Goal: Task Accomplishment & Management: Manage account settings

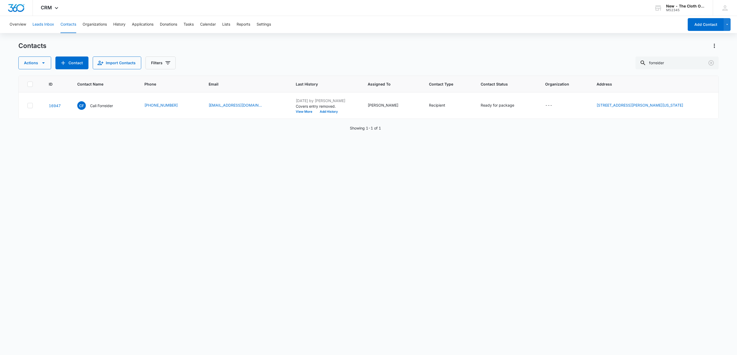
click at [39, 25] on button "Leads Inbox" at bounding box center [44, 24] width 22 height 17
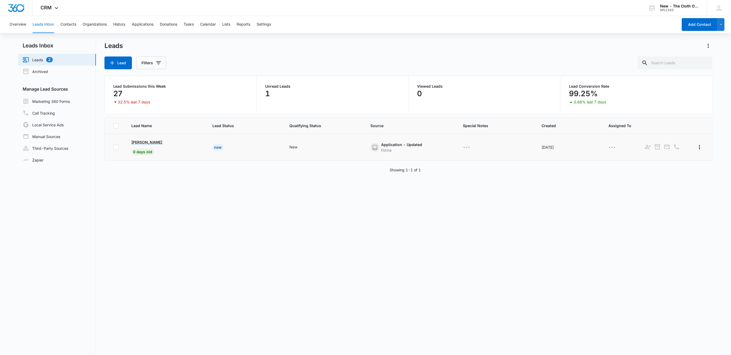
drag, startPoint x: 130, startPoint y: 140, endPoint x: 175, endPoint y: 144, distance: 45.5
click at [175, 144] on td "Marzia Samizada 0 days old" at bounding box center [165, 147] width 81 height 27
copy p "Marzia Samizada"
click at [157, 143] on p "Marzia Samizada" at bounding box center [147, 142] width 31 height 6
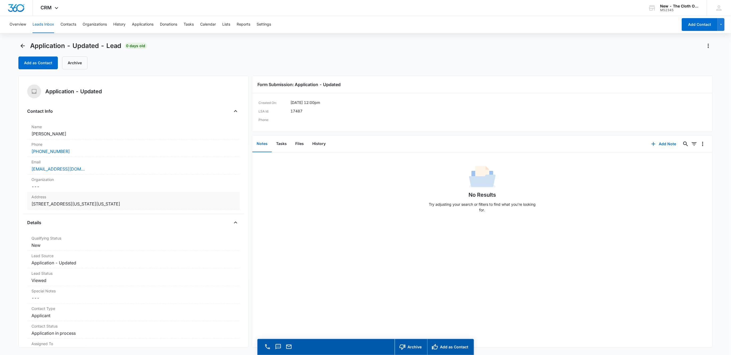
click at [218, 200] on div "Address Cancel Save Changes [STREET_ADDRESS][US_STATE][US_STATE]" at bounding box center [133, 201] width 213 height 18
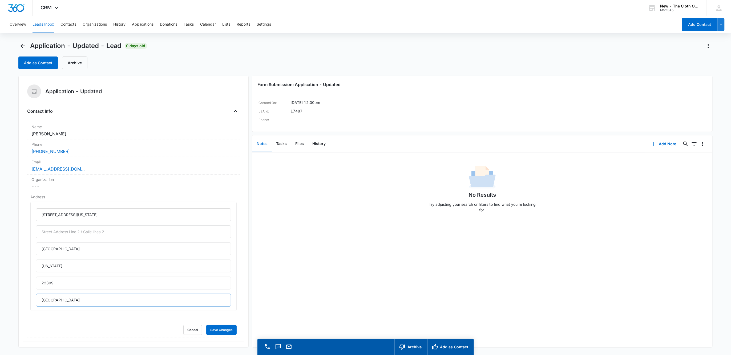
drag, startPoint x: 54, startPoint y: 302, endPoint x: -2, endPoint y: 304, distance: 56.0
click at [0, 304] on html "CRM Apps Reputation Websites Forms CRM Email Social Shop Payments POS Ads Intel…" at bounding box center [365, 177] width 731 height 355
drag, startPoint x: 61, startPoint y: 214, endPoint x: 285, endPoint y: 230, distance: 224.1
click at [284, 229] on div "Application - Updated Contact Info Name Cancel Save Changes [PERSON_NAME] Phone…" at bounding box center [365, 212] width 694 height 272
type input "[STREET_ADDRESS]"
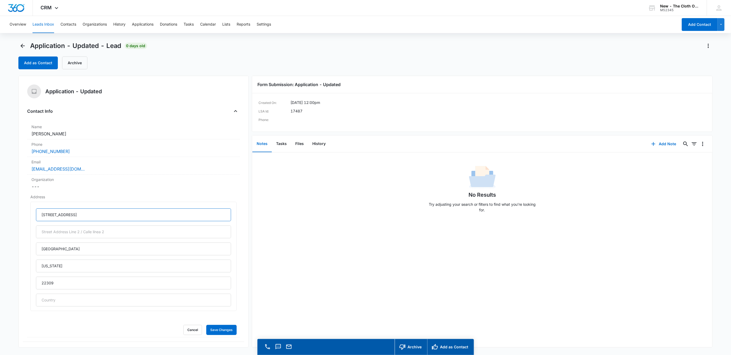
click at [206, 325] on button "Save Changes" at bounding box center [221, 330] width 30 height 10
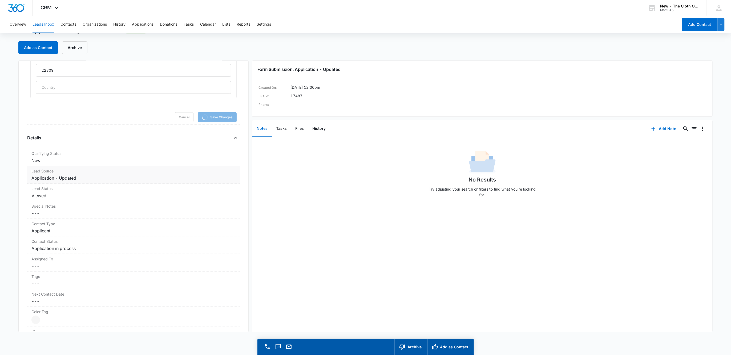
scroll to position [200, 0]
click at [45, 268] on div "Assigned To Cancel Save Changes ---" at bounding box center [133, 261] width 213 height 18
click at [62, 267] on div at bounding box center [127, 267] width 184 height 7
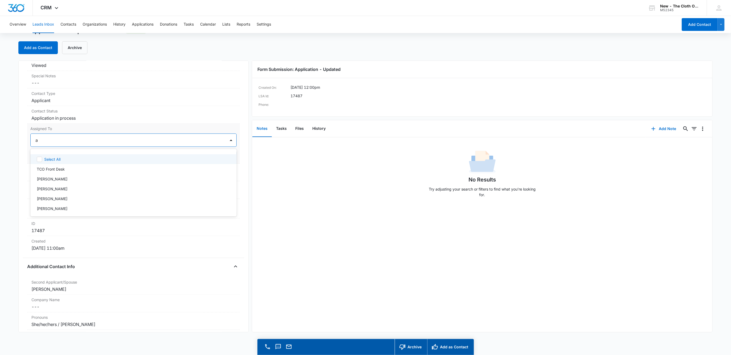
scroll to position [190, 0]
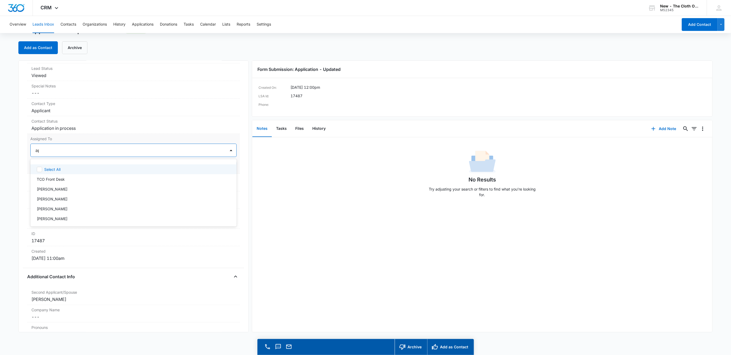
type input "app"
drag, startPoint x: 189, startPoint y: 149, endPoint x: 216, endPoint y: 161, distance: 29.7
click at [189, 149] on div at bounding box center [148, 150] width 142 height 7
click at [221, 167] on button "Save Changes" at bounding box center [221, 166] width 30 height 10
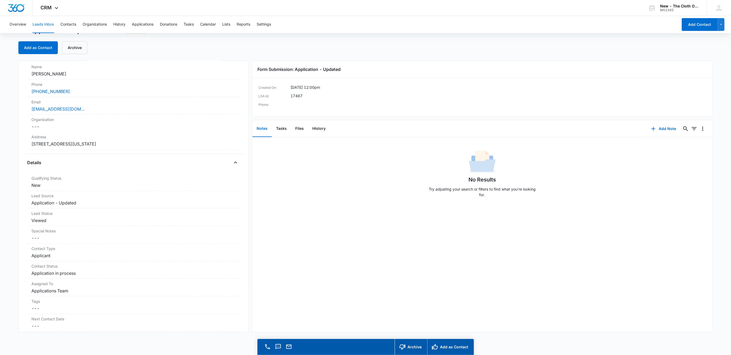
scroll to position [0, 0]
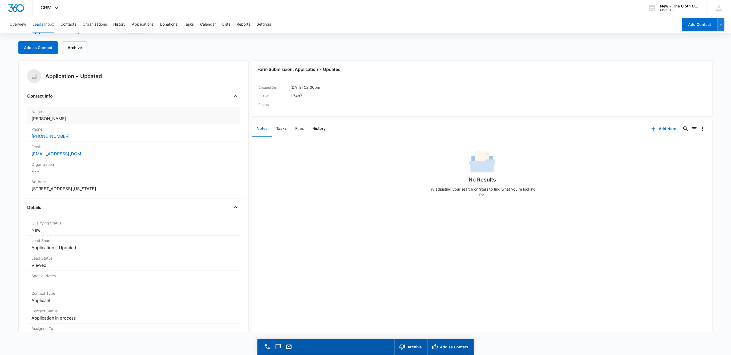
drag, startPoint x: 48, startPoint y: 117, endPoint x: 210, endPoint y: 120, distance: 162.6
click at [210, 120] on dd "Cancel Save Changes Marzia Samizada" at bounding box center [133, 118] width 204 height 6
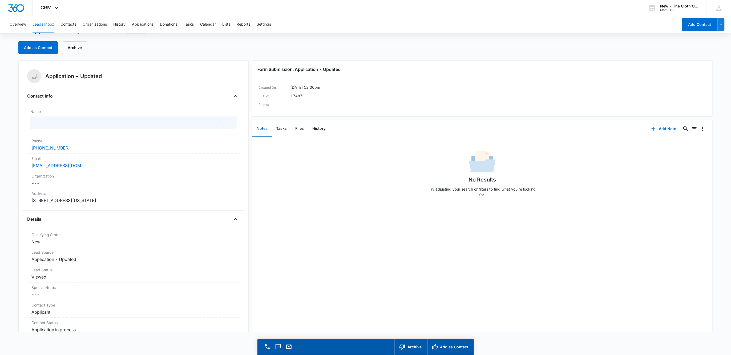
click at [261, 157] on div "No Results Try adjusting your search or filters to find what you’re looking for." at bounding box center [482, 175] width 460 height 53
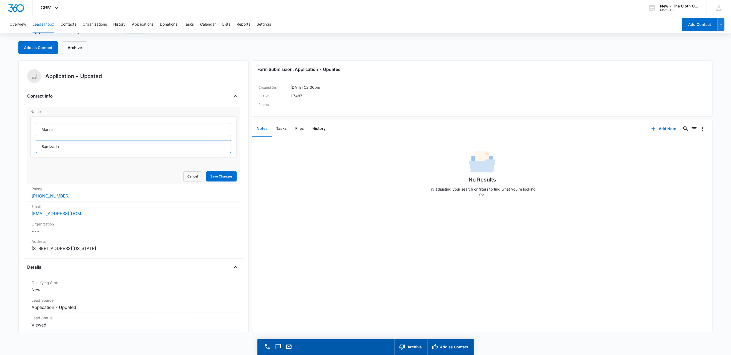
drag, startPoint x: 74, startPoint y: 143, endPoint x: 32, endPoint y: 152, distance: 42.6
click at [10, 150] on main "Application - Updated - Lead 0 days old Add as Contact Archive Application - Up…" at bounding box center [365, 190] width 731 height 329
click at [183, 176] on button "Cancel" at bounding box center [192, 176] width 19 height 10
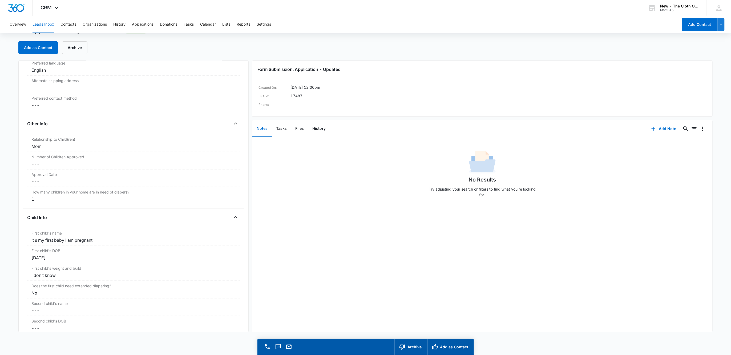
scroll to position [520, 0]
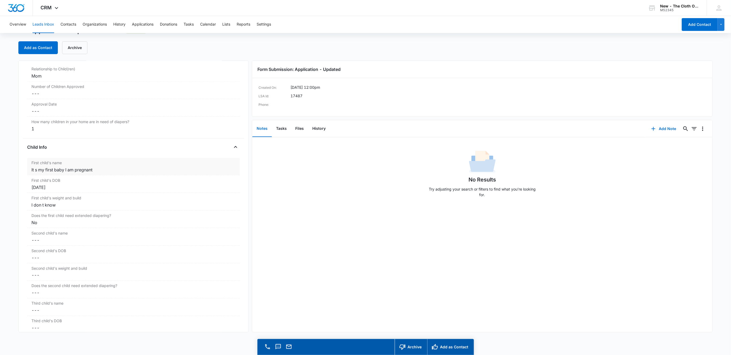
click at [112, 173] on div "It s my first baby I am pregnant" at bounding box center [133, 170] width 204 height 6
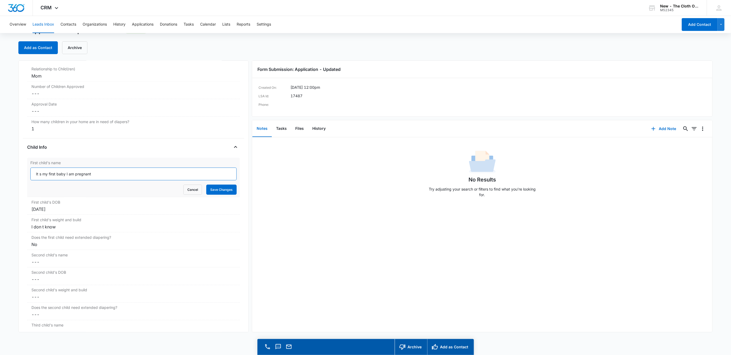
click at [118, 176] on input "It s my first baby I am pregnant" at bounding box center [133, 174] width 206 height 13
paste input "Samizada"
type input "Baby Samizada"
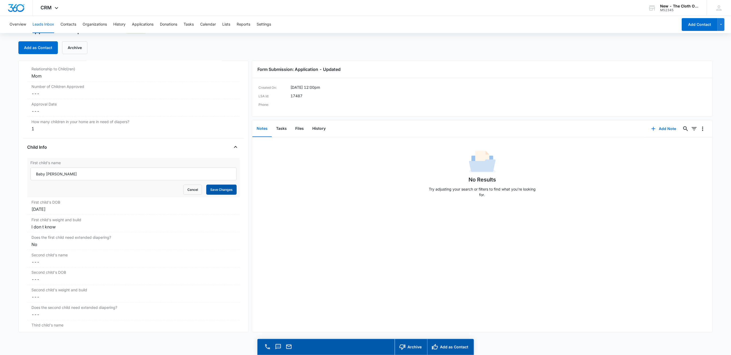
click at [210, 193] on button "Save Changes" at bounding box center [221, 190] width 30 height 10
click at [64, 230] on div "I don t know" at bounding box center [133, 227] width 204 height 6
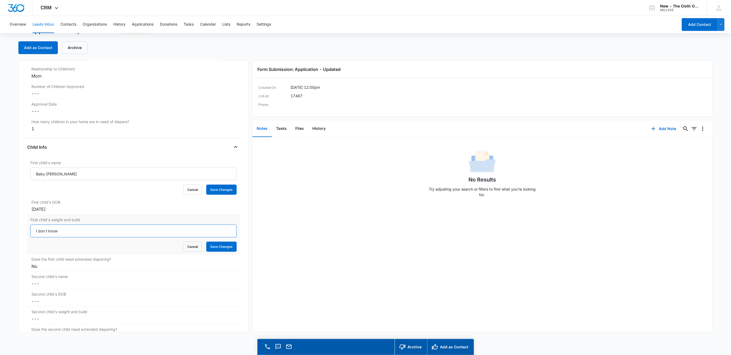
click at [67, 235] on input "I don t know" at bounding box center [133, 231] width 206 height 13
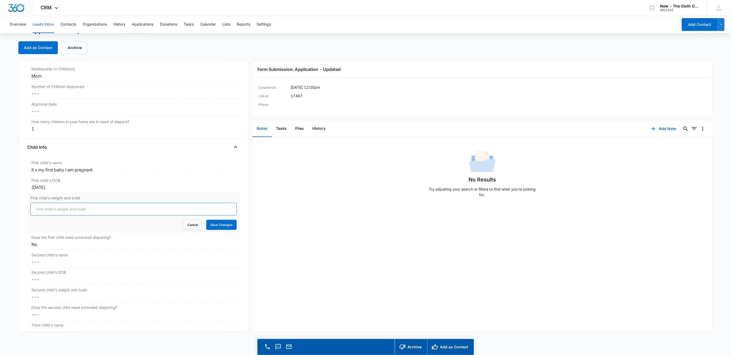
click at [206, 220] on button "Save Changes" at bounding box center [221, 225] width 30 height 10
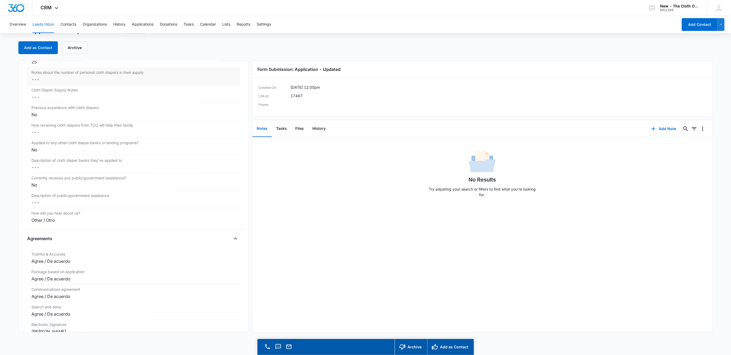
scroll to position [777, 0]
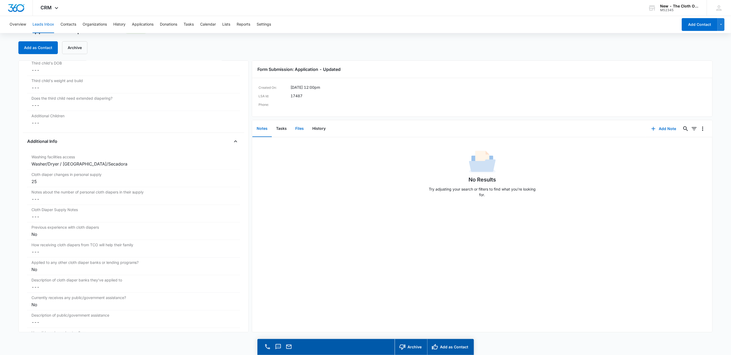
click at [302, 130] on button "Files" at bounding box center [299, 128] width 17 height 17
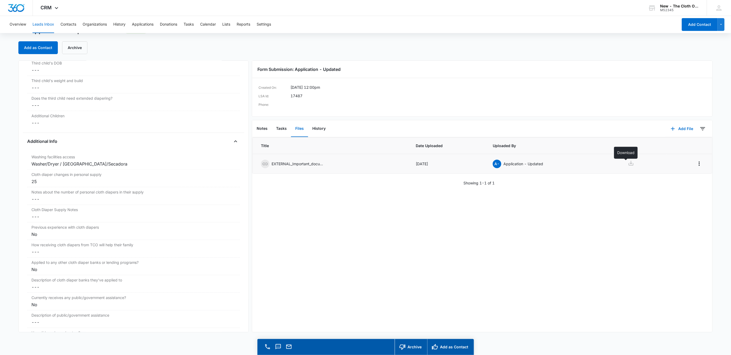
click at [628, 165] on icon at bounding box center [631, 163] width 6 height 6
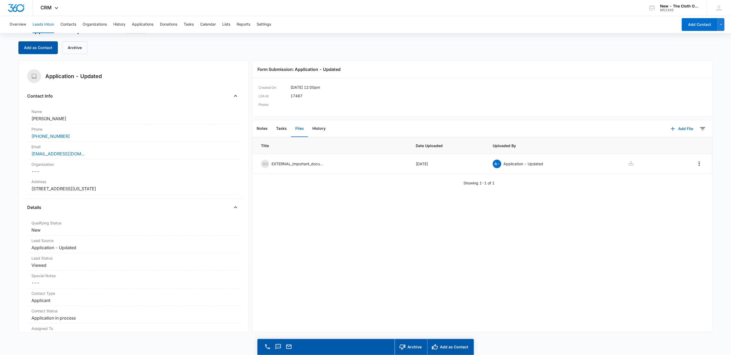
click at [54, 45] on button "Add as Contact" at bounding box center [37, 47] width 39 height 13
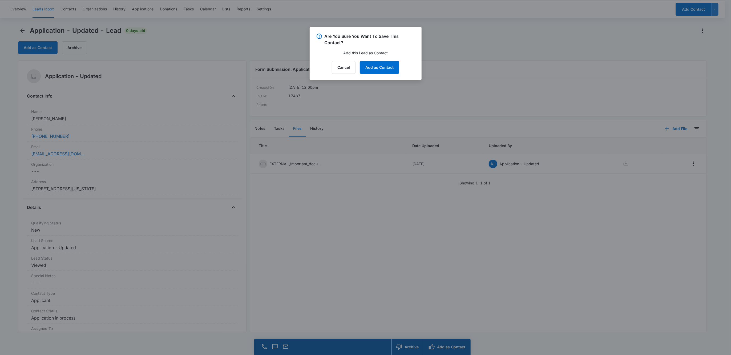
click at [399, 70] on div "Cancel Add as Contact" at bounding box center [365, 67] width 99 height 13
click at [377, 74] on button "Add as Contact" at bounding box center [379, 67] width 39 height 13
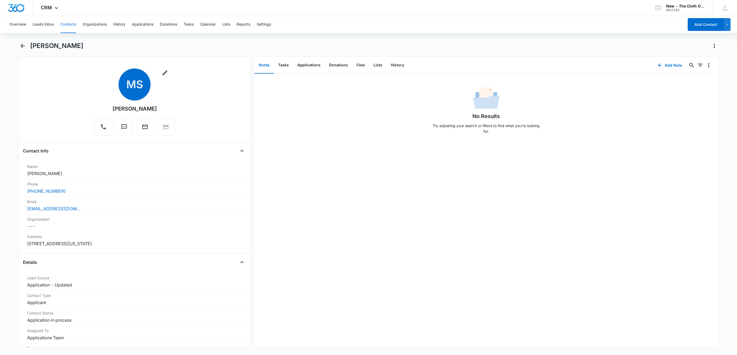
click at [63, 46] on h1 "[PERSON_NAME]" at bounding box center [56, 46] width 53 height 8
click at [62, 46] on h1 "[PERSON_NAME]" at bounding box center [56, 46] width 53 height 8
copy div "Marzia Samizada Remove"
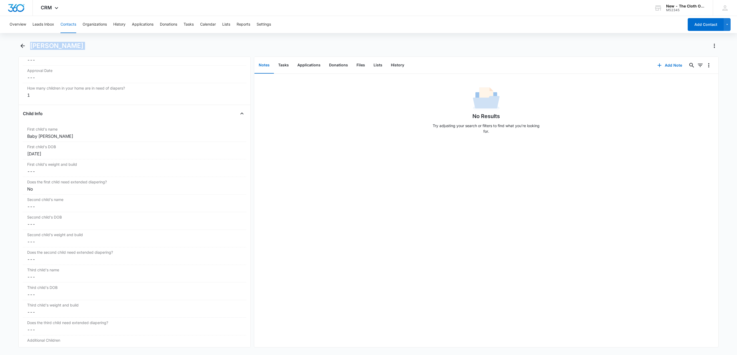
scroll to position [588, 0]
click at [308, 67] on button "Applications" at bounding box center [309, 65] width 32 height 17
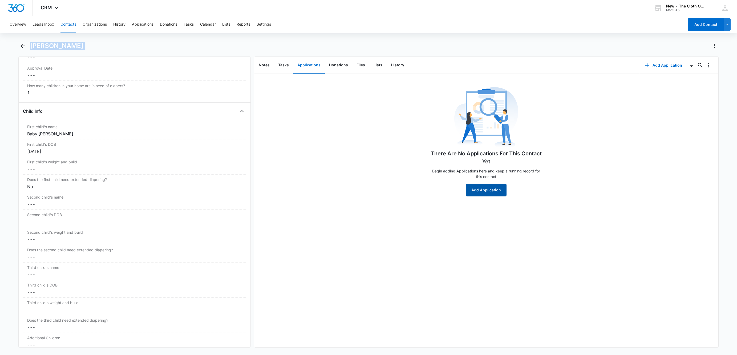
click at [501, 191] on button "Add Application" at bounding box center [486, 190] width 41 height 13
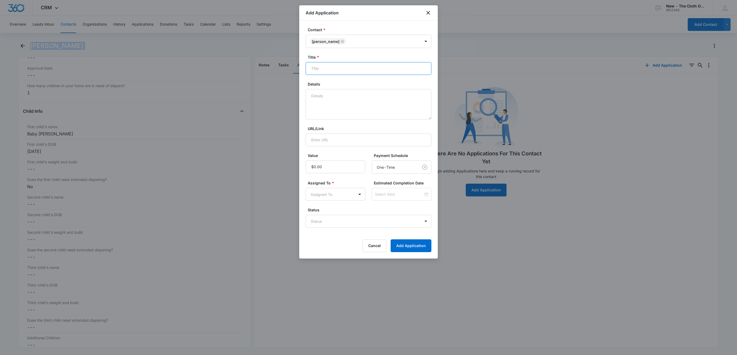
click at [376, 74] on input "Title *" at bounding box center [369, 68] width 126 height 13
paste input "[PERSON_NAME]"
type input "EDD 02/16/2026 - Applicant - Marzia Samizada"
click at [389, 95] on textarea "10/06 - DEFERRED - Decline d/t cd#" at bounding box center [369, 104] width 126 height 30
click at [374, 107] on textarea "10/06 - DEFERRED - Decline d/t cd# (25) Rcvd address doc dated" at bounding box center [369, 104] width 126 height 30
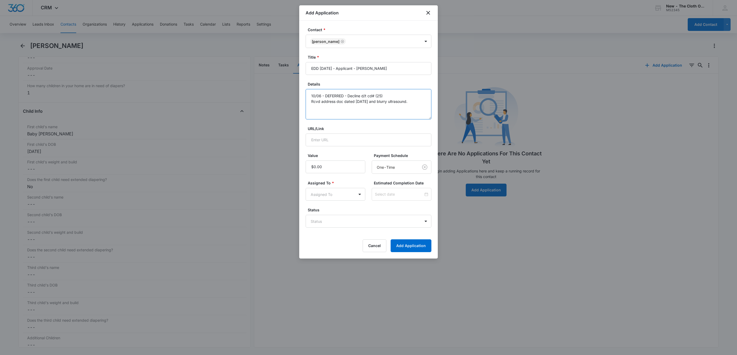
type textarea "10/06 - DEFERRED - Decline d/t cd# (25) Rcvd address doc dated 09/05/2025 and b…"
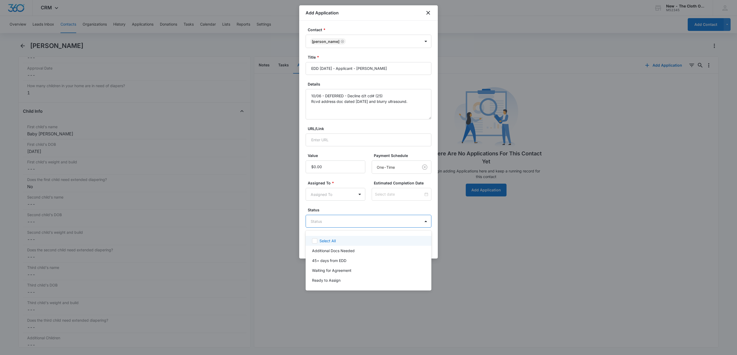
drag, startPoint x: 335, startPoint y: 218, endPoint x: 335, endPoint y: 222, distance: 4.3
click at [335, 222] on body "CRM Apps Reputation Websites Forms CRM Email Social Shop Payments POS Ads Intel…" at bounding box center [368, 177] width 737 height 355
click at [338, 258] on p "45+ days from EDD" at bounding box center [329, 261] width 34 height 6
click at [328, 197] on div at bounding box center [368, 177] width 737 height 355
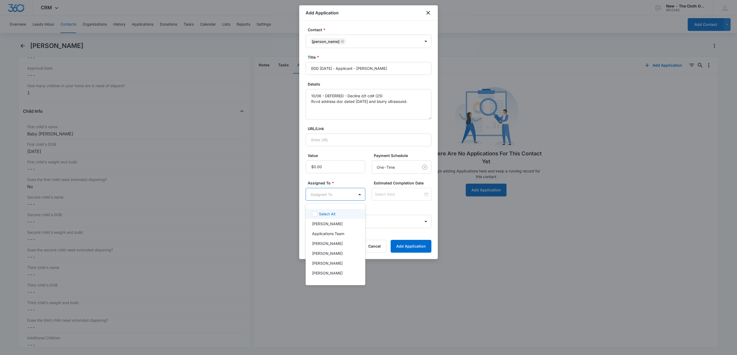
click at [328, 197] on body "CRM Apps Reputation Websites Forms CRM Email Social Shop Payments POS Ads Intel…" at bounding box center [368, 177] width 737 height 355
click at [352, 231] on div "Applications Team" at bounding box center [335, 234] width 46 height 6
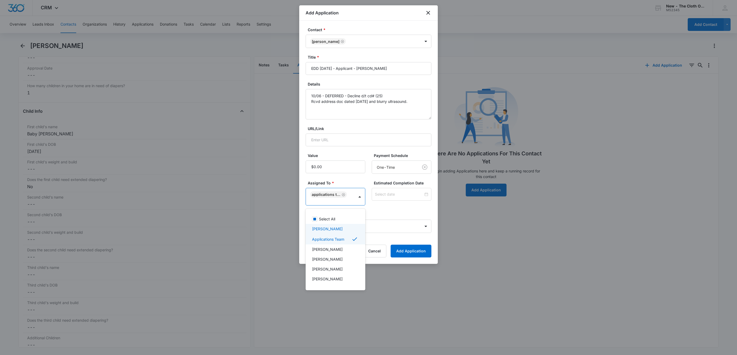
click at [393, 195] on div at bounding box center [368, 177] width 737 height 355
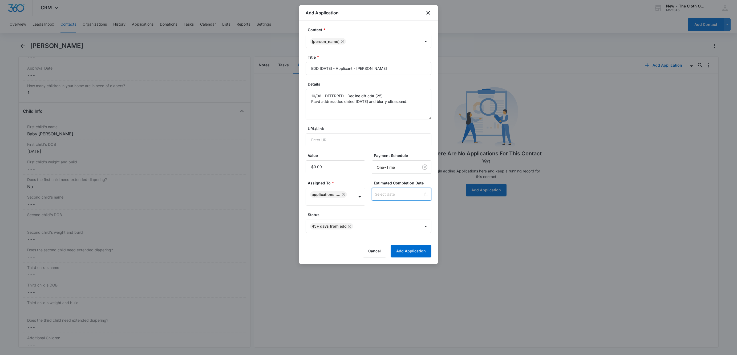
click at [393, 195] on input at bounding box center [399, 194] width 48 height 6
type input "Oct 25, 2025"
type input "Oct 4, 2025"
click at [420, 111] on span "button" at bounding box center [420, 111] width 3 height 3
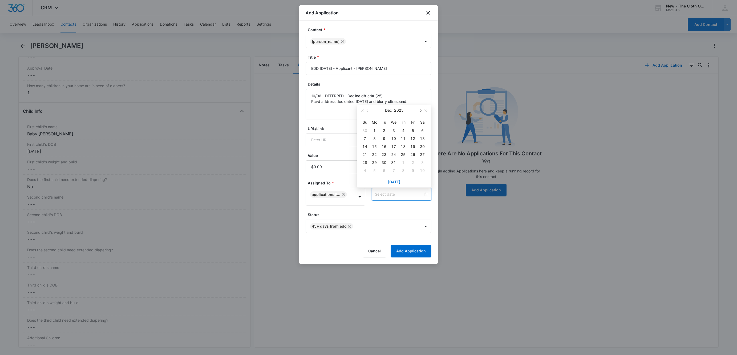
click at [420, 111] on span "button" at bounding box center [420, 111] width 3 height 3
type input "Jan 2, 2026"
click at [415, 128] on div "2" at bounding box center [413, 130] width 6 height 6
click at [412, 248] on button "Add Application" at bounding box center [411, 251] width 41 height 13
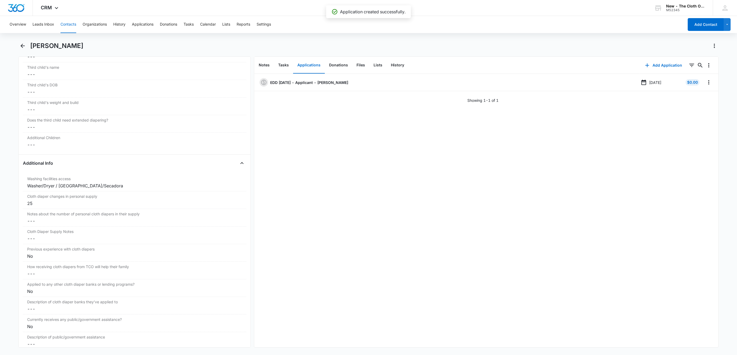
scroll to position [787, 0]
click at [47, 224] on dd "Cancel Save Changes ---" at bounding box center [134, 221] width 215 height 6
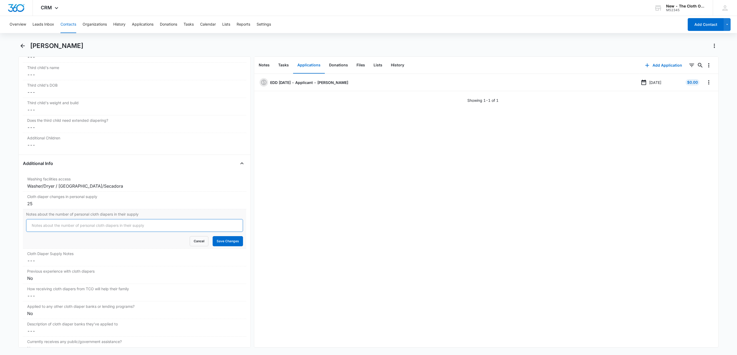
click at [47, 229] on input "Notes about the number of personal cloth diapers in their supply" at bounding box center [134, 225] width 217 height 13
type input "10/06/25: 25"
click at [213, 236] on button "Save Changes" at bounding box center [228, 241] width 30 height 10
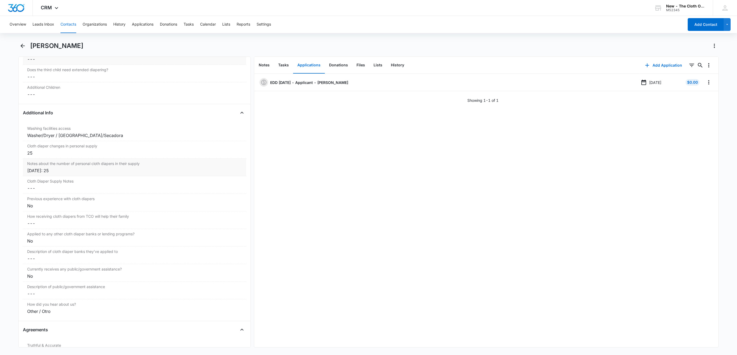
scroll to position [841, 0]
drag, startPoint x: 31, startPoint y: 47, endPoint x: 82, endPoint y: 47, distance: 50.4
click at [82, 47] on h1 "[PERSON_NAME]" at bounding box center [56, 46] width 53 height 8
copy h1 "[PERSON_NAME]"
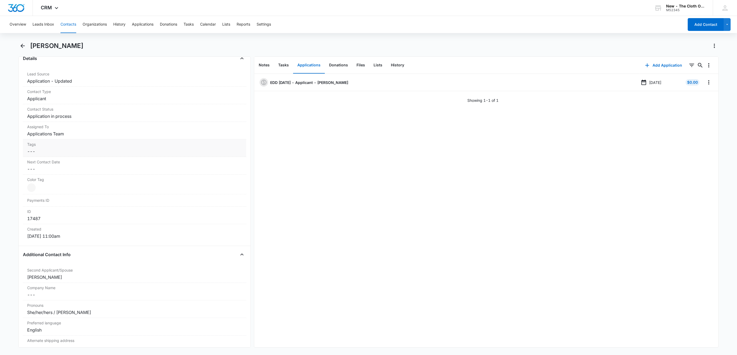
scroll to position [162, 0]
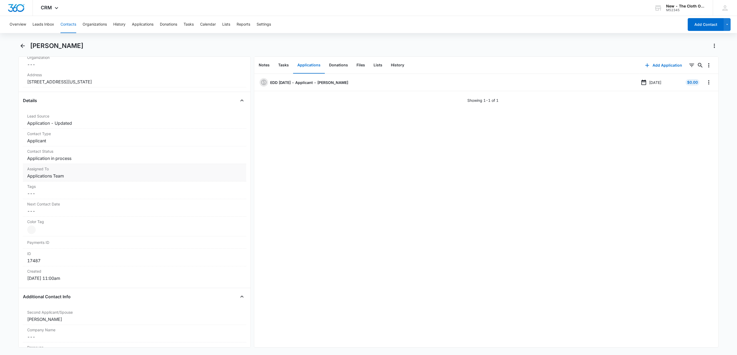
click at [74, 161] on dd "Cancel Save Changes Application in process" at bounding box center [134, 158] width 215 height 6
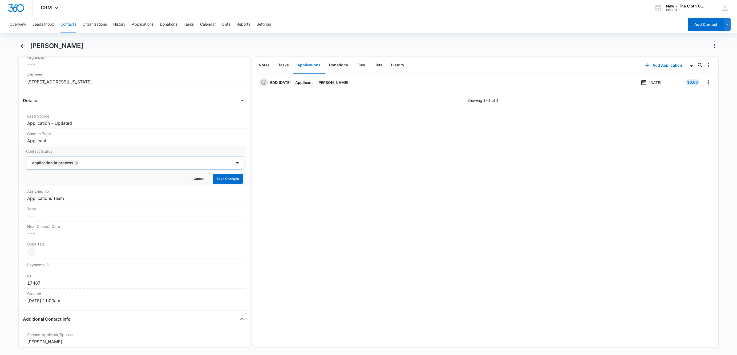
click at [75, 164] on icon "Remove Application in process" at bounding box center [76, 162] width 3 height 3
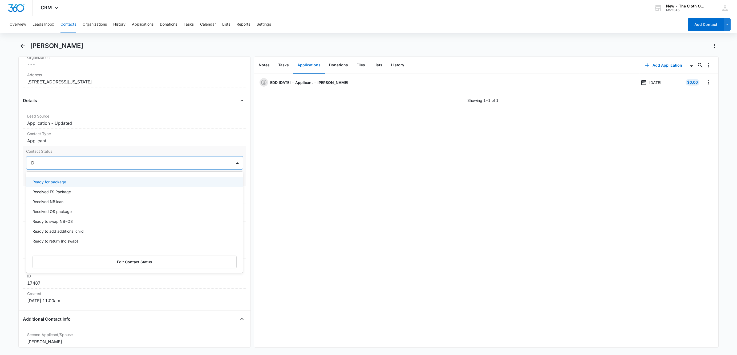
type input "DE"
click at [68, 180] on div "Pass/Decline" at bounding box center [134, 182] width 203 height 6
click at [110, 159] on div "Pass/Decline" at bounding box center [129, 162] width 206 height 13
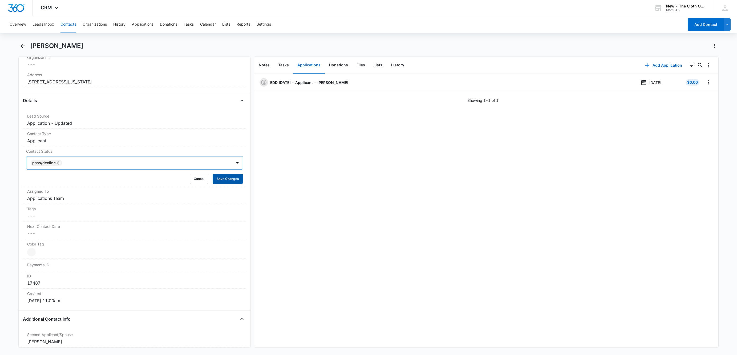
click at [218, 180] on button "Save Changes" at bounding box center [228, 179] width 30 height 10
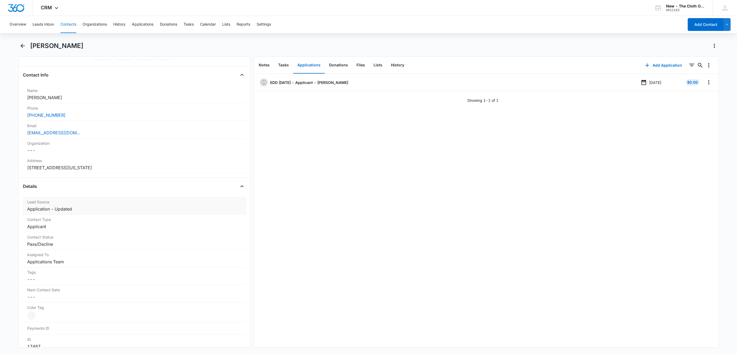
scroll to position [0, 0]
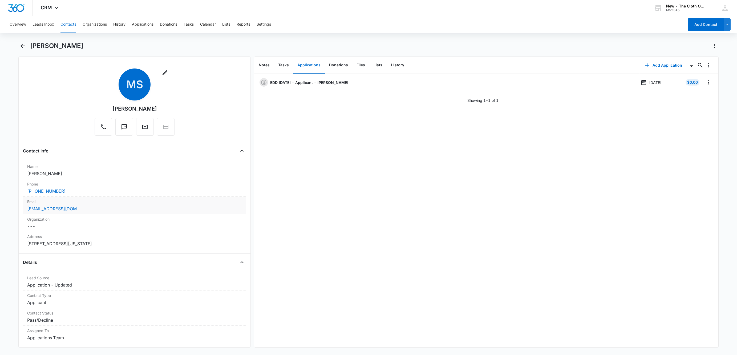
click at [126, 212] on div "[EMAIL_ADDRESS][DOMAIN_NAME]" at bounding box center [134, 208] width 215 height 6
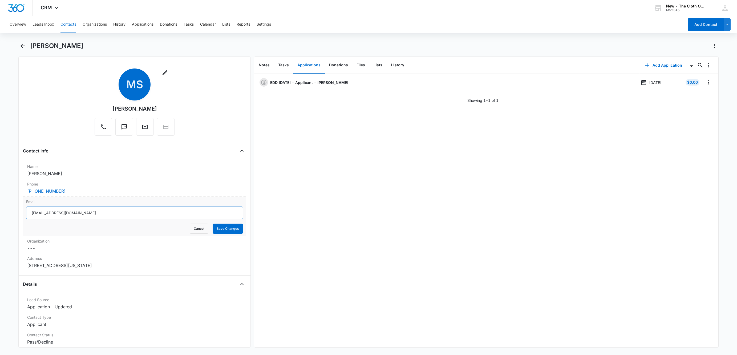
click at [126, 216] on input "[EMAIL_ADDRESS][DOMAIN_NAME]" at bounding box center [134, 212] width 217 height 13
click at [201, 229] on button "Cancel" at bounding box center [199, 229] width 19 height 10
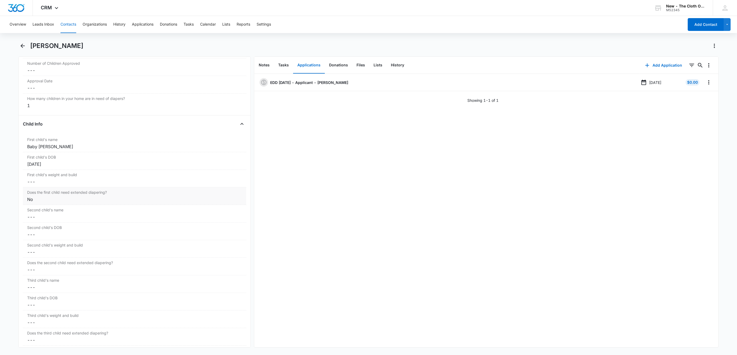
scroll to position [600, 0]
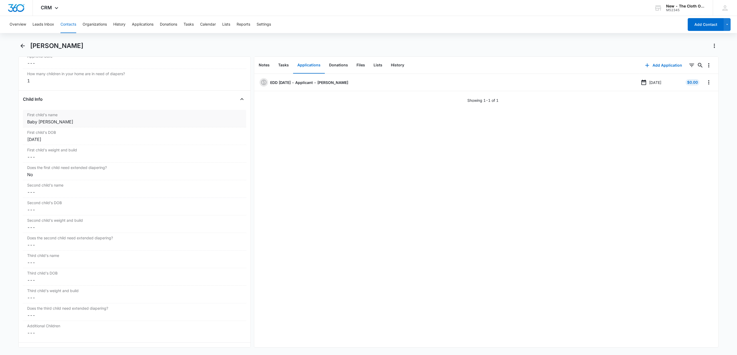
click at [26, 121] on div "First child's name Cancel Save Changes Baby Samizada" at bounding box center [134, 119] width 223 height 18
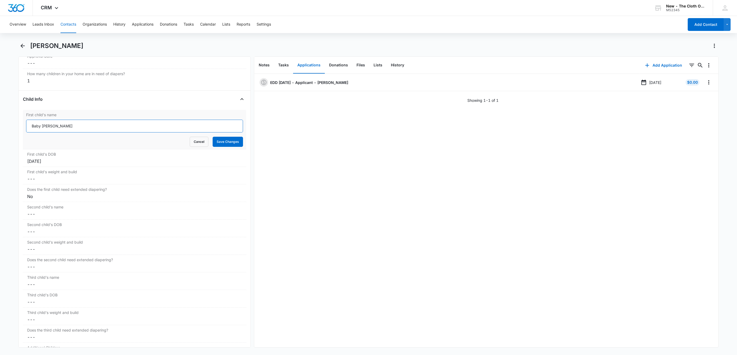
click at [28, 125] on input "Baby Samizada" at bounding box center [134, 126] width 217 height 13
type input "DECLINED D/T CD# 10/06/25: Baby Samizada"
click at [213, 137] on button "Save Changes" at bounding box center [228, 142] width 30 height 10
click at [708, 83] on icon "Overflow Menu" at bounding box center [708, 82] width 1 height 4
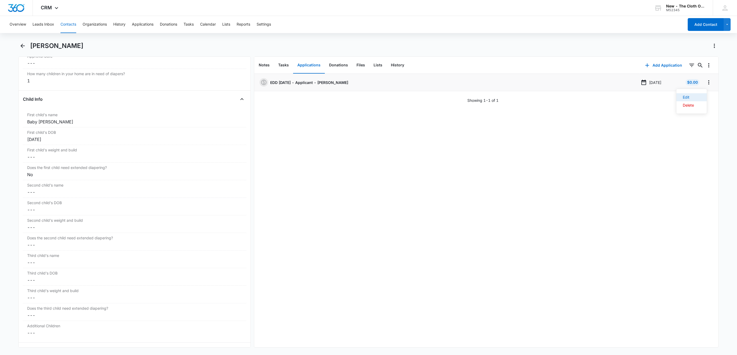
click at [698, 99] on button "Edit" at bounding box center [692, 97] width 30 height 8
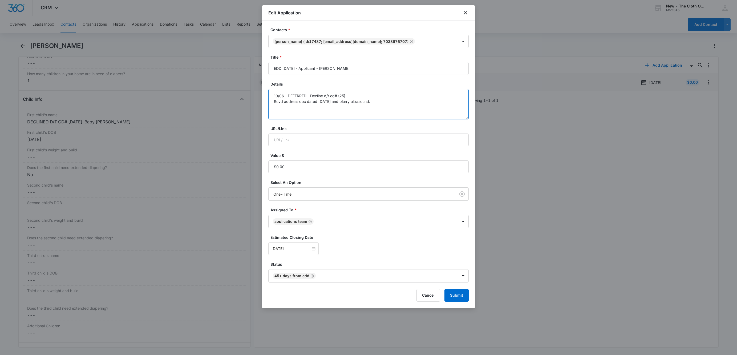
drag, startPoint x: 399, startPoint y: 102, endPoint x: 244, endPoint y: 91, distance: 155.5
click at [244, 91] on body "CRM Apps Reputation Websites Forms CRM Email Social Shop Payments POS Ads Intel…" at bounding box center [368, 177] width 737 height 355
click at [468, 14] on icon "close" at bounding box center [465, 13] width 6 height 6
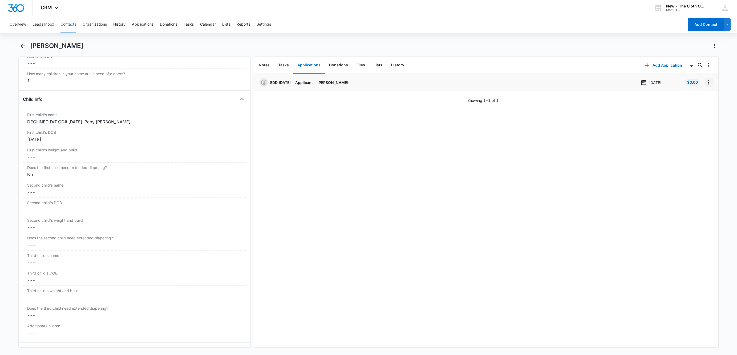
click at [706, 85] on icon "Overflow Menu" at bounding box center [709, 82] width 6 height 6
click at [703, 104] on button "Delete" at bounding box center [692, 105] width 30 height 8
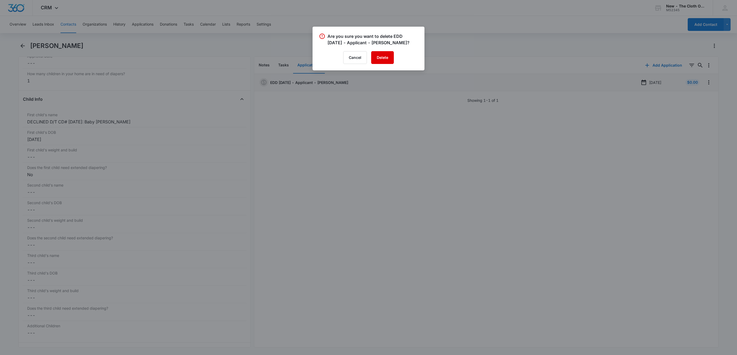
click at [391, 64] on button "Delete" at bounding box center [382, 57] width 23 height 13
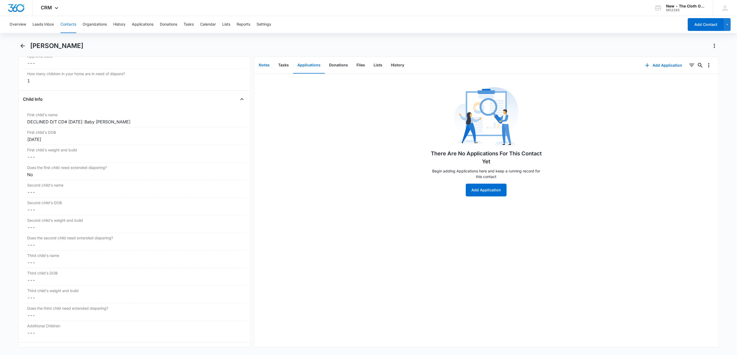
click at [262, 65] on button "Notes" at bounding box center [263, 65] width 19 height 17
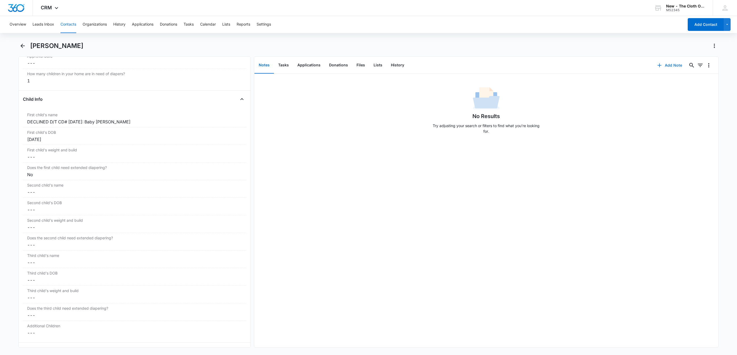
click at [657, 68] on button "Add Note" at bounding box center [669, 65] width 35 height 13
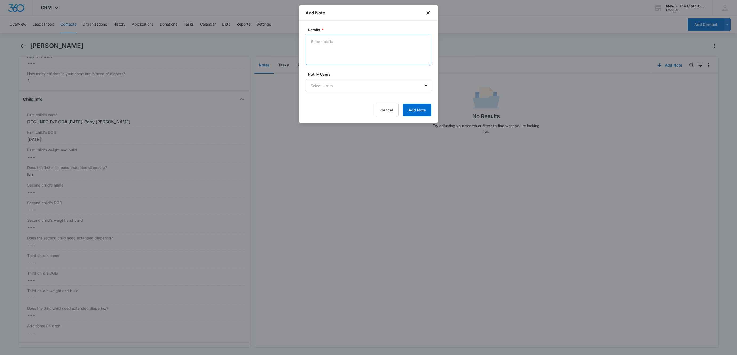
click at [341, 52] on textarea "Details *" at bounding box center [369, 50] width 126 height 30
paste textarea "10/06 - DEFERRED - Decline d/t cd# (25) Rcvd address doc dated 09/05/2025 and b…"
drag, startPoint x: 327, startPoint y: 41, endPoint x: 347, endPoint y: 41, distance: 20.0
click at [347, 41] on textarea "10/06 - DEFERRED - Decline d/t cd# (25) Rcvd address doc dated 09/05/2025 and b…" at bounding box center [369, 50] width 126 height 30
click at [368, 41] on textarea "10/06 - DeclineD d/t cd# (25) Rcvd address doc dated 09/05/2025 and blurry ultr…" at bounding box center [369, 50] width 126 height 30
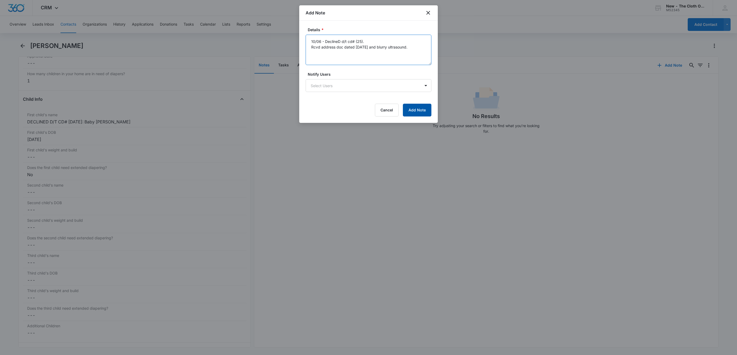
type textarea "10/06 - DeclineD d/t cd# (25). Rcvd address doc dated [DATE] and blurry ultraso…"
click at [423, 116] on button "Add Note" at bounding box center [417, 110] width 29 height 13
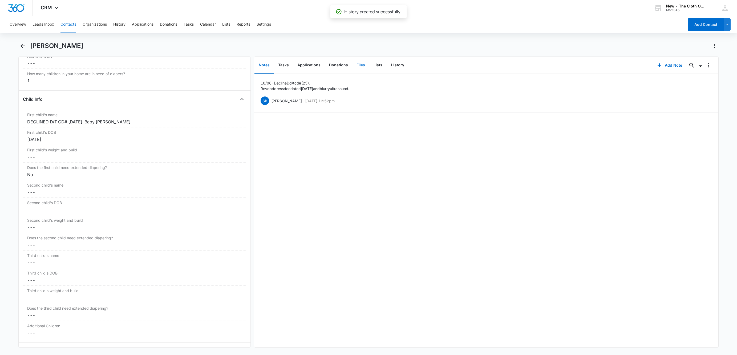
click at [362, 64] on button "Files" at bounding box center [360, 65] width 17 height 17
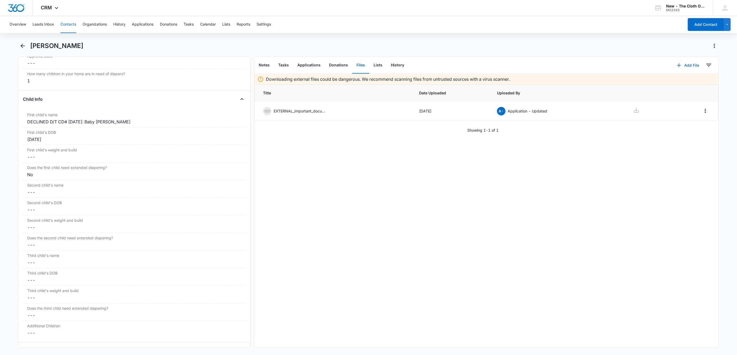
click at [682, 70] on button "Add File" at bounding box center [687, 65] width 33 height 13
click at [683, 81] on div "Upload Files" at bounding box center [680, 82] width 21 height 4
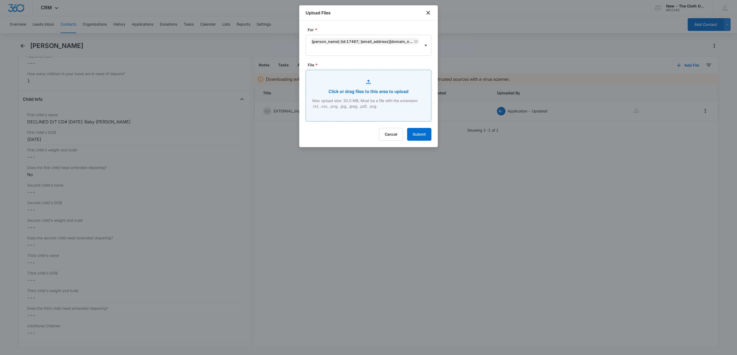
click at [326, 80] on input "File *" at bounding box center [368, 95] width 125 height 51
type input "C:\fakepath\Samizada.pdf"
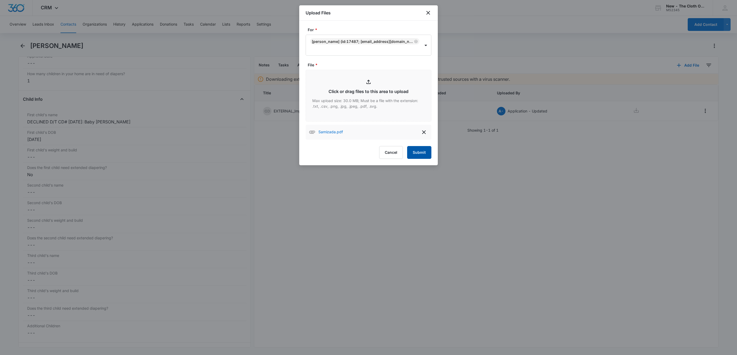
click at [422, 151] on button "Submit" at bounding box center [419, 152] width 24 height 13
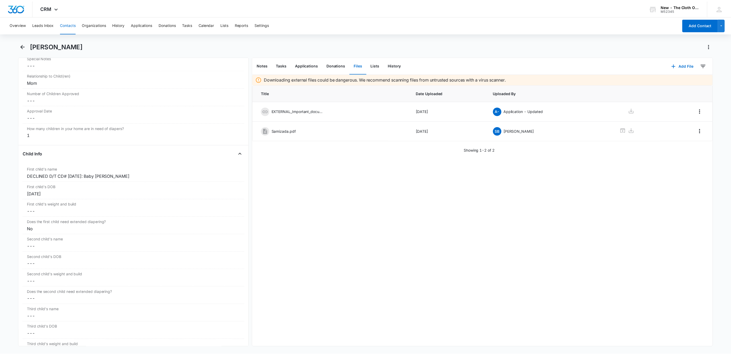
scroll to position [560, 0]
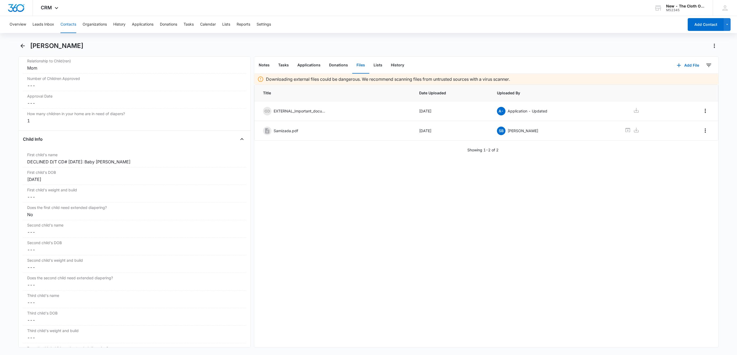
click at [65, 20] on button "Contacts" at bounding box center [68, 24] width 16 height 17
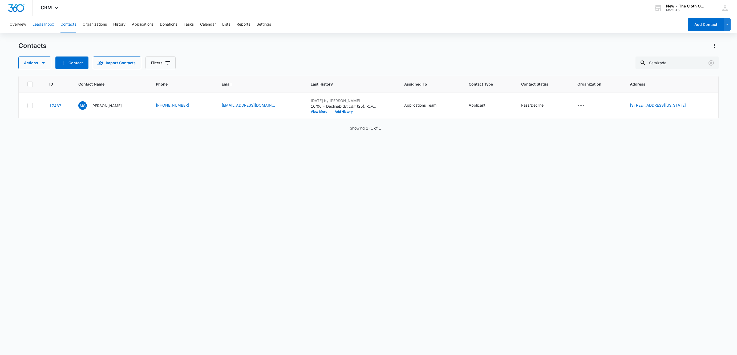
click at [43, 21] on button "Leads Inbox" at bounding box center [44, 24] width 22 height 17
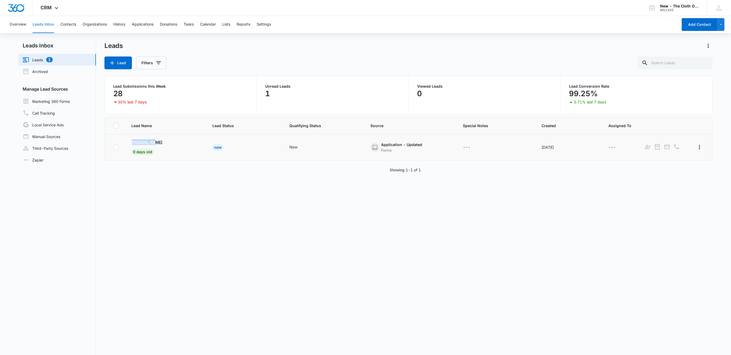
drag, startPoint x: 125, startPoint y: 141, endPoint x: 176, endPoint y: 143, distance: 50.4
click at [176, 143] on td "Talor King 0 days old" at bounding box center [165, 147] width 81 height 27
click at [145, 142] on p "[PERSON_NAME]" at bounding box center [147, 142] width 31 height 6
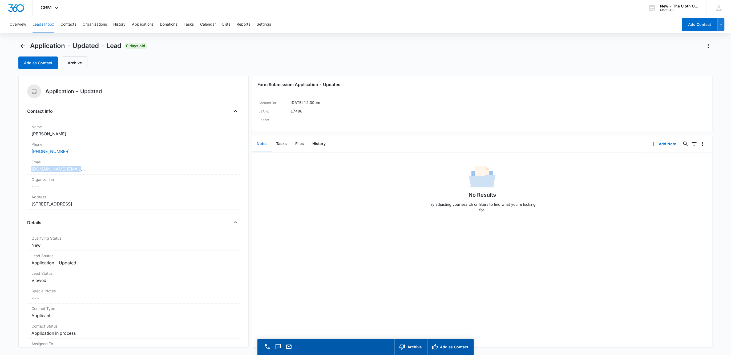
drag, startPoint x: 82, startPoint y: 169, endPoint x: 8, endPoint y: 170, distance: 73.6
click at [8, 170] on main "Application - Updated - Lead 0 days old Add as Contact Archive Application - Up…" at bounding box center [365, 206] width 731 height 329
copy link "[DOMAIN_NAME][EMAIL_ADDRESS][DOMAIN_NAME]"
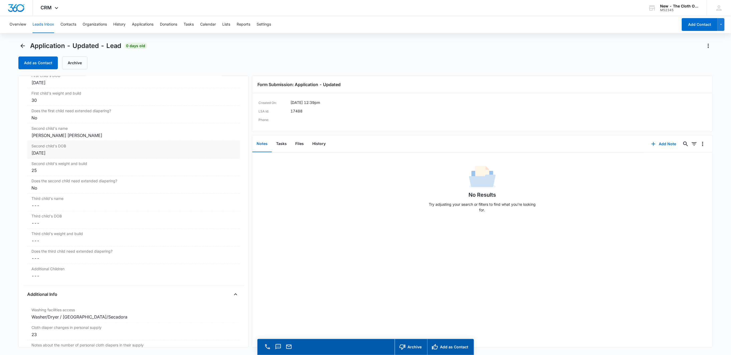
scroll to position [600, 0]
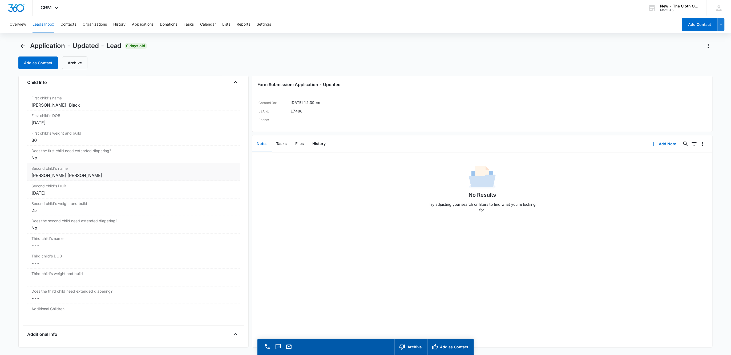
click at [35, 177] on div "Ka Lor King-Black" at bounding box center [133, 175] width 204 height 6
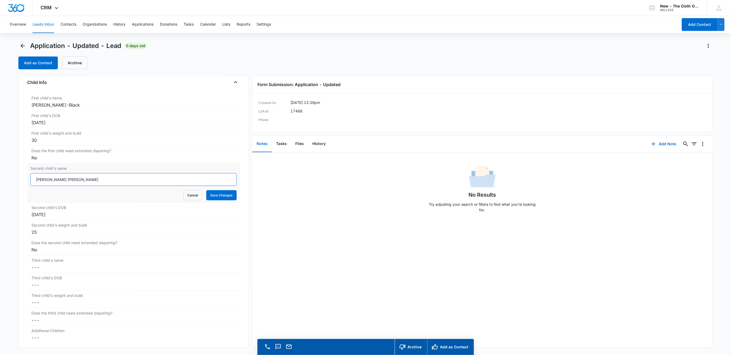
click at [80, 184] on input "Ka Lor King-Black" at bounding box center [133, 179] width 206 height 13
paste input "’"
type input "Ka’Lor King-Black"
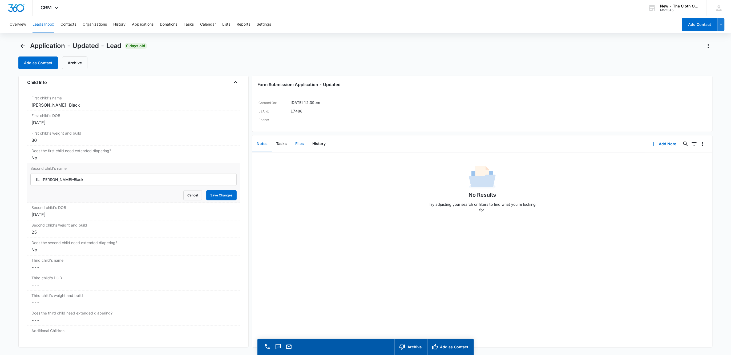
click at [298, 145] on button "Files" at bounding box center [299, 144] width 17 height 17
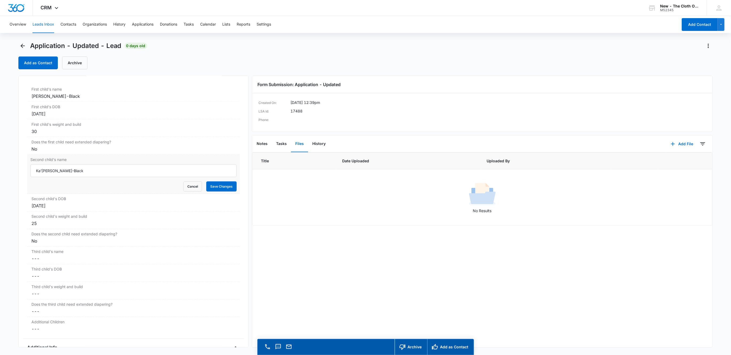
scroll to position [600, 0]
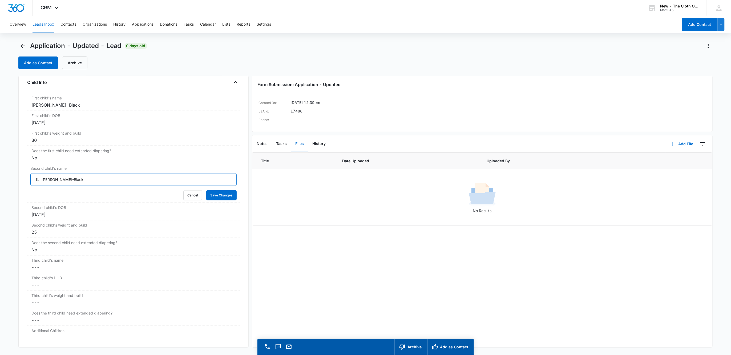
drag, startPoint x: 72, startPoint y: 183, endPoint x: 25, endPoint y: 181, distance: 47.2
click at [25, 181] on div "Application - Updated Contact Info Name Cancel Save Changes Talor King Phone Ca…" at bounding box center [133, 212] width 230 height 272
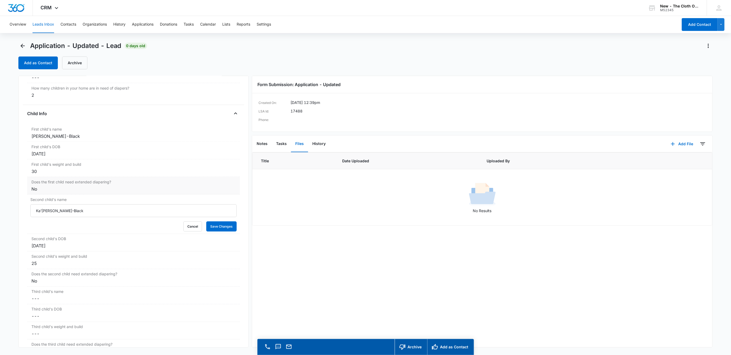
scroll to position [560, 0]
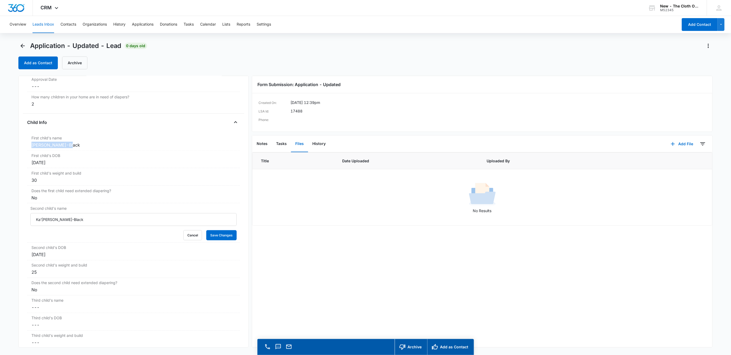
drag, startPoint x: 67, startPoint y: 148, endPoint x: 20, endPoint y: 150, distance: 47.2
click at [20, 150] on div "Application - Updated Contact Info Name Cancel Save Changes Talor King Phone Ca…" at bounding box center [133, 212] width 230 height 272
copy div "Karlo King-Black"
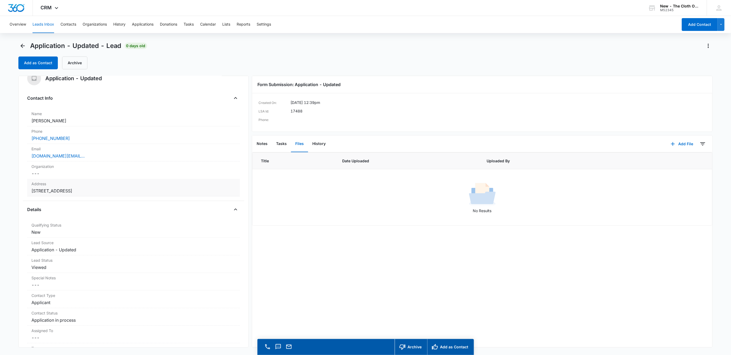
scroll to position [0, 0]
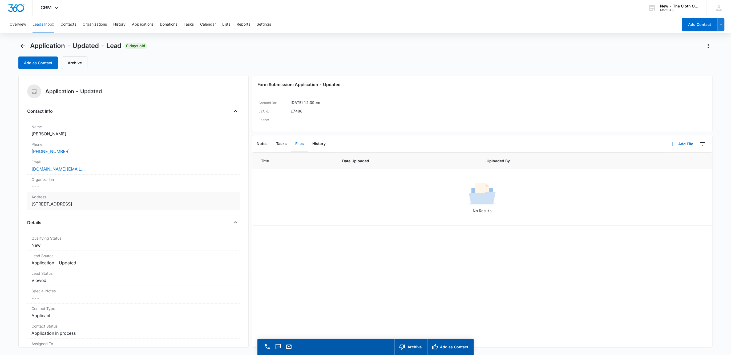
click at [157, 201] on div "Address Cancel Save Changes 5605 legacy crescent pl Apt 302 Riverview Fl 33578" at bounding box center [133, 201] width 213 height 18
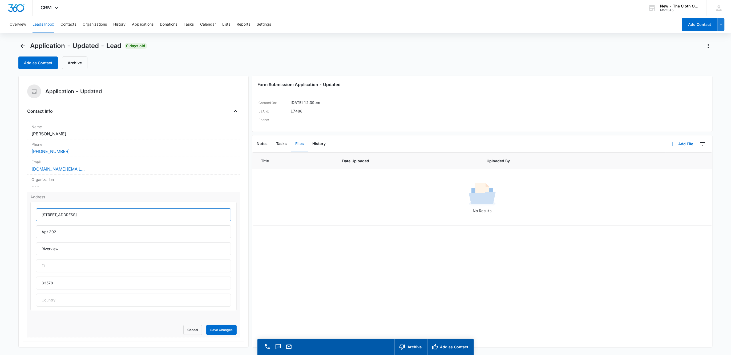
click at [48, 213] on input "5605 legacy crescent pl" at bounding box center [133, 214] width 195 height 13
type input "5605 Legacy Crescent Place"
type input "Florida"
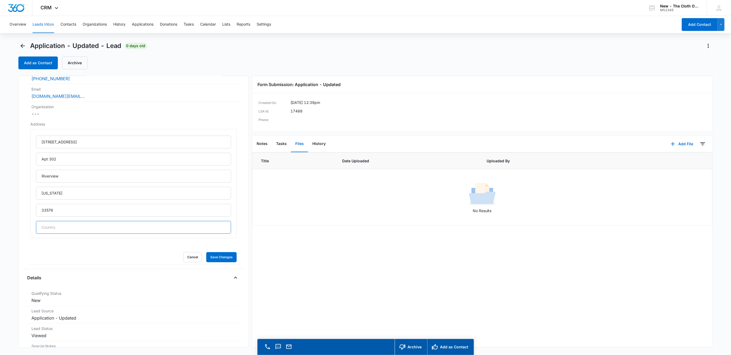
scroll to position [80, 0]
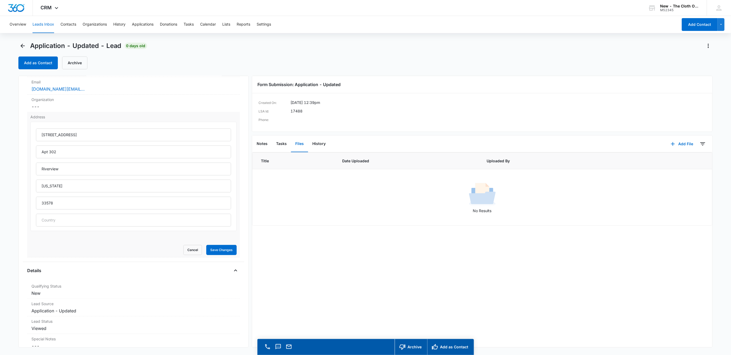
click at [228, 256] on div "Address 5605 Legacy Crescent Place Apt 302 Riverview Florida 33578 Cancel Save …" at bounding box center [133, 184] width 213 height 145
click at [218, 250] on button "Save Changes" at bounding box center [221, 250] width 30 height 10
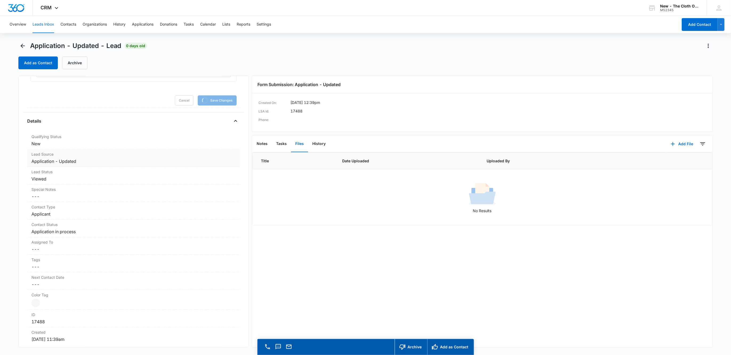
scroll to position [240, 0]
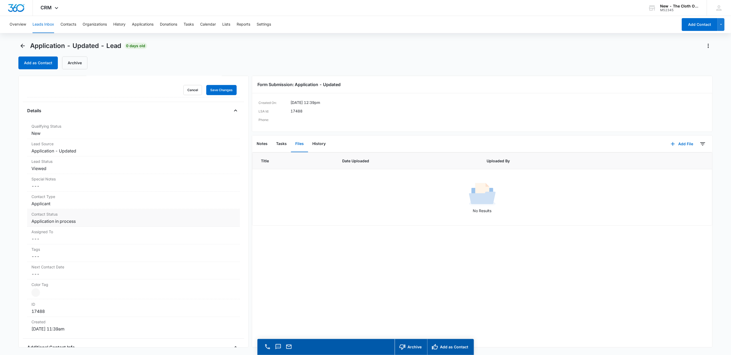
click at [49, 217] on label "Contact Status" at bounding box center [133, 214] width 204 height 6
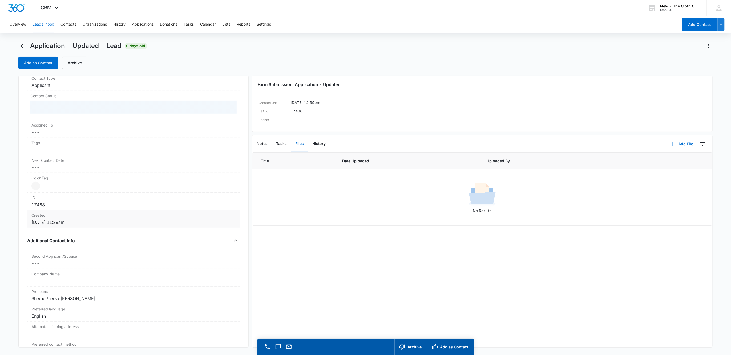
scroll to position [229, 0]
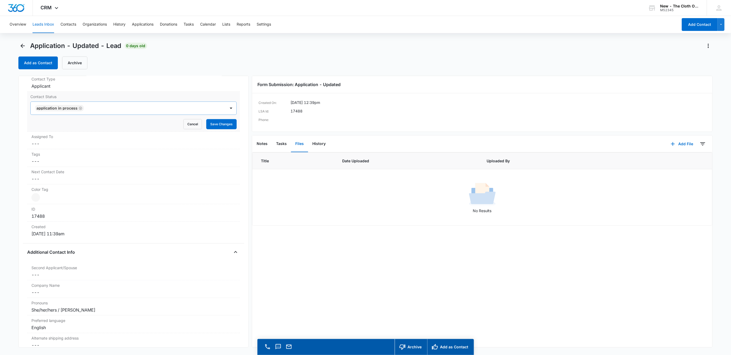
click at [80, 110] on icon "Remove Application in process" at bounding box center [81, 108] width 4 height 4
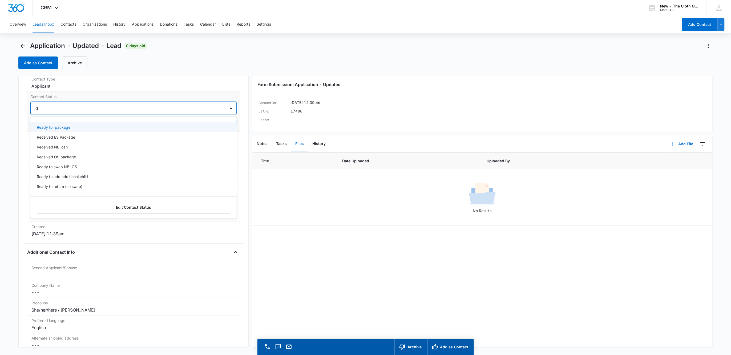
type input "de"
click at [66, 124] on div "Pass/Decline" at bounding box center [133, 127] width 206 height 10
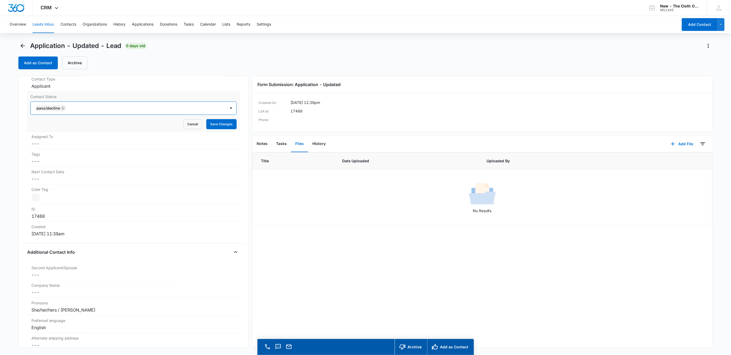
click at [87, 109] on div at bounding box center [143, 107] width 151 height 7
click at [224, 120] on form "option Pass/Decline, selected. Pass/Decline Cancel Save Changes" at bounding box center [133, 116] width 206 height 28
click at [222, 124] on button "Save Changes" at bounding box center [221, 124] width 30 height 10
click at [62, 146] on dd "Cancel Save Changes ---" at bounding box center [133, 143] width 204 height 6
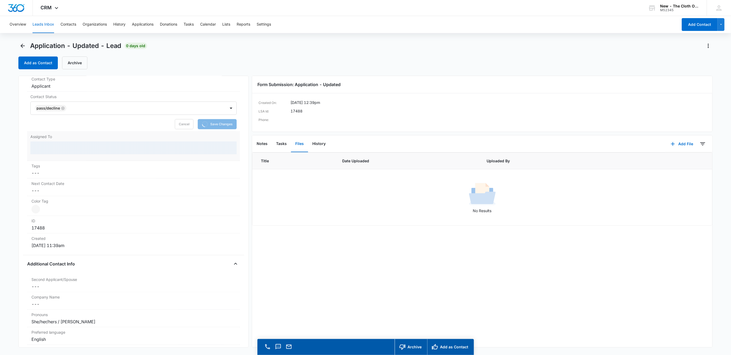
click at [39, 151] on div at bounding box center [133, 147] width 206 height 13
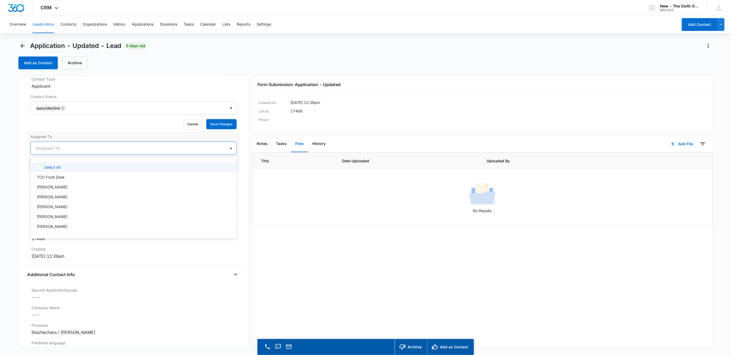
click at [38, 151] on div at bounding box center [127, 147] width 184 height 7
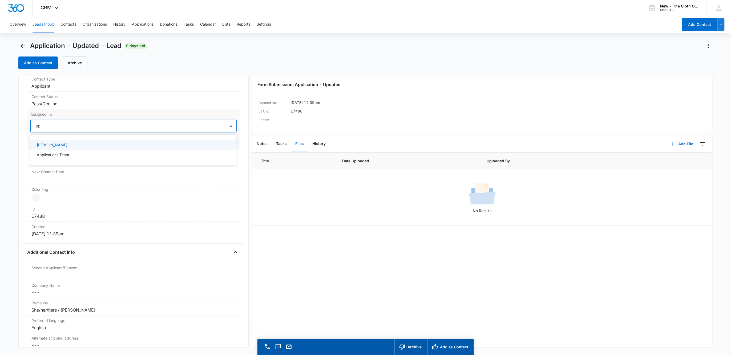
type input "app"
click at [153, 129] on div at bounding box center [148, 125] width 142 height 7
click at [213, 142] on button "Save Changes" at bounding box center [221, 142] width 30 height 10
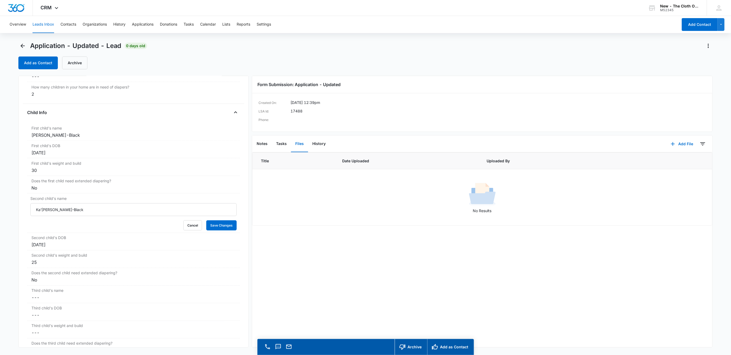
scroll to position [567, 0]
click at [103, 143] on div "First child's name Cancel Save Changes Karlo King-Black" at bounding box center [133, 135] width 213 height 18
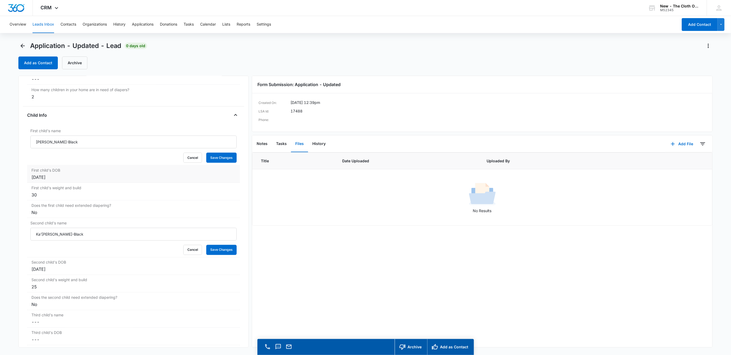
click at [98, 165] on dl "First child's name Karlo King-Black Cancel Save Changes First child's DOB Cance…" at bounding box center [133, 262] width 213 height 272
click at [98, 178] on div "May 14, 2022" at bounding box center [133, 177] width 204 height 6
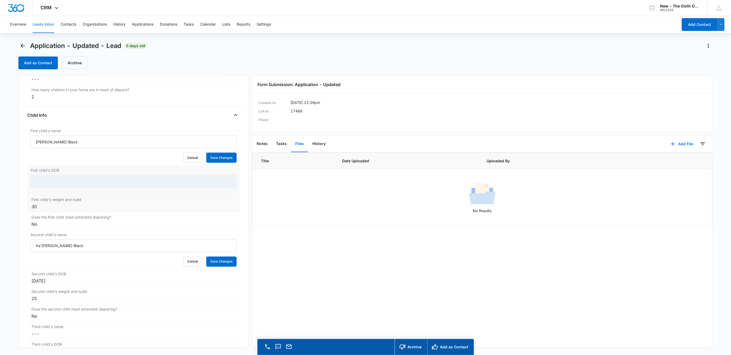
click at [63, 208] on div "First child's weight and build Cancel Save Changes 30" at bounding box center [133, 204] width 213 height 18
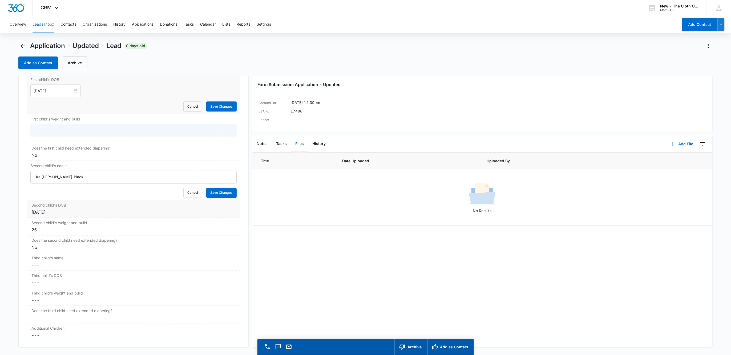
scroll to position [687, 0]
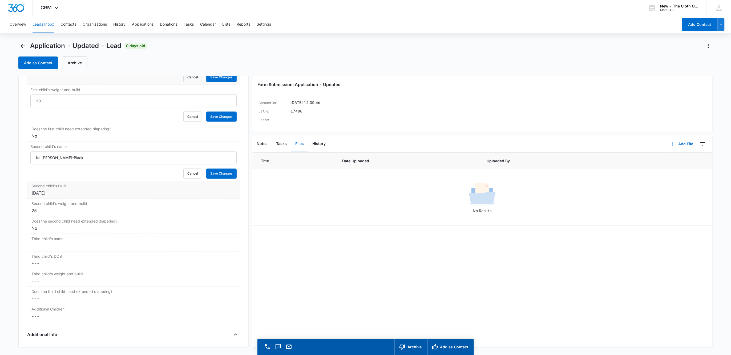
click at [66, 196] on div "Nov 14, 2023" at bounding box center [133, 193] width 204 height 6
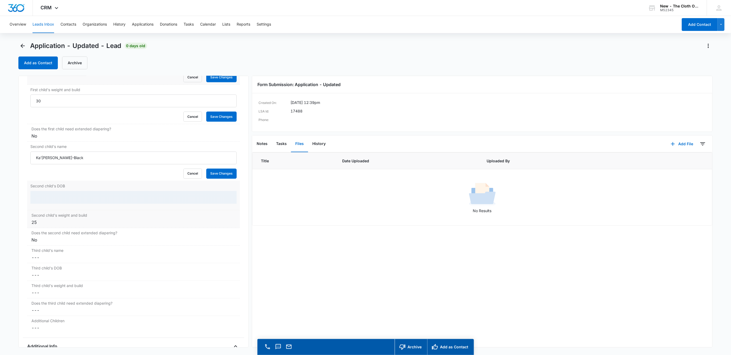
click at [47, 226] on div "25" at bounding box center [133, 222] width 204 height 6
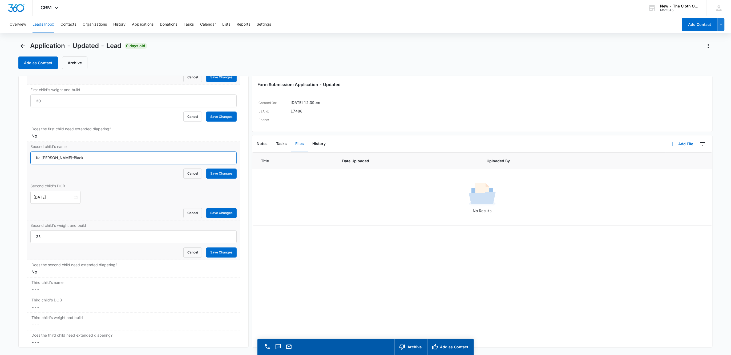
drag, startPoint x: 108, startPoint y: 165, endPoint x: 42, endPoint y: 162, distance: 66.1
click at [37, 162] on input "Ka’Lor King-Black" at bounding box center [133, 158] width 206 height 13
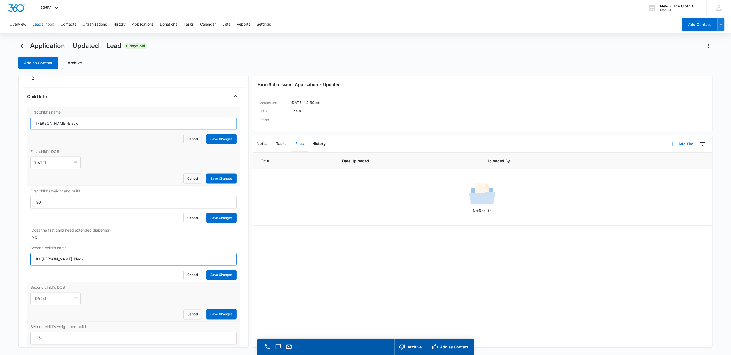
scroll to position [567, 0]
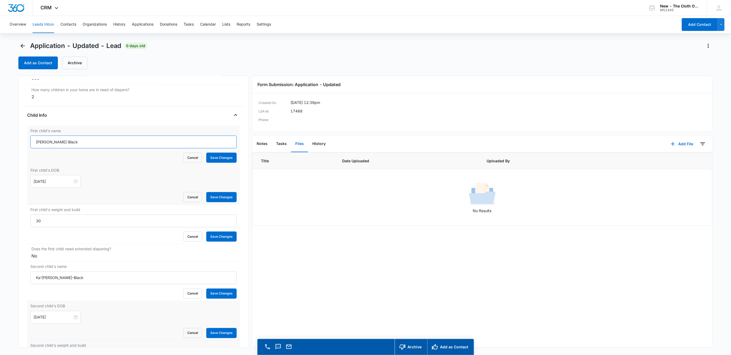
click at [34, 141] on input "Karlo King-Black" at bounding box center [133, 142] width 206 height 13
paste input "Ka’Lor King-Black"
drag, startPoint x: 69, startPoint y: 144, endPoint x: 139, endPoint y: 151, distance: 70.7
click at [139, 148] on input "Ka’Lor King-Black Karlo King-Black" at bounding box center [133, 142] width 206 height 13
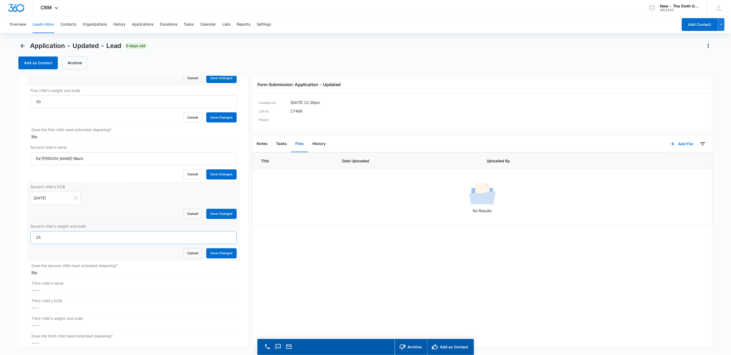
scroll to position [687, 0]
type input "Ka’Lor King-Black"
drag, startPoint x: 29, startPoint y: 164, endPoint x: -30, endPoint y: 162, distance: 59.2
click at [0, 162] on html "CRM Apps Reputation Websites Forms CRM Email Social Shop Payments POS Ads Intel…" at bounding box center [365, 177] width 731 height 355
paste input "rlo"
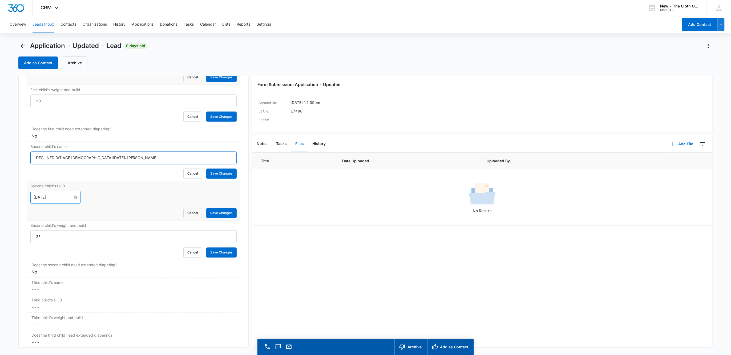
type input "DECLINED D/T AGE 10/06/25: Karlo King-Black"
click at [40, 200] on input "Nov 14, 2023" at bounding box center [53, 198] width 39 height 6
click at [36, 213] on span "button" at bounding box center [35, 214] width 3 height 3
click at [41, 214] on span "button" at bounding box center [41, 214] width 3 height 3
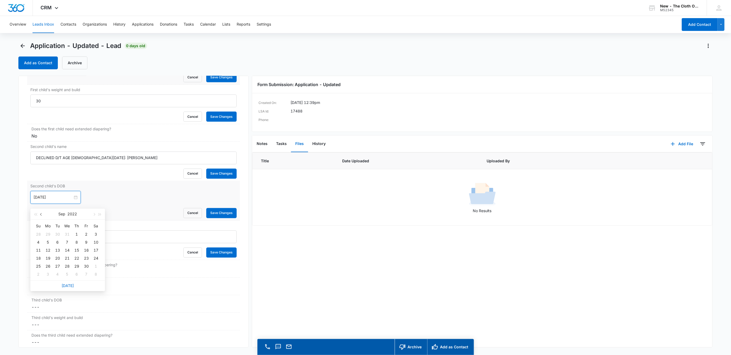
click at [41, 214] on span "button" at bounding box center [41, 214] width 3 height 3
type input "May 14, 2022"
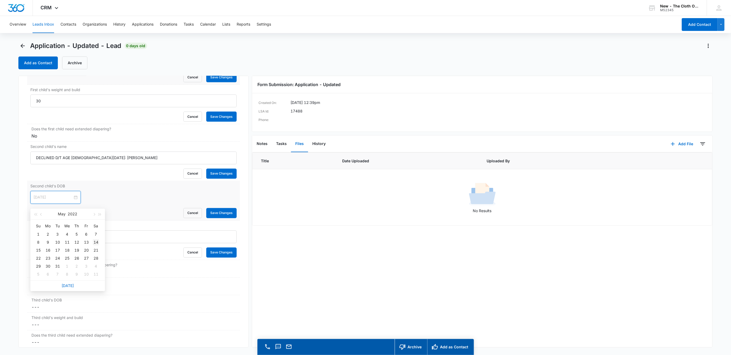
click at [95, 242] on div "14" at bounding box center [96, 242] width 6 height 6
drag, startPoint x: 62, startPoint y: 241, endPoint x: 14, endPoint y: 242, distance: 48.0
click at [16, 243] on main "Application - Updated - Lead 0 days old Add as Contact Archive Application - Up…" at bounding box center [365, 206] width 731 height 329
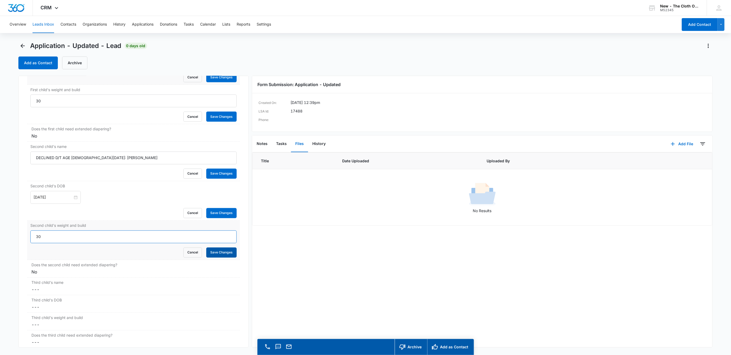
type input "30"
click at [224, 255] on button "Save Changes" at bounding box center [221, 253] width 30 height 10
click at [217, 209] on form "May 14, 2022 May 2022 Su Mo Tu We Th Fr Sa 1 2 3 4 5 6 7 8 9 10 11 12 13 14 15 …" at bounding box center [133, 204] width 206 height 27
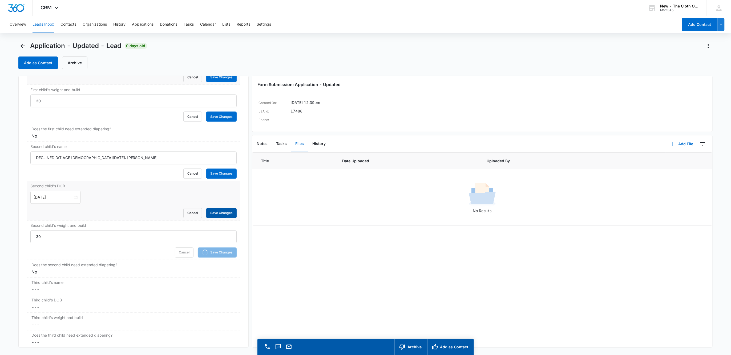
click at [217, 217] on button "Save Changes" at bounding box center [221, 213] width 30 height 10
click at [219, 176] on button "Save Changes" at bounding box center [221, 174] width 30 height 10
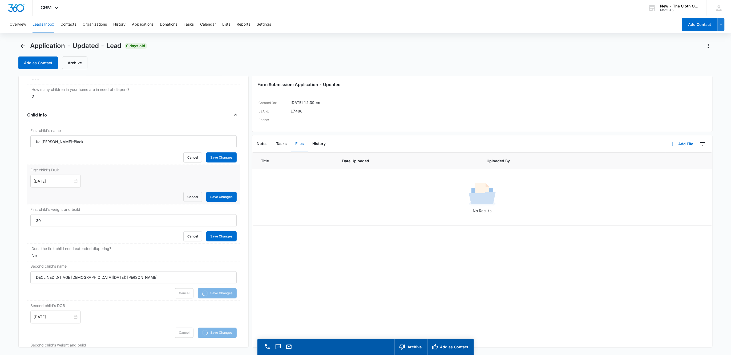
scroll to position [567, 0]
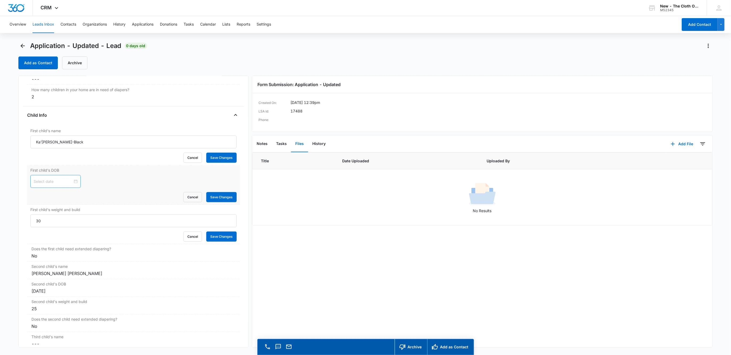
click at [72, 184] on div at bounding box center [56, 182] width 44 height 6
click at [35, 198] on span "button" at bounding box center [35, 198] width 3 height 3
click at [94, 198] on span "button" at bounding box center [93, 198] width 3 height 3
type input "Nov 14, 2023"
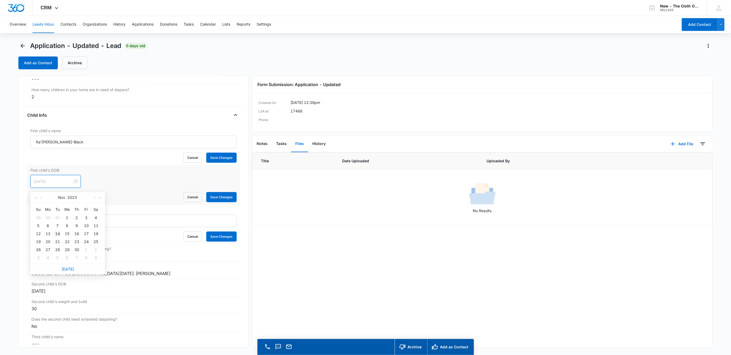
click at [57, 233] on div "14" at bounding box center [57, 233] width 6 height 6
drag, startPoint x: 41, startPoint y: 226, endPoint x: 24, endPoint y: 226, distance: 16.5
click at [24, 226] on div "Application - Updated Contact Info Name Cancel Save Changes Talor King Phone Ca…" at bounding box center [133, 212] width 230 height 272
type input "25"
click at [30, 141] on div "First child's name Ka’Lor King-Black Cancel Save Changes" at bounding box center [133, 145] width 213 height 39
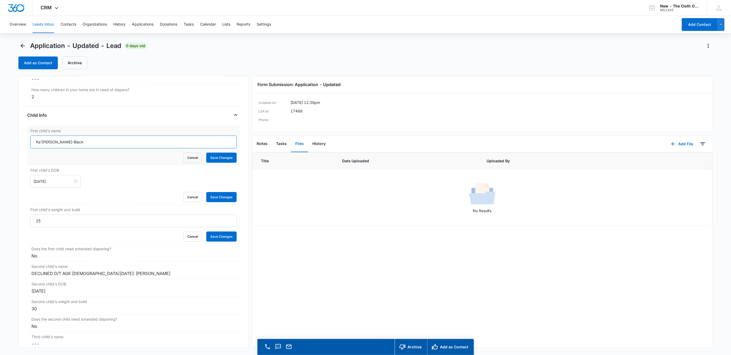
click at [34, 147] on input "Ka’Lor King-Black" at bounding box center [133, 142] width 206 height 13
type input "DECLINED D/T CD# 10/06/25: Ka’Lor King-Black"
click at [223, 237] on button "Save Changes" at bounding box center [221, 237] width 30 height 10
click at [218, 202] on button "Save Changes" at bounding box center [221, 197] width 30 height 10
click at [218, 162] on button "Save Changes" at bounding box center [221, 158] width 30 height 10
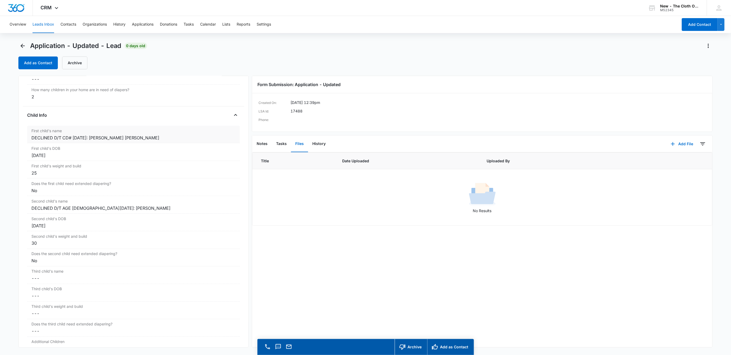
click at [154, 140] on div "DECLINED D/T CD# 10/06/25: Ka Lor King-Black" at bounding box center [133, 138] width 204 height 6
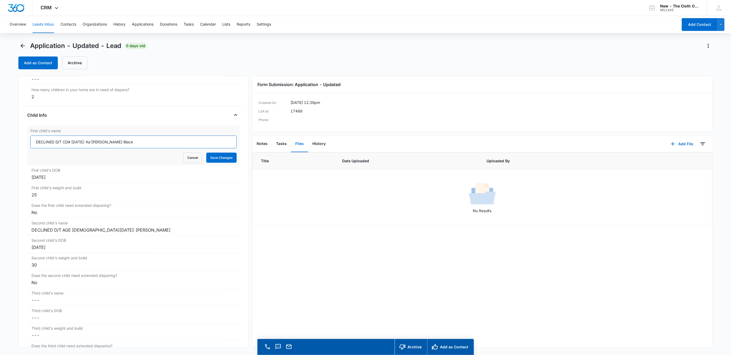
drag, startPoint x: 131, startPoint y: 143, endPoint x: 90, endPoint y: 145, distance: 41.1
click at [90, 145] on input "DECLINED D/T CD# 10/06/25: Ka’Lor King-Black" at bounding box center [133, 142] width 206 height 13
click at [94, 144] on input "DECLINED D/T CD# 10/06/25: Ka’Lor King-Black" at bounding box center [133, 142] width 206 height 13
click at [96, 146] on input "DECLINED D/T CD# 10/06/25: Ka’Lor King-Black" at bounding box center [133, 142] width 206 height 13
type input "DECLINED D/T CD# 10/06/25: Ka`Lor King-Black"
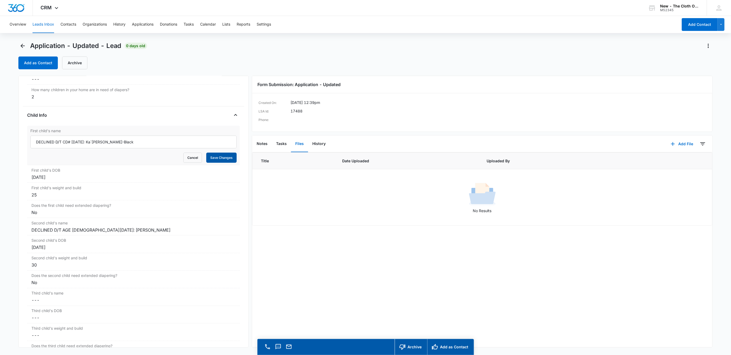
click at [219, 163] on button "Save Changes" at bounding box center [221, 158] width 30 height 10
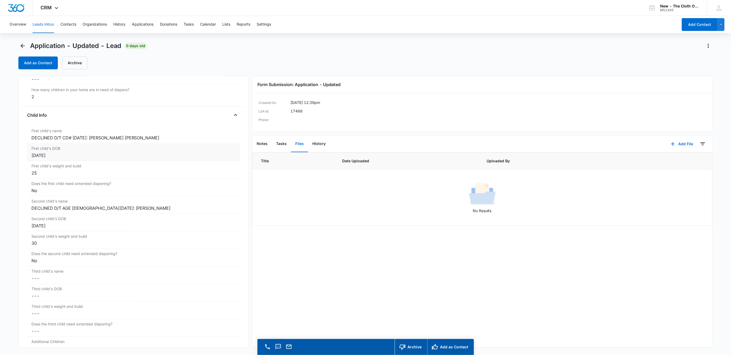
scroll to position [607, 0]
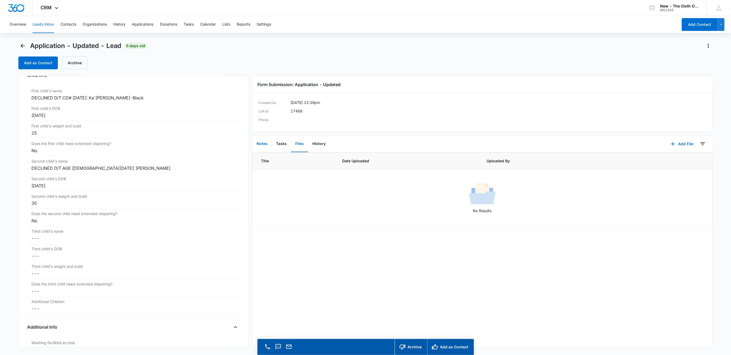
click at [265, 145] on button "Notes" at bounding box center [261, 144] width 19 height 17
click at [655, 143] on button "Add Note" at bounding box center [663, 143] width 35 height 13
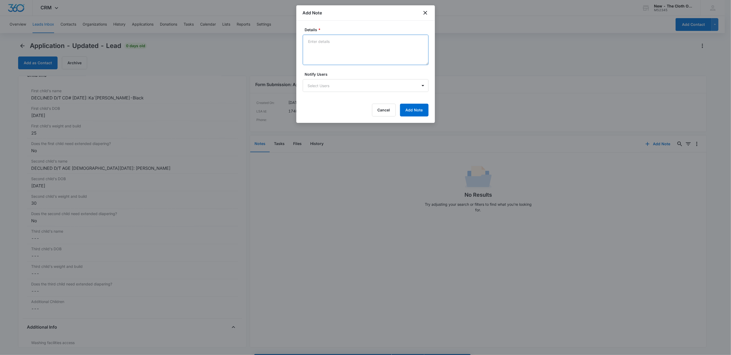
click at [337, 63] on textarea "Details *" at bounding box center [366, 50] width 126 height 30
type textarea "d"
type textarea "Declined Ka`Lor d/t cd# (23) Declined Karo d/t age(3y+) No docs rcvd."
click at [408, 104] on button "Add Note" at bounding box center [414, 110] width 29 height 13
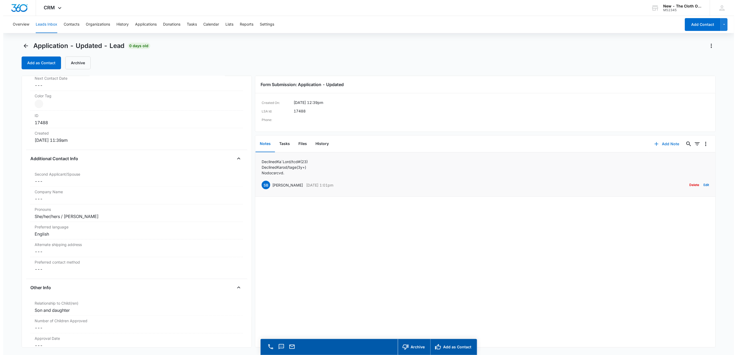
scroll to position [225, 0]
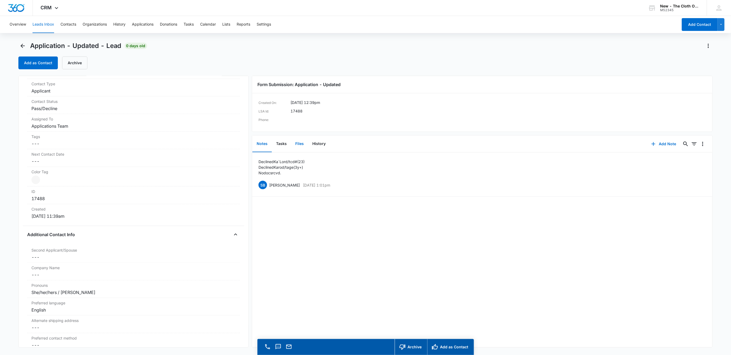
click at [303, 146] on button "Files" at bounding box center [299, 144] width 17 height 17
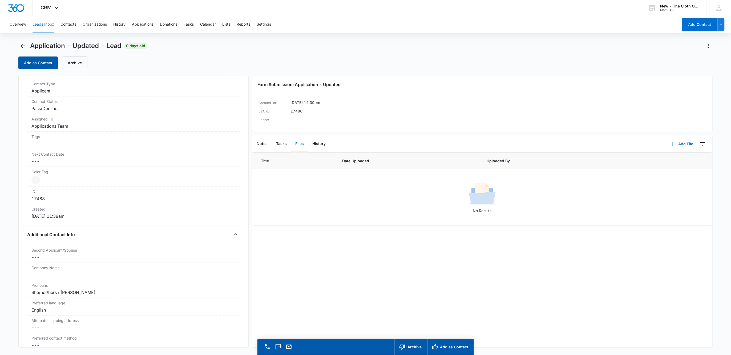
click at [43, 63] on button "Add as Contact" at bounding box center [37, 62] width 39 height 13
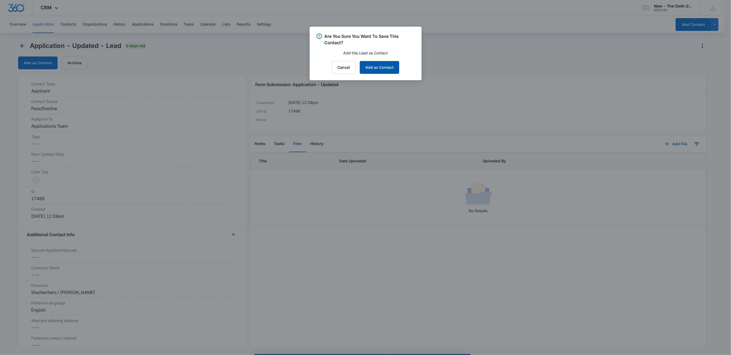
click at [388, 67] on button "Add as Contact" at bounding box center [379, 67] width 39 height 13
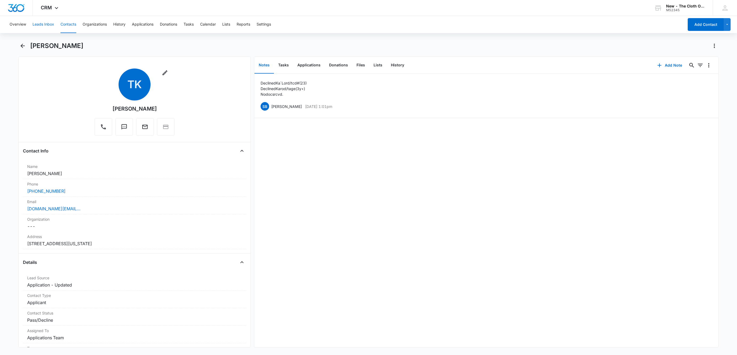
click at [48, 26] on button "Leads Inbox" at bounding box center [44, 24] width 22 height 17
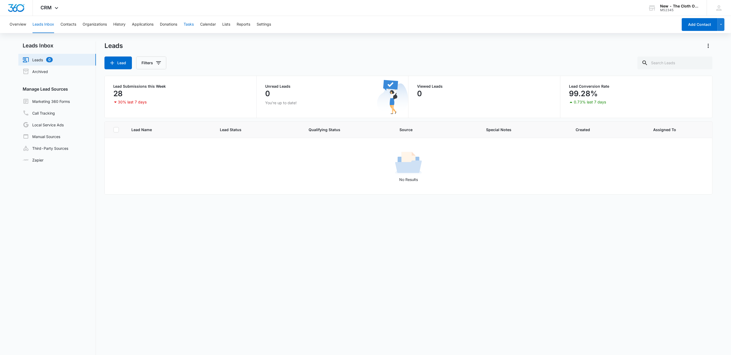
click at [190, 25] on button "Tasks" at bounding box center [189, 24] width 10 height 17
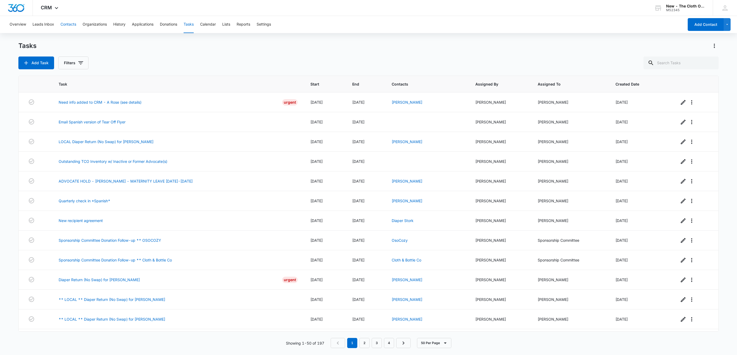
click at [74, 26] on button "Contacts" at bounding box center [68, 24] width 16 height 17
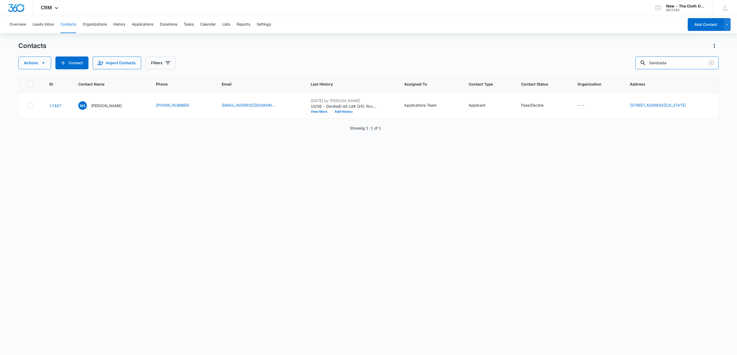
drag, startPoint x: 616, startPoint y: 64, endPoint x: 521, endPoint y: 80, distance: 96.1
click at [523, 80] on div "Contacts Actions Contact Import Contacts Filters Samizada ID Contact Name Phone…" at bounding box center [368, 198] width 700 height 313
paste input "rachellefifer88@gmail.com"
type input "rachellefifer88@gmail.com"
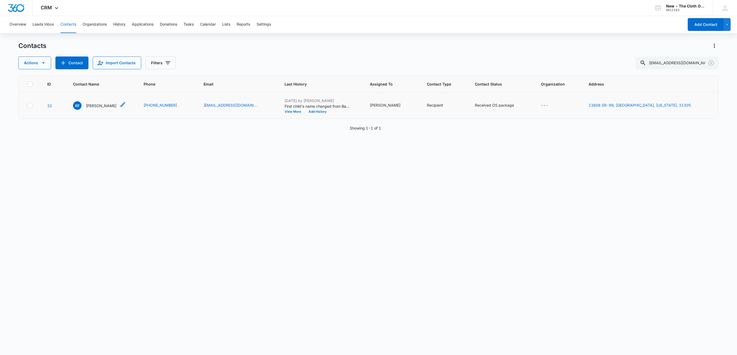
click at [98, 106] on p "Rachelle Fifer" at bounding box center [101, 106] width 31 height 6
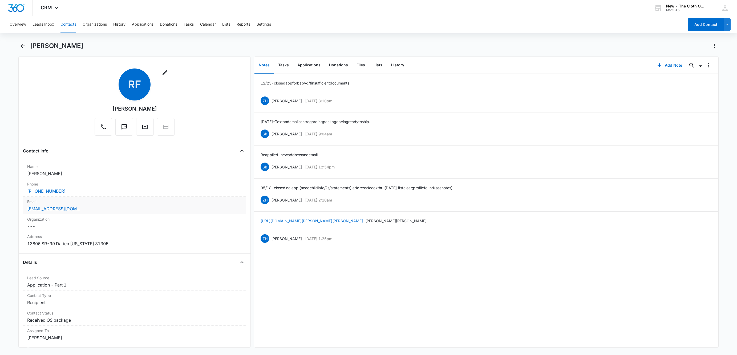
click at [112, 204] on label "Email" at bounding box center [134, 202] width 215 height 6
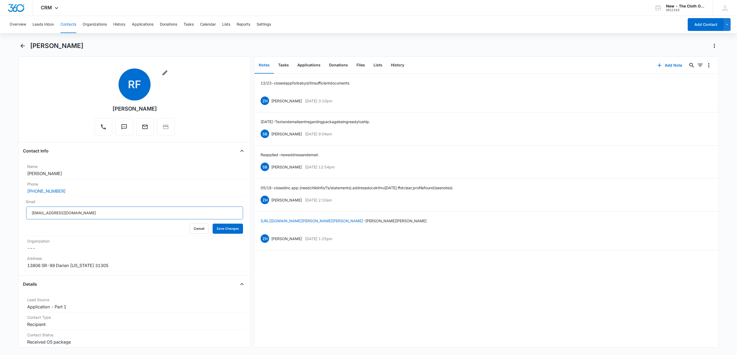
click at [133, 214] on input "rachellefifer88@gmail.com" at bounding box center [134, 212] width 217 height 13
click at [195, 230] on button "Cancel" at bounding box center [199, 229] width 19 height 10
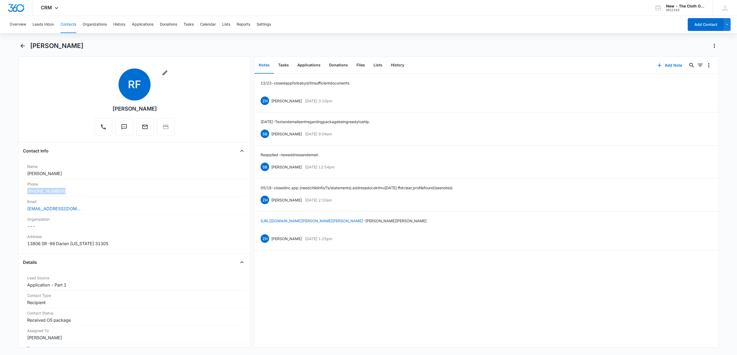
drag, startPoint x: 75, startPoint y: 193, endPoint x: 2, endPoint y: 189, distance: 73.6
click at [2, 189] on main "Rachelle Fifer Remove RF Rachelle Fifer Contact Info Name Cancel Save Changes R…" at bounding box center [368, 198] width 737 height 312
copy link "(808) 208-4942"
click at [666, 66] on button "Add Note" at bounding box center [669, 65] width 35 height 13
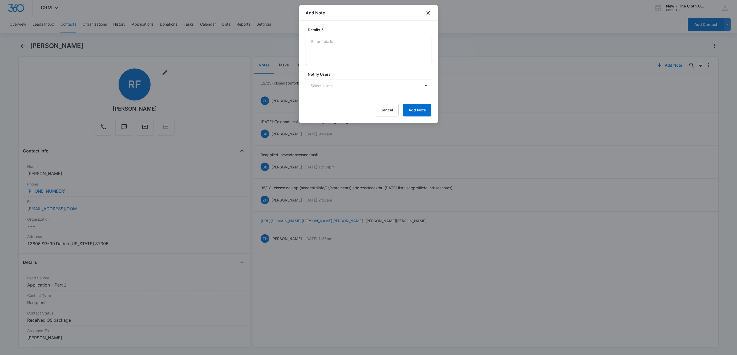
click at [332, 46] on textarea "Details *" at bounding box center [369, 50] width 126 height 30
type textarea "q"
type textarea "Quarterly email bounced back - inbox too full. Sent text from personal number."
click at [412, 108] on button "Add Note" at bounding box center [417, 110] width 29 height 13
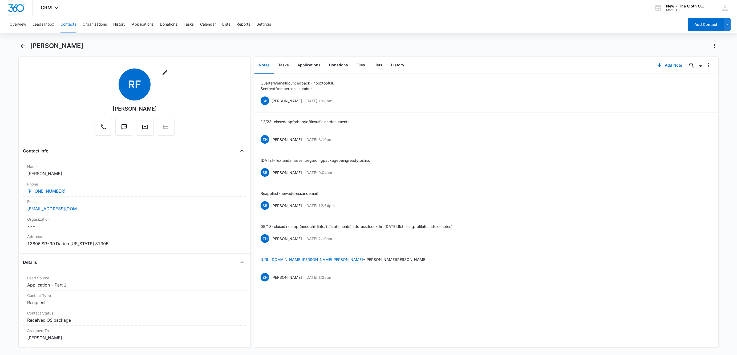
click at [70, 23] on button "Contacts" at bounding box center [68, 24] width 16 height 17
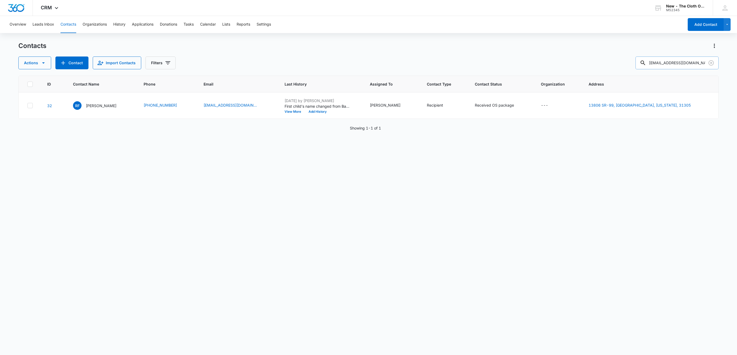
click at [675, 65] on input "rachellefifer88@gmail.com" at bounding box center [676, 62] width 83 height 13
paste input "amberlylhutton5"
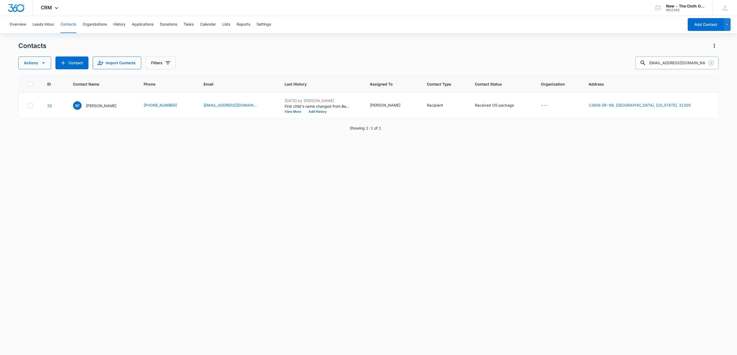
type input "amberlylhutton5@gmail.com"
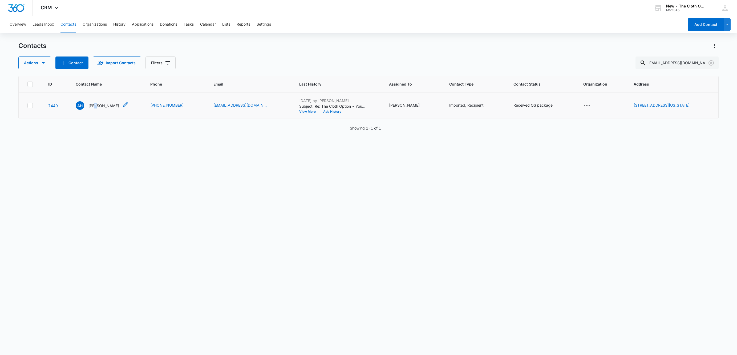
click at [98, 104] on p "Amberly Hutton" at bounding box center [103, 106] width 31 height 6
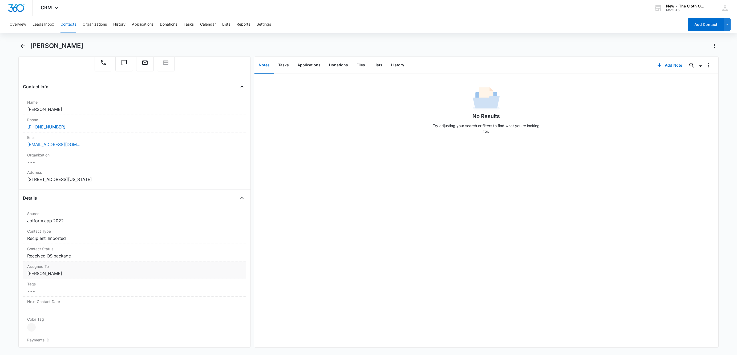
scroll to position [14, 0]
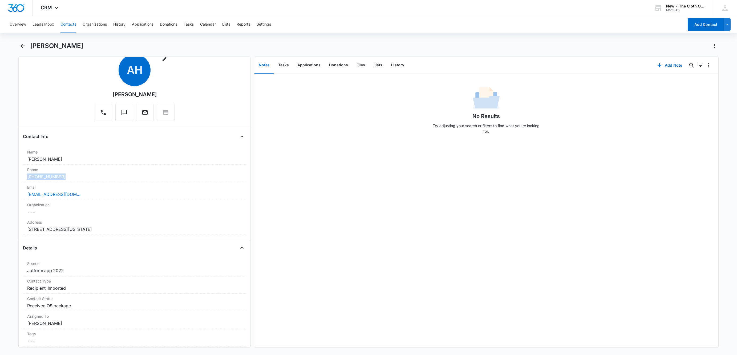
drag, startPoint x: 79, startPoint y: 177, endPoint x: 10, endPoint y: 175, distance: 69.6
click at [10, 175] on main "Amberly Hutton Remove AH Amberly Hutton Contact Info Name Cancel Save Changes A…" at bounding box center [368, 198] width 737 height 312
copy link "(859) 320-8435"
click at [669, 67] on button "Add Note" at bounding box center [669, 65] width 35 height 13
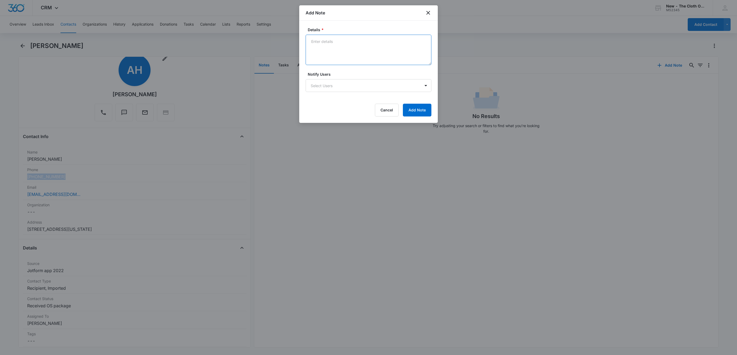
click at [353, 52] on textarea "Details *" at bounding box center [369, 50] width 126 height 30
type textarea "Quarterly email bounced back - inbox too full. Sent text from personal number."
drag, startPoint x: 416, startPoint y: 111, endPoint x: 414, endPoint y: 106, distance: 6.1
click at [417, 112] on button "Add Note" at bounding box center [417, 110] width 29 height 13
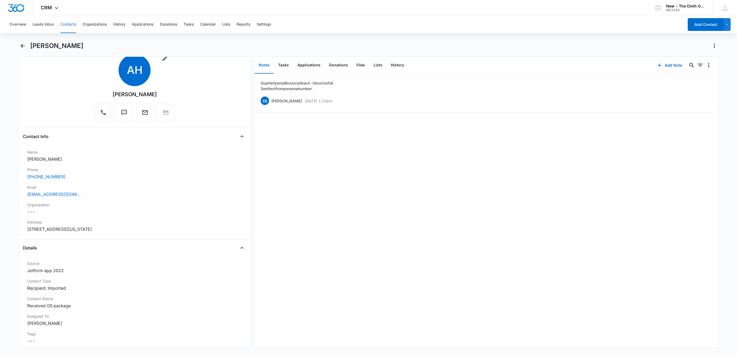
click at [70, 25] on button "Contacts" at bounding box center [68, 24] width 16 height 17
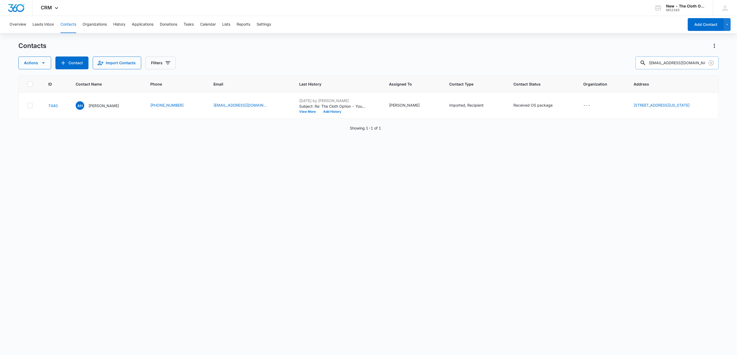
click at [668, 63] on input "amberlylhutton5@gmail.com" at bounding box center [676, 62] width 83 height 13
paste input "chavezrodriguezmaria1996@gmail.com."
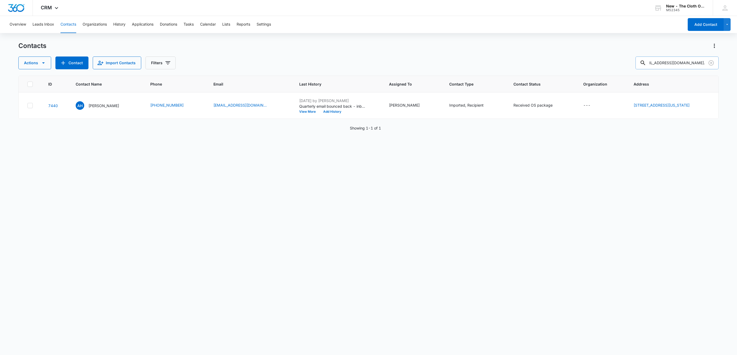
type input "chavezrodriguezmaria1996@gmail.com."
click at [93, 106] on p "Maria Chavez" at bounding box center [104, 106] width 31 height 6
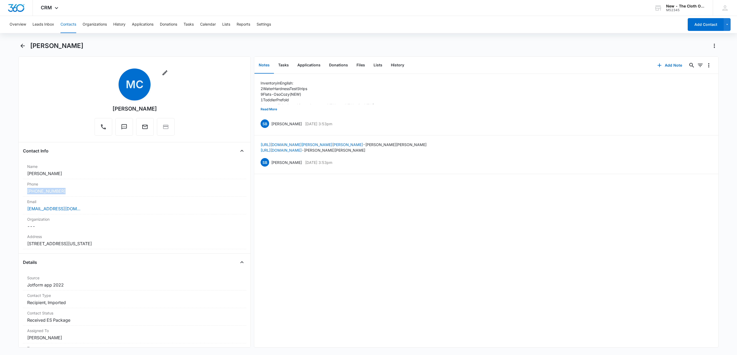
drag, startPoint x: 72, startPoint y: 193, endPoint x: 11, endPoint y: 189, distance: 60.9
click at [11, 189] on main "Maria Chavez Remove MC Maria Chavez Contact Info Name Cancel Save Changes Maria…" at bounding box center [368, 198] width 737 height 312
copy link "(301) 201-6798"
click at [666, 62] on button "Add Note" at bounding box center [669, 65] width 35 height 13
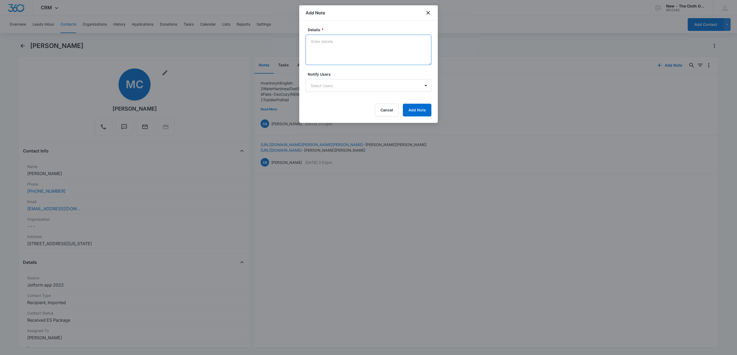
click at [370, 50] on textarea "Details *" at bounding box center [369, 50] width 126 height 30
type textarea "Quarterly email bounced back - inbox full. Sent text from personal number."
click at [420, 113] on button "Add Note" at bounding box center [417, 110] width 29 height 13
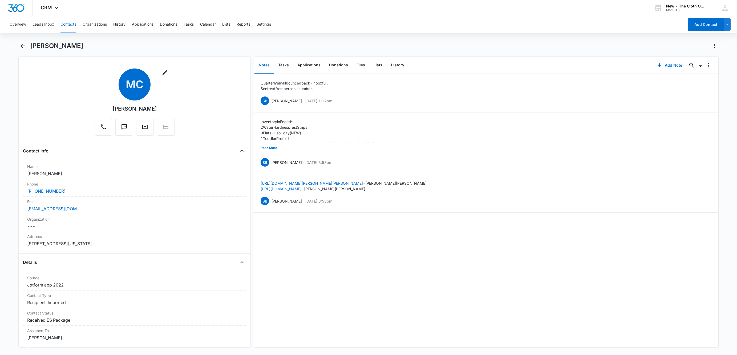
click at [70, 23] on button "Contacts" at bounding box center [68, 24] width 16 height 17
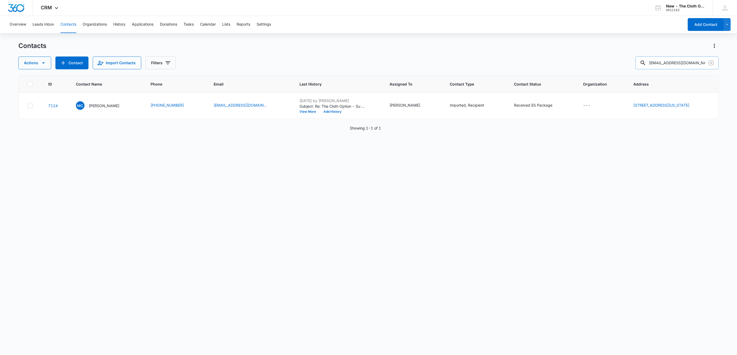
click at [688, 63] on input "chavezrodriguezmaria1996@gmail.com." at bounding box center [676, 62] width 83 height 13
paste input "erii.23@hotmail.com"
type input "cerii.23@hotmail.com"
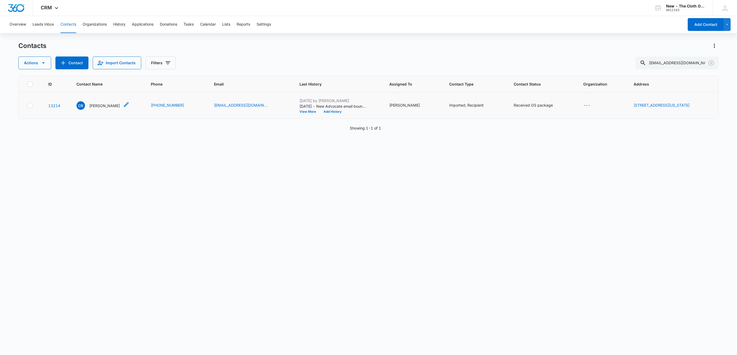
click at [94, 107] on p "Clarisa Ruiz" at bounding box center [104, 106] width 31 height 6
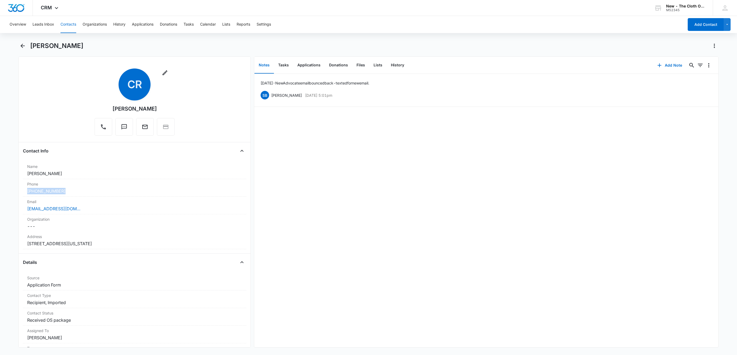
drag, startPoint x: 71, startPoint y: 191, endPoint x: 12, endPoint y: 193, distance: 58.4
click at [12, 193] on main "Clarisa Ruiz Remove CR Clarisa Ruiz Contact Info Name Cancel Save Changes Clari…" at bounding box center [368, 198] width 737 height 312
copy link "(469) 762-9596"
click at [656, 66] on icon "button" at bounding box center [659, 65] width 6 height 6
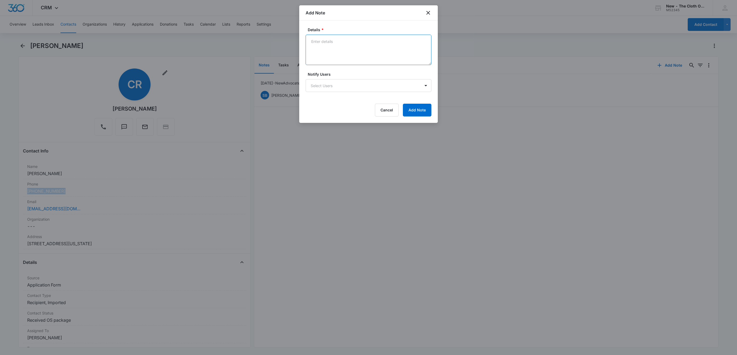
click at [342, 55] on textarea "Details *" at bounding box center [369, 50] width 126 height 30
type textarea "Quarterly email bounced back - inbox too full. Sent text from personal number."
click at [424, 114] on button "Add Note" at bounding box center [417, 110] width 29 height 13
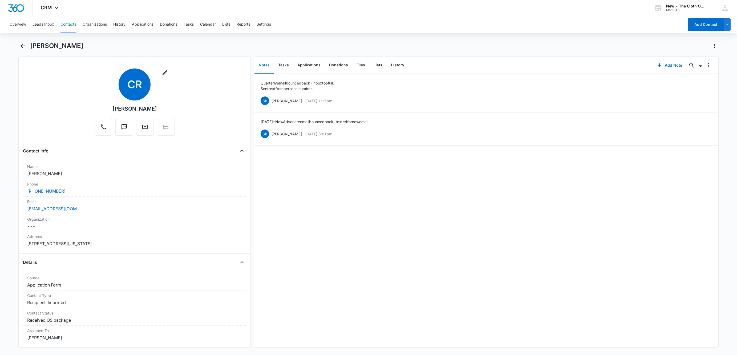
click at [74, 26] on button "Contacts" at bounding box center [68, 24] width 16 height 17
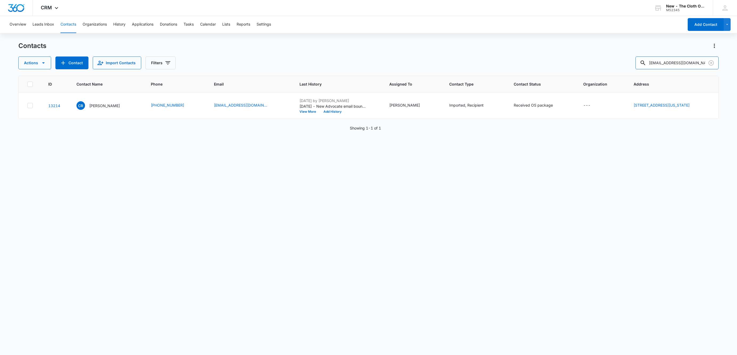
drag, startPoint x: 696, startPoint y: 62, endPoint x: 539, endPoint y: 77, distance: 158.2
click at [540, 77] on div "Contacts Actions Contact Import Contacts Filters cerii.23@hotmail.com ID Contac…" at bounding box center [368, 198] width 700 height 313
paste input "jlynne05mvp@icloud"
type input "jlynne05mvp@icloud.com"
click at [95, 106] on p "Jessi Mann" at bounding box center [103, 106] width 31 height 6
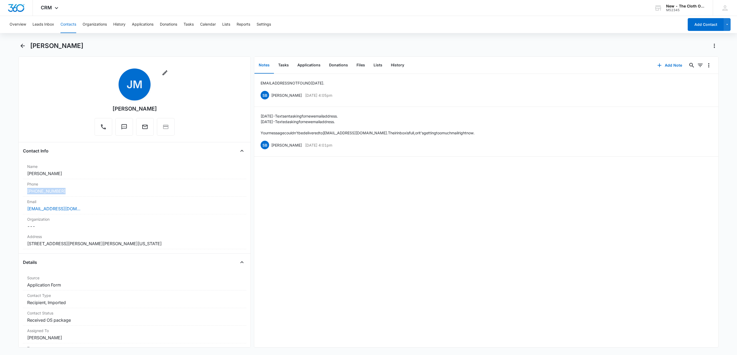
drag, startPoint x: 74, startPoint y: 195, endPoint x: 4, endPoint y: 192, distance: 69.9
click at [4, 192] on main "Jessi Mann Remove JM Jessi Mann Contact Info Name Cancel Save Changes Jessi Man…" at bounding box center [368, 198] width 737 height 312
copy link "(501) 556-7473"
click at [656, 65] on icon "button" at bounding box center [659, 65] width 6 height 6
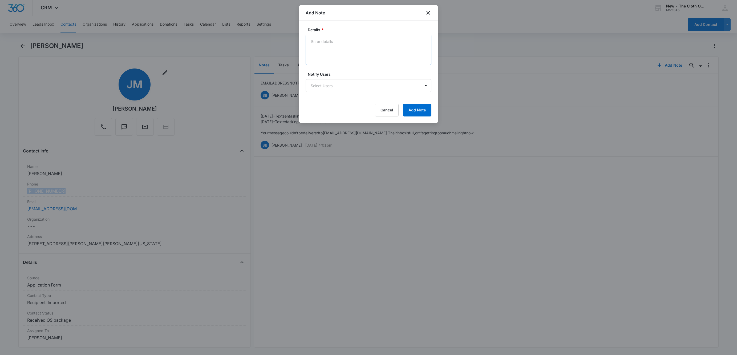
click at [363, 52] on textarea "Details *" at bounding box center [369, 50] width 126 height 30
type textarea "Quarterly email bounced back - email address unavailable. Sent text from person…"
click at [418, 108] on button "Add Note" at bounding box center [417, 110] width 29 height 13
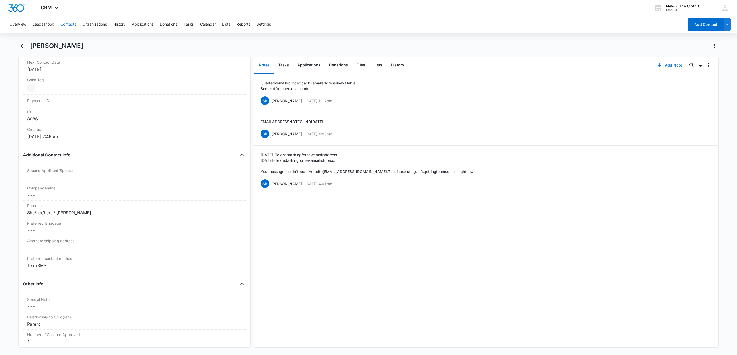
scroll to position [360, 0]
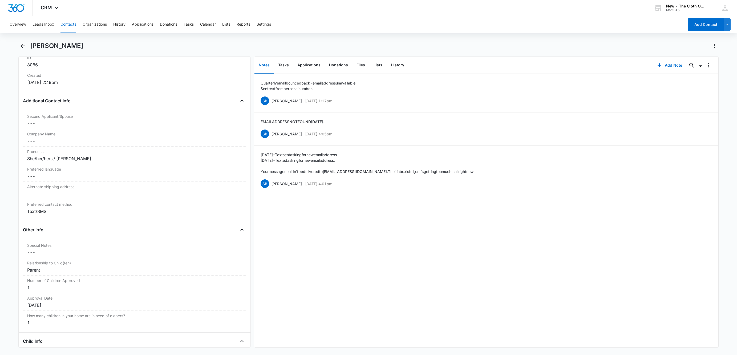
click at [70, 22] on button "Contacts" at bounding box center [68, 24] width 16 height 17
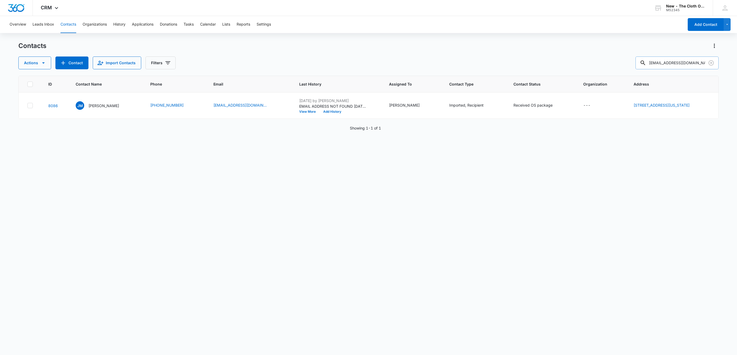
click at [691, 63] on input "jlynne05mvp@icloud.com" at bounding box center [676, 62] width 83 height 13
click at [691, 62] on input "jlynne05mvp@icloud.com" at bounding box center [676, 62] width 83 height 13
click at [690, 62] on input "jlynne05mvp@icloud.com" at bounding box center [676, 62] width 83 height 13
paste input "michellenmadison0915@gmail"
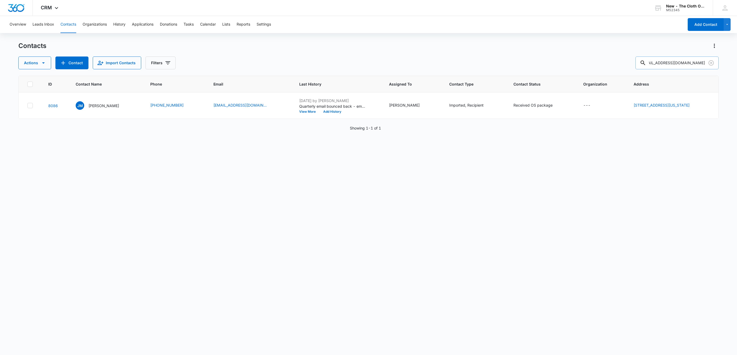
type input "michellenmadison0915@gmail.com"
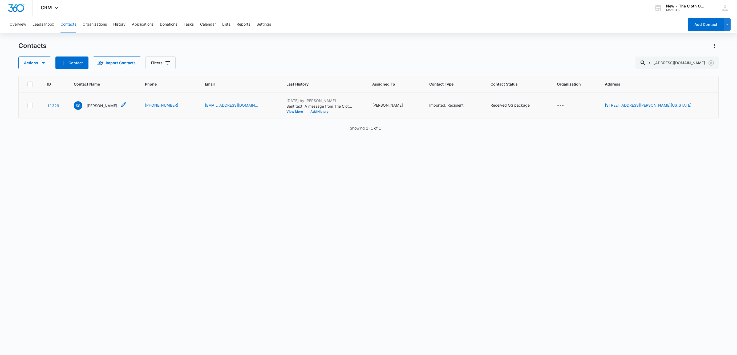
click at [92, 103] on p "Sarah Shirley" at bounding box center [102, 106] width 31 height 6
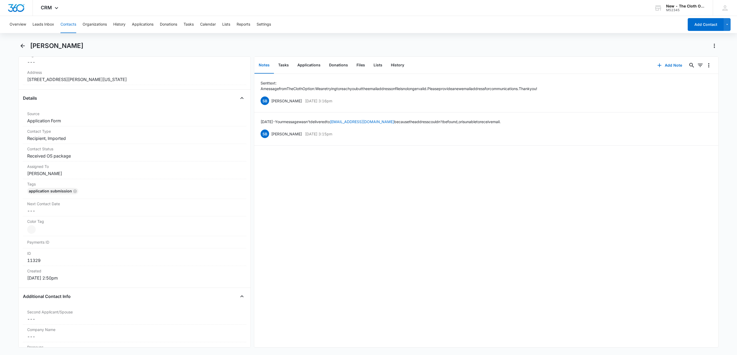
scroll to position [9, 0]
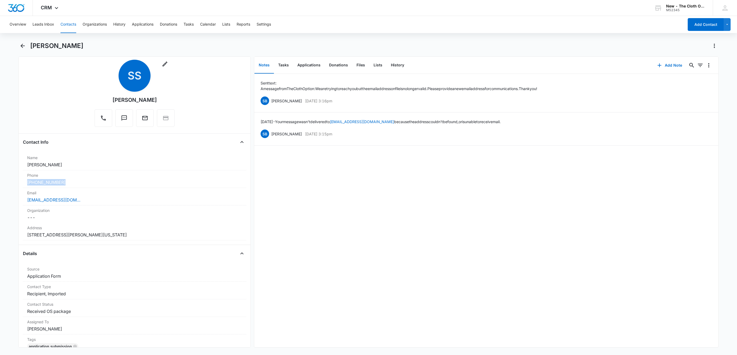
drag, startPoint x: 66, startPoint y: 182, endPoint x: 18, endPoint y: 187, distance: 48.5
click at [18, 187] on main "Sarah Shirley Remove SS Sarah Shirley Contact Info Name Cancel Save Changes Sar…" at bounding box center [368, 198] width 737 height 312
copy link "(330) 546-3353"
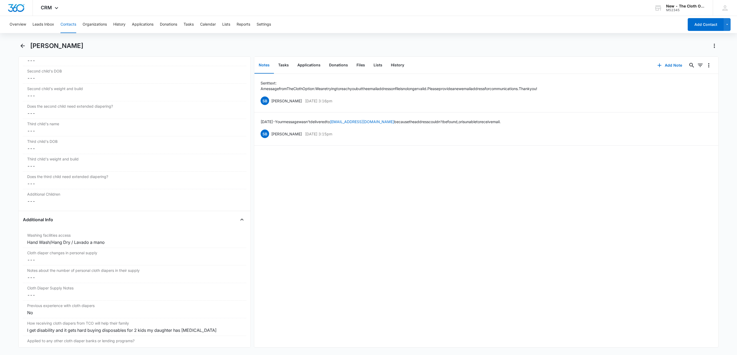
scroll to position [808, 0]
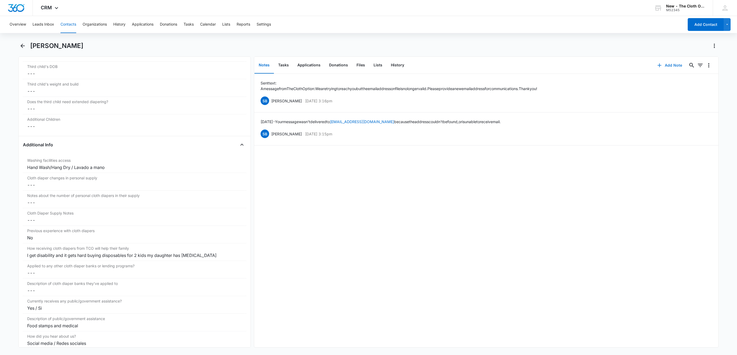
click at [663, 61] on button "Add Note" at bounding box center [669, 65] width 35 height 13
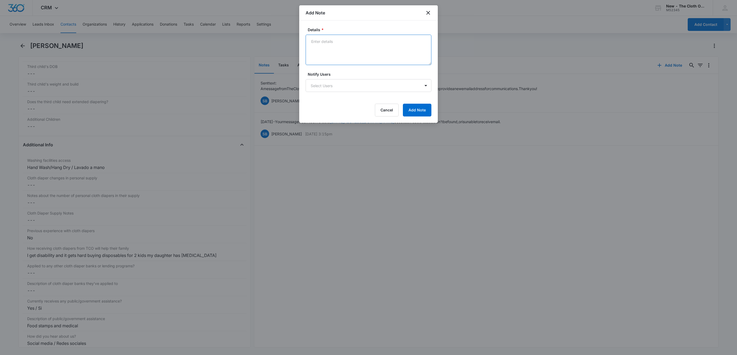
click at [386, 53] on textarea "Details *" at bounding box center [369, 50] width 126 height 30
paste textarea "couldn't be found"
type textarea "Quarterly email bounced back - email address couldn't be found. Sent text from …"
click at [414, 109] on button "Add Note" at bounding box center [417, 110] width 29 height 13
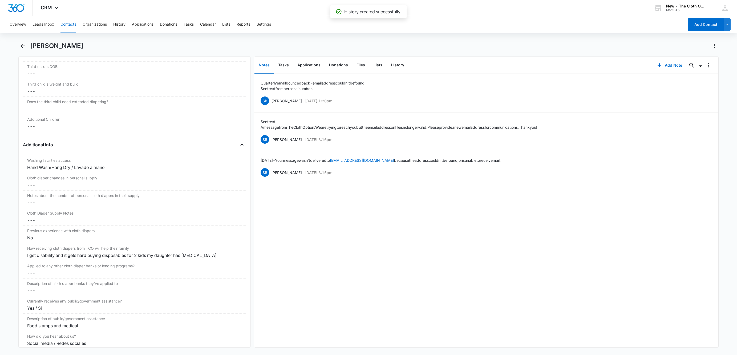
click at [66, 23] on button "Contacts" at bounding box center [68, 24] width 16 height 17
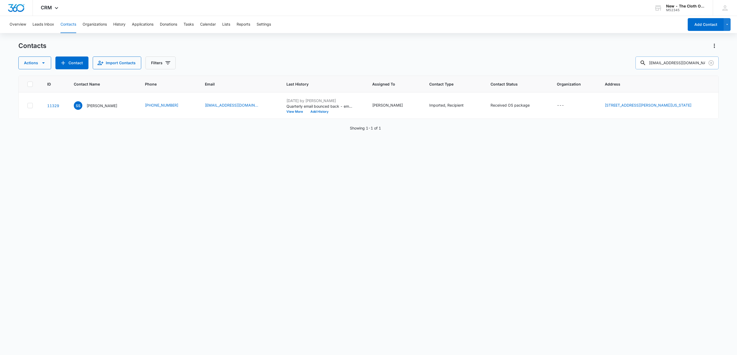
click at [676, 67] on input "michellenmadison0915@gmail.com" at bounding box center [676, 62] width 83 height 13
paste input "bsb13b@acu.edu"
type input "bsb13b@acu.edu"
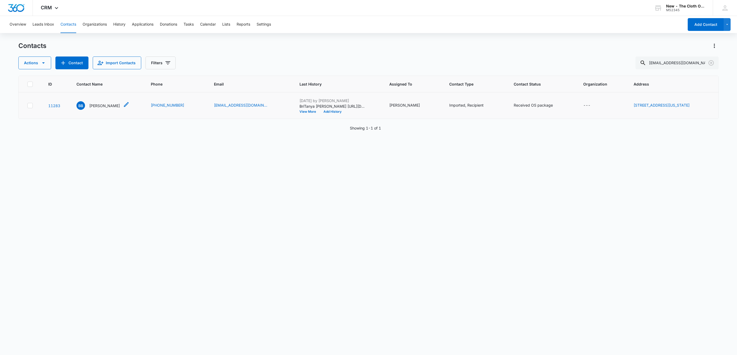
click at [91, 107] on p "Britanya Bays" at bounding box center [104, 106] width 31 height 6
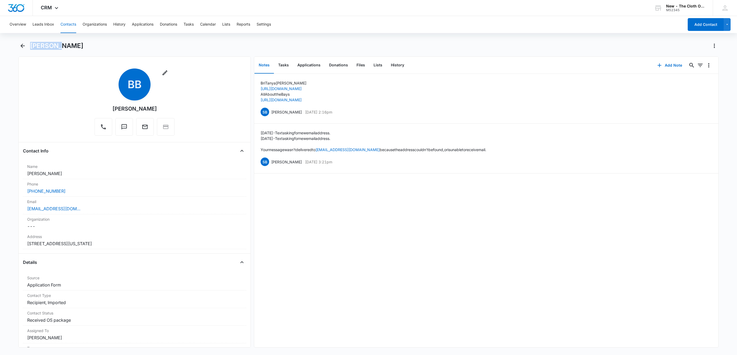
drag, startPoint x: 54, startPoint y: 45, endPoint x: 31, endPoint y: 46, distance: 23.7
click at [31, 46] on h1 "Britanya Bays" at bounding box center [56, 46] width 53 height 8
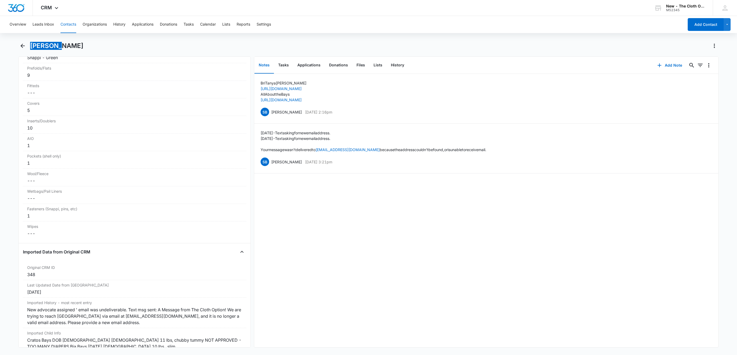
scroll to position [1427, 0]
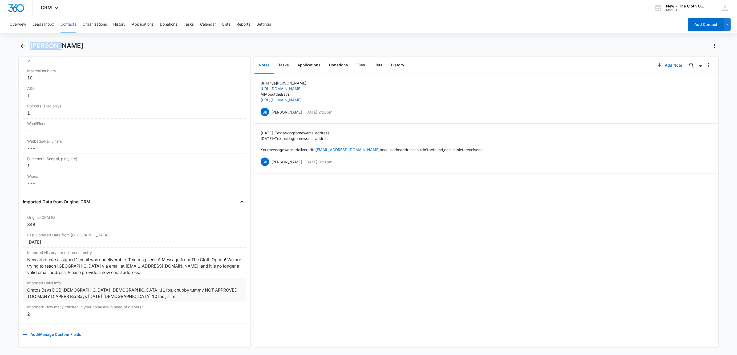
click at [235, 289] on div "Cratos Bays DOB 11/23/2018 Male 11 lbs, chubby tummy NOT APPROVED - TOO MANY DI…" at bounding box center [134, 293] width 215 height 13
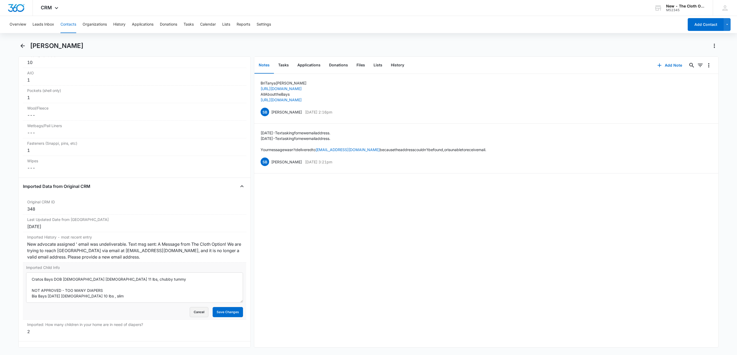
click at [190, 317] on button "Cancel" at bounding box center [199, 312] width 19 height 10
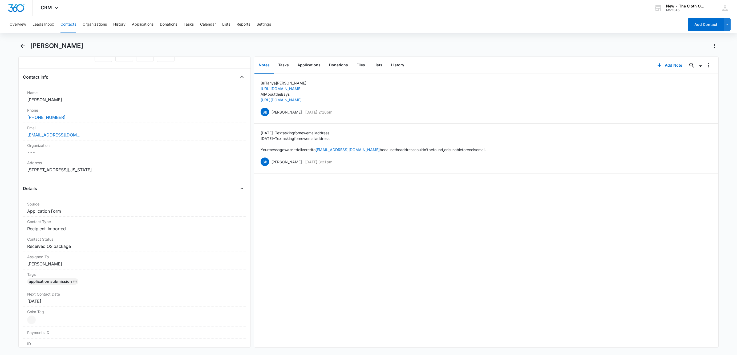
scroll to position [28, 0]
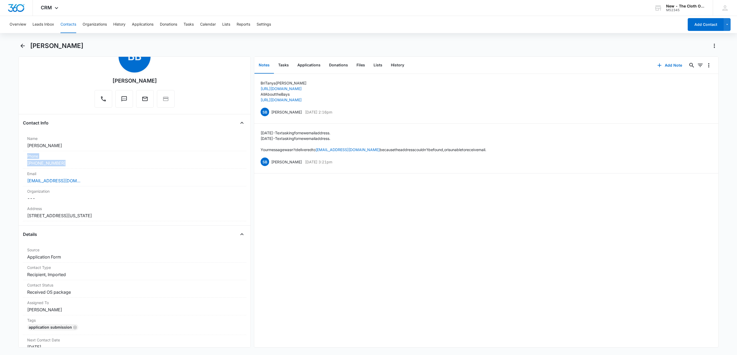
drag, startPoint x: 74, startPoint y: 163, endPoint x: 7, endPoint y: 159, distance: 66.7
click at [7, 159] on main "Britanya Bays Remove BB Britanya Bays Contact Info Name Cancel Save Changes Bri…" at bounding box center [368, 198] width 737 height 312
click at [7, 160] on main "Britanya Bays Remove BB Britanya Bays Contact Info Name Cancel Save Changes Bri…" at bounding box center [368, 198] width 737 height 312
drag, startPoint x: 68, startPoint y: 164, endPoint x: 14, endPoint y: 164, distance: 54.6
click at [14, 164] on main "Britanya Bays Remove BB Britanya Bays Contact Info Name Cancel Save Changes Bri…" at bounding box center [368, 198] width 737 height 312
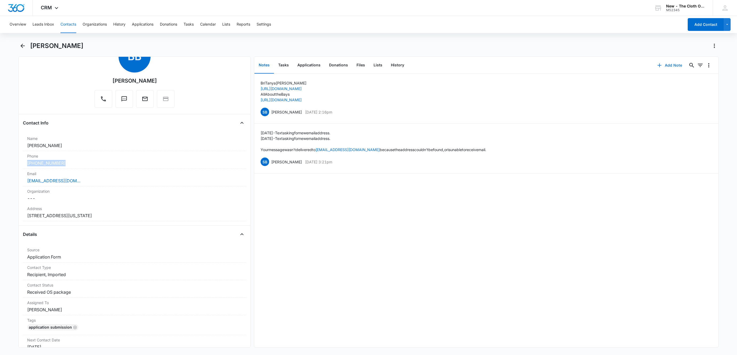
click at [669, 65] on button "Add Note" at bounding box center [669, 65] width 35 height 13
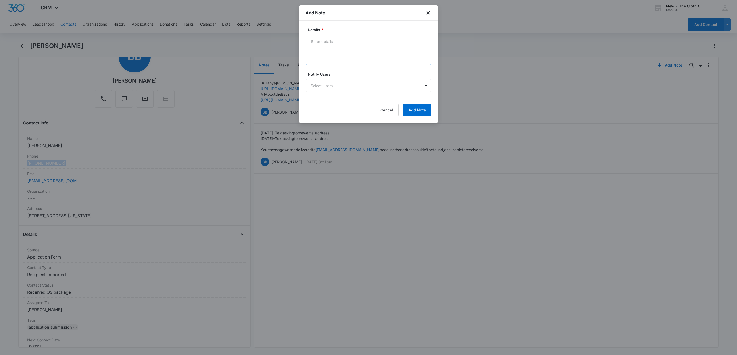
click at [356, 55] on textarea "Details *" at bounding box center [369, 50] width 126 height 30
type textarea "Quarterly email bounced back - email address does not exist. Sent text from per…"
click at [420, 112] on button "Add Note" at bounding box center [417, 110] width 29 height 13
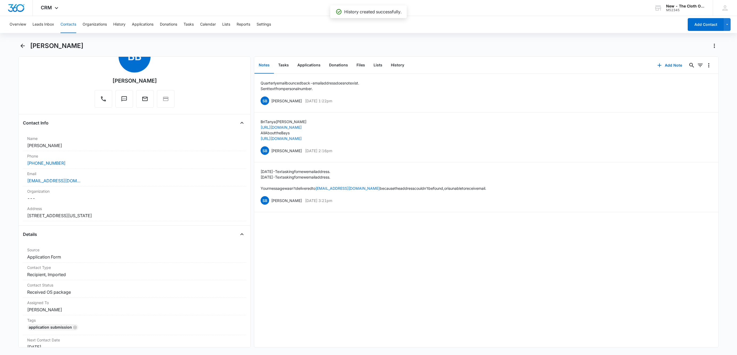
click at [72, 23] on button "Contacts" at bounding box center [68, 24] width 16 height 17
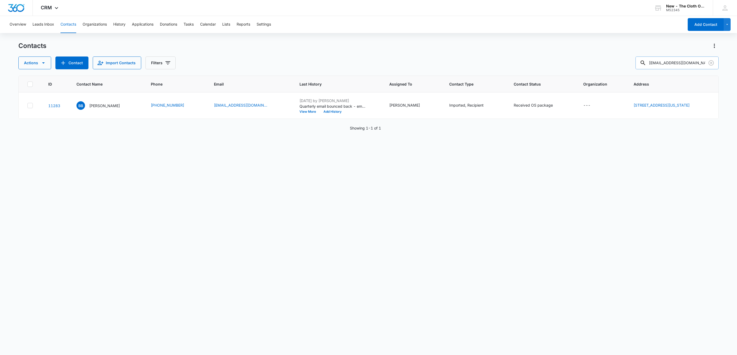
click at [700, 62] on input "bsb13b@acu.edu" at bounding box center [676, 62] width 83 height 13
paste input "medlock@completecare.com"
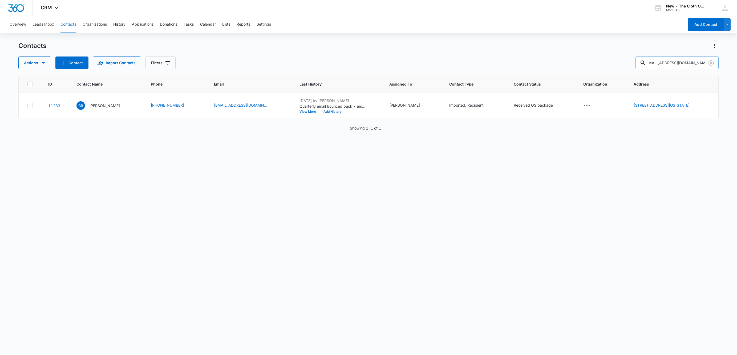
type input "bmedlock@completecare.com"
click at [98, 107] on p "Blair Tull" at bounding box center [104, 106] width 31 height 6
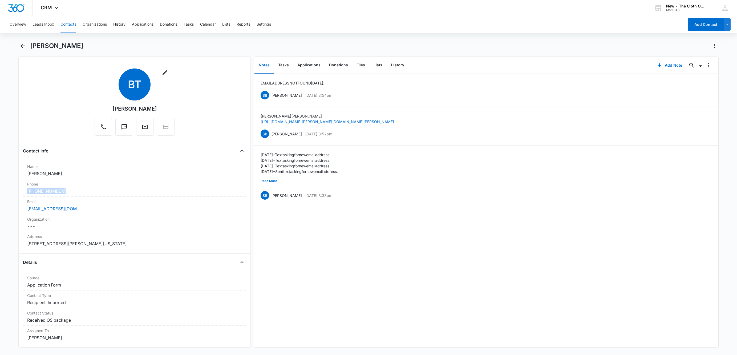
drag, startPoint x: 66, startPoint y: 188, endPoint x: 11, endPoint y: 192, distance: 55.0
click at [11, 192] on main "Blair Tull Remove BT Blair Tull Contact Info Name Cancel Save Changes Blair Tul…" at bounding box center [368, 198] width 737 height 312
click at [656, 64] on icon "button" at bounding box center [659, 65] width 6 height 6
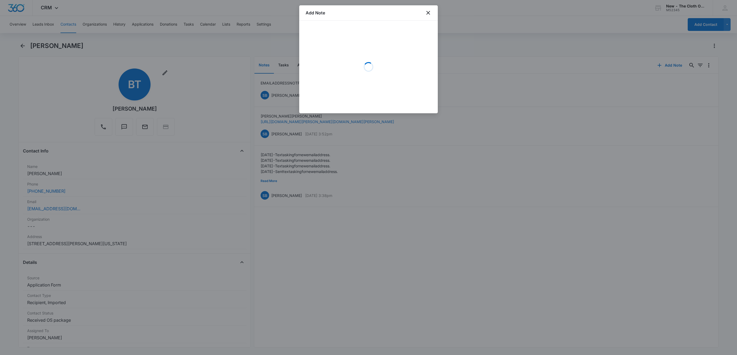
click at [379, 44] on div "Loading" at bounding box center [369, 67] width 126 height 80
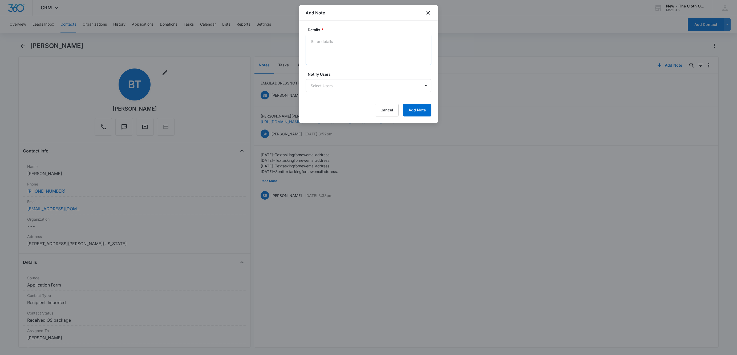
click at [374, 43] on textarea "Details *" at bounding box center [369, 50] width 126 height 30
type textarea "Quarterly email bounced back - email address does not exist. Sent text from per…"
click at [414, 108] on button "Add Note" at bounding box center [417, 110] width 29 height 13
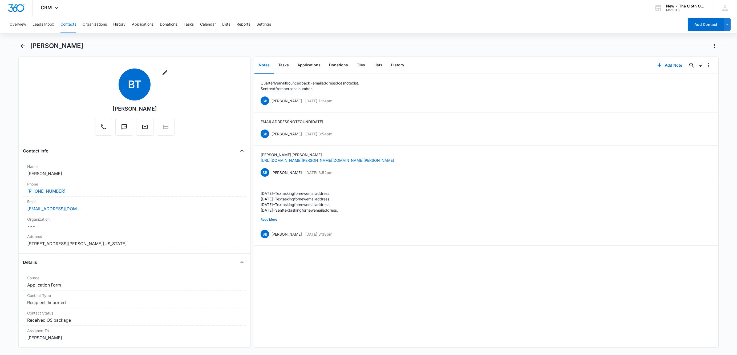
click at [69, 25] on button "Contacts" at bounding box center [68, 24] width 16 height 17
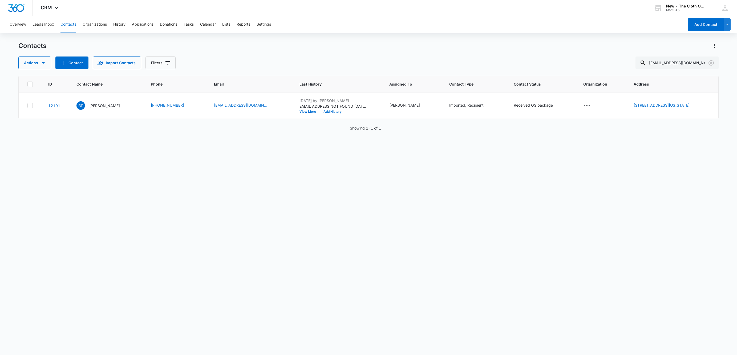
click at [681, 70] on div "Contacts Actions Contact Import Contacts Filters bmedlock@completecare.com ID C…" at bounding box center [368, 198] width 700 height 313
click at [678, 63] on input "bmedlock@completecare.com" at bounding box center [676, 62] width 83 height 13
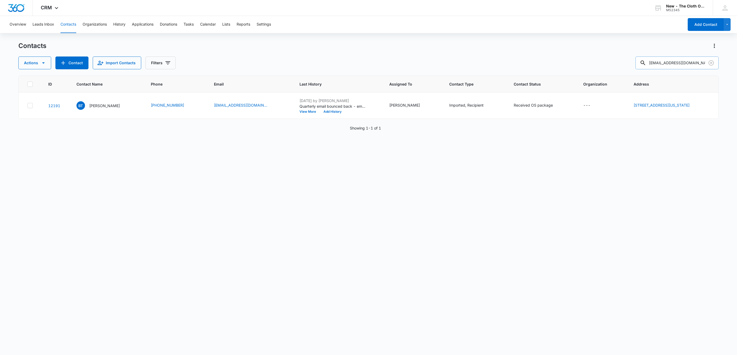
paste input "caitlin.colwell@yahoo"
type input "caitlin.colwell@yahoo.com"
click at [104, 106] on p "Brandon Colwell" at bounding box center [104, 106] width 31 height 6
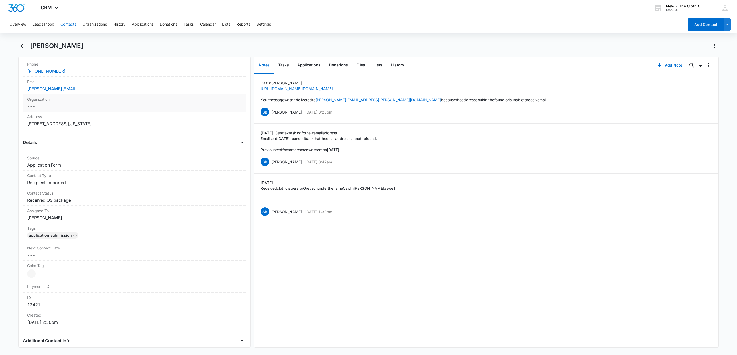
scroll to position [160, 0]
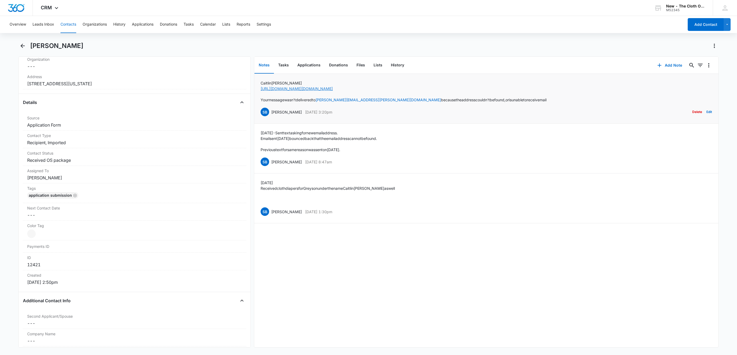
click at [289, 89] on link "https://www.facebook.com/caytie.cat" at bounding box center [297, 88] width 72 height 5
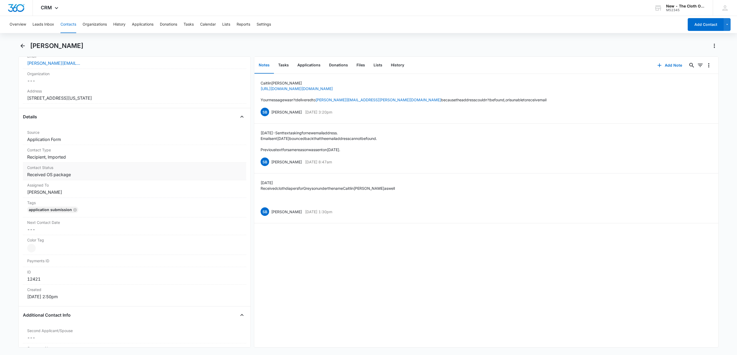
scroll to position [40, 0]
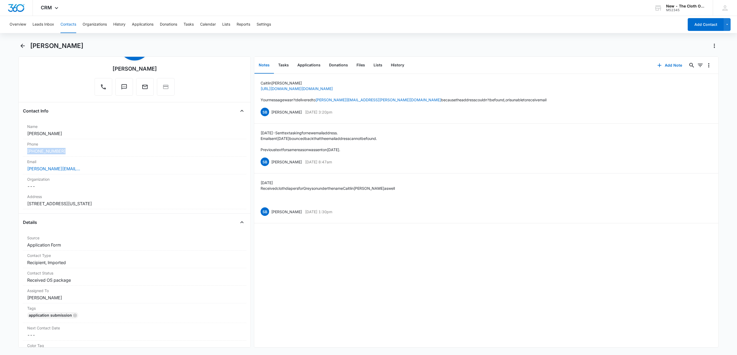
drag, startPoint x: 65, startPoint y: 152, endPoint x: 7, endPoint y: 153, distance: 57.6
click at [7, 153] on main "Brandon Colwell Remove BC Brandon Colwell Contact Info Name Cancel Save Changes…" at bounding box center [368, 198] width 737 height 312
click at [667, 63] on button "Add Note" at bounding box center [669, 65] width 35 height 13
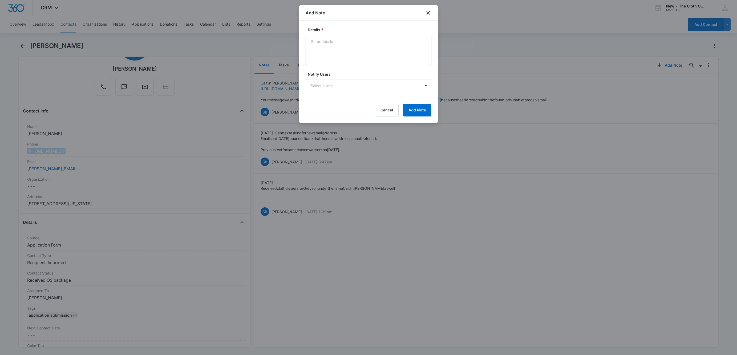
click at [342, 54] on textarea "Details *" at bounding box center [369, 50] width 126 height 30
type textarea "Quarterly email bounced back - email address does not exist. Sent text from per…"
click at [411, 110] on button "Add Note" at bounding box center [417, 110] width 29 height 13
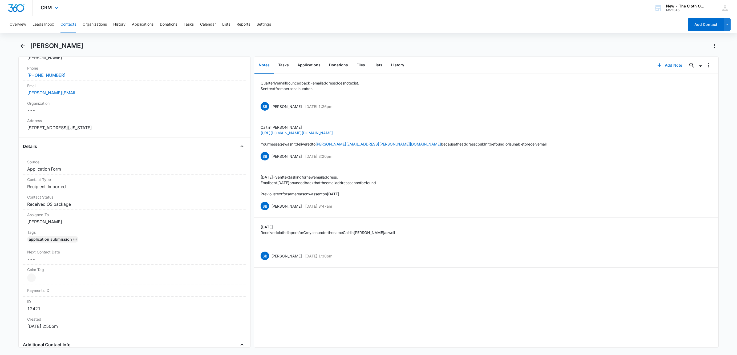
scroll to position [120, 0]
click at [70, 24] on button "Contacts" at bounding box center [68, 24] width 16 height 17
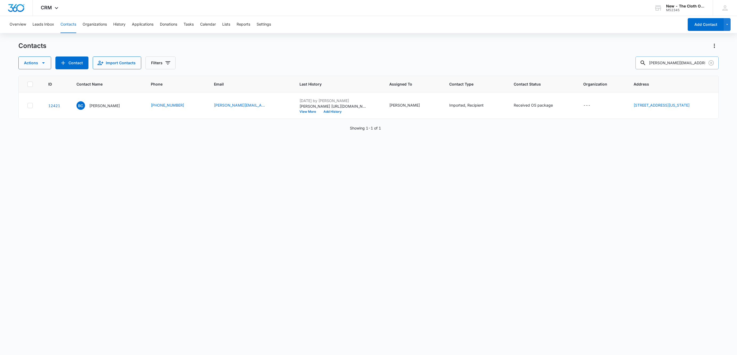
click at [688, 59] on input "caitlin.colwell@yahoo.com" at bounding box center [676, 62] width 83 height 13
paste input "elocinocsap@mail"
type input "elocinocsap@mail.com"
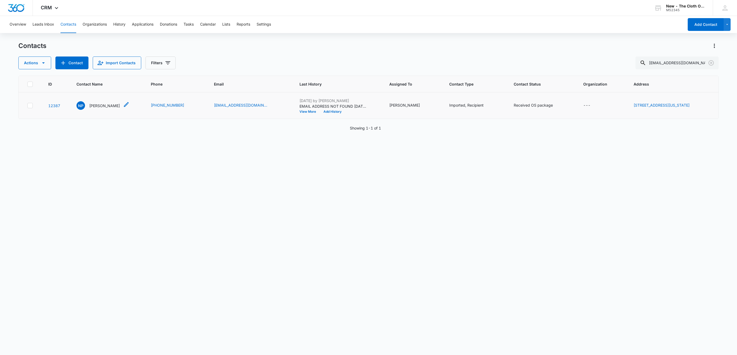
click at [102, 102] on div "NP Nicole Pasco" at bounding box center [97, 105] width 43 height 9
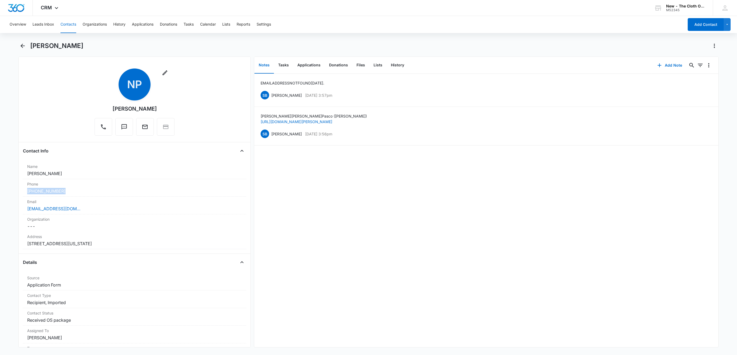
drag, startPoint x: 70, startPoint y: 191, endPoint x: 10, endPoint y: 190, distance: 60.5
click at [10, 190] on main "Nicole Pasco Remove NP Nicole Pasco Contact Info Name Cancel Save Changes Nicol…" at bounding box center [368, 198] width 737 height 312
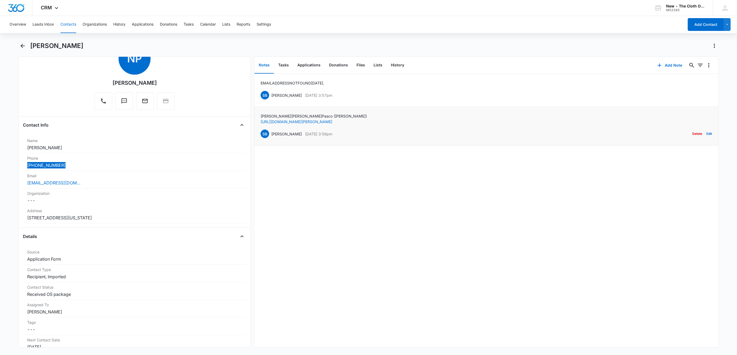
scroll to position [40, 0]
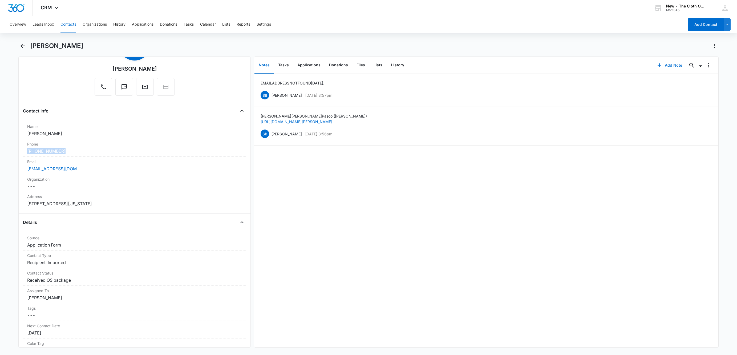
click at [656, 63] on icon "button" at bounding box center [659, 65] width 6 height 6
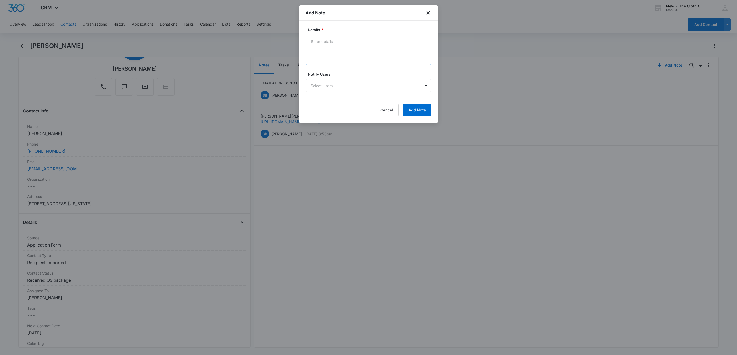
click at [375, 43] on textarea "Details *" at bounding box center [369, 50] width 126 height 30
type textarea "Quarterly email bounced back - email address does not exist. Sent text from per…"
click at [417, 110] on button "Add Note" at bounding box center [417, 110] width 29 height 13
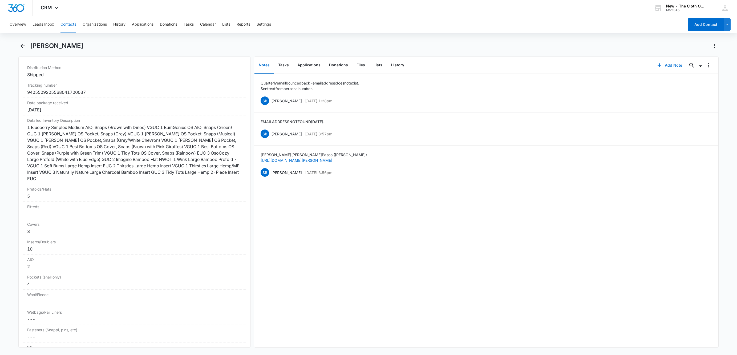
scroll to position [1359, 0]
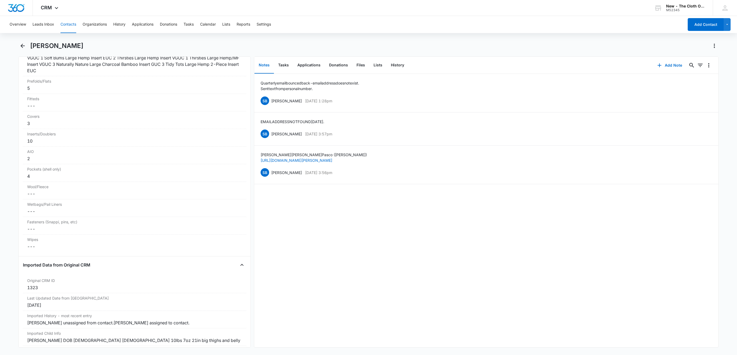
click at [74, 22] on button "Contacts" at bounding box center [68, 24] width 16 height 17
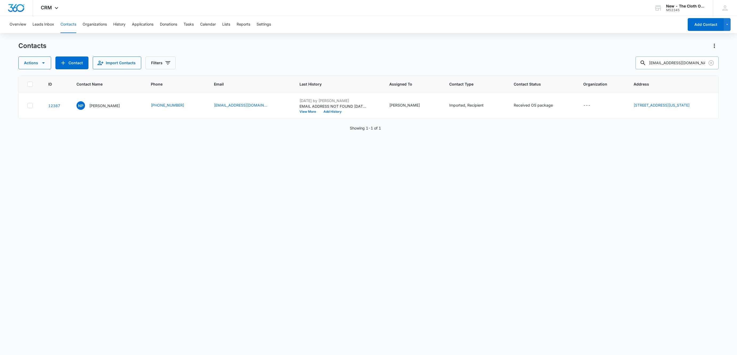
click at [686, 66] on input "elocinocsap@mail.com" at bounding box center [676, 62] width 83 height 13
paste input "tabitha_jane_07@icloud"
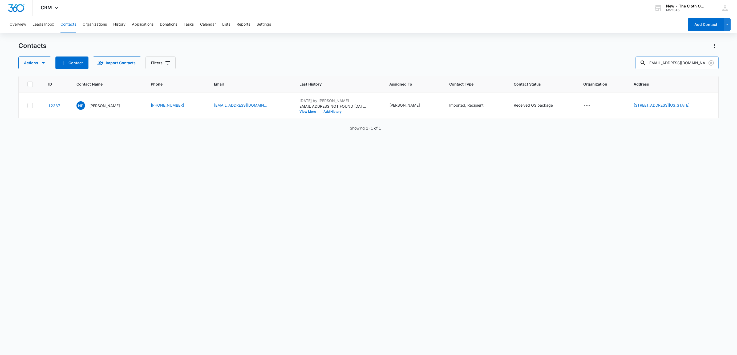
type input "tabitha_jane_07@icloud.com"
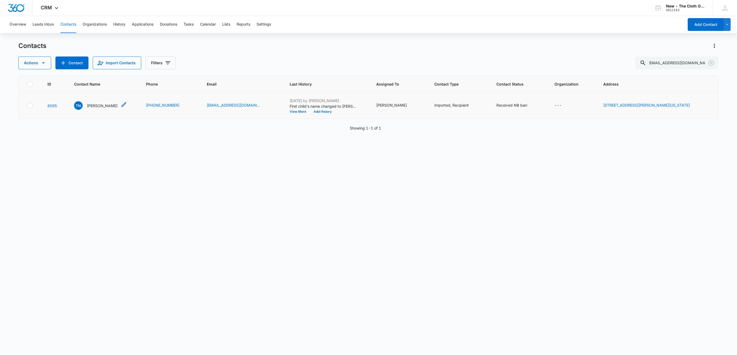
scroll to position [0, 0]
click at [99, 107] on p "Tabitha Nichols" at bounding box center [102, 106] width 31 height 6
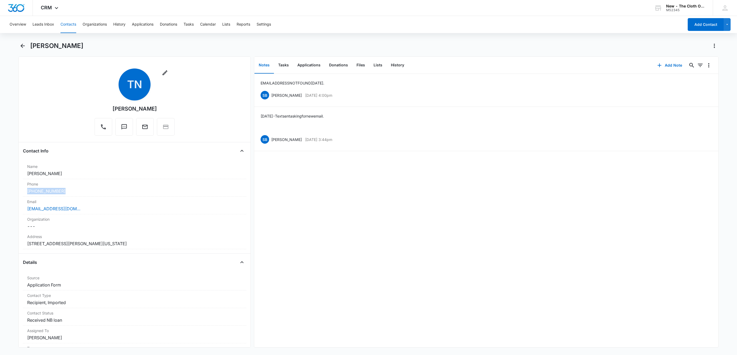
drag, startPoint x: 33, startPoint y: 189, endPoint x: 15, endPoint y: 188, distance: 18.4
click at [15, 188] on main "Tabitha Nichols Remove TN Tabitha Nichols Contact Info Name Cancel Save Changes…" at bounding box center [368, 198] width 737 height 312
click at [667, 64] on button "Add Note" at bounding box center [669, 65] width 35 height 13
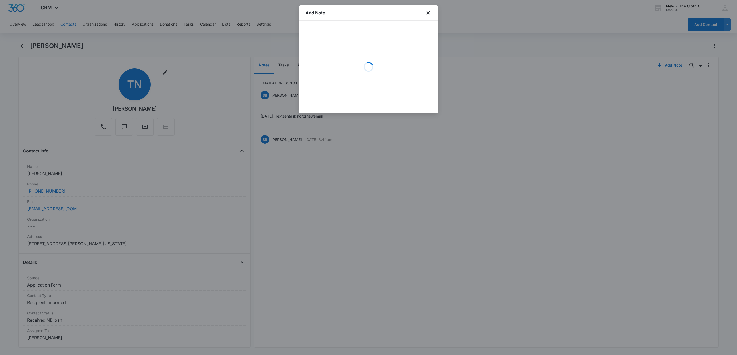
click at [330, 46] on div "Loading" at bounding box center [369, 67] width 126 height 80
click at [330, 47] on textarea "Details *" at bounding box center [369, 50] width 126 height 30
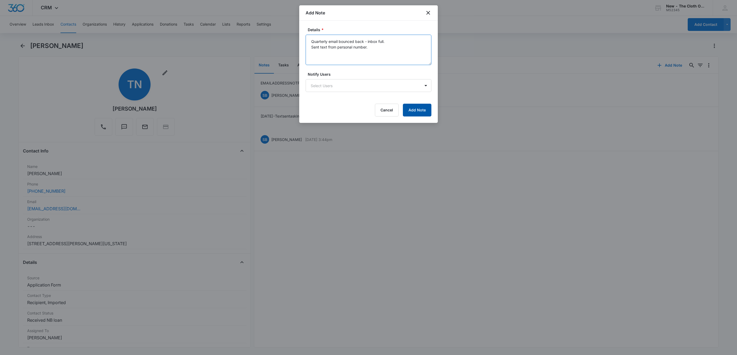
type textarea "Quarterly email bounced back - inbox full. Sent text from personal number."
click at [430, 111] on button "Add Note" at bounding box center [417, 110] width 29 height 13
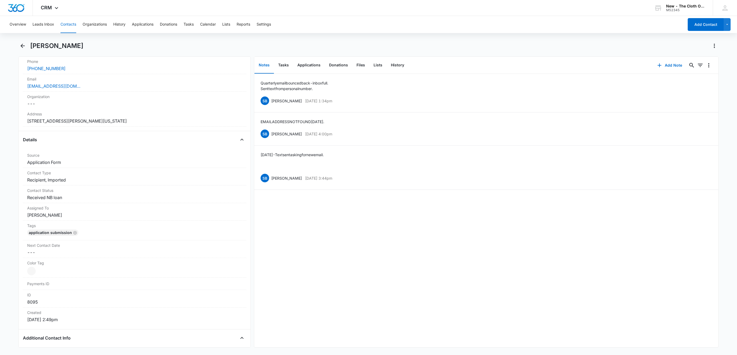
scroll to position [80, 0]
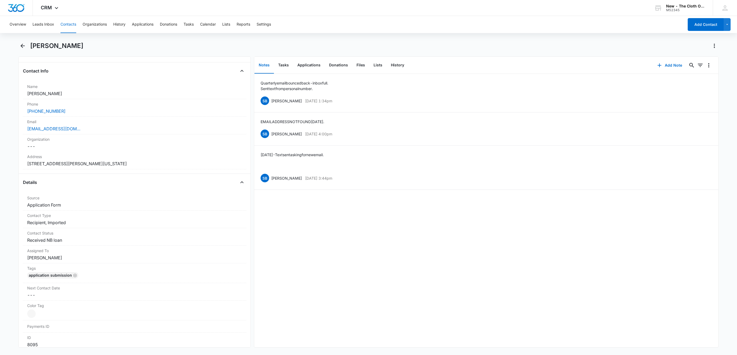
click at [68, 21] on button "Contacts" at bounding box center [68, 24] width 16 height 17
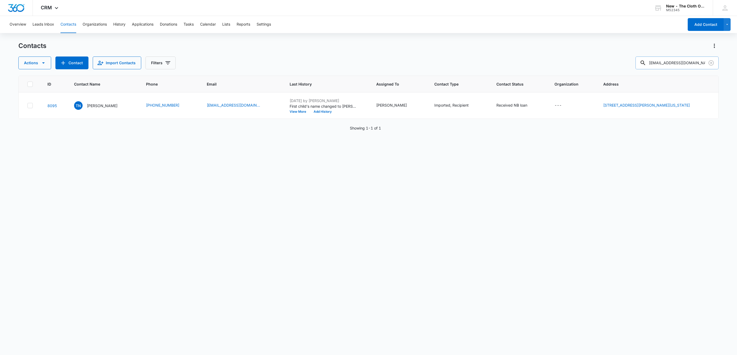
click at [669, 63] on input "tabitha_jane_07@icloud.com" at bounding box center [676, 62] width 83 height 13
paste input "whitneycardoso91"
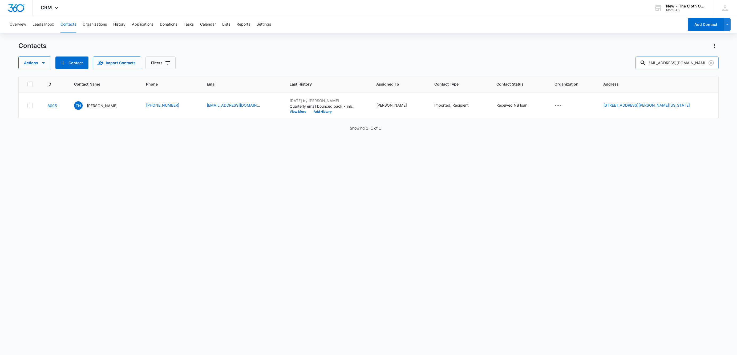
type input "whitneycardoso91@icloud.com"
click at [100, 105] on p "Whitney Nieto" at bounding box center [101, 106] width 31 height 6
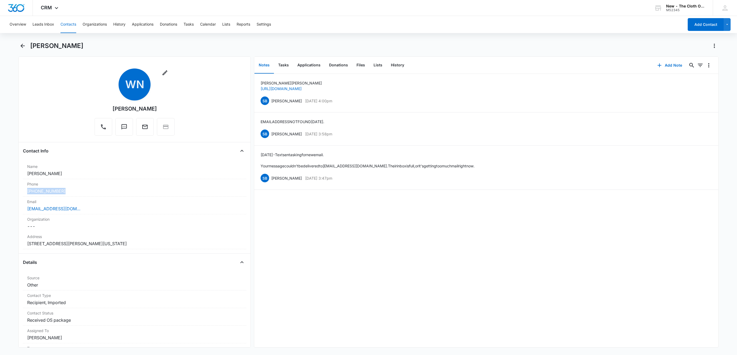
drag, startPoint x: 70, startPoint y: 191, endPoint x: 18, endPoint y: 192, distance: 52.5
click at [18, 192] on main "Whitney Nieto Remove WN Whitney Nieto Contact Info Name Cancel Save Changes Whi…" at bounding box center [368, 198] width 737 height 312
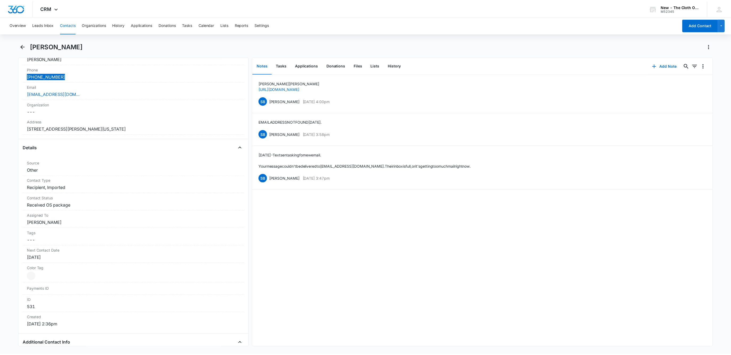
scroll to position [120, 0]
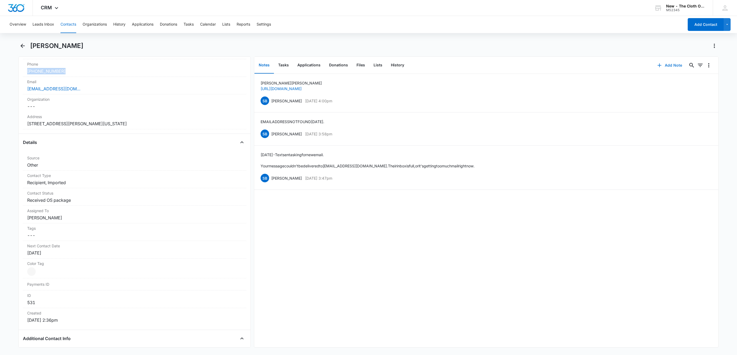
click at [657, 70] on button "Add Note" at bounding box center [669, 65] width 35 height 13
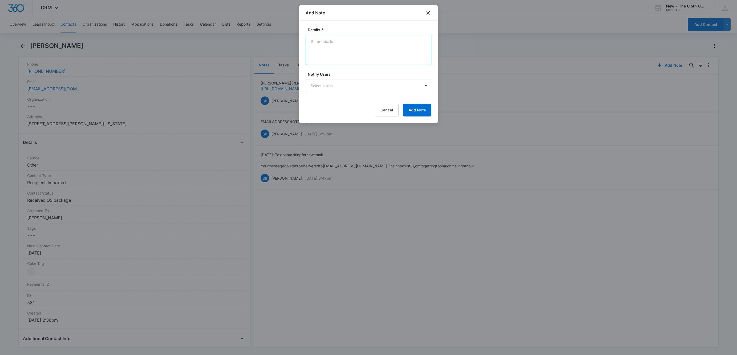
click at [354, 53] on textarea "Details *" at bounding box center [369, 50] width 126 height 30
type textarea "Quarterly email bounced back - inbox full. Sent text from personal number."
click at [422, 109] on button "Add Note" at bounding box center [417, 110] width 29 height 13
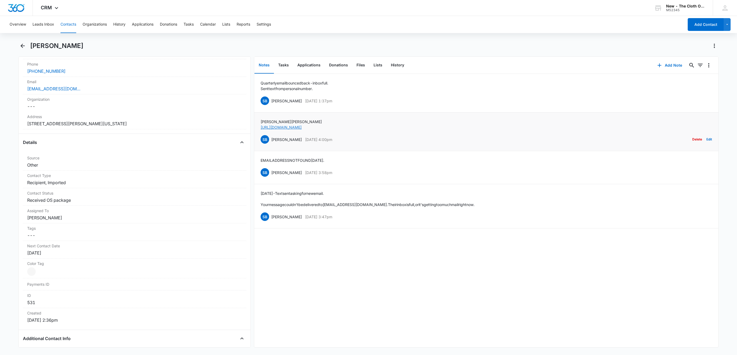
click at [302, 126] on link "https://www.facebook.com/whitneylynn91" at bounding box center [281, 127] width 41 height 5
click at [48, 24] on button "Leads Inbox" at bounding box center [44, 24] width 22 height 17
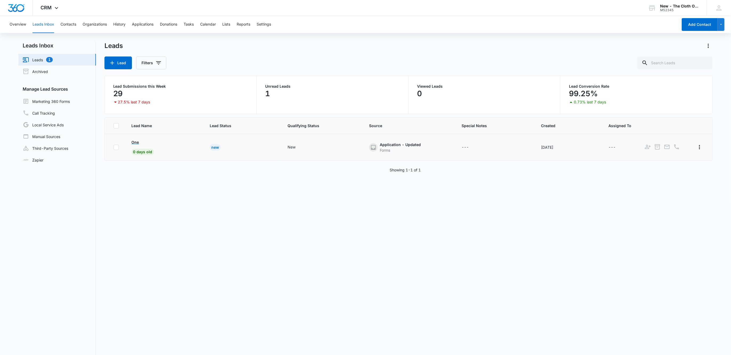
click at [137, 143] on p "One" at bounding box center [135, 142] width 7 height 6
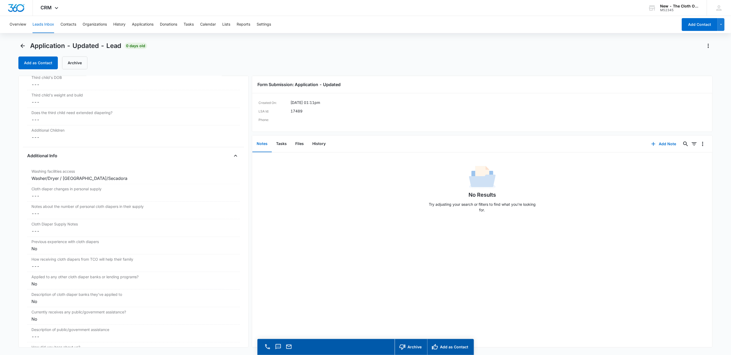
scroll to position [799, 0]
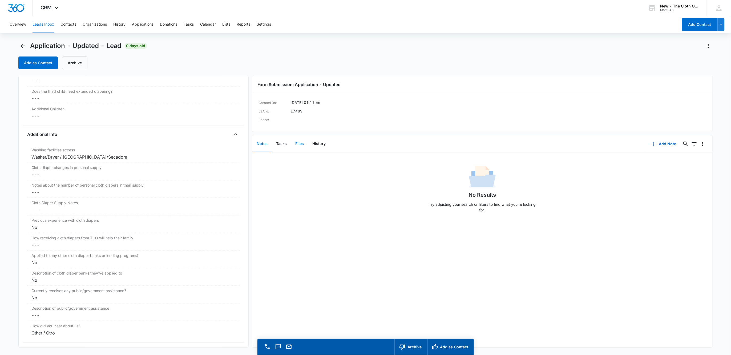
click at [302, 149] on button "Files" at bounding box center [299, 144] width 17 height 17
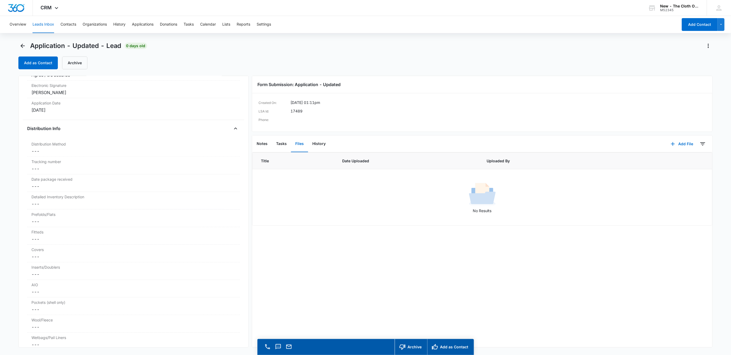
scroll to position [1084, 0]
drag, startPoint x: 70, startPoint y: 166, endPoint x: 25, endPoint y: 171, distance: 45.8
click at [25, 171] on div "Application - Updated Contact Info Name Cancel Save Changes One Phone Cancel Sa…" at bounding box center [133, 212] width 230 height 272
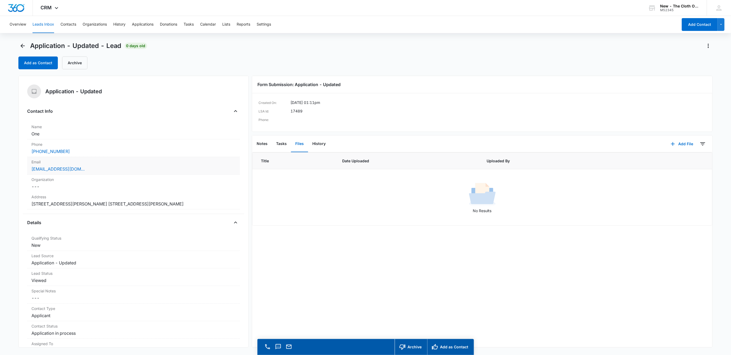
click at [115, 169] on div "[EMAIL_ADDRESS][DOMAIN_NAME]" at bounding box center [133, 169] width 204 height 6
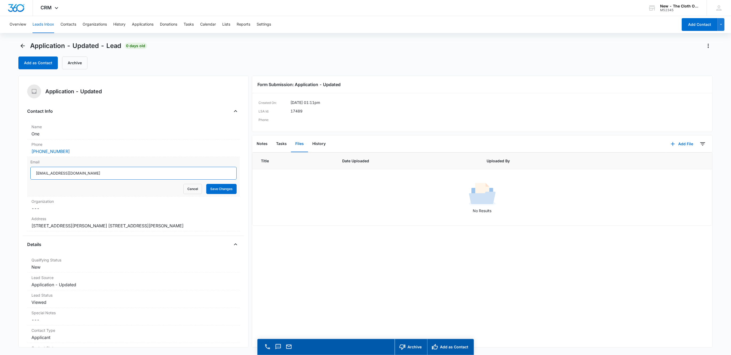
click at [124, 174] on input "[EMAIL_ADDRESS][DOMAIN_NAME]" at bounding box center [133, 173] width 206 height 13
click at [121, 171] on input "[EMAIL_ADDRESS][DOMAIN_NAME]" at bounding box center [133, 173] width 206 height 13
click at [123, 175] on input "[EMAIL_ADDRESS][DOMAIN_NAME]" at bounding box center [133, 173] width 206 height 13
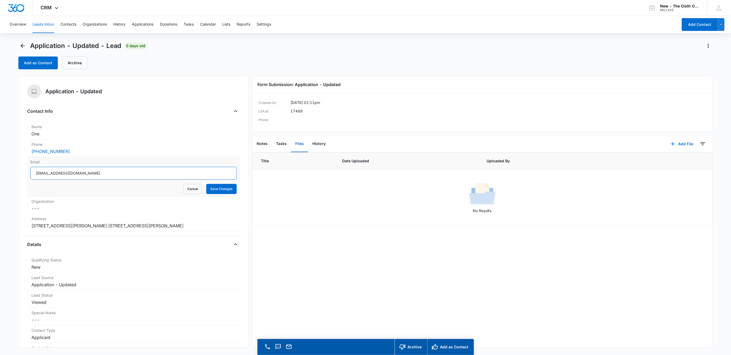
click at [123, 175] on input "[EMAIL_ADDRESS][DOMAIN_NAME]" at bounding box center [133, 173] width 206 height 13
click at [123, 176] on input "[EMAIL_ADDRESS][DOMAIN_NAME]" at bounding box center [133, 173] width 206 height 13
click at [186, 189] on button "Cancel" at bounding box center [192, 189] width 19 height 10
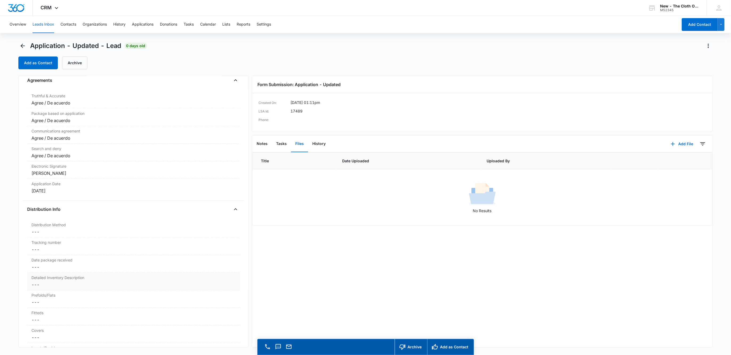
scroll to position [1119, 0]
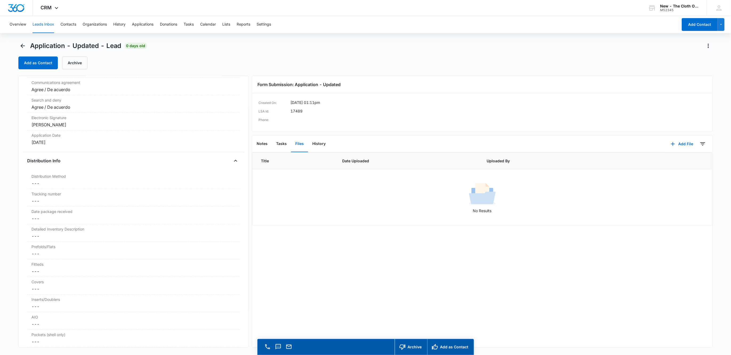
drag, startPoint x: 69, startPoint y: 129, endPoint x: 12, endPoint y: 130, distance: 56.5
click at [12, 130] on main "Application - Updated - Lead 0 days old Add as Contact Archive Application - Up…" at bounding box center [365, 206] width 731 height 329
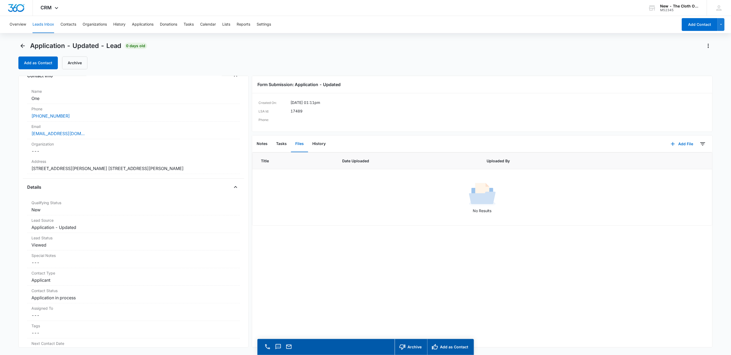
scroll to position [0, 0]
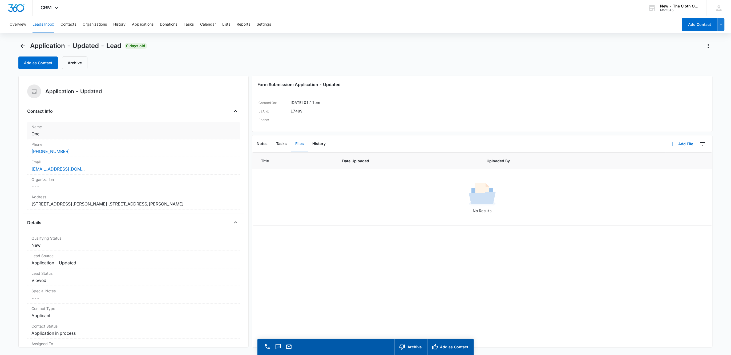
click at [52, 133] on dd "Cancel Save Changes One" at bounding box center [133, 134] width 204 height 6
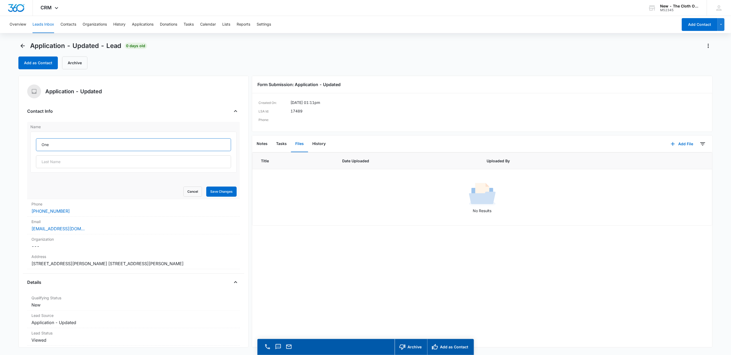
click at [59, 139] on input "One" at bounding box center [133, 144] width 195 height 13
paste input "[PERSON_NAME]"
drag, startPoint x: 59, startPoint y: 142, endPoint x: 98, endPoint y: 147, distance: 38.6
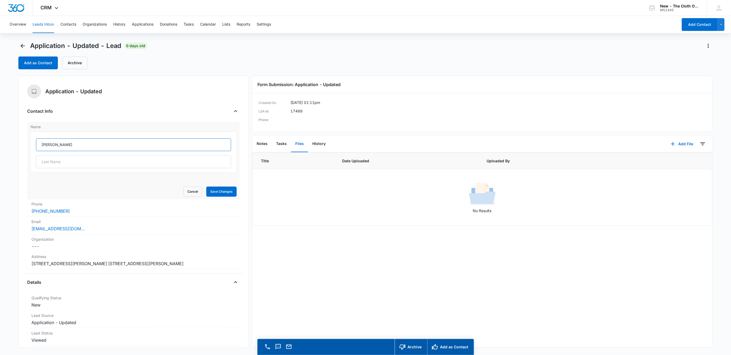
click at [98, 147] on input "[PERSON_NAME]" at bounding box center [133, 144] width 195 height 13
type input "Rebecca"
click at [99, 160] on input "text" at bounding box center [133, 161] width 195 height 13
paste input "Phillips"
type input "Phillips"
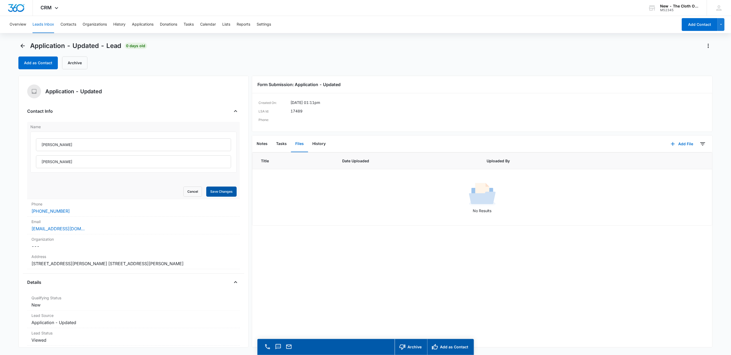
click at [209, 194] on button "Save Changes" at bounding box center [221, 192] width 30 height 10
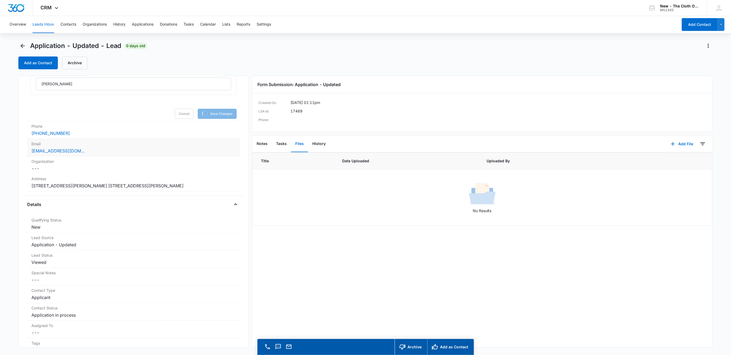
scroll to position [80, 0]
click at [195, 186] on dd "Cancel Save Changes 1506 Mayes circle 1506 Mayes circle Greenville Nc 27834 Pitt" at bounding box center [133, 183] width 204 height 6
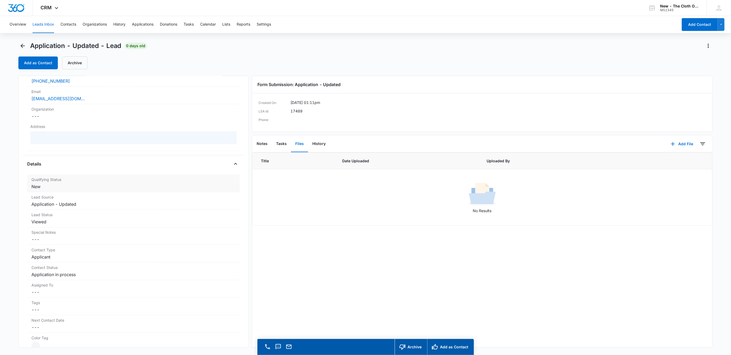
scroll to position [70, 0]
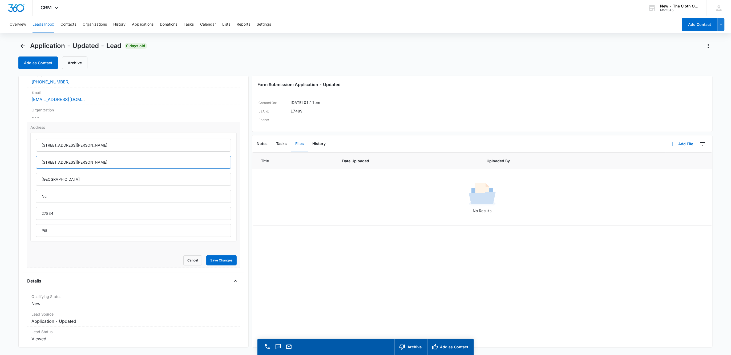
click at [91, 163] on input "1506 Mayes circle" at bounding box center [133, 162] width 195 height 13
click at [64, 142] on input "1506 Mayes circle" at bounding box center [133, 145] width 195 height 13
type input "1506 Mayes Circle"
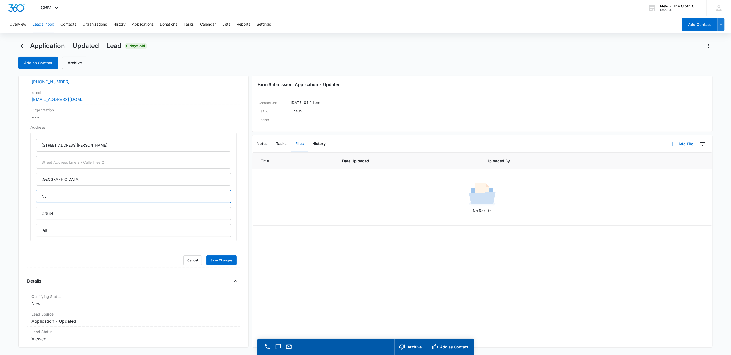
drag, startPoint x: 25, startPoint y: 201, endPoint x: 7, endPoint y: 202, distance: 18.2
click at [10, 200] on main "Application - Updated - Lead 0 days old Add as Contact Archive Application - Up…" at bounding box center [365, 206] width 731 height 329
type input "North Carolina"
click at [216, 262] on button "Save Changes" at bounding box center [221, 260] width 30 height 10
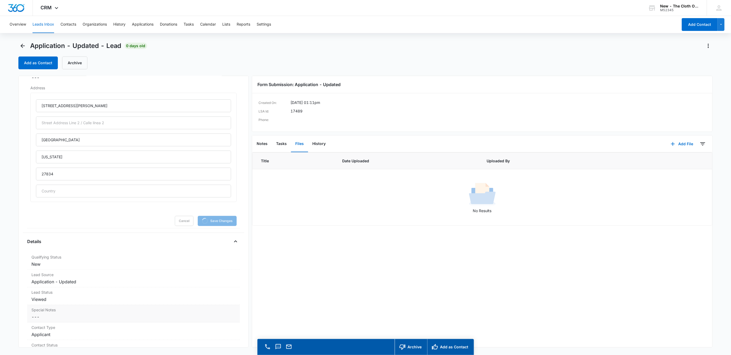
scroll to position [269, 0]
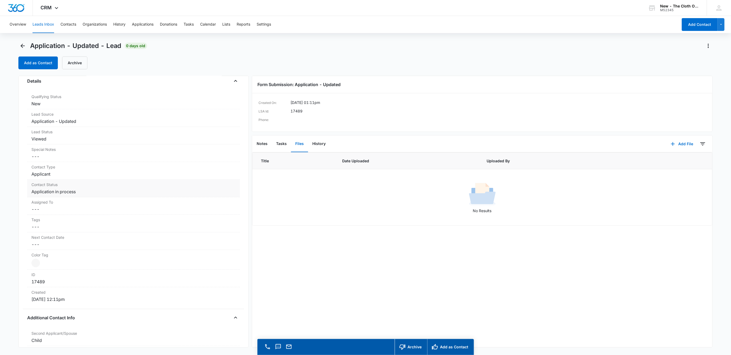
click at [46, 194] on dd "Cancel Save Changes Application in process" at bounding box center [133, 191] width 204 height 6
drag, startPoint x: 81, startPoint y: 198, endPoint x: 77, endPoint y: 198, distance: 3.7
click at [80, 198] on icon "Remove Application in process" at bounding box center [81, 196] width 4 height 4
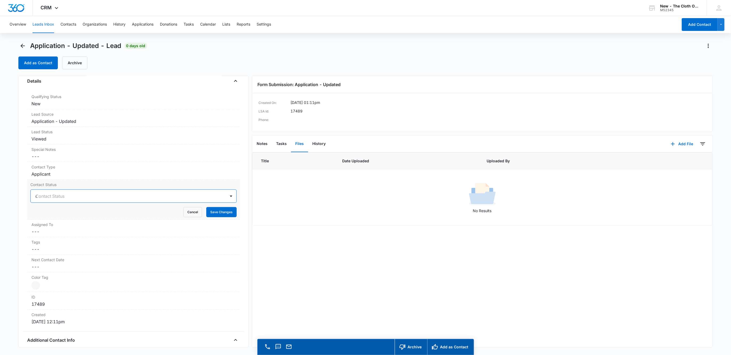
type input "de"
click at [67, 212] on div "Pass/Decline" at bounding box center [133, 215] width 206 height 10
drag, startPoint x: 94, startPoint y: 200, endPoint x: 130, endPoint y: 206, distance: 36.9
click at [94, 200] on div at bounding box center [143, 195] width 151 height 7
click at [207, 212] on button "Save Changes" at bounding box center [221, 212] width 30 height 10
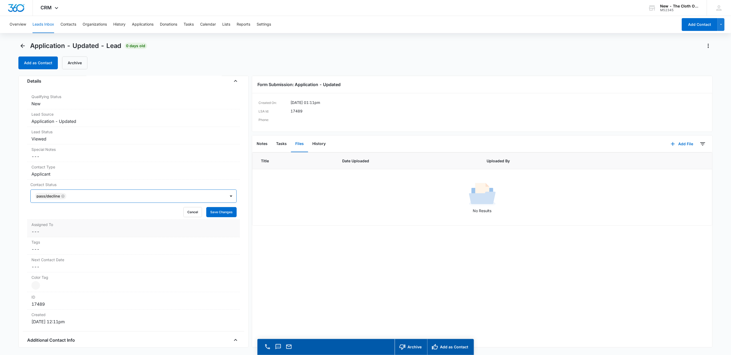
scroll to position [141, 0]
click at [45, 230] on div "Assigned To Cancel Save Changes ---" at bounding box center [133, 229] width 213 height 18
click at [48, 239] on div at bounding box center [127, 236] width 184 height 7
type input "app"
click at [159, 218] on div at bounding box center [148, 213] width 142 height 7
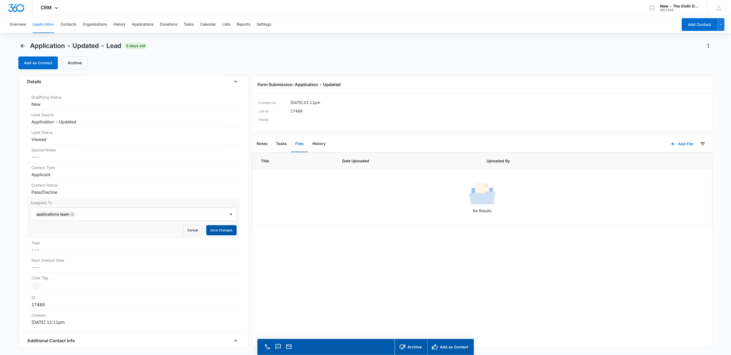
click at [213, 229] on button "Save Changes" at bounding box center [221, 230] width 30 height 10
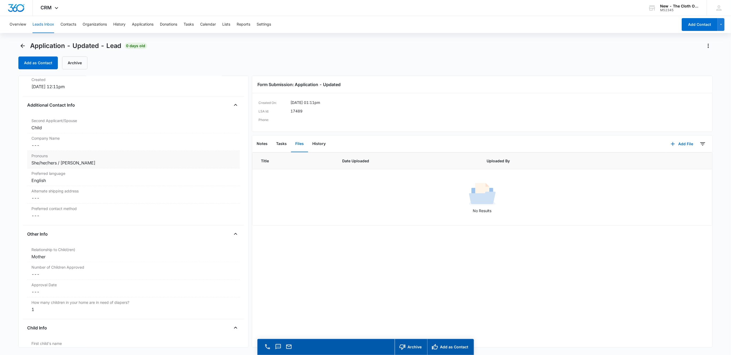
scroll to position [381, 0]
click at [46, 129] on div "Second Applicant/Spouse Cancel Save Changes Child" at bounding box center [133, 120] width 213 height 18
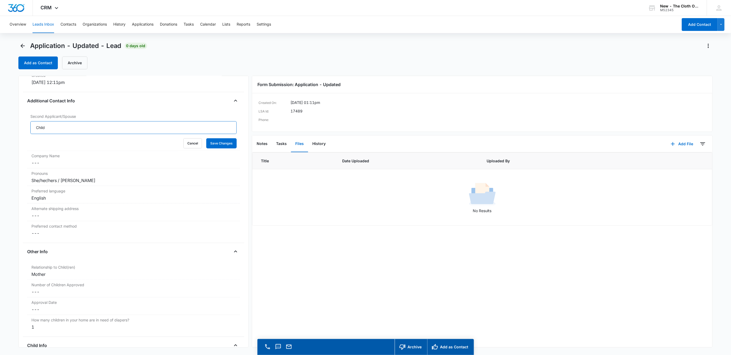
click at [46, 130] on input "Child" at bounding box center [133, 127] width 206 height 13
click at [206, 138] on button "Save Changes" at bounding box center [221, 143] width 30 height 10
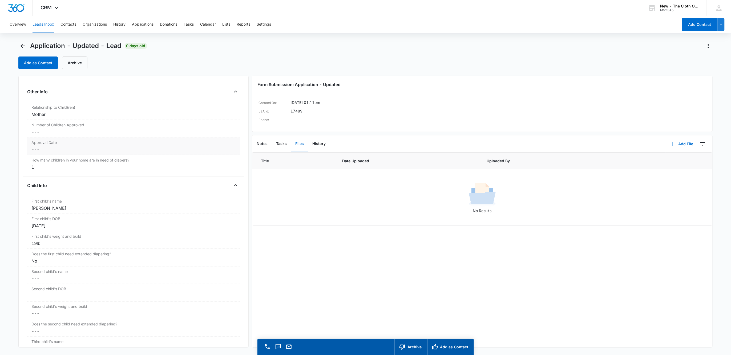
scroll to position [558, 0]
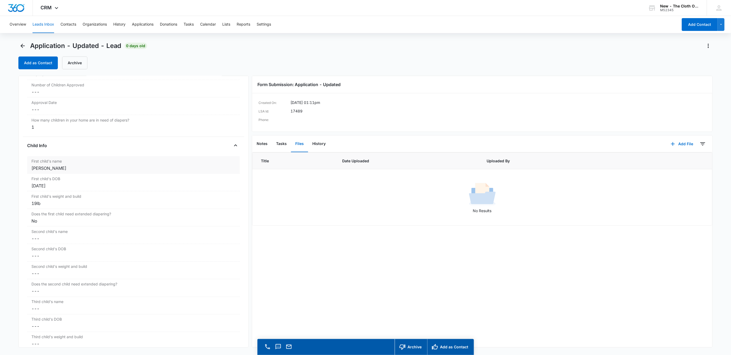
click at [72, 171] on div "Taleah rountree" at bounding box center [133, 168] width 204 height 6
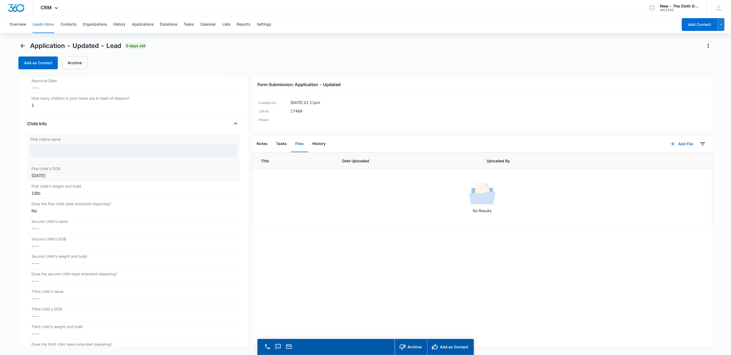
scroll to position [537, 0]
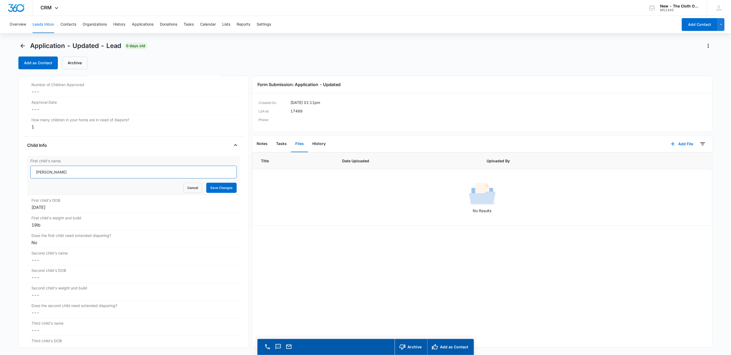
click at [49, 172] on input "Taleah rountree" at bounding box center [133, 172] width 206 height 13
type input "DECLINED D/T AGE: Taleah Rountree"
click at [223, 190] on button "Save Changes" at bounding box center [221, 188] width 30 height 10
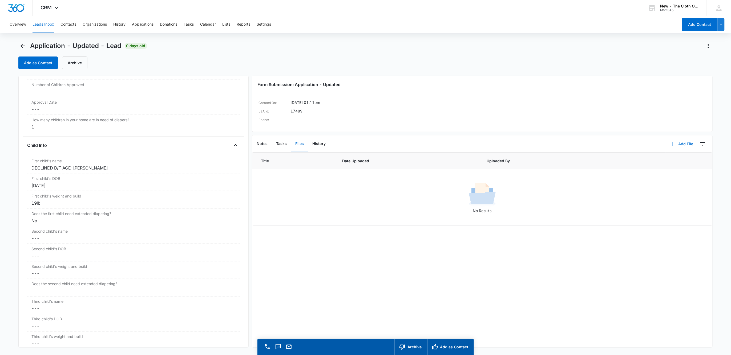
click at [673, 147] on button "Add File" at bounding box center [681, 143] width 33 height 13
click at [260, 141] on button "Notes" at bounding box center [261, 144] width 19 height 17
click at [652, 141] on button "Add Note" at bounding box center [663, 143] width 35 height 13
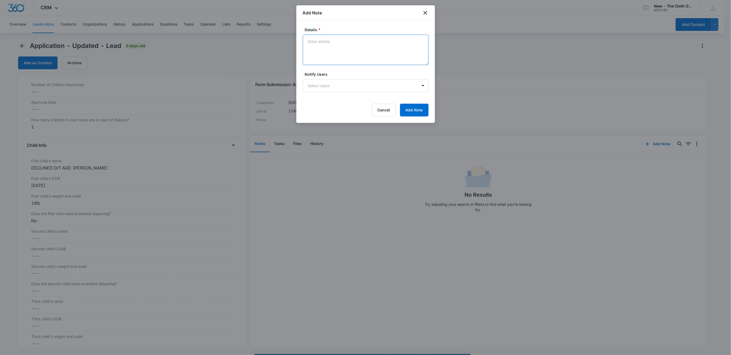
click at [324, 46] on textarea "Details *" at bounding box center [366, 50] width 126 height 30
type textarea "DECLINED d/t age (3y 11m)"
click at [417, 109] on button "Add Note" at bounding box center [414, 110] width 29 height 13
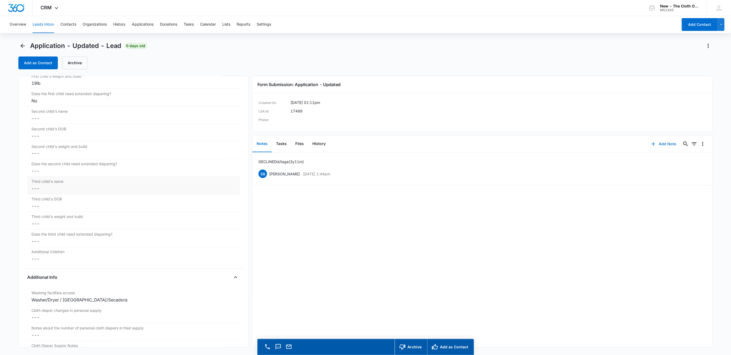
scroll to position [736, 0]
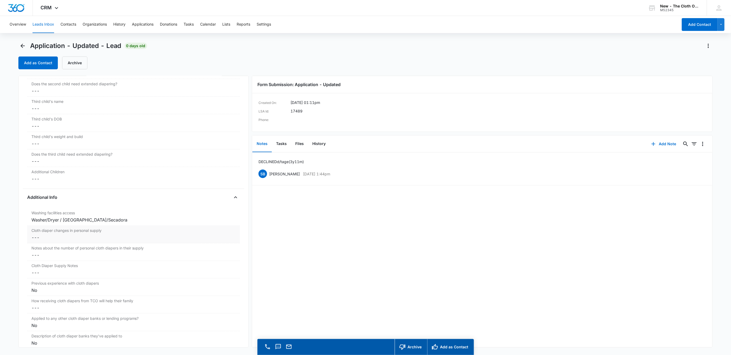
click at [48, 240] on dd "Cancel Save Changes ---" at bounding box center [133, 237] width 204 height 6
click at [129, 245] on input "Cloth diaper changes in personal supply" at bounding box center [133, 242] width 206 height 13
type input "0"
click at [206, 253] on button "Save Changes" at bounding box center [221, 258] width 30 height 10
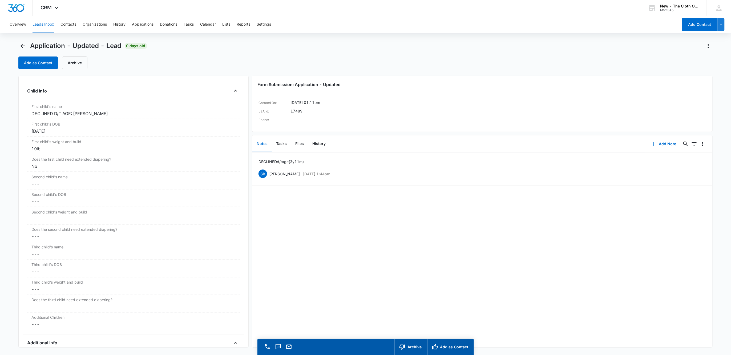
scroll to position [577, 0]
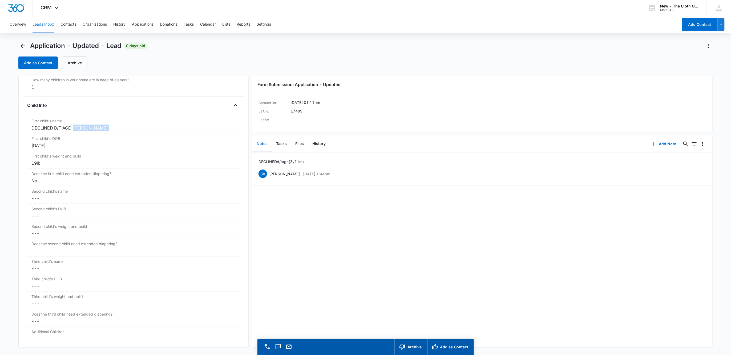
drag, startPoint x: 74, startPoint y: 129, endPoint x: -62, endPoint y: 138, distance: 136.2
click at [0, 138] on html "CRM Apps Reputation Websites Forms CRM Email Social Shop Payments POS Ads Intel…" at bounding box center [365, 177] width 731 height 355
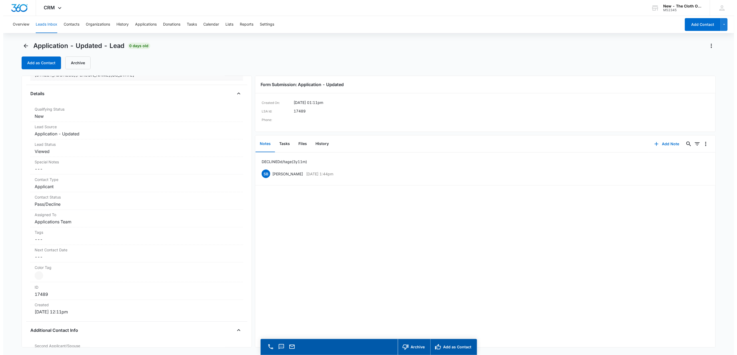
scroll to position [17, 0]
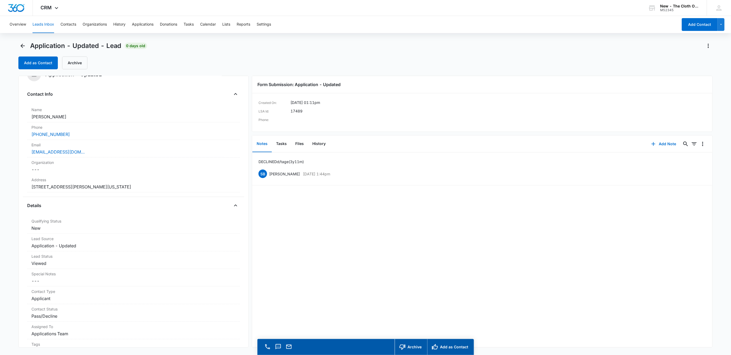
drag, startPoint x: 73, startPoint y: 116, endPoint x: 11, endPoint y: 119, distance: 62.2
click at [11, 119] on main "Application - Updated - Lead 0 days old Add as Contact Archive Application - Up…" at bounding box center [365, 206] width 731 height 329
click at [41, 61] on button "Add as Contact" at bounding box center [37, 62] width 39 height 13
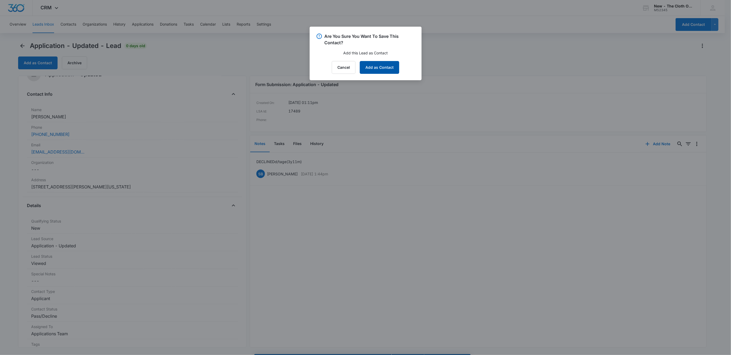
click at [378, 68] on button "Add as Contact" at bounding box center [379, 67] width 39 height 13
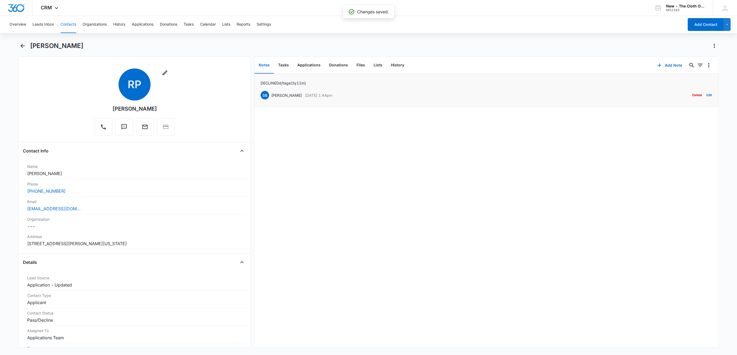
click at [707, 94] on li "DECLINED d/t age (3y 11m) SB Sandra Bildstein Oct 6, 2025 at 1:44pm Delete Edit" at bounding box center [486, 90] width 464 height 33
click at [706, 94] on button "Edit" at bounding box center [709, 95] width 6 height 10
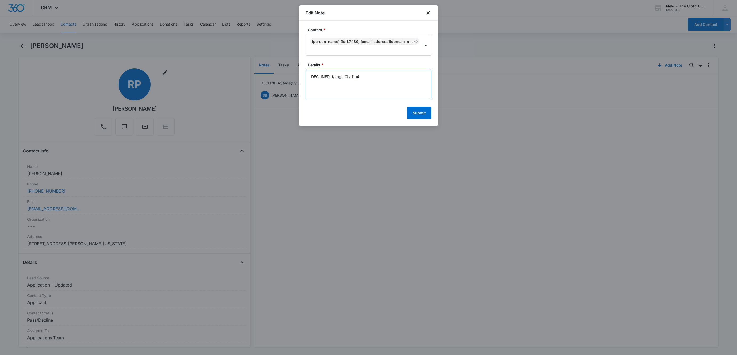
click at [400, 73] on textarea "DECLINED d/t age (3y 11m)" at bounding box center [369, 85] width 126 height 30
type textarea "DECLINED d/t age (3y 11m) No docs rcvd."
click at [433, 111] on div "Contact * Rebecca Phillips (ID:17489; taleahrountree551@gmail.com; 2523788898) …" at bounding box center [368, 73] width 139 height 105
click at [429, 115] on button "Submit" at bounding box center [419, 113] width 24 height 13
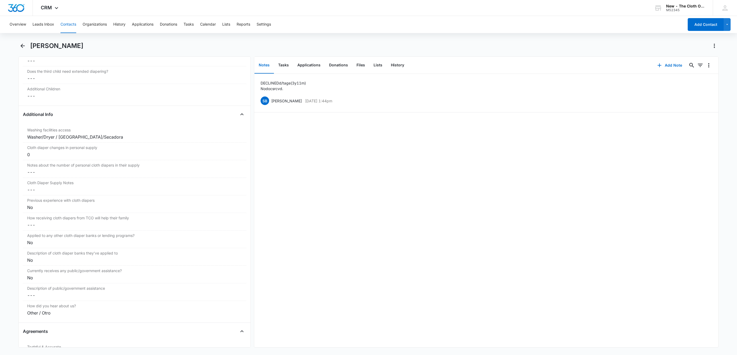
scroll to position [839, 0]
click at [43, 22] on button "Leads Inbox" at bounding box center [44, 24] width 22 height 17
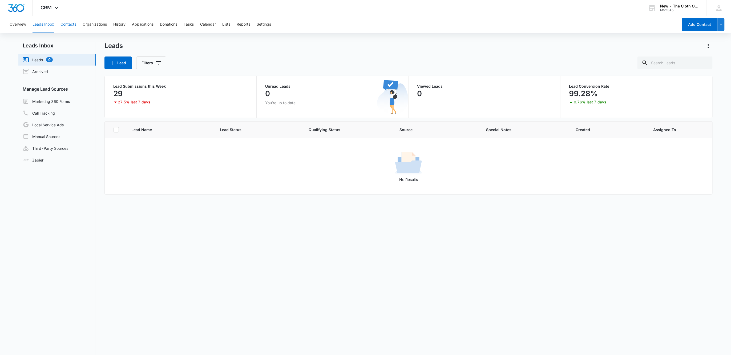
click at [72, 26] on button "Contacts" at bounding box center [68, 24] width 16 height 17
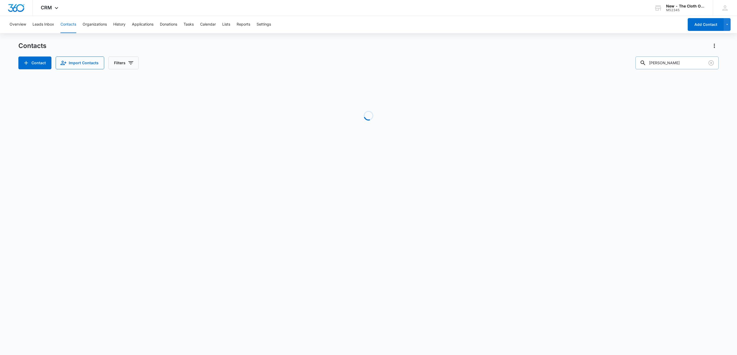
click at [663, 59] on input "[PERSON_NAME]" at bounding box center [676, 62] width 83 height 13
paste input "laurenawalker227@gmail.com"
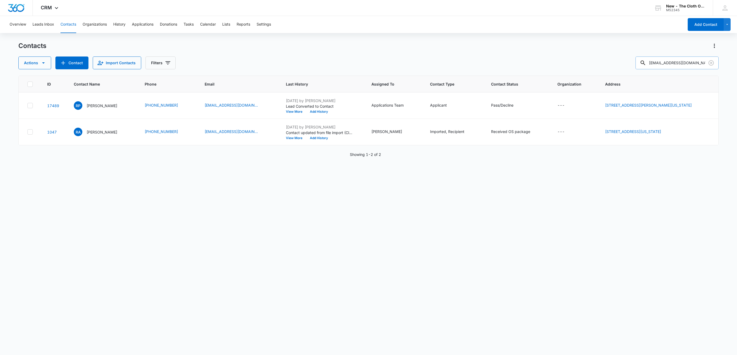
scroll to position [0, 3]
type input "laurenawalker227@gmail.com"
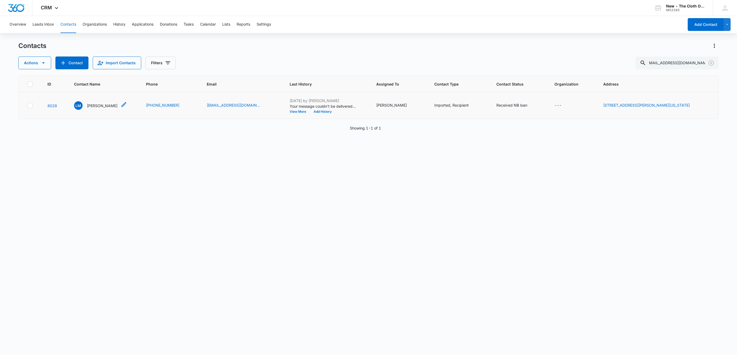
scroll to position [0, 0]
click at [89, 108] on p "Lauren McCay" at bounding box center [102, 106] width 31 height 6
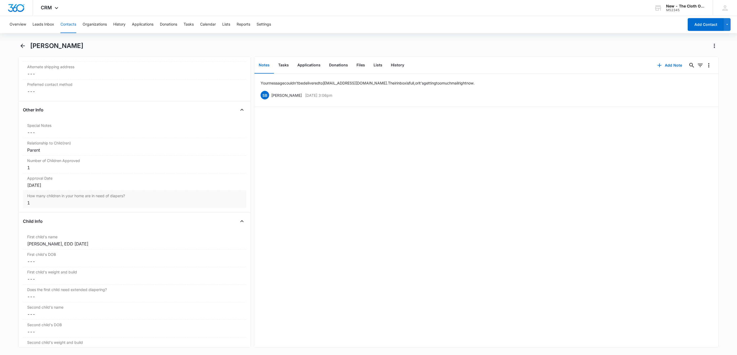
scroll to position [80, 0]
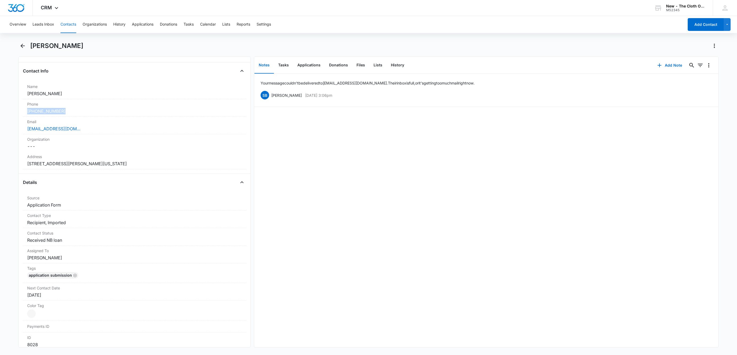
drag, startPoint x: 70, startPoint y: 110, endPoint x: 10, endPoint y: 111, distance: 60.0
click at [10, 111] on main "Lauren McCay Remove LM Lauren McCay Contact Info Name Cancel Save Changes Laure…" at bounding box center [368, 198] width 737 height 312
drag, startPoint x: 637, startPoint y: 62, endPoint x: 657, endPoint y: 69, distance: 21.4
click at [637, 62] on div "Notes Tasks Applications Donations Files Lists History" at bounding box center [453, 65] width 398 height 17
click at [657, 69] on button "Add Note" at bounding box center [669, 65] width 35 height 13
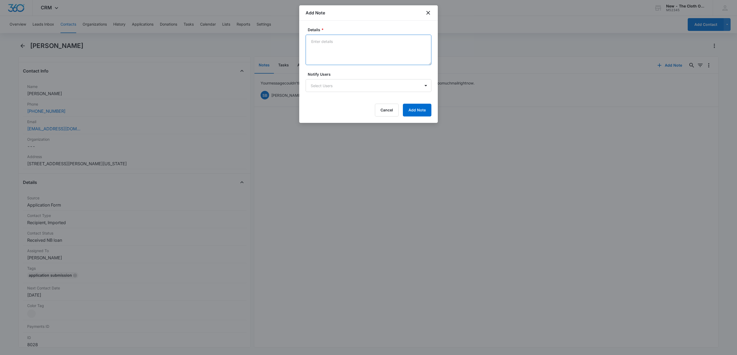
click at [346, 49] on textarea "Details *" at bounding box center [369, 50] width 126 height 30
type textarea "Quarterly email bounced back - inbox full. Sent text from personal number."
click at [419, 112] on button "Add Note" at bounding box center [417, 110] width 29 height 13
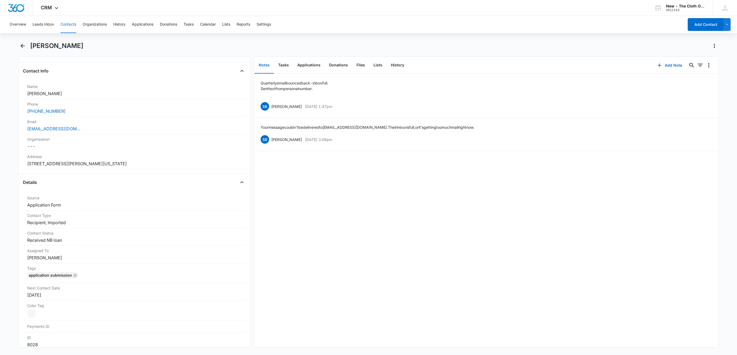
click at [71, 23] on button "Contacts" at bounding box center [68, 24] width 16 height 17
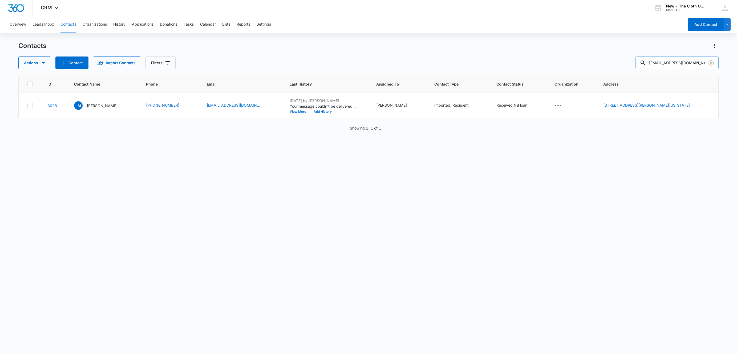
click at [673, 62] on input "laurenawalker227@gmail.com" at bounding box center [676, 62] width 83 height 13
paste input "jessydelise"
type input "jessydelise@gmail.com"
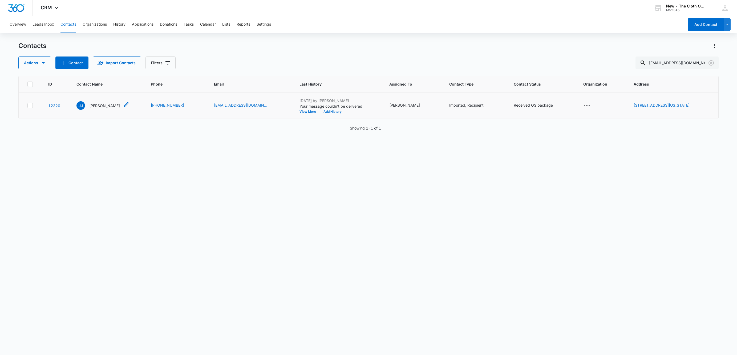
click at [100, 104] on p "Jessica Jenkins" at bounding box center [104, 106] width 31 height 6
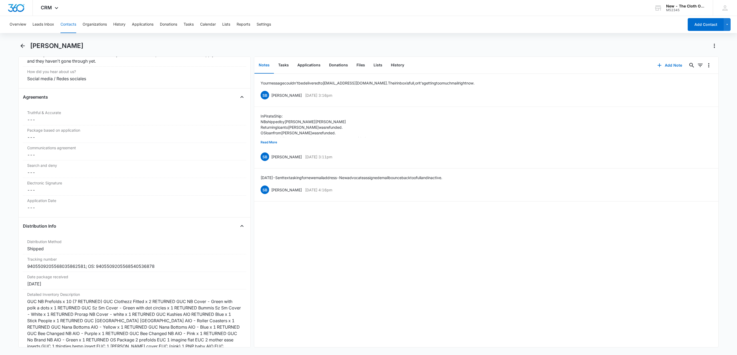
scroll to position [1119, 0]
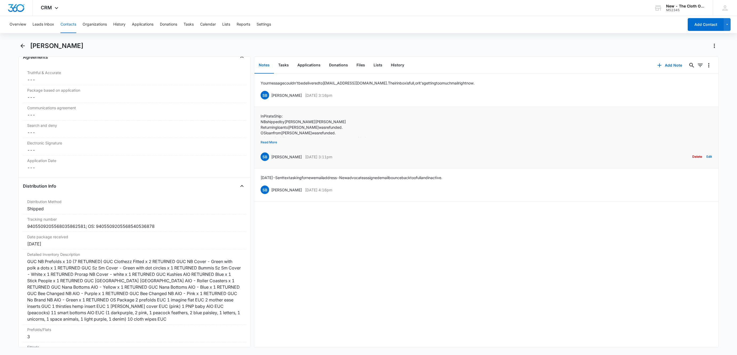
click at [274, 142] on button "Read More" at bounding box center [269, 142] width 17 height 10
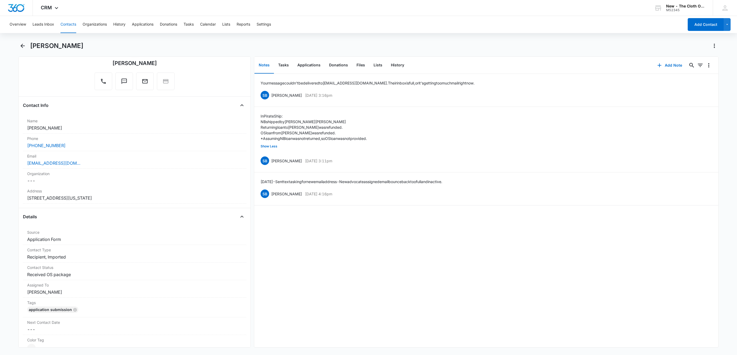
scroll to position [0, 0]
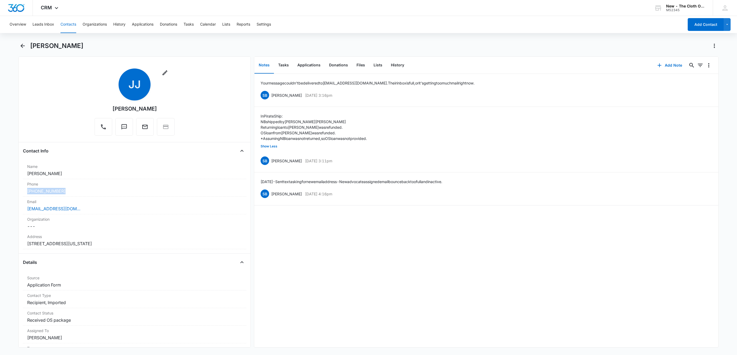
drag, startPoint x: 70, startPoint y: 191, endPoint x: 14, endPoint y: 193, distance: 55.5
click at [14, 193] on main "Jessica Jenkins Remove JJ Jessica Jenkins Contact Info Name Cancel Save Changes…" at bounding box center [368, 198] width 737 height 312
click at [656, 65] on icon "button" at bounding box center [659, 65] width 6 height 6
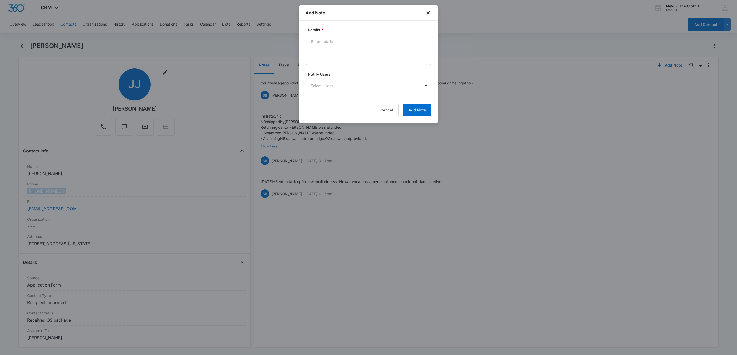
click at [360, 60] on textarea "Details *" at bounding box center [369, 50] width 126 height 30
type textarea "Quarterly email bounced back - inbox full. Sent text from personal email."
click at [428, 112] on button "Add Note" at bounding box center [417, 110] width 29 height 13
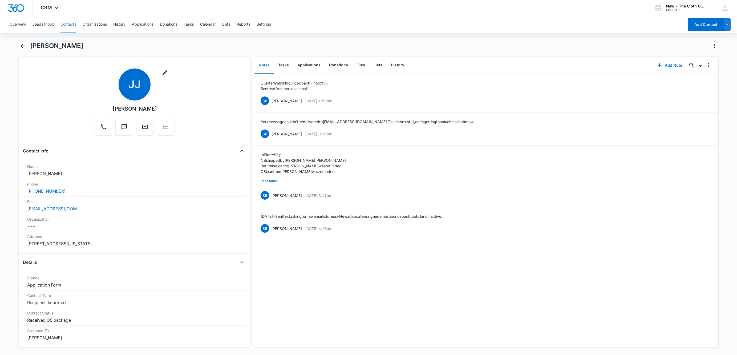
click at [68, 28] on button "Contacts" at bounding box center [68, 24] width 16 height 17
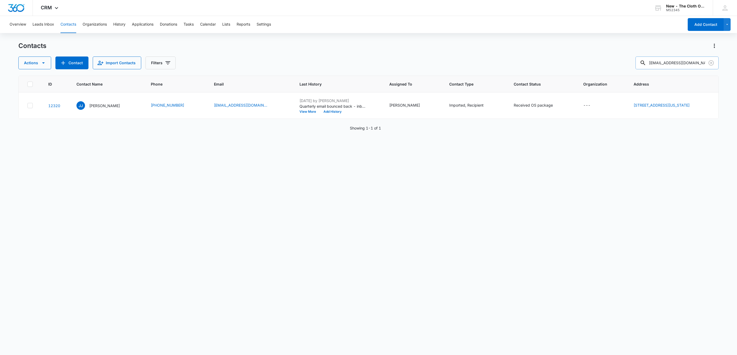
click at [699, 61] on input "jessydelise@gmail.com" at bounding box center [676, 62] width 83 height 13
click at [699, 62] on input "jessydelise@gmail.com" at bounding box center [676, 62] width 83 height 13
paste input "eshelden0817"
type input "eshelden0817@gmail.com"
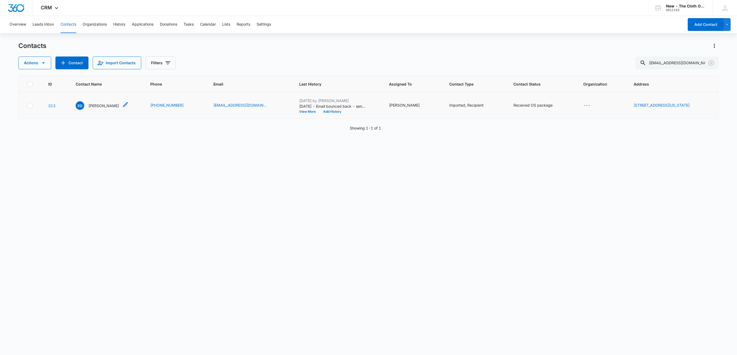
click at [105, 106] on p "Elizabeth Graves" at bounding box center [103, 106] width 31 height 6
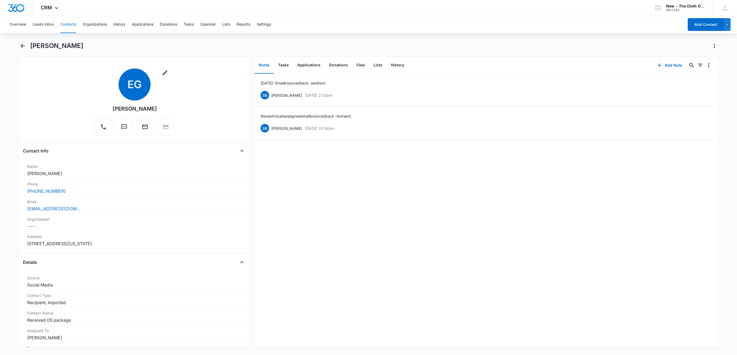
click at [69, 21] on button "Contacts" at bounding box center [68, 24] width 16 height 17
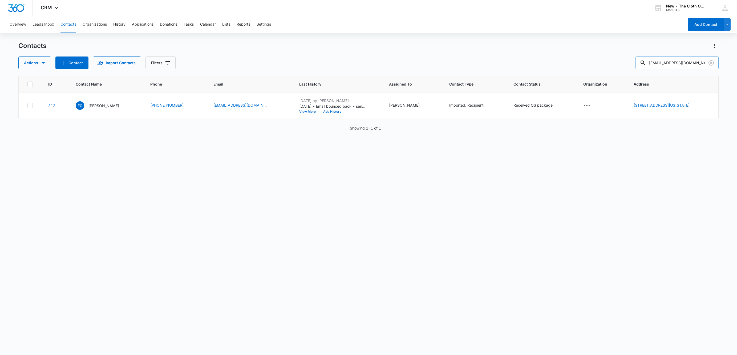
click at [663, 62] on input "eshelden0817@gmail.com" at bounding box center [676, 62] width 83 height 13
paste input "jessydelise"
type input "jessydelise@gmail.com"
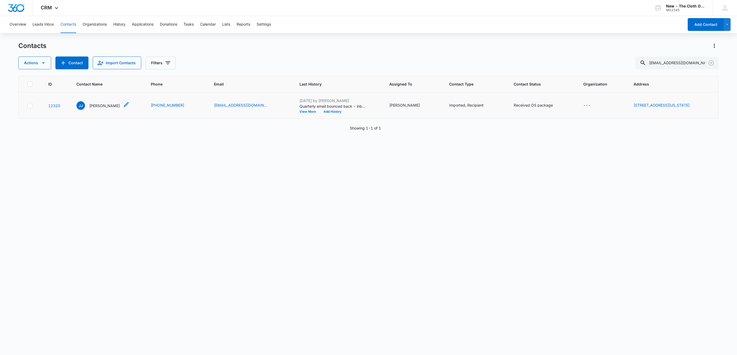
click at [95, 106] on p "Jessica Jenkins" at bounding box center [104, 106] width 31 height 6
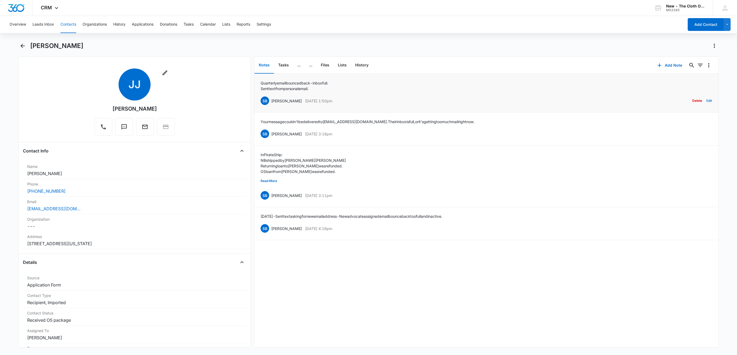
click at [706, 99] on button "Edit" at bounding box center [709, 101] width 6 height 10
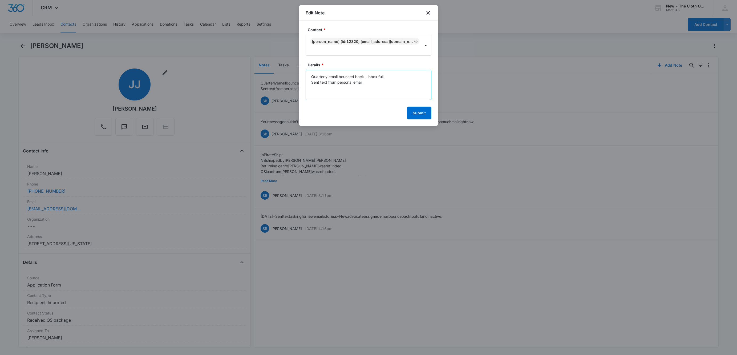
click at [406, 88] on textarea "Quarterly email bounced back - inbox full. Sent text from personal email." at bounding box center [369, 85] width 126 height 30
type textarea "Quarterly email bounced back - inbox full. Sent text from personal email. Stop …"
click at [425, 114] on button "Submit" at bounding box center [419, 113] width 24 height 13
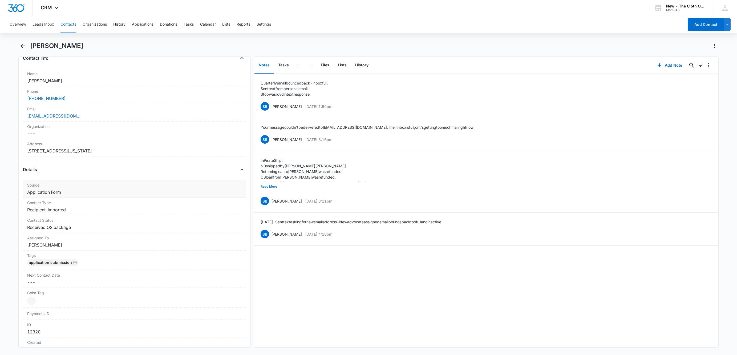
scroll to position [120, 0]
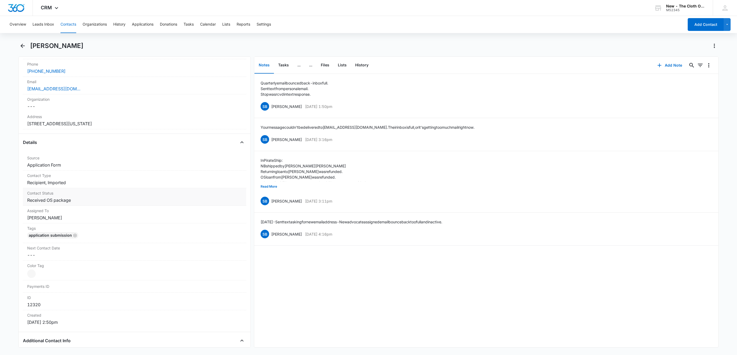
click at [77, 201] on dd "Cancel Save Changes Received OS package" at bounding box center [134, 200] width 215 height 6
click at [131, 207] on div at bounding box center [151, 204] width 147 height 7
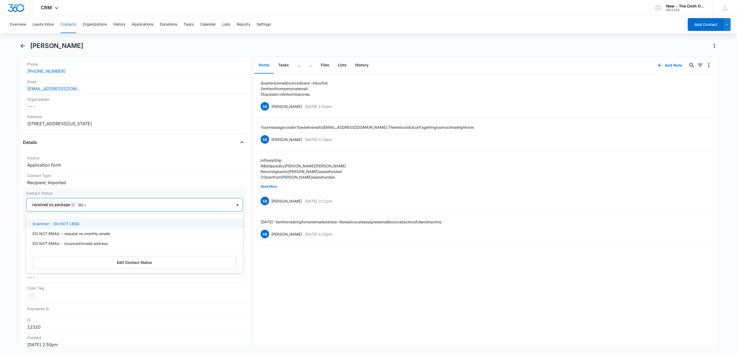
type input "do no"
click at [42, 246] on p "DO NOT EMAIL - bounced/invalid address" at bounding box center [70, 244] width 75 height 6
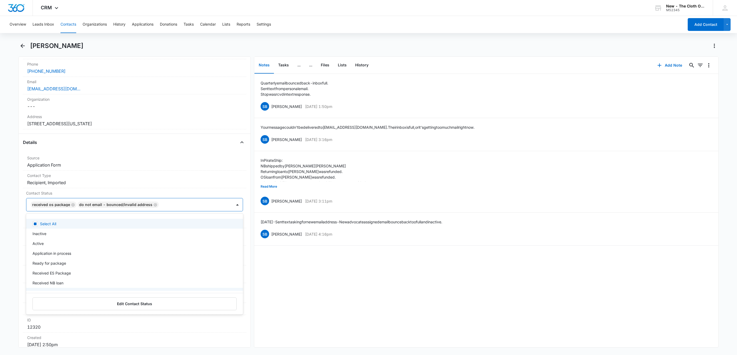
click at [22, 208] on div "Remove JJ Jessica Jenkins Contact Info Name Cancel Save Changes Jessica Jenkins…" at bounding box center [134, 201] width 232 height 291
click at [213, 222] on button "Save Changes" at bounding box center [228, 221] width 30 height 10
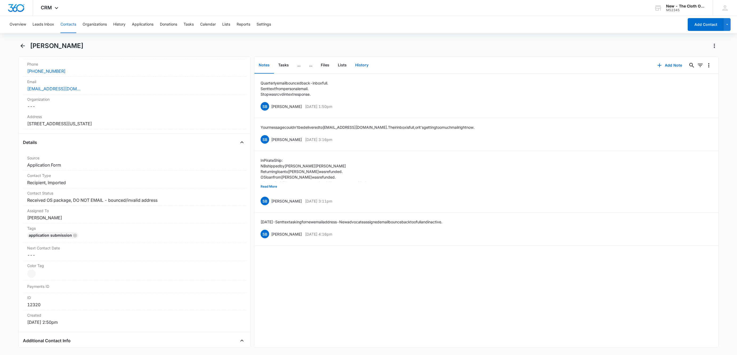
click at [370, 66] on button "History" at bounding box center [362, 65] width 22 height 17
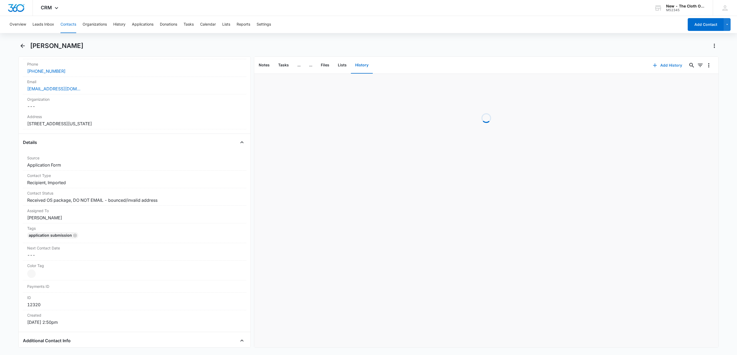
click at [663, 67] on button "Add History" at bounding box center [667, 65] width 40 height 13
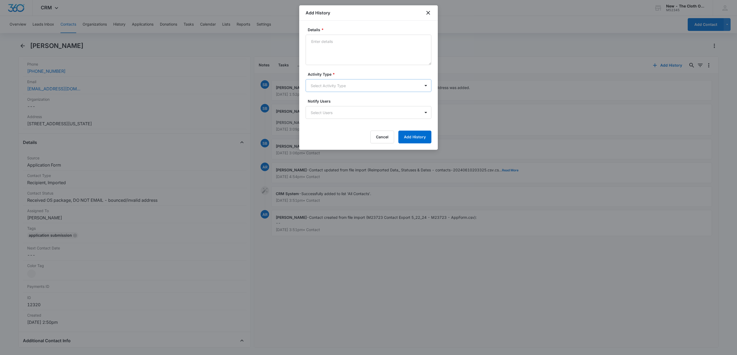
click at [335, 86] on body "CRM Apps Reputation Websites Forms CRM Email Social Shop Payments POS Ads Intel…" at bounding box center [368, 177] width 737 height 355
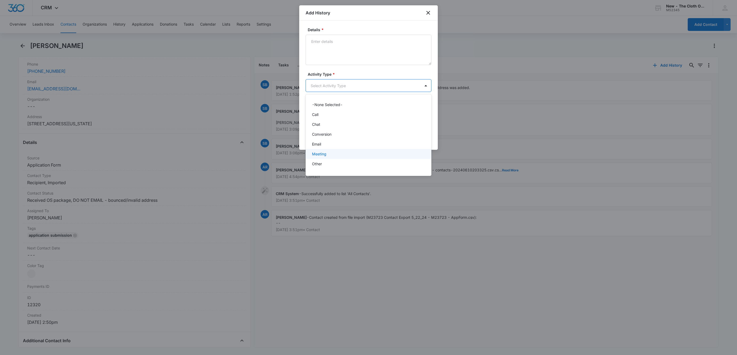
scroll to position [7, 0]
click at [330, 164] on p "Text Message" at bounding box center [324, 166] width 25 height 6
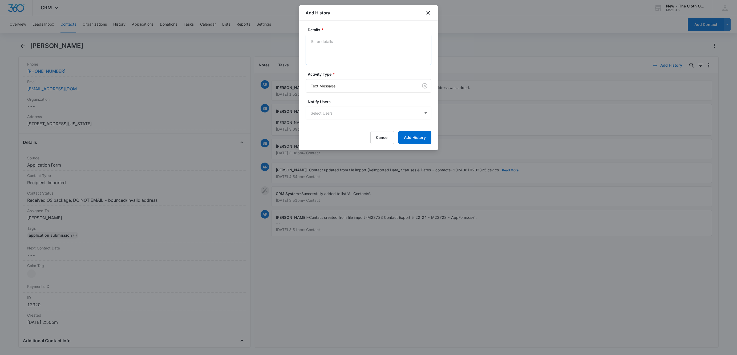
click at [345, 51] on textarea "Details *" at bounding box center [369, 50] width 126 height 30
click at [333, 46] on textarea "Details *" at bounding box center [369, 50] width 126 height 30
paste textarea "Hi Jessica, this is Sandra from The Cloth Option! I just wanted to check in and…"
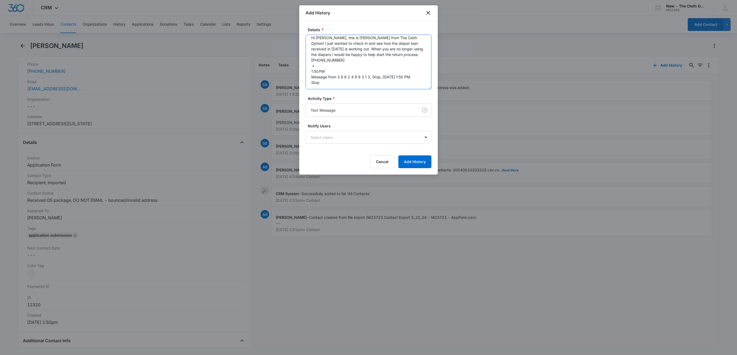
scroll to position [0, 0]
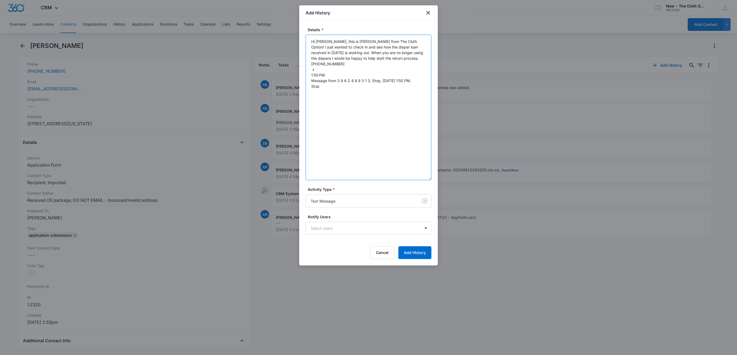
drag, startPoint x: 428, startPoint y: 62, endPoint x: 425, endPoint y: 196, distance: 134.6
click at [425, 180] on textarea "Hi Jessica, this is Sandra from The Cloth Option! I just wanted to check in and…" at bounding box center [369, 107] width 126 height 145
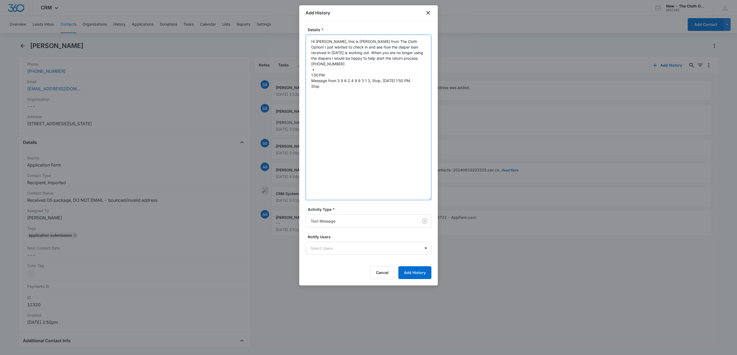
click at [372, 80] on textarea "Hi Jessica, this is Sandra from The Cloth Option! I just wanted to check in and…" at bounding box center [369, 117] width 126 height 165
drag, startPoint x: 371, startPoint y: 80, endPoint x: 308, endPoint y: 79, distance: 62.9
click at [308, 79] on textarea "Hi Jessica, this is Sandra from The Cloth Option! I just wanted to check in and…" at bounding box center [369, 117] width 126 height 165
paste textarea "‪(386) 249-9313‬ • 1:50 PM"
drag, startPoint x: 345, startPoint y: 79, endPoint x: 301, endPoint y: 75, distance: 43.4
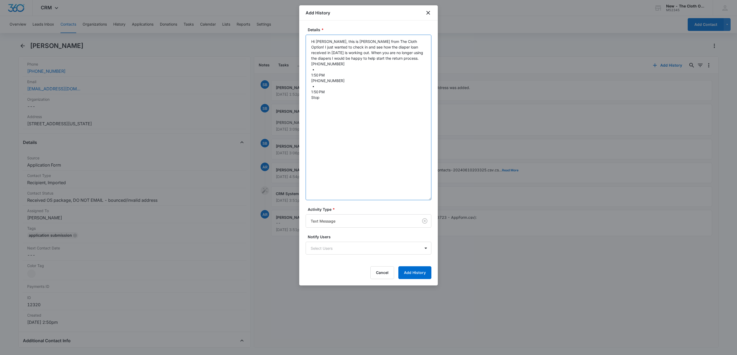
click at [301, 75] on div "Details * Hi Jessica, this is Sandra from The Cloth Option! I just wanted to ch…" at bounding box center [368, 153] width 139 height 265
click at [343, 80] on textarea "Hi Jessica, this is Sandra from The Cloth Option! I just wanted to check in and…" at bounding box center [369, 117] width 126 height 165
click at [341, 75] on textarea "Hi Jessica, this is Sandra from The Cloth Option! I just wanted to check in and…" at bounding box center [369, 117] width 126 height 165
drag, startPoint x: 317, startPoint y: 69, endPoint x: 305, endPoint y: 68, distance: 12.0
click at [305, 68] on div "Details * Hi Jessica, this is Sandra from The Cloth Option! I just wanted to ch…" at bounding box center [368, 153] width 139 height 265
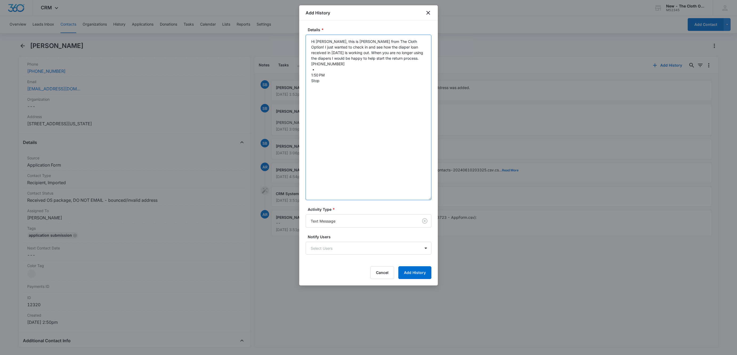
click at [343, 74] on textarea "Hi Jessica, this is Sandra from The Cloth Option! I just wanted to check in and…" at bounding box center [369, 117] width 126 height 165
paste textarea "•"
drag, startPoint x: 321, startPoint y: 69, endPoint x: 286, endPoint y: 67, distance: 35.2
click at [286, 67] on body "CRM Apps Reputation Websites Forms CRM Email Social Shop Payments POS Ads Intel…" at bounding box center [368, 177] width 737 height 355
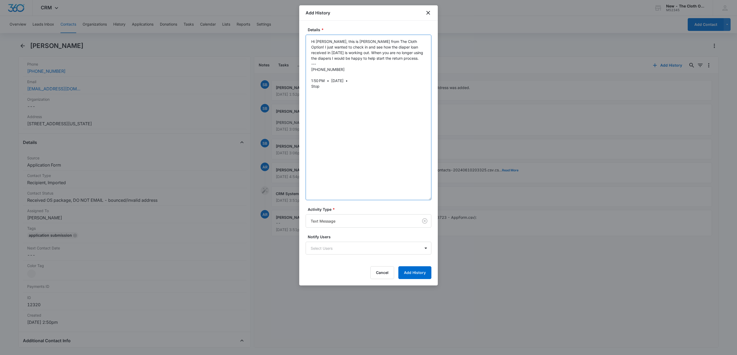
paste textarea "•"
type textarea "Hi Jessica, this is Sandra from The Cloth Option! I just wanted to check in and…"
click at [416, 278] on button "Add History" at bounding box center [414, 272] width 33 height 13
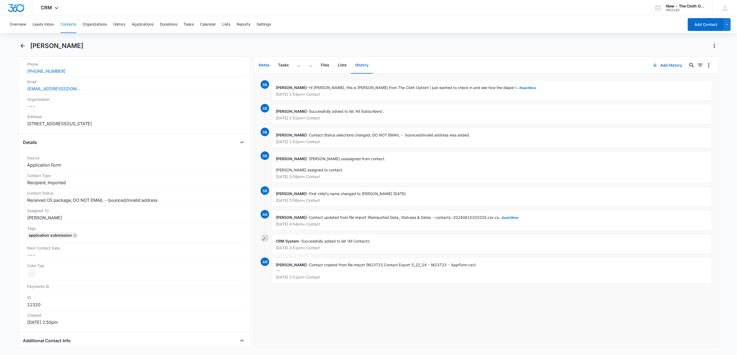
click at [258, 66] on button "Notes" at bounding box center [263, 65] width 19 height 17
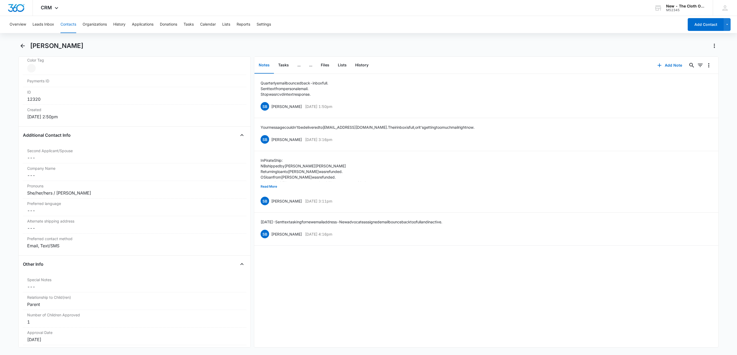
scroll to position [240, 0]
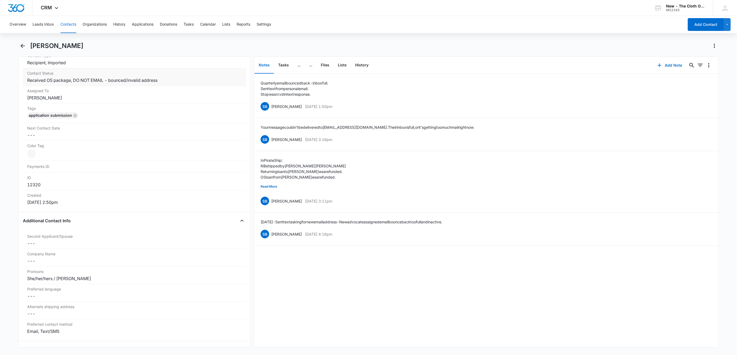
click at [170, 82] on dd "Cancel Save Changes Received OS package, DO NOT EMAIL - bounced/invalid address" at bounding box center [134, 80] width 215 height 6
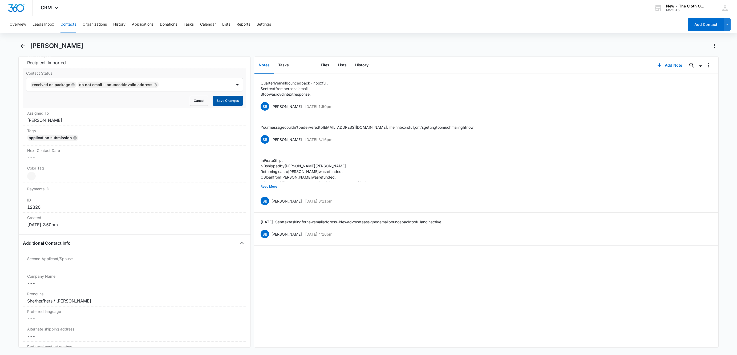
click at [218, 102] on button "Save Changes" at bounding box center [228, 101] width 30 height 10
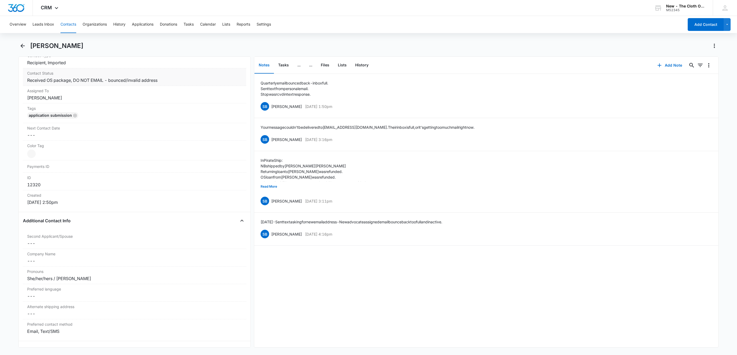
click at [169, 85] on div "Contact Status Cancel Save Changes Received OS package, DO NOT EMAIL - bounced/…" at bounding box center [134, 77] width 223 height 18
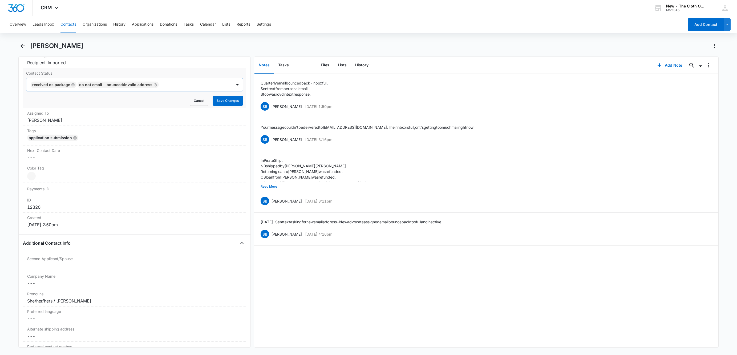
click at [153, 87] on icon "Remove DO NOT EMAIL - bounced/invalid address" at bounding box center [155, 85] width 4 height 4
click at [224, 96] on form "Received OS package Cancel Save Changes" at bounding box center [134, 92] width 217 height 28
click at [224, 102] on button "Save Changes" at bounding box center [228, 101] width 30 height 10
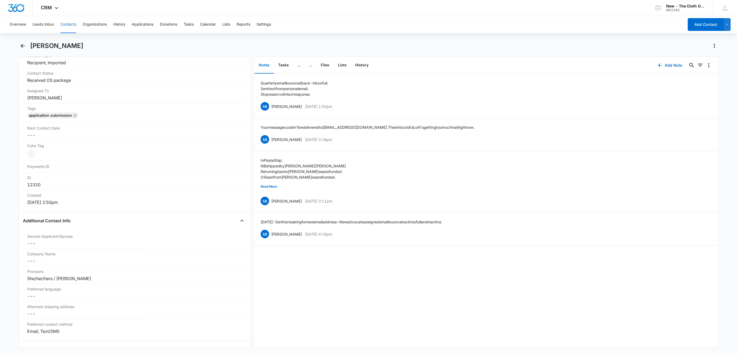
click at [70, 30] on button "Contacts" at bounding box center [68, 24] width 16 height 17
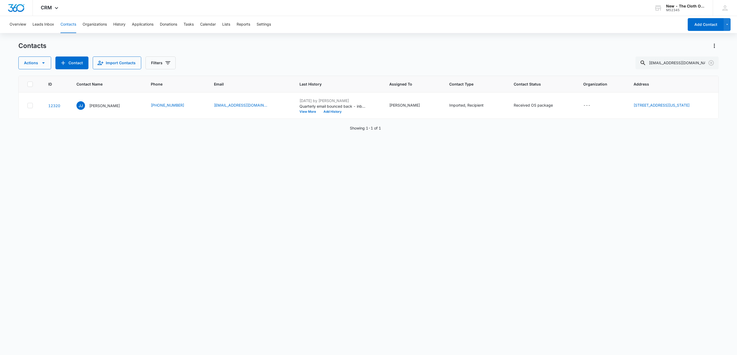
drag, startPoint x: 69, startPoint y: 26, endPoint x: 384, endPoint y: 75, distance: 318.6
click at [70, 26] on button "Contacts" at bounding box center [68, 24] width 16 height 17
click at [677, 64] on input "jessydelise@gmail.com" at bounding box center [676, 62] width 83 height 13
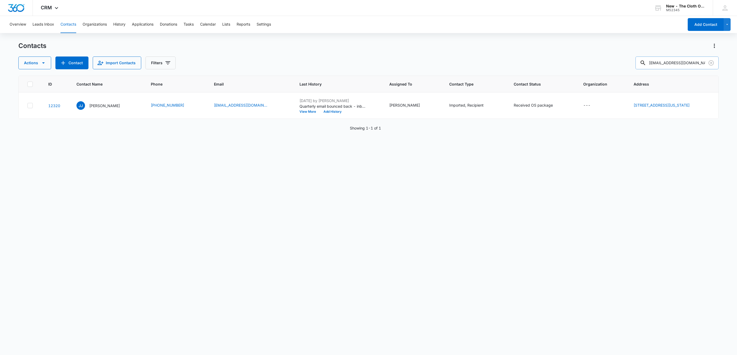
paste input "eshelden0817@gmail.co"
type input "eshelden0817@gmail.co"
click at [102, 106] on p "Elizabeth Graves" at bounding box center [103, 106] width 31 height 6
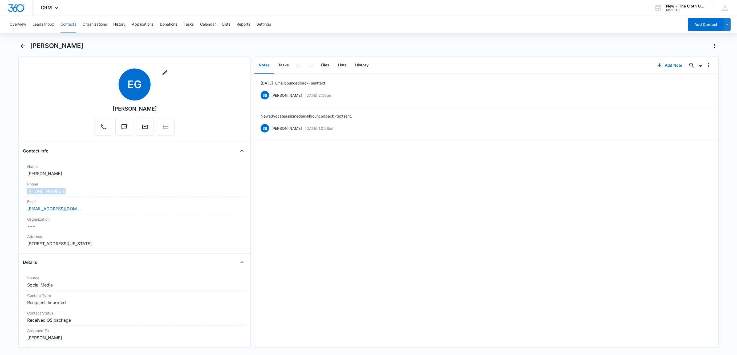
drag, startPoint x: 54, startPoint y: 193, endPoint x: 14, endPoint y: 191, distance: 40.0
click at [15, 192] on main "Elizabeth Graves Remove EG Elizabeth Graves Contact Info Name Cancel Save Chang…" at bounding box center [368, 198] width 737 height 312
click at [656, 62] on icon "button" at bounding box center [659, 65] width 6 height 6
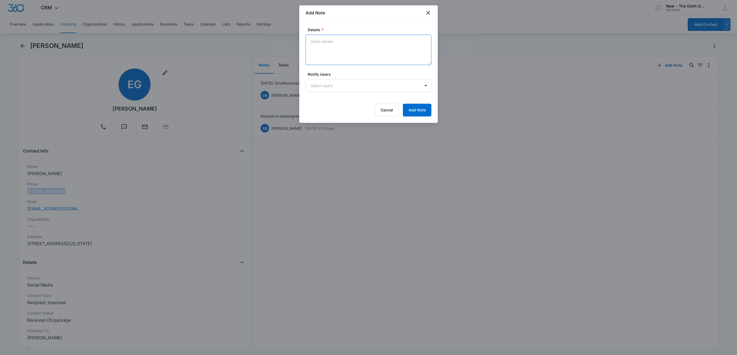
click at [344, 39] on textarea "Details *" at bounding box center [369, 50] width 126 height 30
type textarea "Quarterly email bounced back - email address doc not exist. Sent text from pers…"
click at [423, 108] on button "Add Note" at bounding box center [417, 110] width 29 height 13
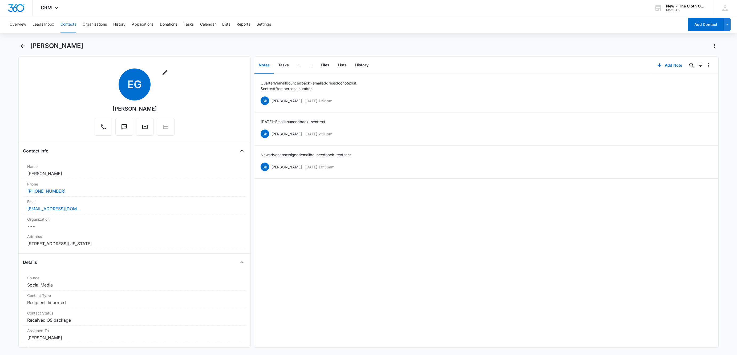
click at [72, 20] on button "Contacts" at bounding box center [68, 24] width 16 height 17
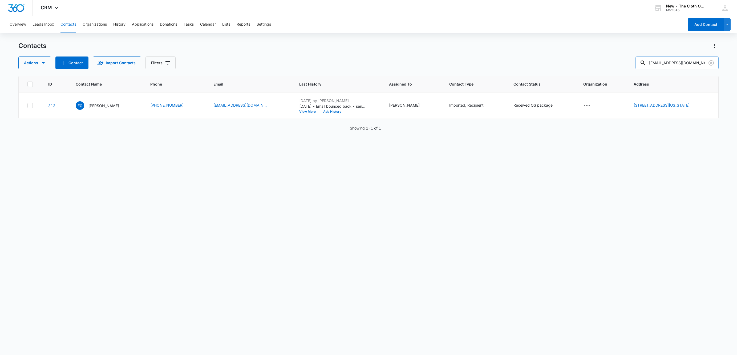
click at [665, 66] on input "eshelden0817@gmail.co" at bounding box center [676, 62] width 83 height 13
paste input "kforce@jeffco.edu"
type input "kforce@jeffco.edu"
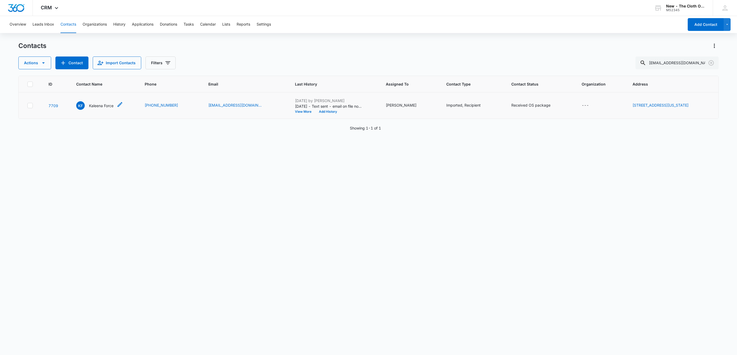
click at [98, 106] on p "Kaleena Force" at bounding box center [101, 106] width 25 height 6
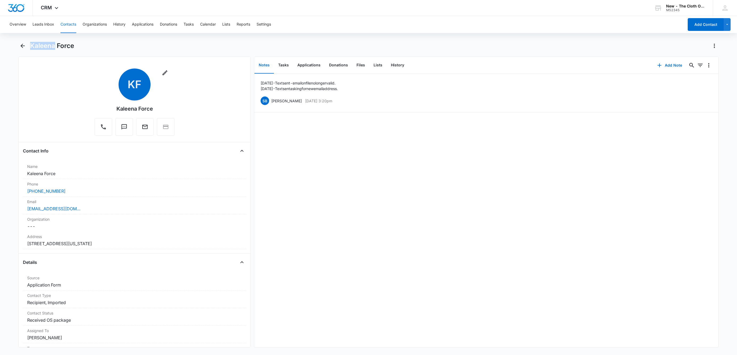
drag, startPoint x: 54, startPoint y: 45, endPoint x: 28, endPoint y: 45, distance: 25.6
click at [28, 45] on div "Kaleena Force" at bounding box center [368, 49] width 700 height 15
drag, startPoint x: 74, startPoint y: 195, endPoint x: 12, endPoint y: 191, distance: 61.7
click at [10, 189] on main "Kaleena Force Remove KF Kaleena Force Contact Info Name Cancel Save Changes Kal…" at bounding box center [368, 198] width 737 height 312
drag, startPoint x: 30, startPoint y: 45, endPoint x: 76, endPoint y: 47, distance: 46.4
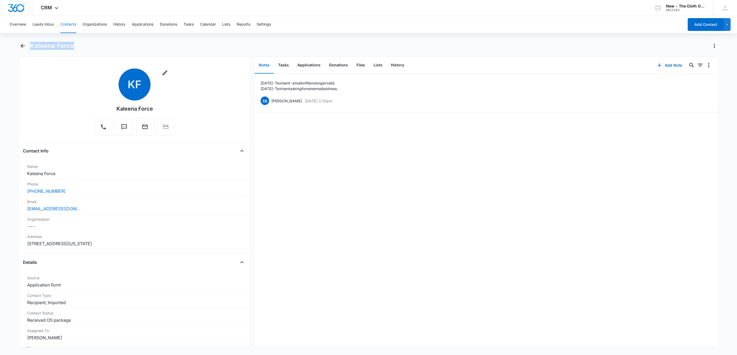
click at [76, 47] on div "Kaleena Force" at bounding box center [374, 46] width 688 height 9
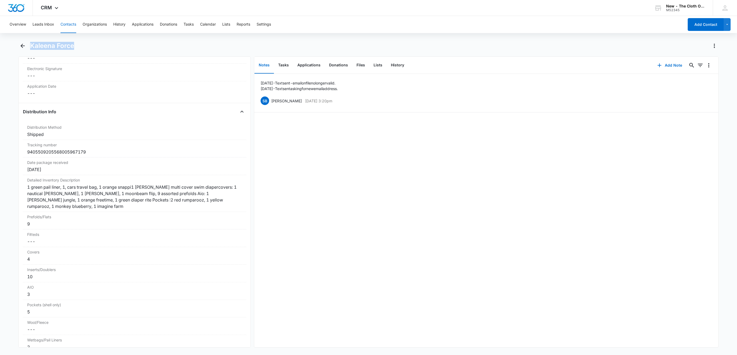
scroll to position [1199, 0]
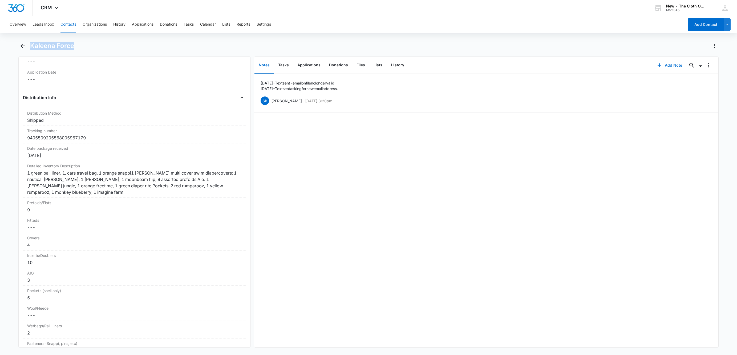
click at [658, 67] on button "Add Note" at bounding box center [669, 65] width 35 height 13
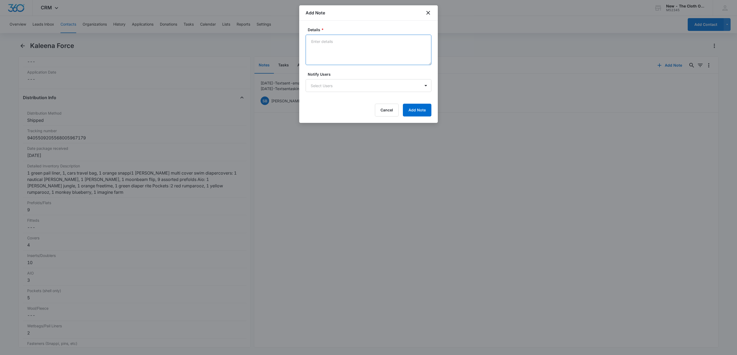
click at [347, 42] on textarea "Details *" at bounding box center [369, 50] width 126 height 30
type textarea "Quarterly email bounced back - email address does not exist. Sent text from per…"
click at [419, 113] on button "Add Note" at bounding box center [417, 110] width 29 height 13
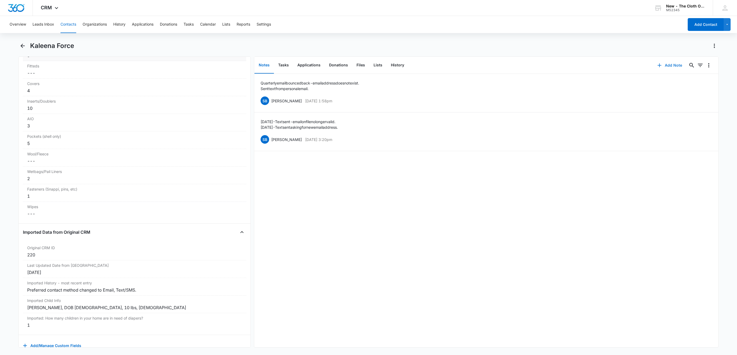
scroll to position [1373, 0]
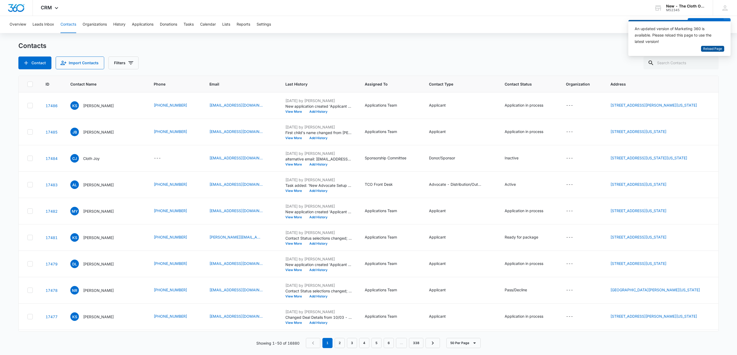
click at [712, 51] on span "Reload Page" at bounding box center [712, 48] width 19 height 5
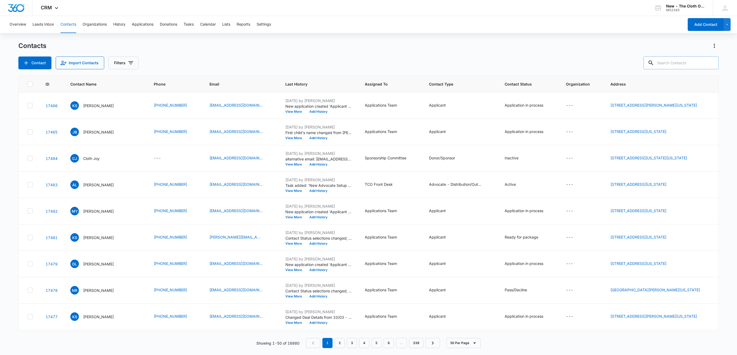
click at [673, 67] on input "text" at bounding box center [680, 62] width 75 height 13
paste input "[PERSON_NAME]"
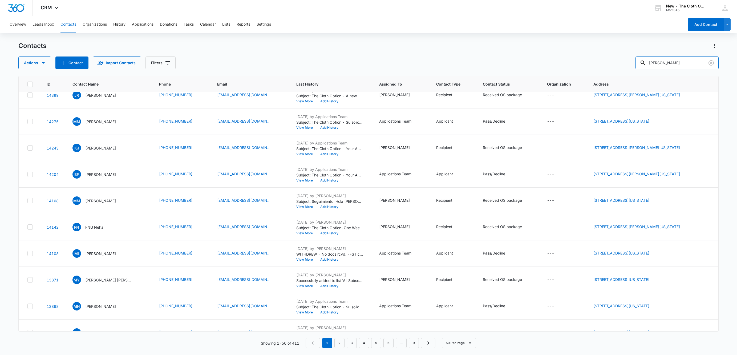
scroll to position [1086, 0]
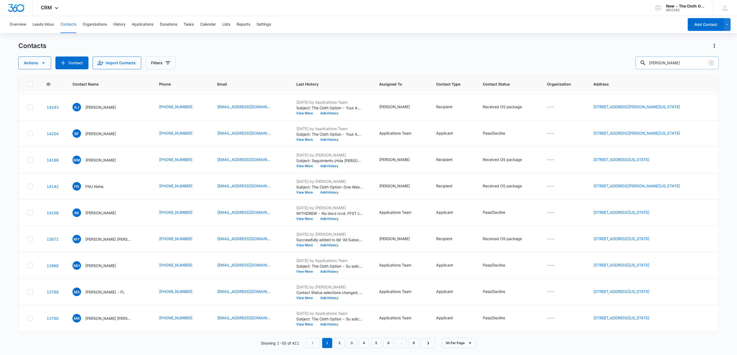
click at [690, 63] on input "[PERSON_NAME]" at bounding box center [676, 62] width 83 height 13
type input "Samizada"
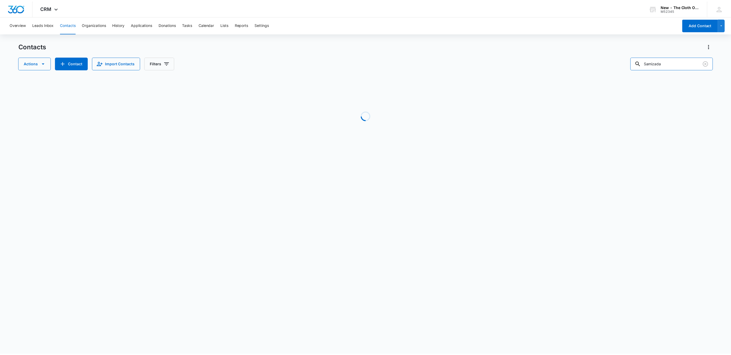
scroll to position [0, 0]
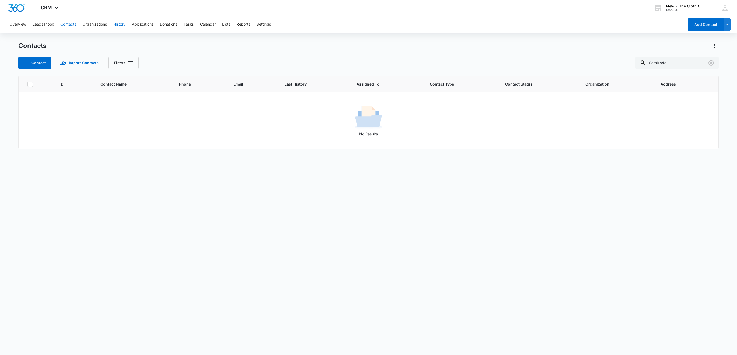
click at [125, 24] on button "History" at bounding box center [119, 24] width 12 height 17
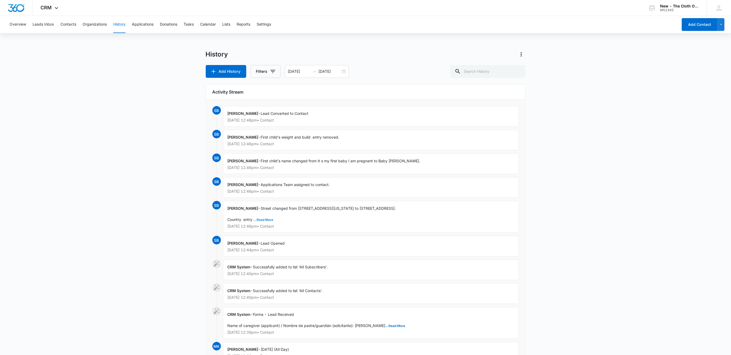
click at [268, 220] on button "Read More" at bounding box center [265, 219] width 17 height 3
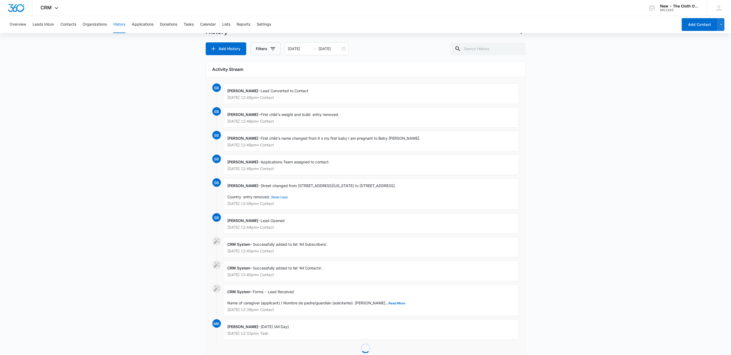
scroll to position [35, 0]
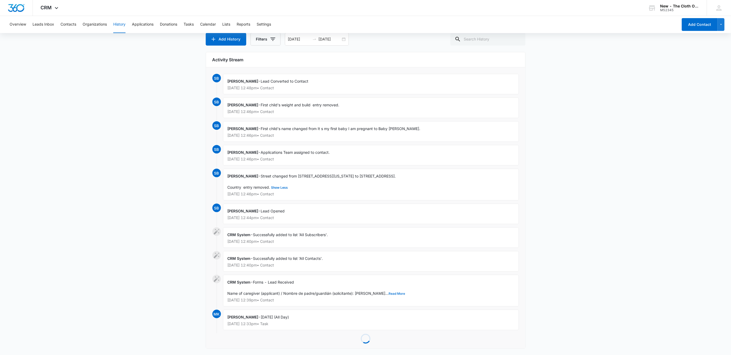
click at [389, 294] on button "Read More" at bounding box center [397, 293] width 17 height 3
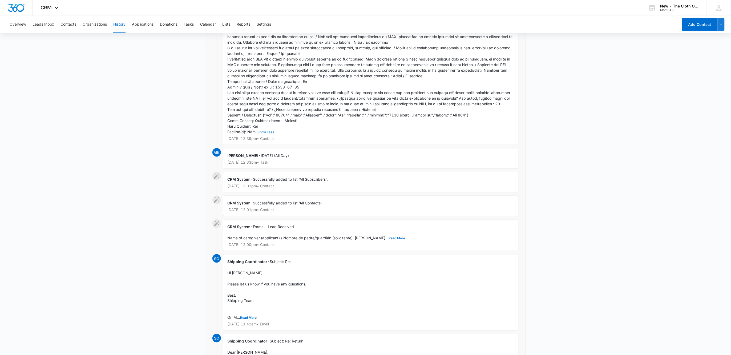
scroll to position [435, 0]
drag, startPoint x: 372, startPoint y: 240, endPoint x: 362, endPoint y: 241, distance: 9.7
click at [389, 239] on button "Read More" at bounding box center [397, 237] width 17 height 3
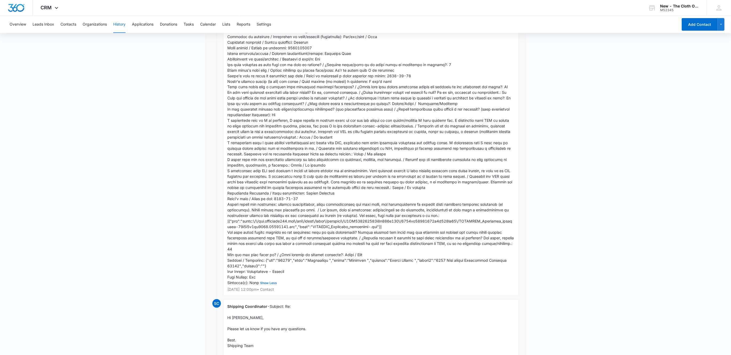
scroll to position [675, 0]
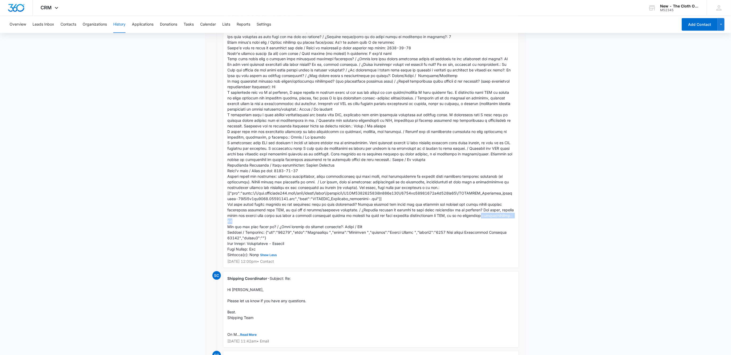
drag, startPoint x: 498, startPoint y: 226, endPoint x: 460, endPoint y: 226, distance: 38.4
click at [460, 226] on div "CRM System - Show Less Oct 6, 2025 at 12:00pm • Contact" at bounding box center [371, 123] width 296 height 289
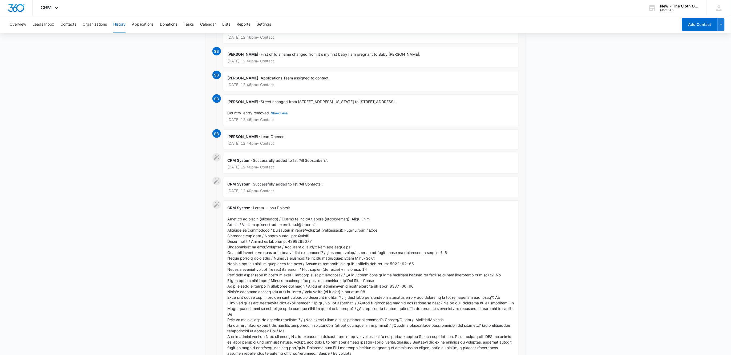
scroll to position [266, 0]
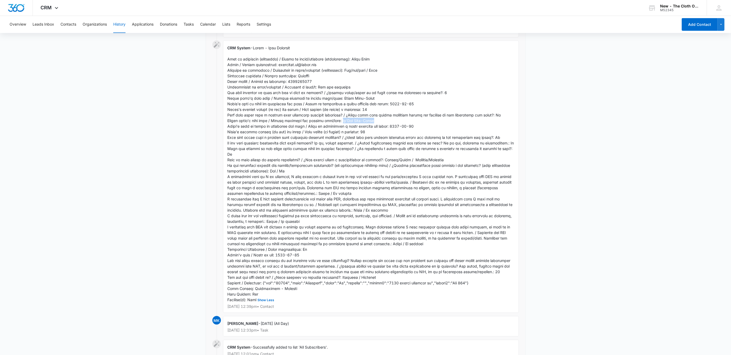
drag, startPoint x: 348, startPoint y: 121, endPoint x: 380, endPoint y: 123, distance: 32.0
click at [380, 123] on div "CRM System - Show Less Oct 6, 2025 at 12:39pm • Contact" at bounding box center [371, 176] width 296 height 272
copy span "Ka’[PERSON_NAME]-Black"
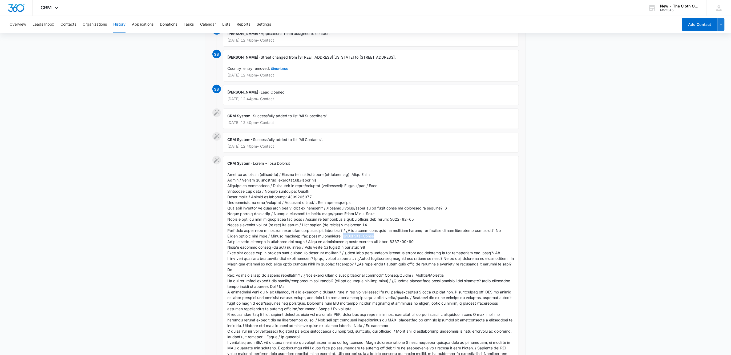
scroll to position [147, 0]
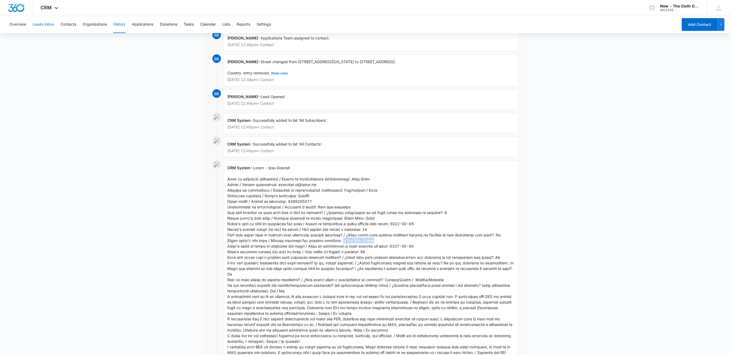
click at [43, 20] on button "Leads Inbox" at bounding box center [44, 24] width 22 height 17
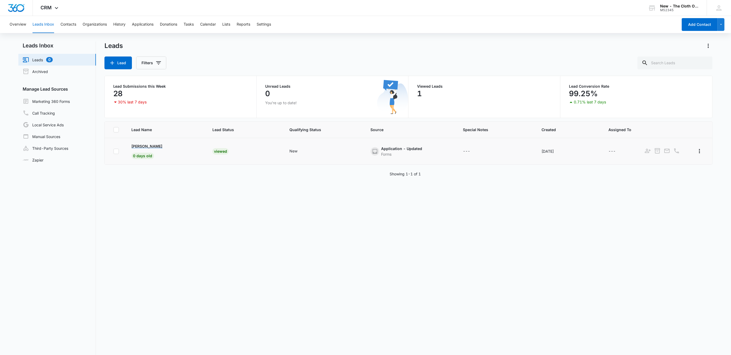
click at [137, 144] on p "[PERSON_NAME]" at bounding box center [147, 146] width 31 height 6
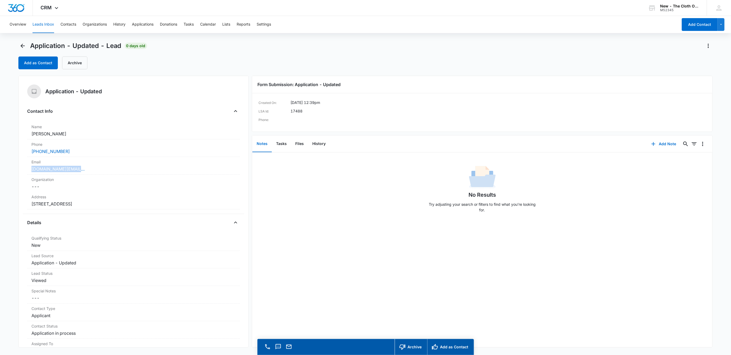
drag, startPoint x: 75, startPoint y: 170, endPoint x: 10, endPoint y: 168, distance: 65.8
click at [10, 168] on main "Application - Updated - Lead 0 days old Add as Contact Archive Application - Up…" at bounding box center [365, 206] width 731 height 329
click at [318, 147] on button "History" at bounding box center [319, 144] width 22 height 17
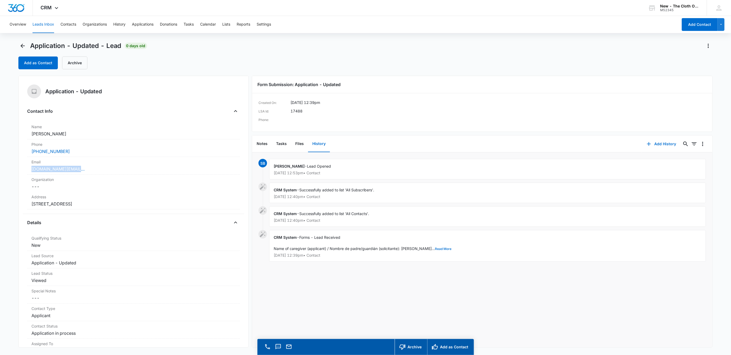
click at [435, 250] on button "Read More" at bounding box center [443, 248] width 17 height 3
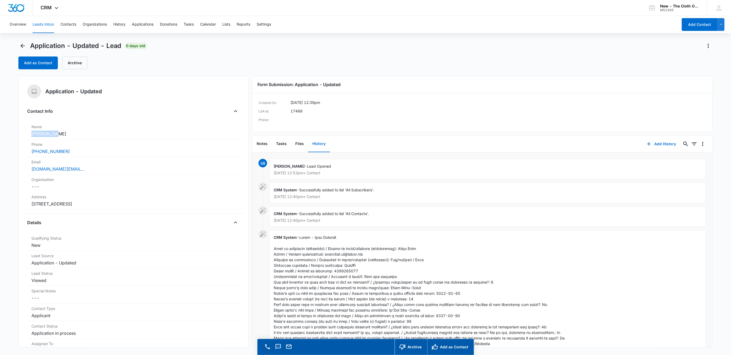
drag, startPoint x: 32, startPoint y: 133, endPoint x: 11, endPoint y: 133, distance: 20.5
click at [11, 133] on main "Application - Updated - Lead 0 days old Add as Contact Archive Application - Up…" at bounding box center [365, 206] width 731 height 329
copy dd "[PERSON_NAME]"
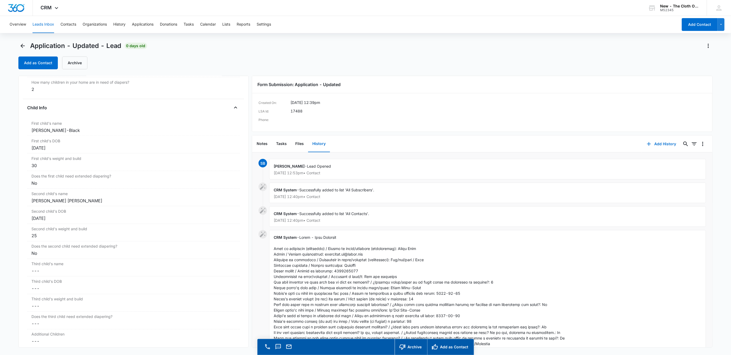
scroll to position [600, 0]
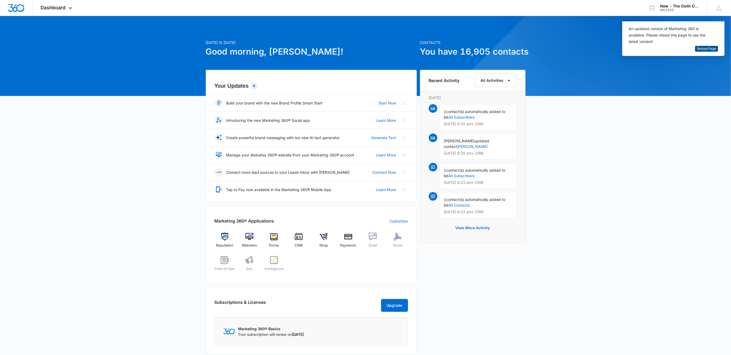
click at [708, 51] on span "Reload Page" at bounding box center [706, 48] width 19 height 5
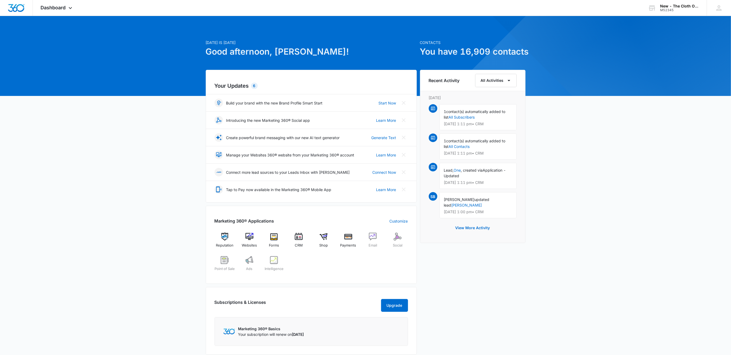
scroll to position [40, 0]
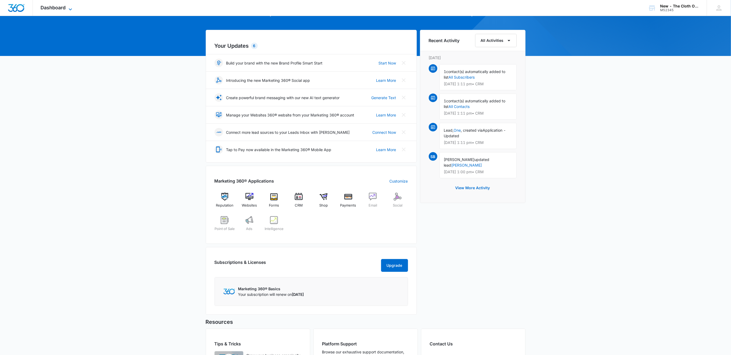
click at [66, 6] on span "Dashboard" at bounding box center [53, 8] width 25 height 6
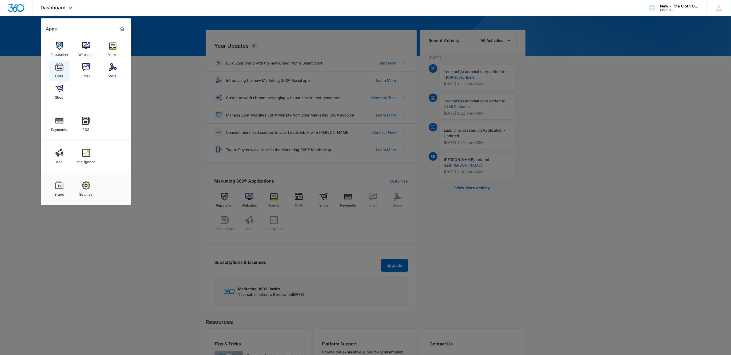
click at [61, 78] on link "CRM" at bounding box center [59, 70] width 20 height 20
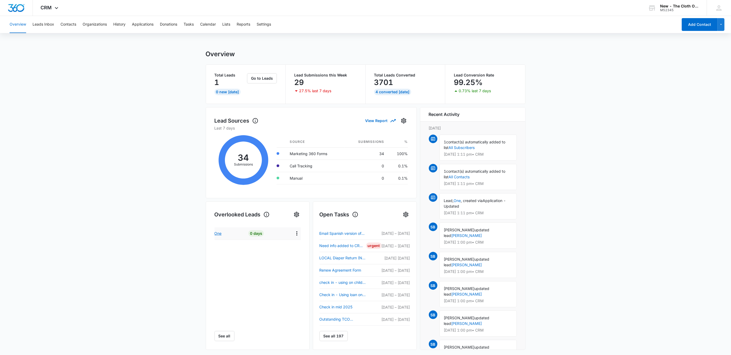
click at [219, 233] on p "One" at bounding box center [217, 233] width 7 height 6
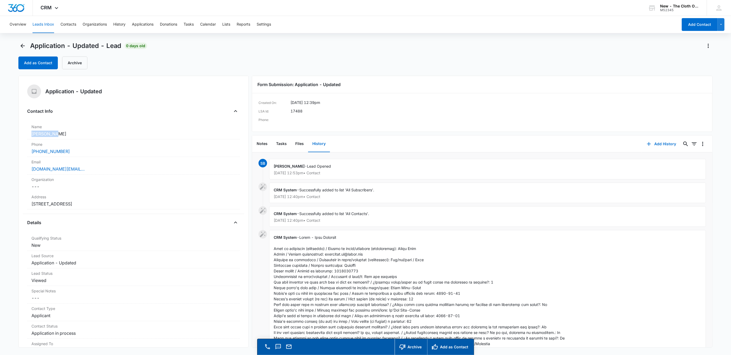
scroll to position [600, 0]
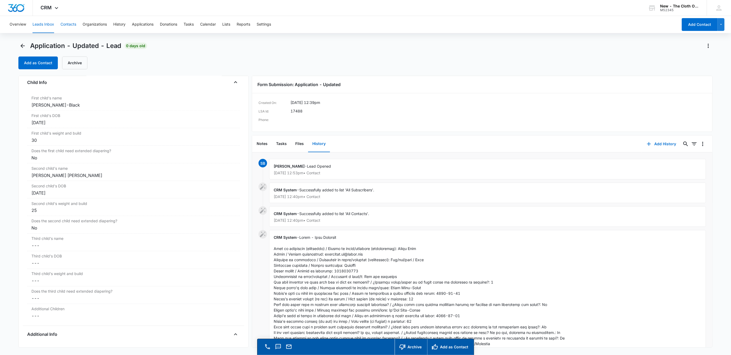
click at [74, 24] on button "Contacts" at bounding box center [68, 24] width 16 height 17
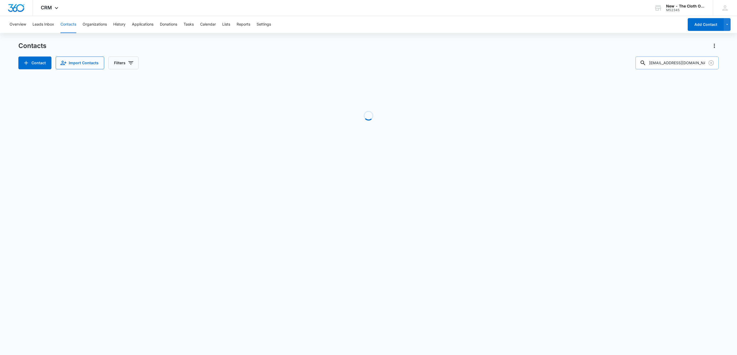
click at [675, 61] on input "whitneycardoso91@icloud.com" at bounding box center [676, 62] width 83 height 13
paste input "Rebecca Phillips"
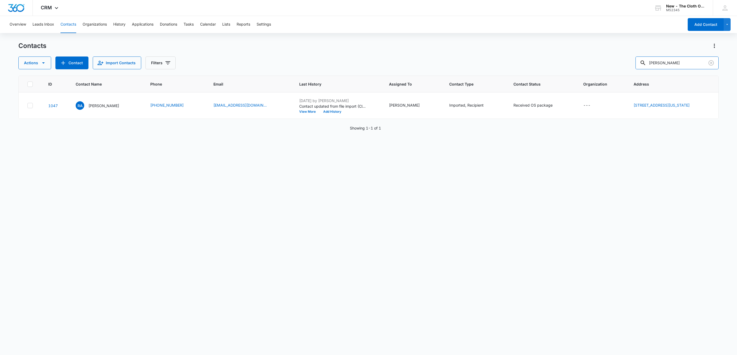
drag, startPoint x: 693, startPoint y: 62, endPoint x: 588, endPoint y: 61, distance: 105.0
click at [589, 61] on div "Actions Contact Import Contacts Filters Rebecca Phillips" at bounding box center [368, 62] width 700 height 13
paste input "abmew5130@gmail.com"
type input "abmew5130@gmail.com"
click at [97, 103] on p "Angel Anderson" at bounding box center [104, 106] width 31 height 6
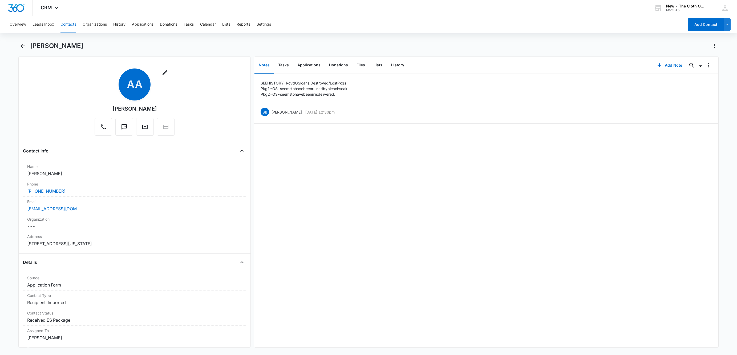
scroll to position [40, 0]
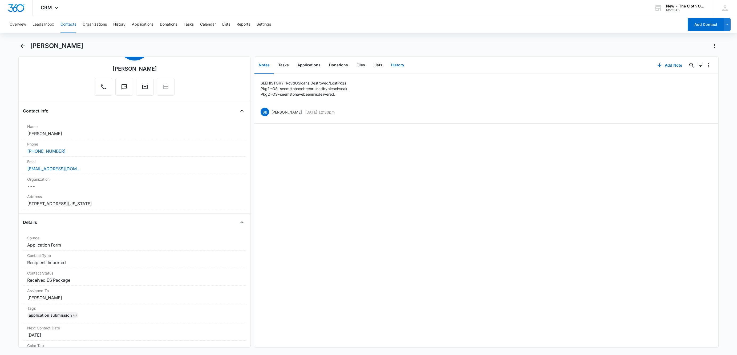
click at [395, 66] on button "History" at bounding box center [398, 65] width 22 height 17
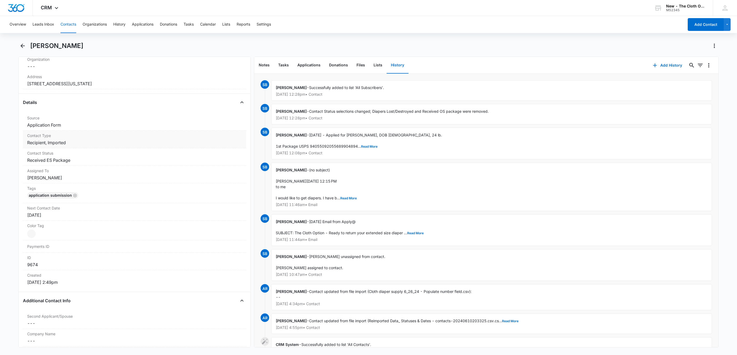
scroll to position [200, 0]
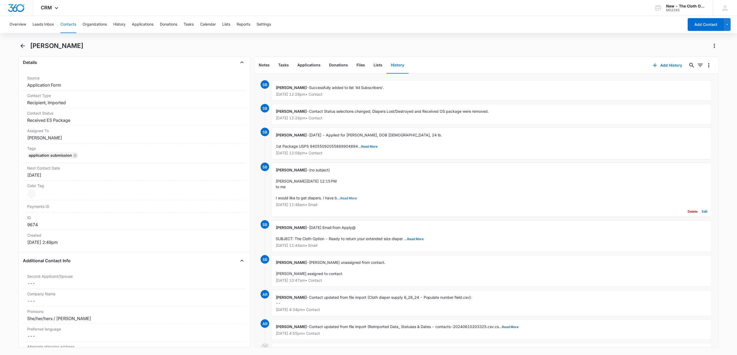
click at [349, 200] on button "Read More" at bounding box center [348, 198] width 17 height 3
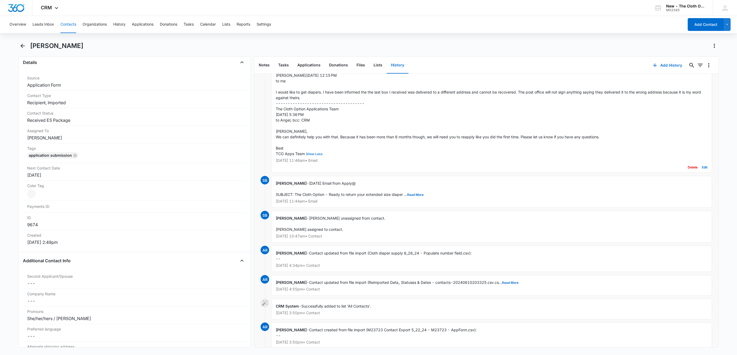
scroll to position [120, 0]
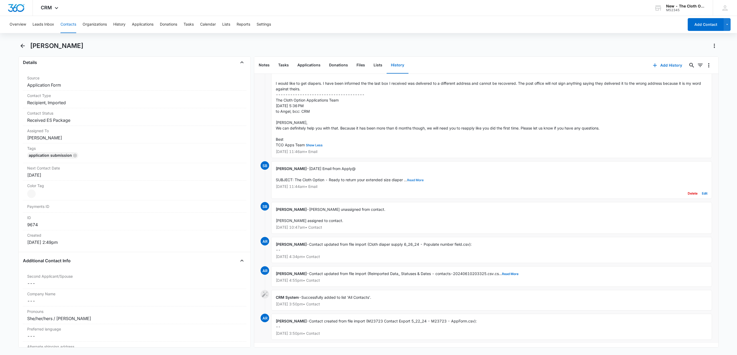
click at [410, 181] on button "Read More" at bounding box center [415, 180] width 17 height 3
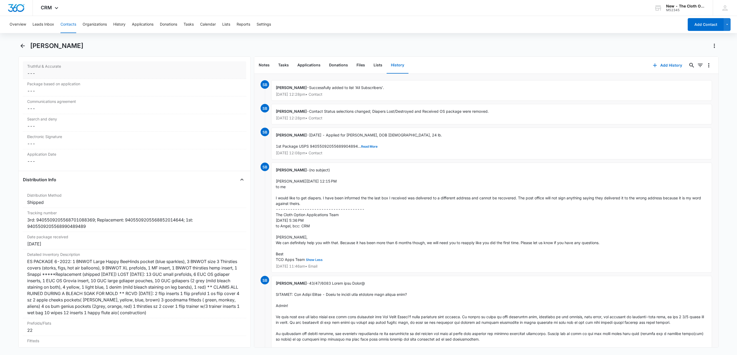
scroll to position [1239, 0]
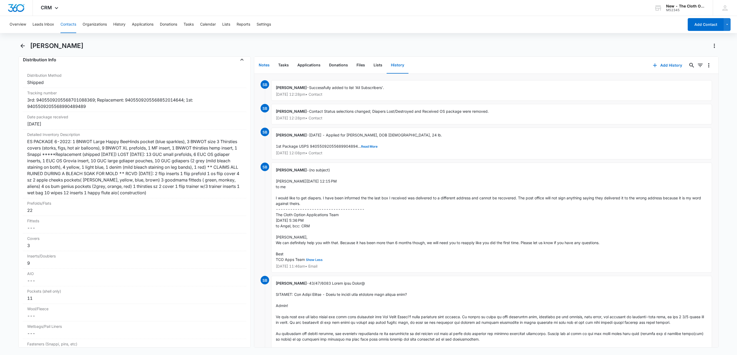
click at [261, 60] on button "Notes" at bounding box center [263, 65] width 19 height 17
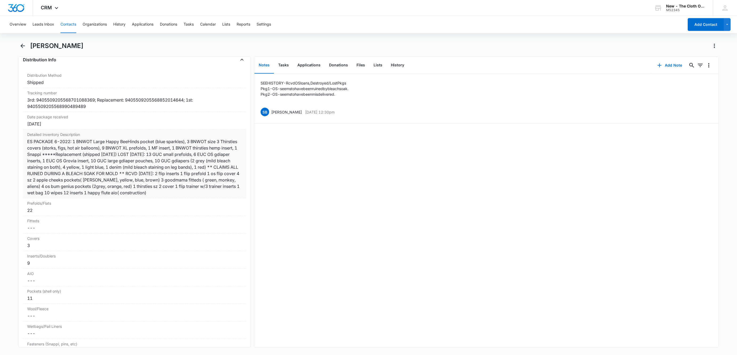
click at [44, 152] on div "ES PACKAGE 6-2022: 1 BNWOT Large Happy BeeHinds pocket (blue sparkles), 3 BNWOT…" at bounding box center [134, 167] width 215 height 58
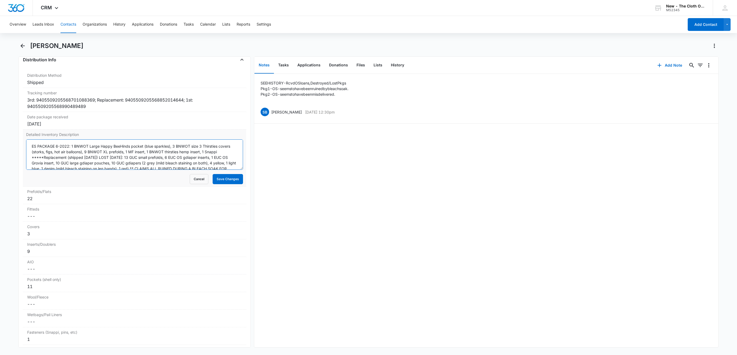
click at [28, 152] on textarea "ES PACKAGE 6-2022: 1 BNWOT Large Happy BeeHinds pocket (blue sparkles), 3 BNWOT…" at bounding box center [134, 154] width 217 height 30
drag, startPoint x: 192, startPoint y: 153, endPoint x: 14, endPoint y: 147, distance: 178.4
click at [14, 147] on main "Angel Anderson Remove AA Angel Anderson Contact Info Name Cancel Save Changes A…" at bounding box center [368, 198] width 737 height 312
type textarea "[10/06/25 NO LONGER HAS DIAPERS - CLAIMS HOUSE DEMOLISHED BY TORNADO] ES PACKAG…"
click at [227, 183] on button "Save Changes" at bounding box center [228, 179] width 30 height 10
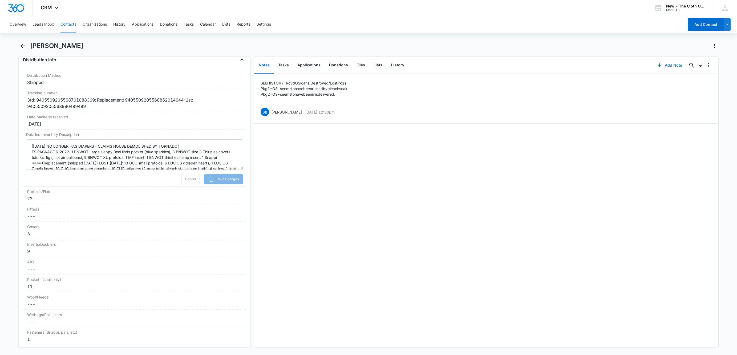
click at [660, 67] on button "Add Note" at bounding box center [669, 65] width 35 height 13
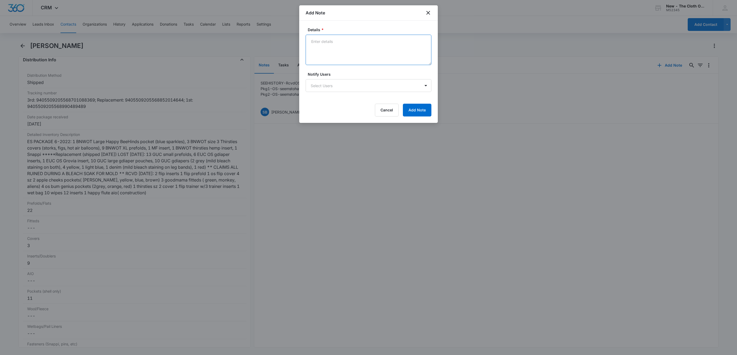
click at [345, 43] on textarea "Details *" at bounding box center [369, 50] width 126 height 30
paste textarea "[10/06/25 NO LONGER HAS DIAPERS - CLAIMS HOUSE DEMOLISHED BY TORNADO]"
click at [383, 53] on textarea "10/06/25 NO LONGER HAS DIAPERS - CLAIMS HOUSE DEMOLISHED BY TORNADO" at bounding box center [369, 50] width 126 height 30
type textarea "10/06/25 NO LONGER HAS DIAPERS - CLAIMS HOUSE DEMOLISHED BY TORNADO."
click at [416, 107] on button "Add Note" at bounding box center [417, 110] width 29 height 13
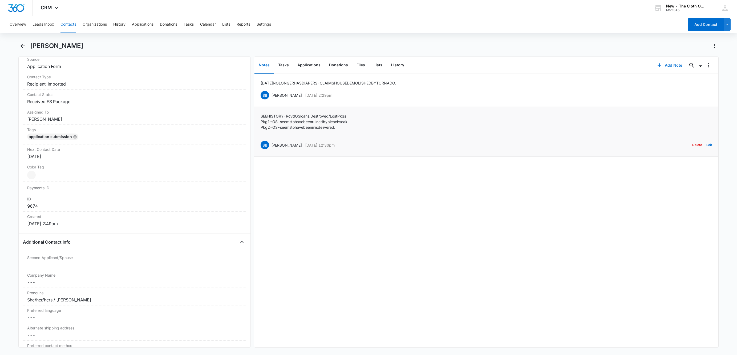
scroll to position [200, 0]
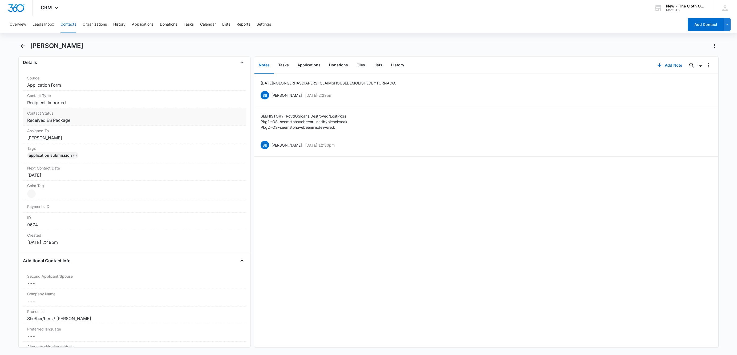
click at [84, 119] on dd "Cancel Save Changes Received ES Package" at bounding box center [134, 120] width 215 height 6
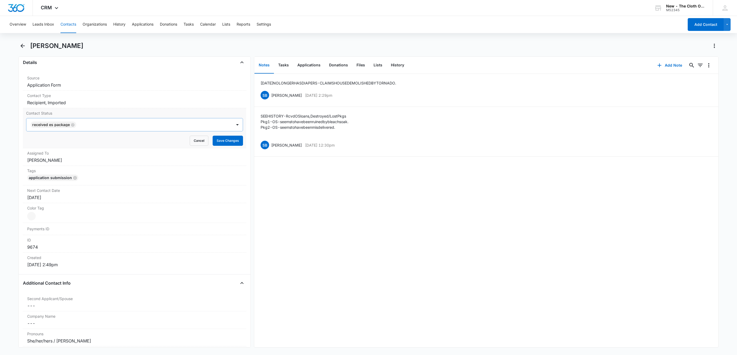
click at [73, 126] on icon "Remove Received ES Package" at bounding box center [72, 124] width 3 height 3
click at [73, 126] on div at bounding box center [128, 124] width 194 height 7
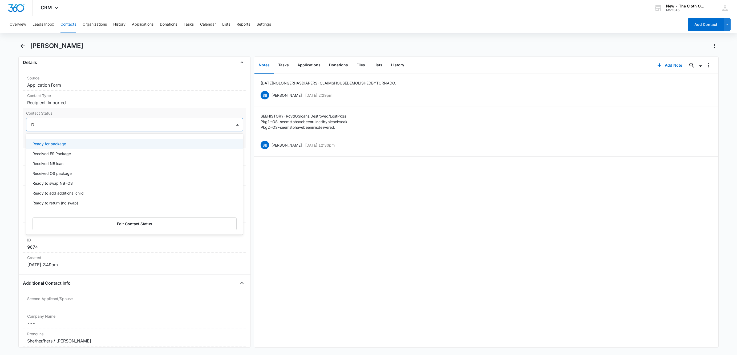
type input "DE"
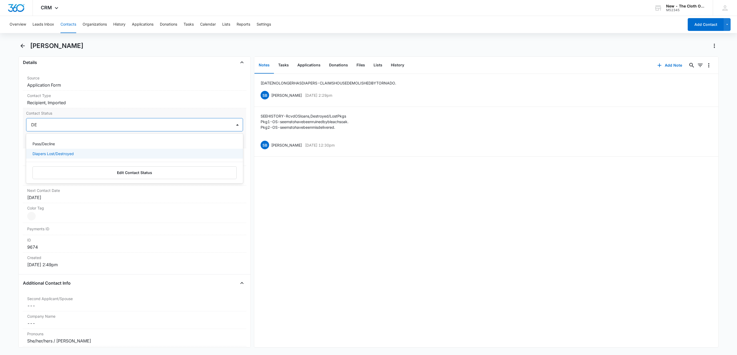
click at [67, 151] on div "Diapers Lost/Destroyed" at bounding box center [134, 154] width 217 height 10
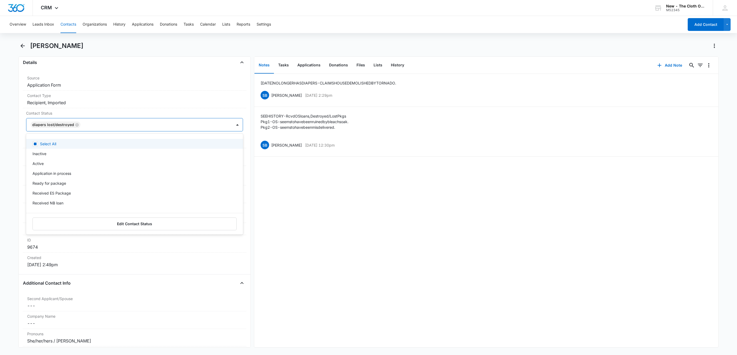
click at [126, 126] on div at bounding box center [153, 124] width 143 height 7
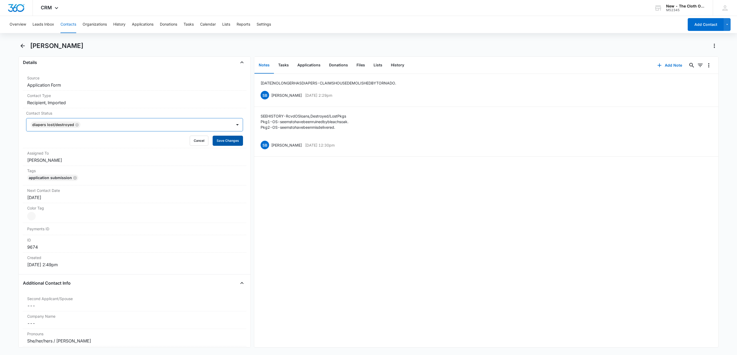
click at [221, 140] on button "Save Changes" at bounding box center [228, 141] width 30 height 10
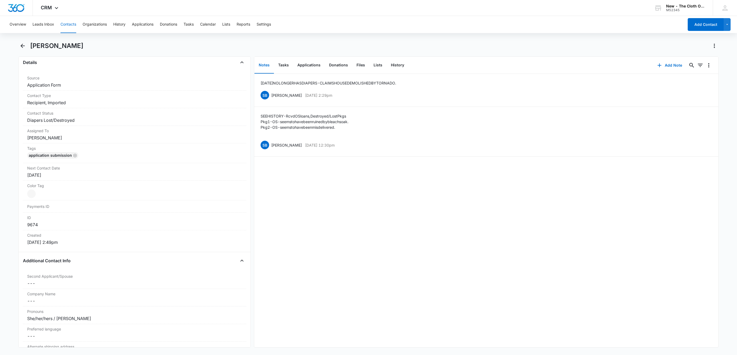
drag, startPoint x: 69, startPoint y: 27, endPoint x: 82, endPoint y: 29, distance: 12.7
click at [70, 27] on button "Contacts" at bounding box center [68, 24] width 16 height 17
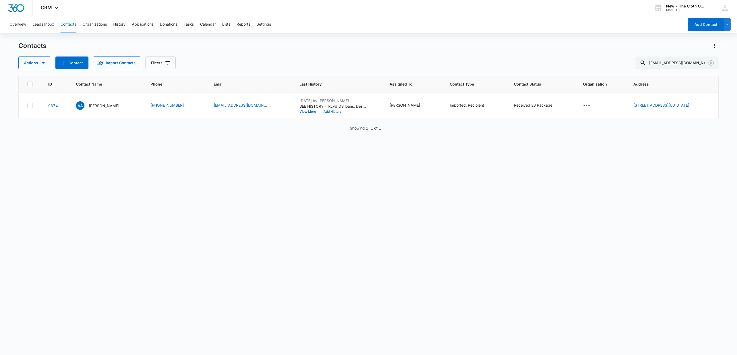
click at [666, 55] on div "Contacts Actions Contact Import Contacts Filters abmew5130@gmail.com" at bounding box center [368, 56] width 700 height 28
click at [666, 65] on input "abmew5130@gmail.com" at bounding box center [676, 62] width 83 height 13
paste input "kzvball5202@yahoo"
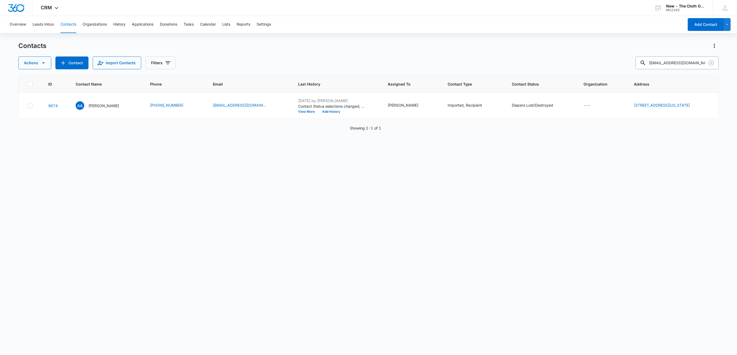
type input "kzvball5202@yahoo.com"
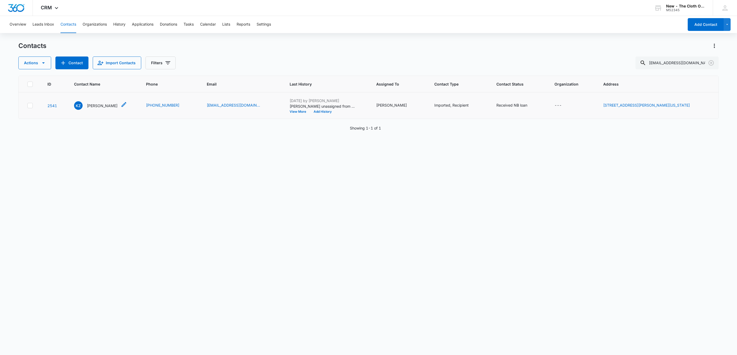
click at [103, 104] on p "Kim Zick" at bounding box center [102, 106] width 31 height 6
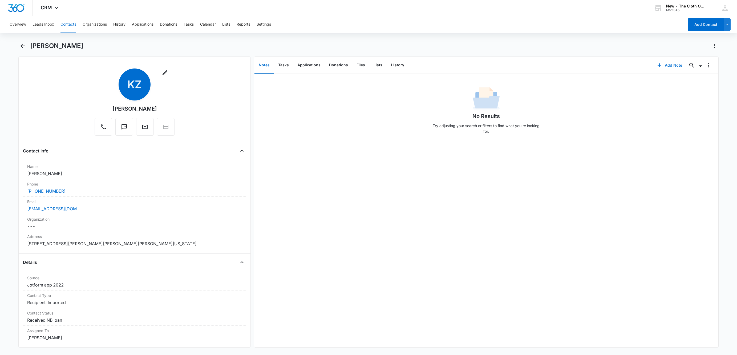
click at [667, 62] on button "Add Note" at bounding box center [669, 65] width 35 height 13
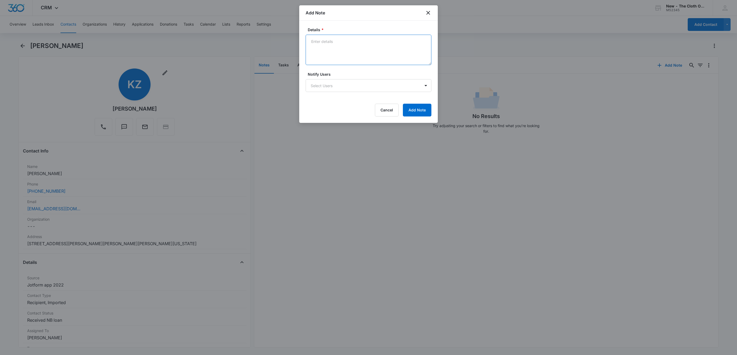
click at [362, 52] on textarea "Details *" at bounding box center [369, 50] width 126 height 30
type textarea "NB loan provided by Samantha D (IA) 4 lb 7 oz, 12x8x10"
click at [423, 105] on button "Add Note" at bounding box center [417, 110] width 29 height 13
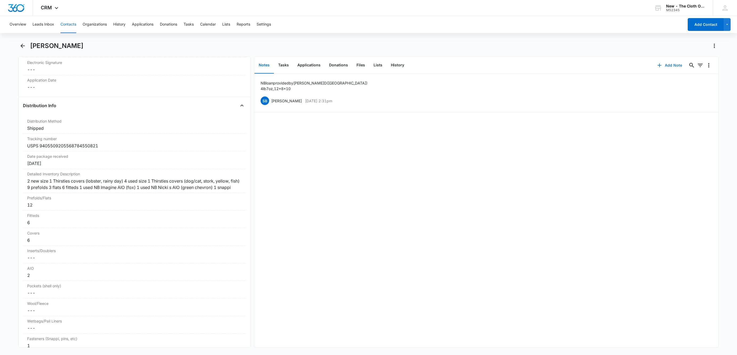
scroll to position [1199, 0]
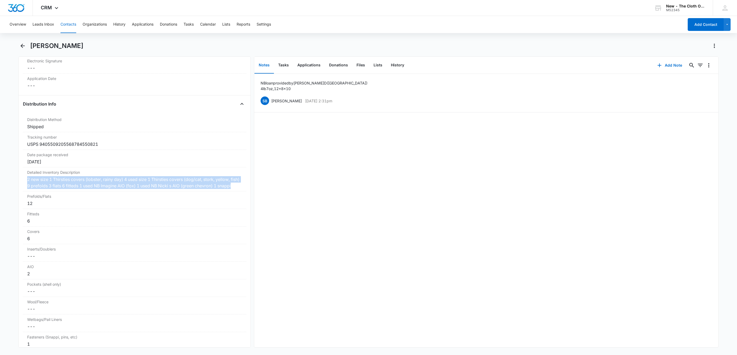
drag, startPoint x: 49, startPoint y: 206, endPoint x: 22, endPoint y: 190, distance: 31.5
click at [22, 190] on div "Remove KZ Kim Zick Contact Info Name Cancel Save Changes Kim Zick Phone Cancel …" at bounding box center [134, 201] width 232 height 291
copy div "2 new size 1 Thirsties covers (lobster, rainy day) 4 used size 1 Thirsties cove…"
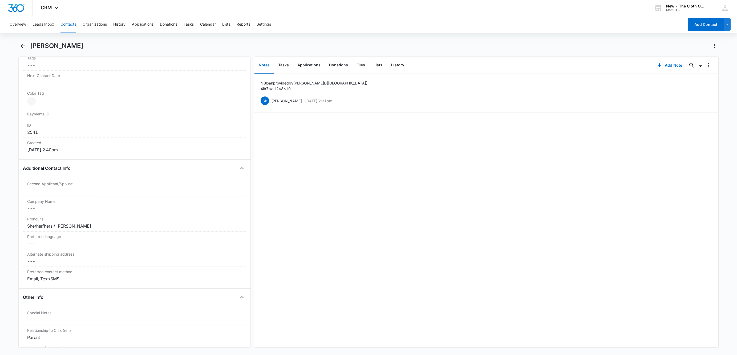
scroll to position [160, 0]
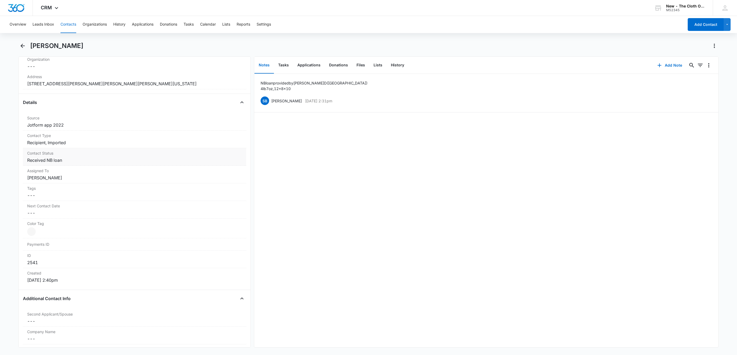
click at [148, 153] on label "Contact Status" at bounding box center [134, 153] width 215 height 6
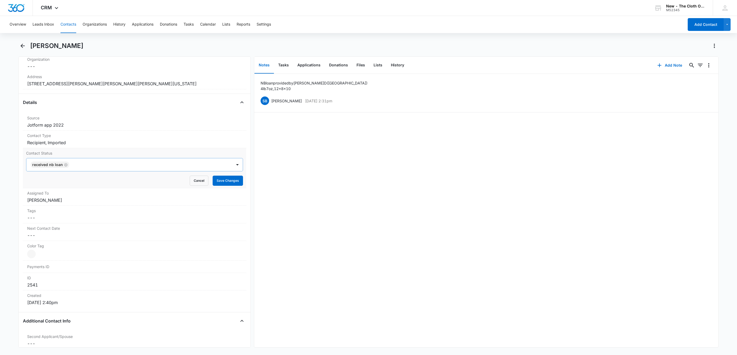
click at [169, 171] on div "Received NB loan" at bounding box center [129, 164] width 206 height 13
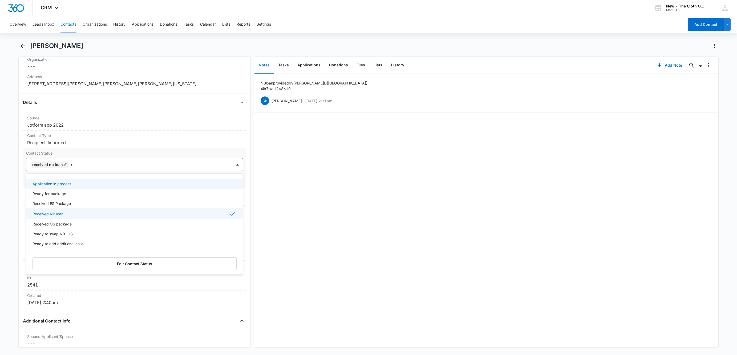
type input "ret"
click at [110, 185] on div "Ready to return (no swap)" at bounding box center [134, 184] width 203 height 6
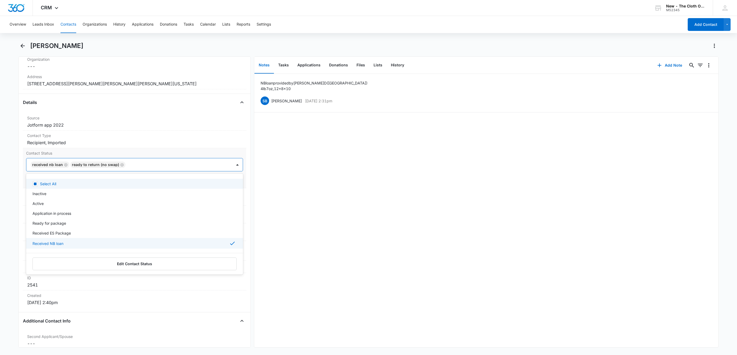
click at [163, 168] on div at bounding box center [176, 164] width 98 height 7
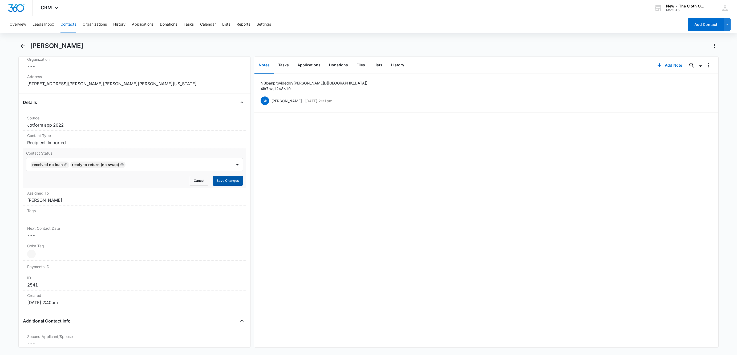
click at [226, 186] on button "Save Changes" at bounding box center [228, 181] width 30 height 10
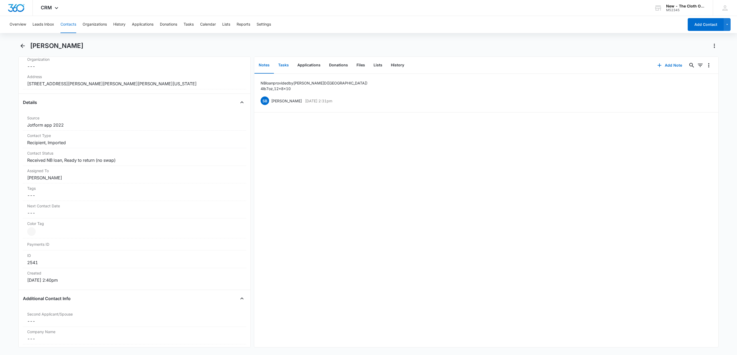
click at [287, 64] on button "Tasks" at bounding box center [283, 65] width 19 height 17
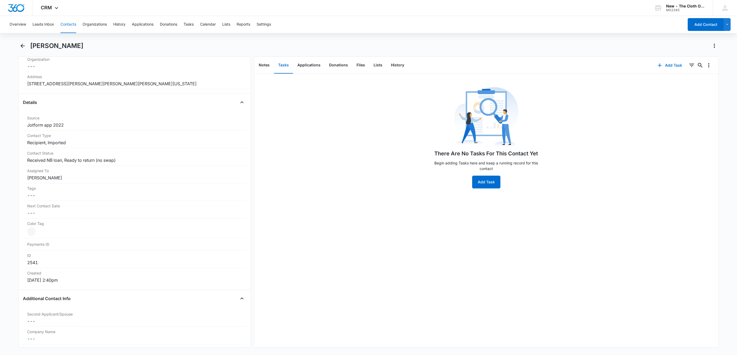
click at [65, 21] on button "Contacts" at bounding box center [68, 24] width 16 height 17
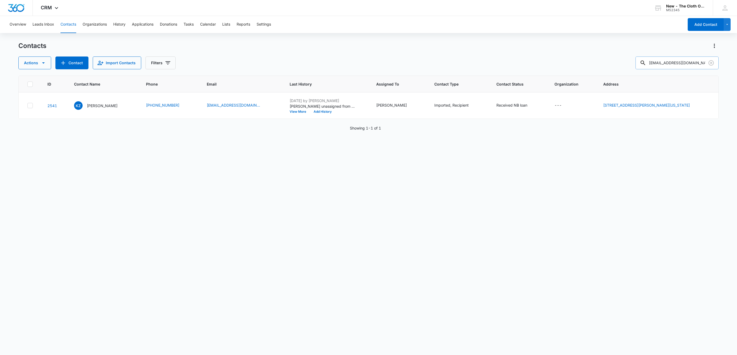
click at [671, 63] on input "kzvball5202@yahoo.com" at bounding box center [676, 62] width 83 height 13
paste input "Shaudé Cook"
type input "Shaudé Cook"
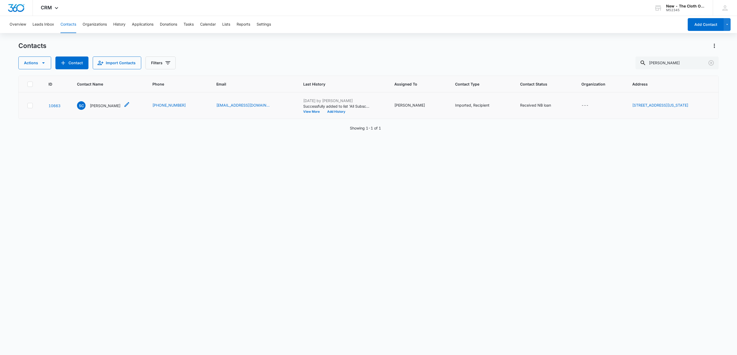
click at [97, 105] on p "Shaude Cook" at bounding box center [105, 106] width 31 height 6
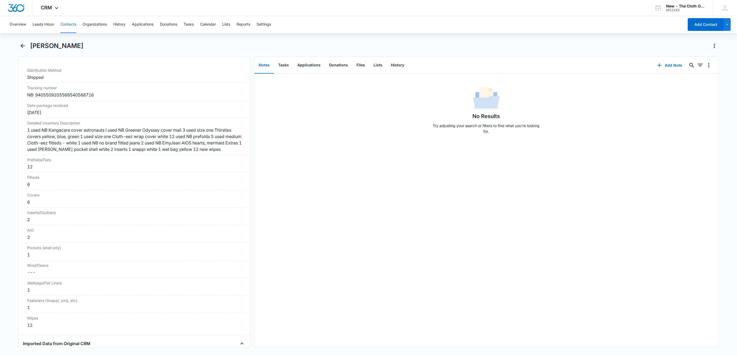
scroll to position [1239, 0]
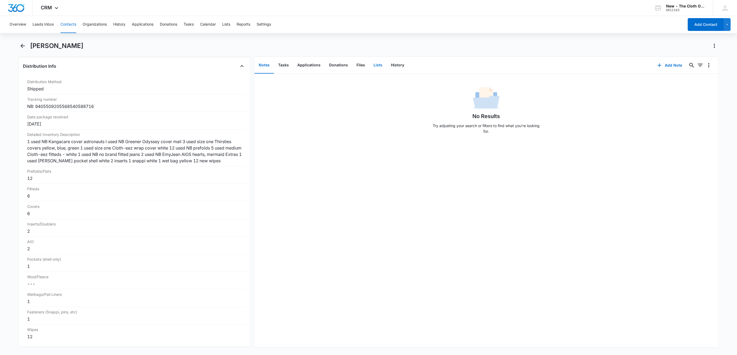
click at [382, 67] on button "Lists" at bounding box center [377, 65] width 17 height 17
click at [404, 66] on button "History" at bounding box center [398, 65] width 22 height 17
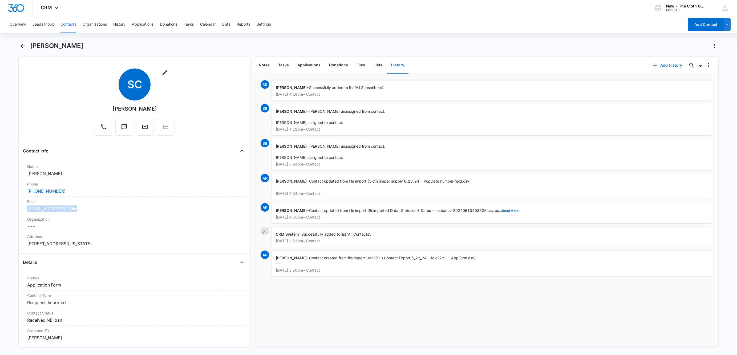
drag, startPoint x: 91, startPoint y: 214, endPoint x: 11, endPoint y: 212, distance: 79.4
click at [11, 212] on main "Shaude Cook Remove SC Shaude Cook Contact Info Name Cancel Save Changes Shaude …" at bounding box center [368, 198] width 737 height 312
copy link "shaudecook@gmail.com"
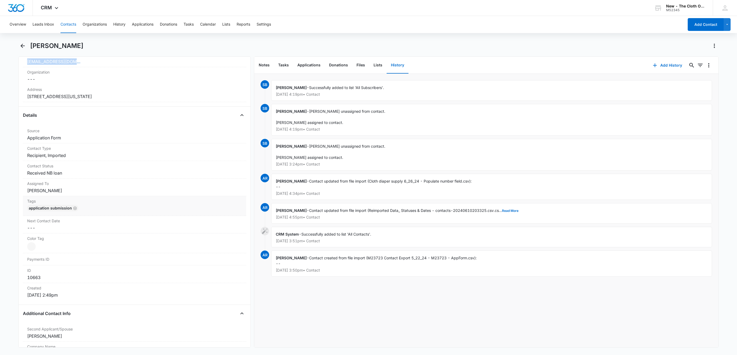
scroll to position [160, 0]
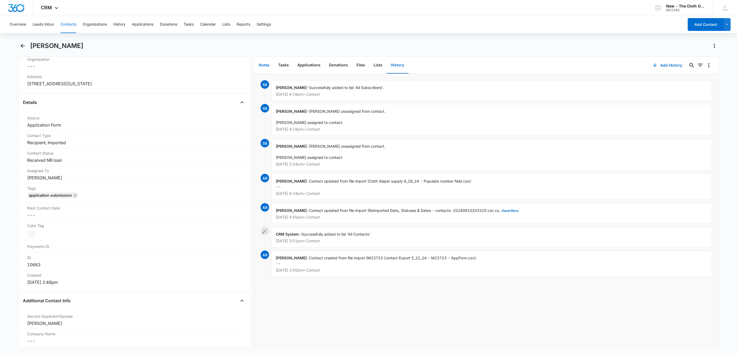
click at [266, 73] on button "Notes" at bounding box center [263, 65] width 19 height 17
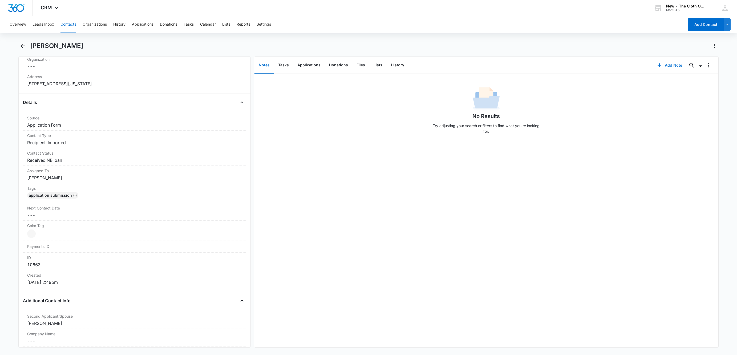
click at [656, 68] on icon "button" at bounding box center [659, 65] width 6 height 6
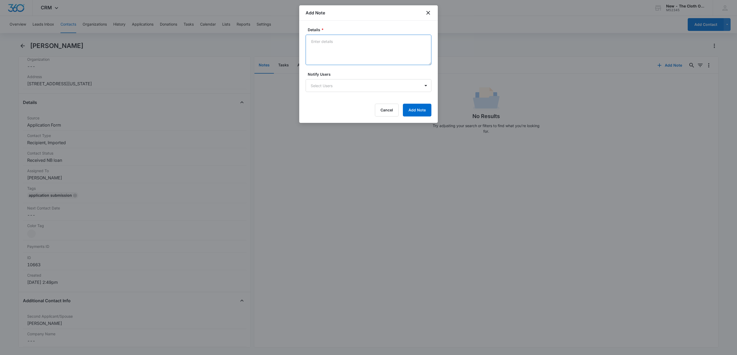
click at [325, 42] on textarea "Details *" at bounding box center [369, 50] width 126 height 30
type textarea "10/06/25 - Claims NB loan was lost during a move for the military."
click at [421, 111] on button "Add Note" at bounding box center [417, 110] width 29 height 13
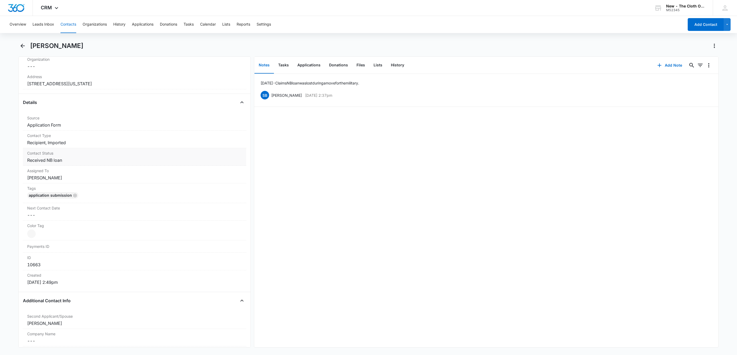
click at [62, 163] on dd "Cancel Save Changes Received NB loan" at bounding box center [134, 160] width 215 height 6
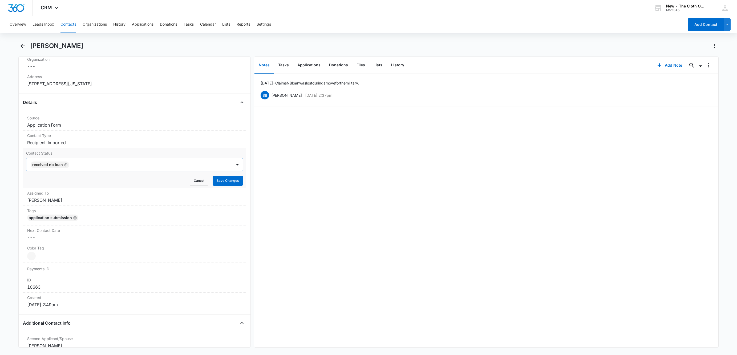
click at [65, 165] on icon "Remove Received NB loan" at bounding box center [65, 164] width 3 height 3
click at [65, 165] on div at bounding box center [128, 164] width 194 height 7
type input "lost"
click at [89, 167] on div at bounding box center [153, 164] width 143 height 7
click at [217, 183] on button "Save Changes" at bounding box center [228, 181] width 30 height 10
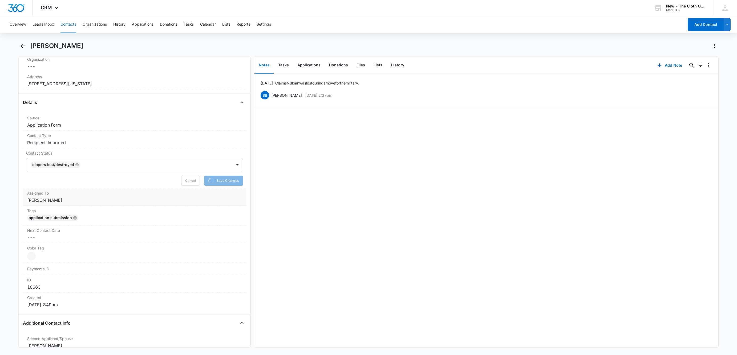
click at [51, 195] on label "Assigned To" at bounding box center [134, 193] width 215 height 6
click at [64, 184] on icon "Remove Sandra Bildstein" at bounding box center [63, 182] width 4 height 4
type input "fr"
click at [55, 202] on p "TCO Front Desk" at bounding box center [47, 202] width 28 height 6
click at [90, 183] on div at bounding box center [145, 182] width 159 height 7
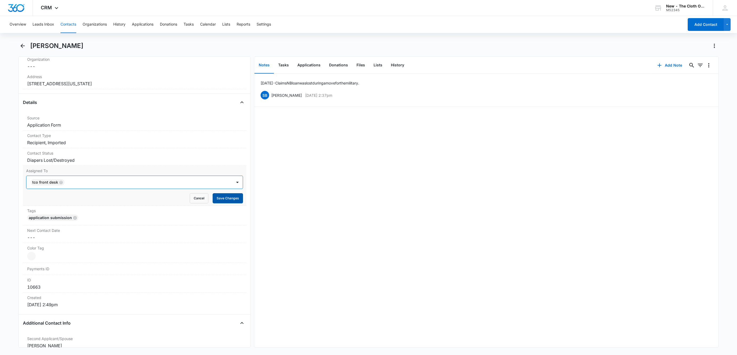
click at [222, 198] on button "Save Changes" at bounding box center [228, 198] width 30 height 10
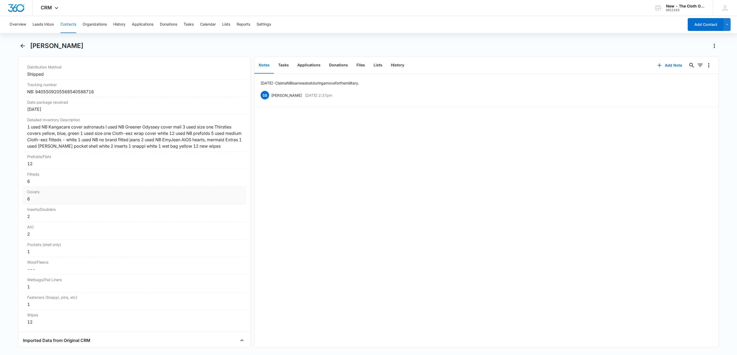
scroll to position [1279, 0]
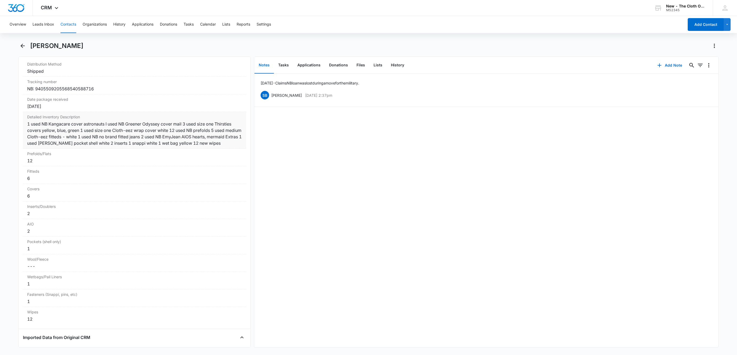
click at [47, 139] on div "1 used NB Kangacare cover astronauts I used NB Greener Odyssey cover mail 3 use…" at bounding box center [134, 134] width 215 height 26
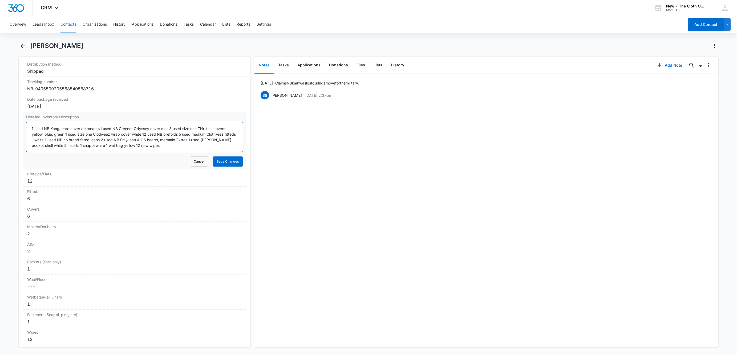
click at [32, 139] on textarea "1 used NB Kangacare cover astronauts I used NB Greener Odyssey cover mail 3 use…" at bounding box center [134, 137] width 217 height 30
click at [29, 135] on textarea "1 used NB Kangacare cover astronauts I used NB Greener Odyssey cover mail 3 use…" at bounding box center [134, 137] width 217 height 30
type textarea "[10/06/25 CLAIMS LOAN LOST DURING A MOVE VIA MILITARY] 1 used NB Kangacare cove…"
click at [213, 165] on button "Save Changes" at bounding box center [228, 161] width 30 height 10
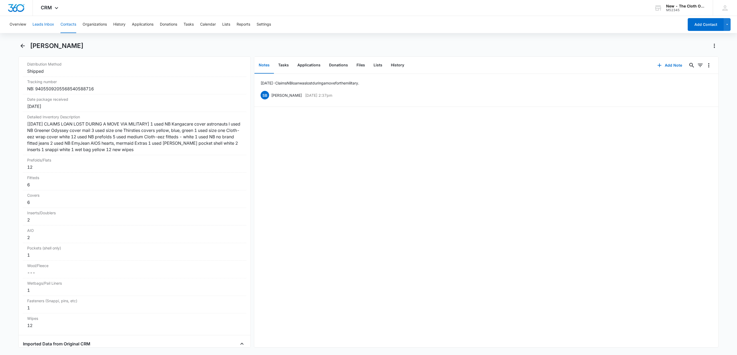
click at [38, 22] on button "Leads Inbox" at bounding box center [44, 24] width 22 height 17
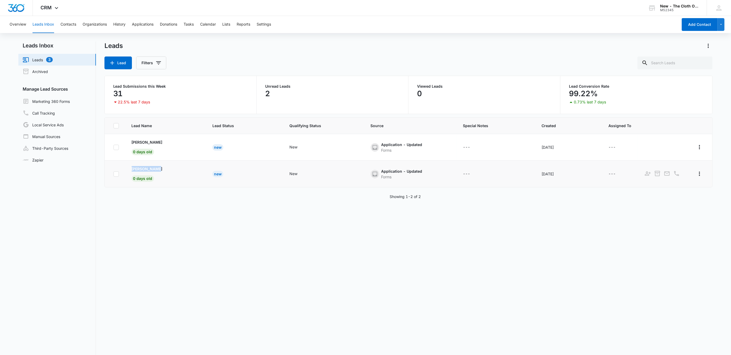
drag, startPoint x: 126, startPoint y: 167, endPoint x: 177, endPoint y: 162, distance: 50.5
click at [177, 162] on td "Lauren Camel 0 days old" at bounding box center [165, 174] width 81 height 27
copy p "[PERSON_NAME]"
click at [66, 23] on button "Contacts" at bounding box center [68, 24] width 16 height 17
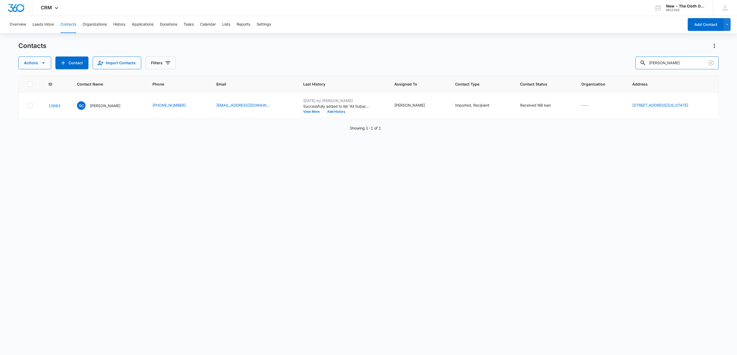
drag, startPoint x: 627, startPoint y: 63, endPoint x: 587, endPoint y: 71, distance: 41.6
click at [589, 70] on div "Contacts Actions Contact Import Contacts Filters Shaudé Cook ID Contact Name Ph…" at bounding box center [368, 198] width 700 height 313
paste input "[PERSON_NAME]"
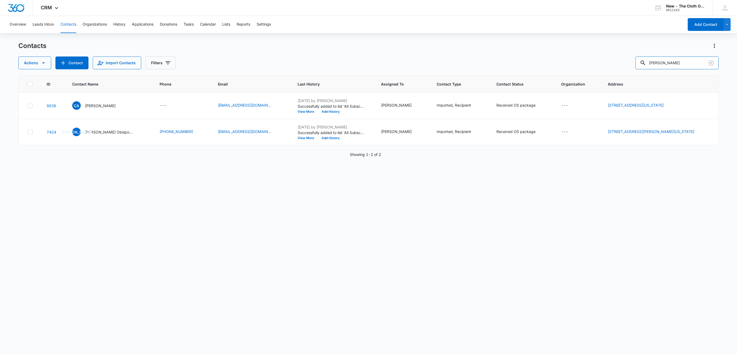
drag, startPoint x: 691, startPoint y: 58, endPoint x: 606, endPoint y: 66, distance: 85.8
click at [607, 64] on div "Actions Contact Import Contacts Filters Lauren Camel" at bounding box center [368, 62] width 700 height 13
paste input "[PERSON_NAME]"
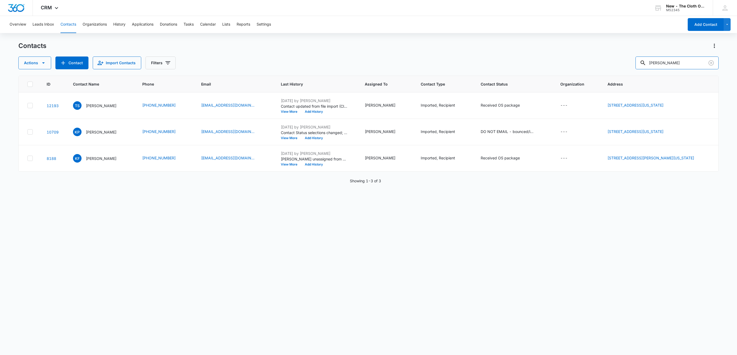
drag, startPoint x: 694, startPoint y: 63, endPoint x: 596, endPoint y: 56, distance: 98.6
click at [597, 56] on div "Contacts Actions Contact Import Contacts Filters Kayleigh Green" at bounding box center [368, 56] width 700 height 28
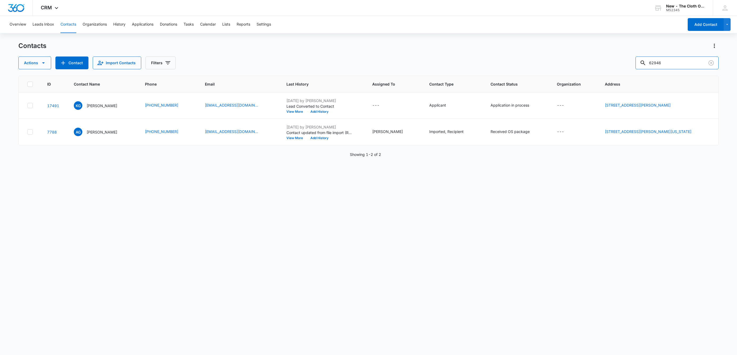
drag, startPoint x: 687, startPoint y: 59, endPoint x: 636, endPoint y: 64, distance: 50.7
click at [636, 64] on div "Actions Contact Import Contacts Filters 62946" at bounding box center [368, 62] width 700 height 13
paste input "[PERSON_NAME]"
type input "[PERSON_NAME]"
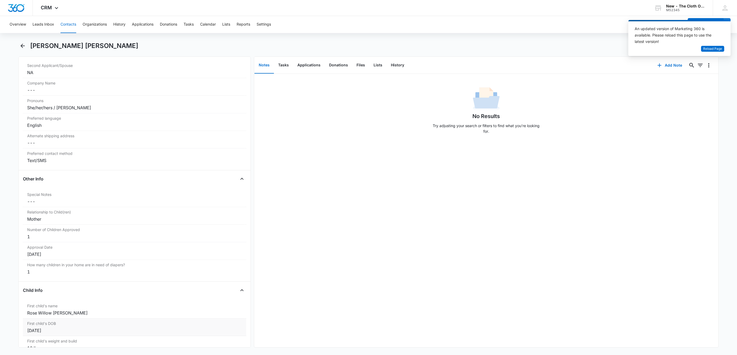
scroll to position [400, 0]
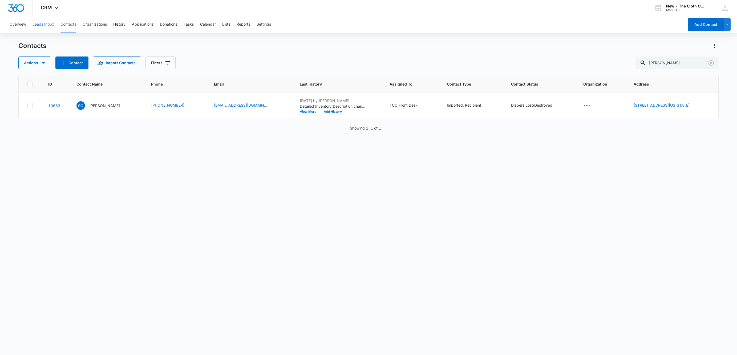
click at [43, 27] on button "Leads Inbox" at bounding box center [44, 24] width 22 height 17
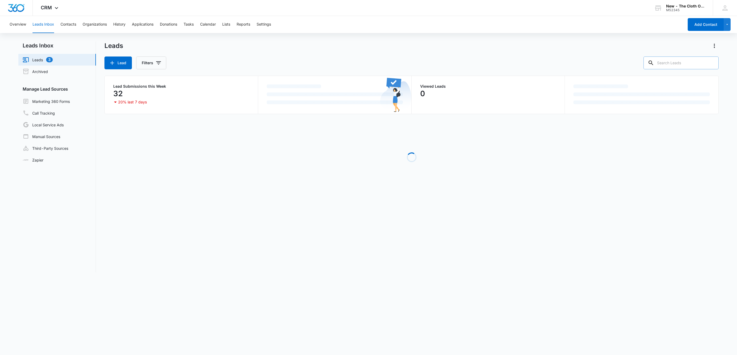
click at [684, 66] on input "text" at bounding box center [680, 62] width 75 height 13
paste input "[PERSON_NAME]"
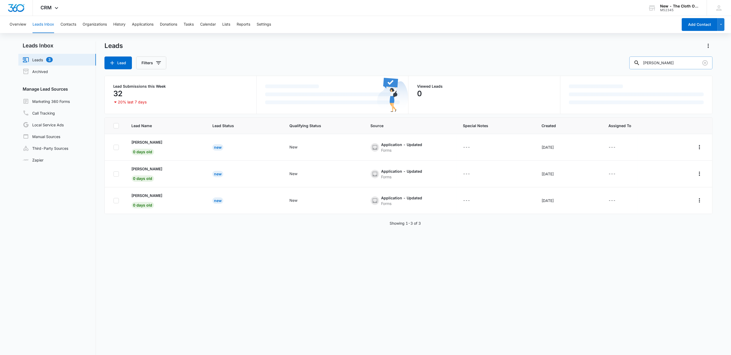
type input "[PERSON_NAME]"
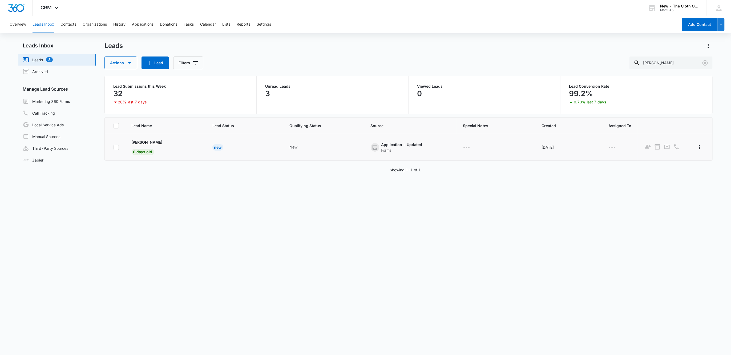
drag, startPoint x: 148, startPoint y: 141, endPoint x: 152, endPoint y: 141, distance: 4.3
click at [148, 141] on p "[PERSON_NAME]" at bounding box center [147, 142] width 31 height 6
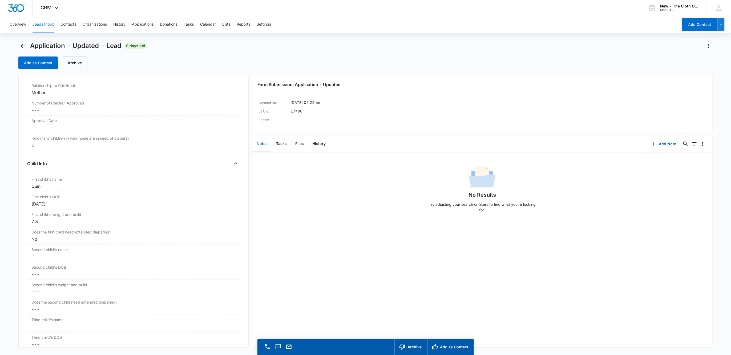
scroll to position [520, 0]
click at [299, 147] on button "Files" at bounding box center [299, 144] width 17 height 17
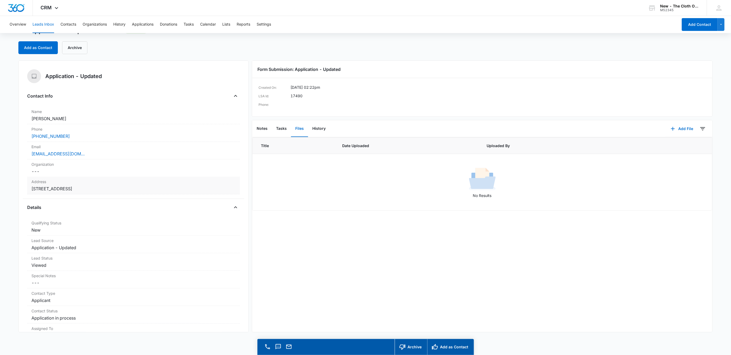
click at [143, 189] on dd "Cancel Save Changes [STREET_ADDRESS]" at bounding box center [133, 188] width 204 height 6
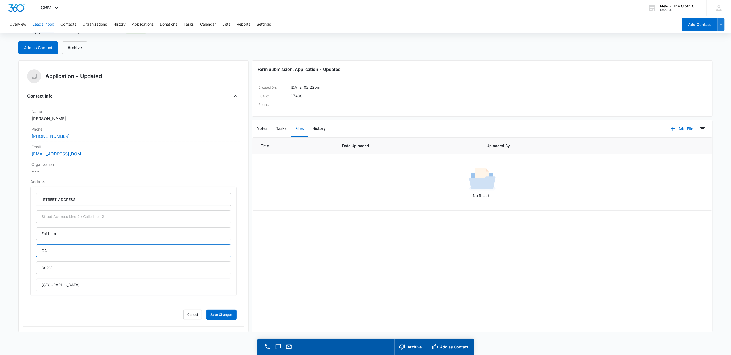
drag, startPoint x: 34, startPoint y: 250, endPoint x: 9, endPoint y: 243, distance: 25.9
click at [9, 243] on main "Application - Updated - Lead 0 days old Add as Contact Archive Application - Up…" at bounding box center [365, 190] width 731 height 329
type input "[US_STATE]"
click at [219, 314] on button "Save Changes" at bounding box center [221, 315] width 30 height 10
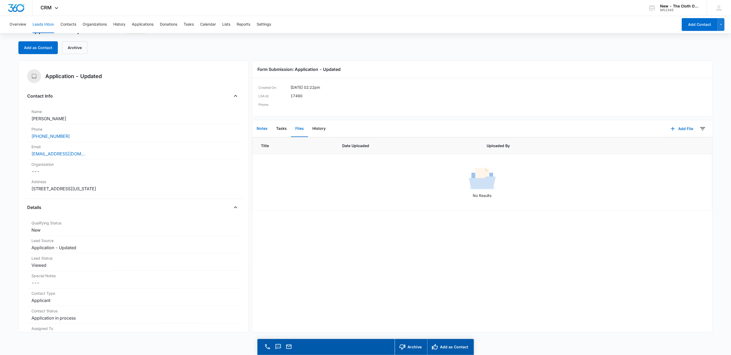
click at [264, 130] on button "Notes" at bounding box center [261, 128] width 19 height 17
click at [657, 125] on button "Add Note" at bounding box center [663, 128] width 35 height 13
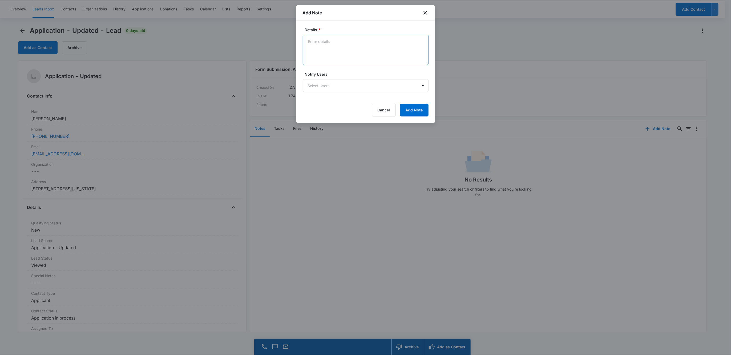
click at [341, 55] on textarea "Details *" at bounding box center [366, 50] width 126 height 30
paste textarea "https://thegeorgiagazette.com/fulton/lauren-camel-2/?fbclid=IwY2xjawNQ73xleHRuA…"
type textarea "https://thegeorgiagazette.com/fulton/lauren-camel-2/?fbclid=IwY2xjawNQ73xleHRuA…"
click at [420, 110] on button "Add Note" at bounding box center [414, 110] width 29 height 13
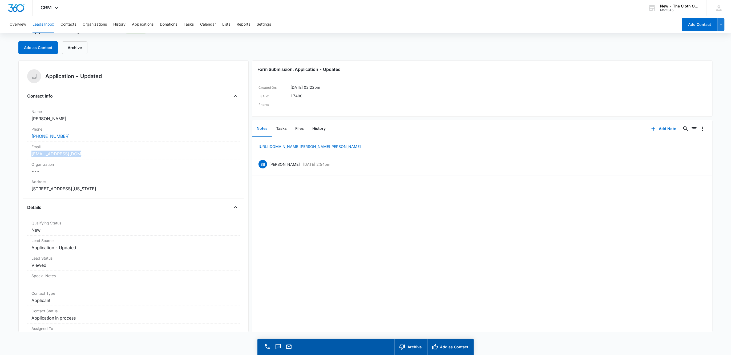
drag, startPoint x: 92, startPoint y: 153, endPoint x: 4, endPoint y: 154, distance: 88.2
click at [4, 154] on main "Application - Updated - Lead 0 days old Add as Contact Archive Application - Up…" at bounding box center [365, 190] width 731 height 329
copy link "[EMAIL_ADDRESS][DOMAIN_NAME]"
drag, startPoint x: 65, startPoint y: 118, endPoint x: 13, endPoint y: 119, distance: 51.7
click at [13, 119] on main "Application - Updated - Lead 0 days old Add as Contact Archive Application - Up…" at bounding box center [365, 190] width 731 height 329
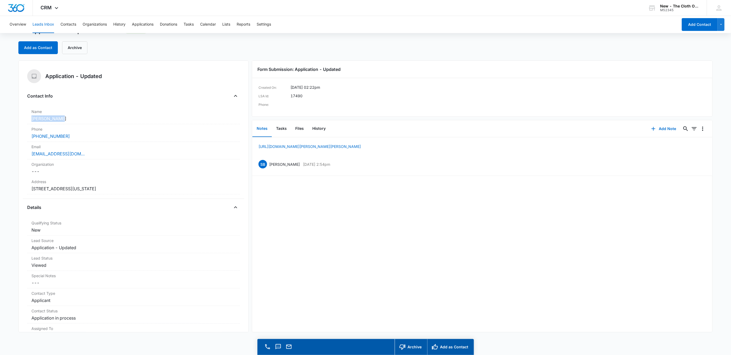
copy dd "[PERSON_NAME]"
click at [46, 51] on button "Add as Contact" at bounding box center [37, 47] width 39 height 13
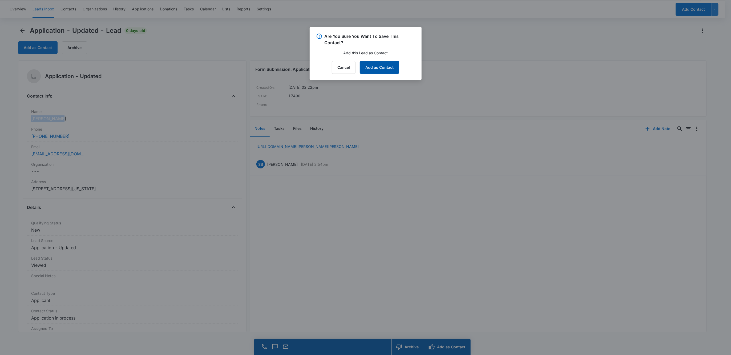
click at [387, 66] on button "Add as Contact" at bounding box center [379, 67] width 39 height 13
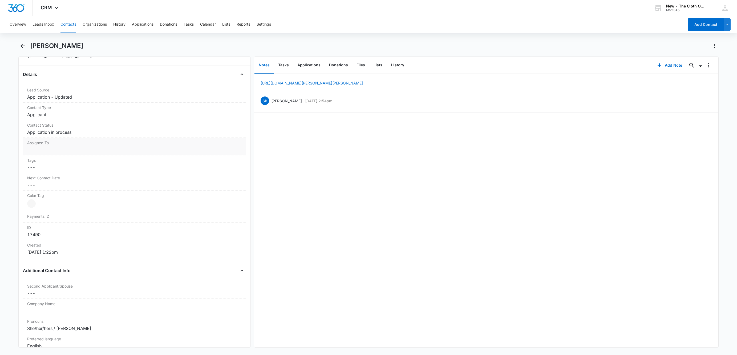
scroll to position [200, 0]
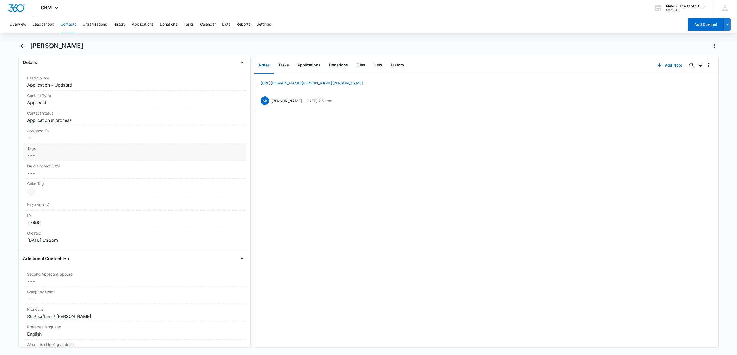
click at [49, 141] on dd "Cancel Save Changes ---" at bounding box center [134, 138] width 215 height 6
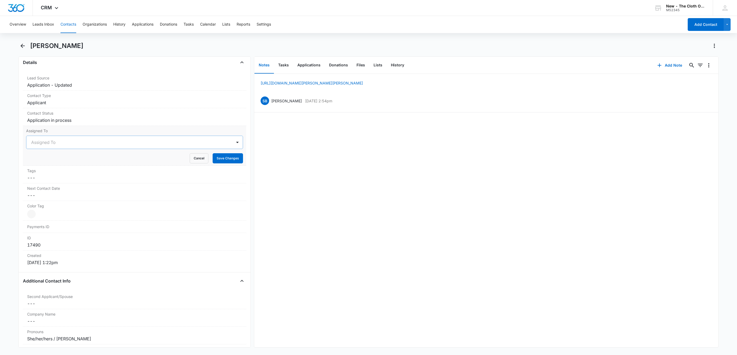
click at [37, 144] on div at bounding box center [128, 142] width 194 height 7
type input "appl"
drag, startPoint x: 122, startPoint y: 148, endPoint x: 219, endPoint y: 160, distance: 98.3
click at [122, 148] on div "Applications Team" at bounding box center [129, 142] width 206 height 13
click at [222, 161] on button "Save Changes" at bounding box center [228, 158] width 30 height 10
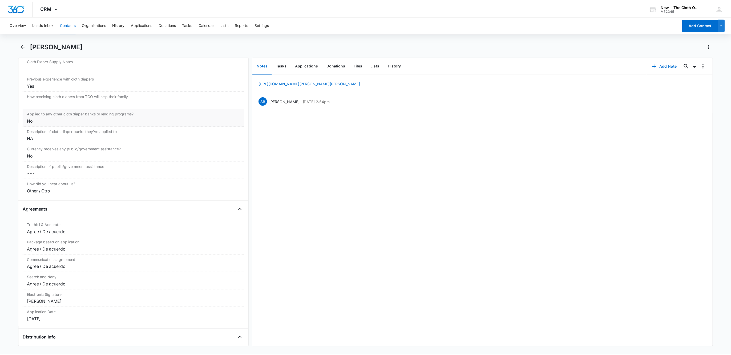
scroll to position [1056, 0]
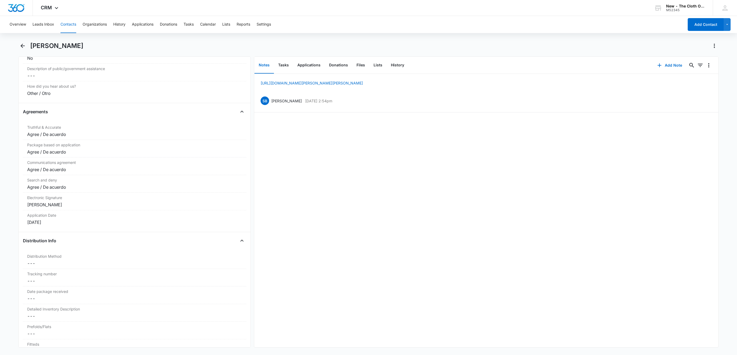
click at [63, 38] on div "Overview Leads Inbox Contacts Organizations History Applications Donations Task…" at bounding box center [368, 185] width 737 height 338
copy div "Lauren Camel Remove"
click at [341, 69] on button "Donations" at bounding box center [338, 65] width 27 height 17
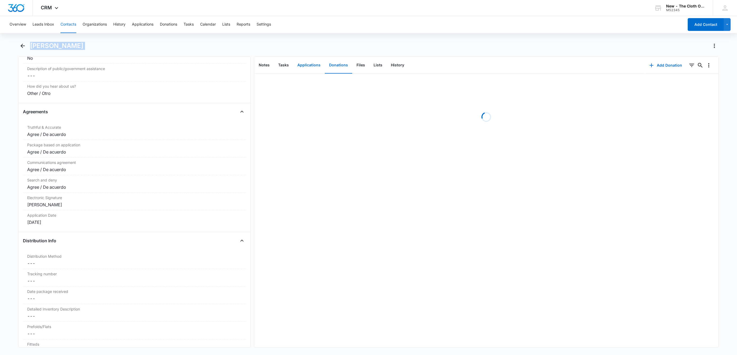
click at [302, 68] on button "Applications" at bounding box center [309, 65] width 32 height 17
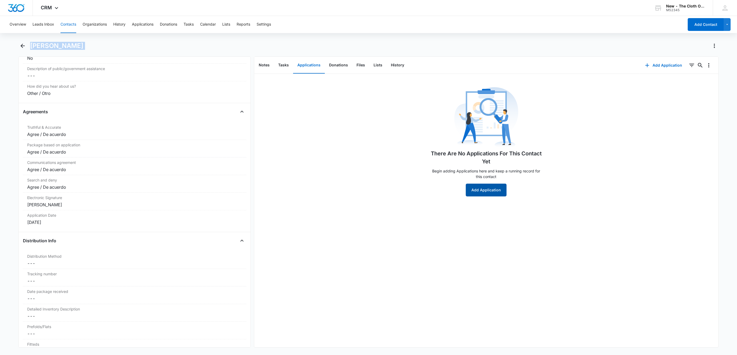
click at [485, 187] on button "Add Application" at bounding box center [486, 190] width 41 height 13
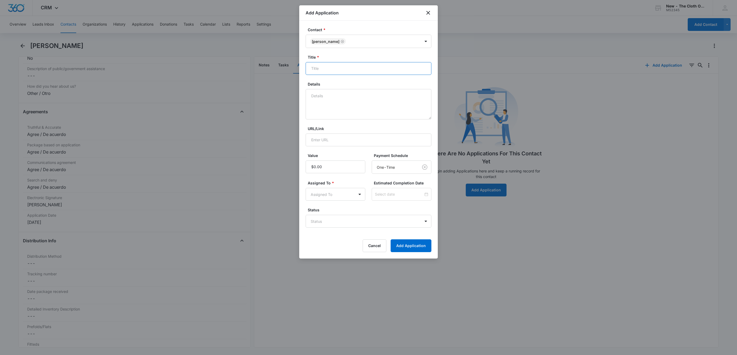
click at [321, 69] on input "Title *" at bounding box center [369, 68] width 126 height 13
paste input "[PERSON_NAME]"
type input "Applicant - Lauren Camel"
type textarea "10/06 - No docs rcvd. No profile found. FFST clear."
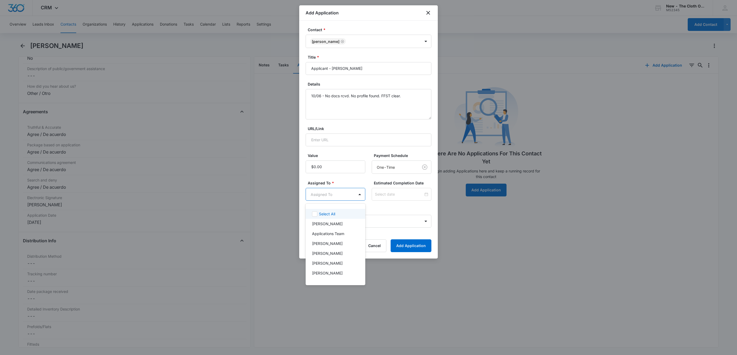
click at [334, 196] on body "CRM Apps Reputation Websites Forms CRM Email Social Shop Payments POS Ads Intel…" at bounding box center [368, 177] width 737 height 355
type input "a"
click at [339, 233] on p "Applications Team" at bounding box center [328, 234] width 32 height 6
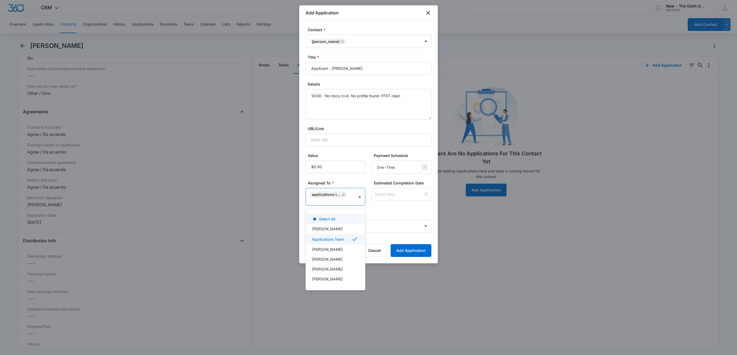
click at [383, 194] on div at bounding box center [368, 177] width 737 height 355
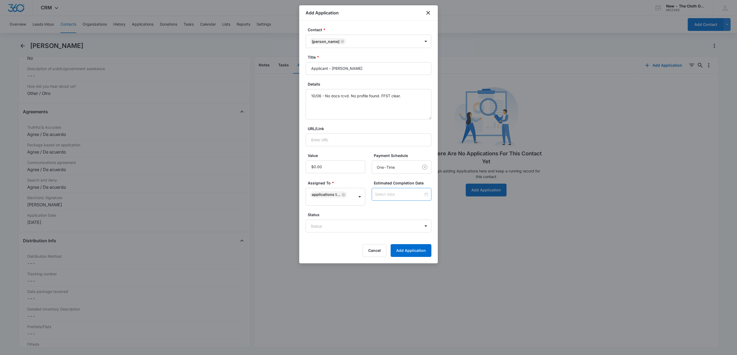
click at [385, 192] on input at bounding box center [399, 194] width 48 height 6
type input "Oct 13, 2025"
click at [375, 143] on td "13" at bounding box center [375, 147] width 10 height 8
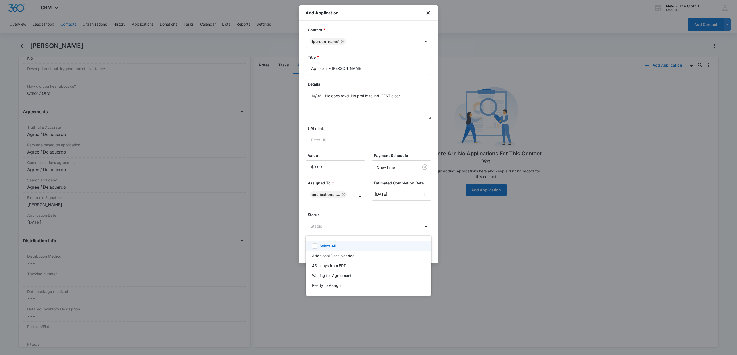
click at [346, 230] on body "CRM Apps Reputation Websites Forms CRM Email Social Shop Payments POS Ads Intel…" at bounding box center [368, 177] width 737 height 355
click at [346, 230] on div at bounding box center [368, 177] width 737 height 355
drag, startPoint x: 341, startPoint y: 229, endPoint x: 342, endPoint y: 245, distance: 15.8
click at [341, 232] on body "CRM Apps Reputation Websites Forms CRM Email Social Shop Payments POS Ads Intel…" at bounding box center [368, 177] width 737 height 355
click at [341, 253] on p "Additional Docs Needed" at bounding box center [333, 256] width 43 height 6
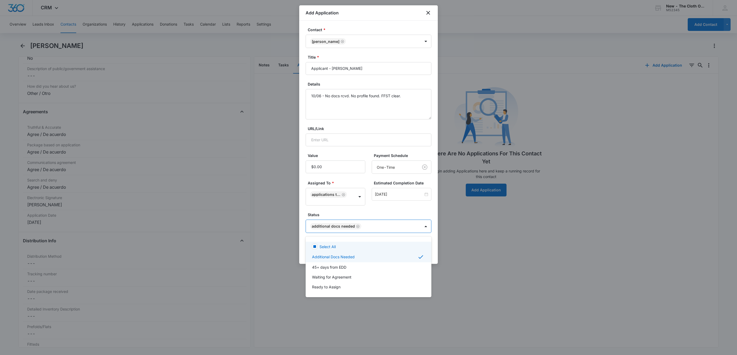
click at [385, 211] on div at bounding box center [368, 177] width 737 height 355
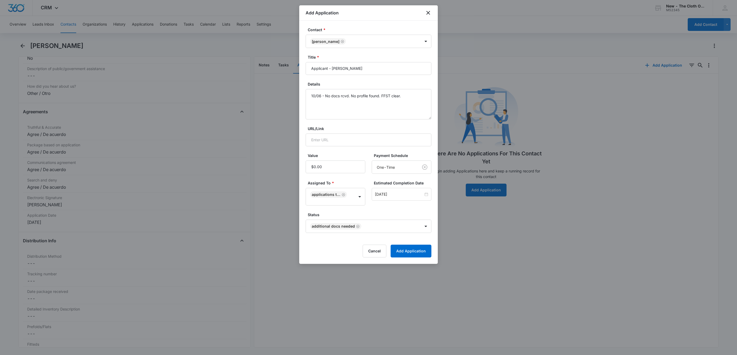
click at [420, 242] on form "Contact * Lauren Camel Title * Applicant - Lauren Camel Details 10/06 - No docs…" at bounding box center [369, 142] width 126 height 230
click at [422, 253] on button "Add Application" at bounding box center [411, 251] width 41 height 13
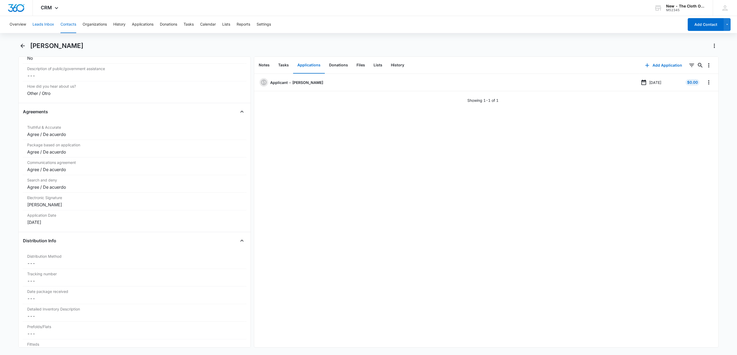
click at [35, 23] on button "Leads Inbox" at bounding box center [44, 24] width 22 height 17
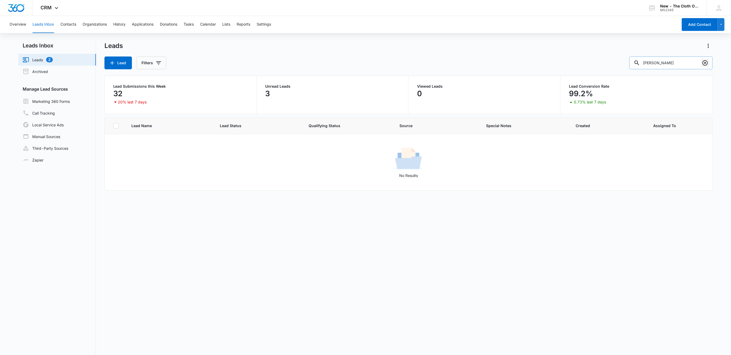
click at [702, 61] on icon "Clear" at bounding box center [705, 63] width 6 height 6
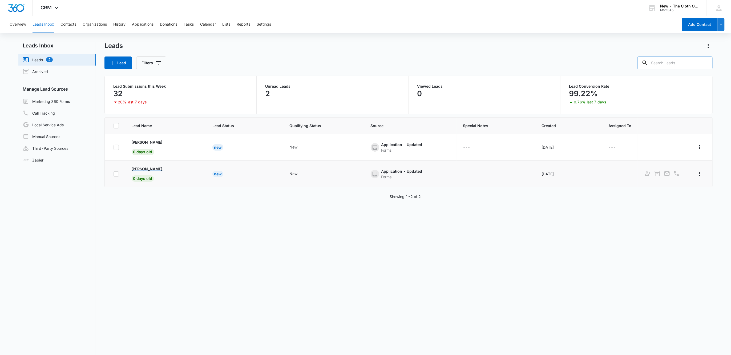
drag, startPoint x: 126, startPoint y: 166, endPoint x: 173, endPoint y: 167, distance: 47.2
click at [173, 167] on td "Kayleigh Green 0 days old" at bounding box center [165, 174] width 81 height 27
copy p "[PERSON_NAME]"
click at [153, 166] on td "Kayleigh Green 0 days old" at bounding box center [165, 174] width 81 height 27
click at [153, 169] on p "[PERSON_NAME]" at bounding box center [147, 169] width 31 height 6
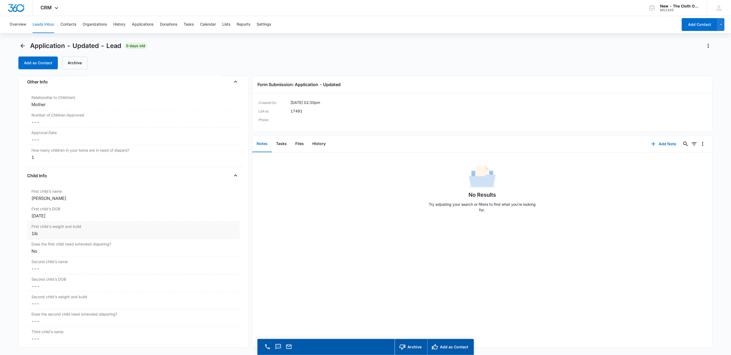
scroll to position [520, 0]
click at [47, 216] on label "First child's weight and build" at bounding box center [133, 213] width 204 height 6
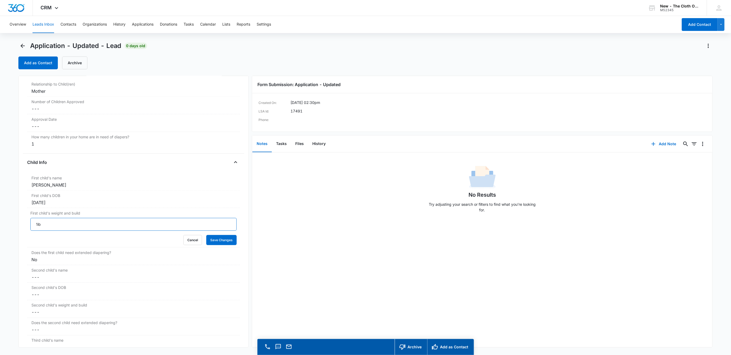
drag, startPoint x: 50, startPoint y: 231, endPoint x: 6, endPoint y: 225, distance: 43.6
click at [10, 227] on main "Application - Updated - Lead 0 days old Add as Contact Archive Application - Up…" at bounding box center [365, 206] width 731 height 329
click at [206, 235] on button "Save Changes" at bounding box center [221, 240] width 30 height 10
click at [298, 146] on button "Files" at bounding box center [299, 144] width 17 height 17
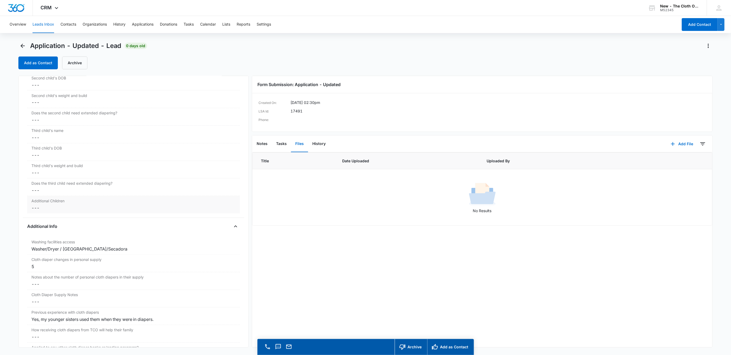
scroll to position [719, 0]
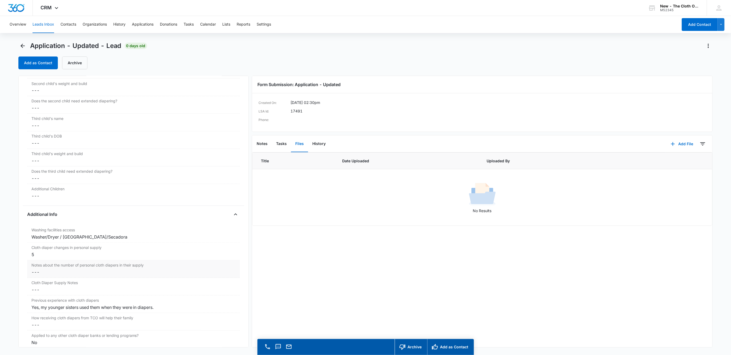
click at [39, 276] on dd "Cancel Save Changes ---" at bounding box center [133, 272] width 204 height 6
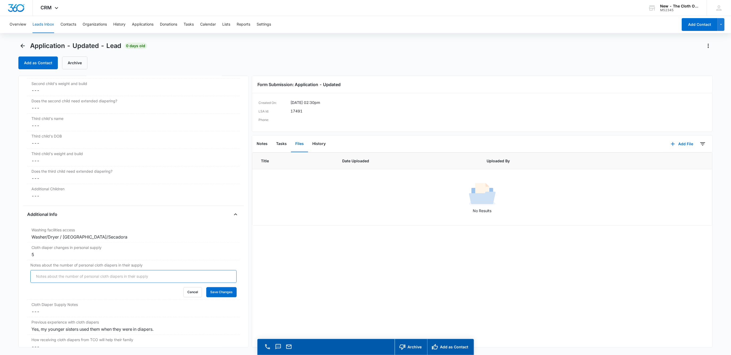
click at [40, 279] on input "Notes about the number of personal cloth diapers in their supply" at bounding box center [133, 276] width 206 height 13
type input "10/06/25: 5"
click at [206, 287] on button "Save Changes" at bounding box center [221, 292] width 30 height 10
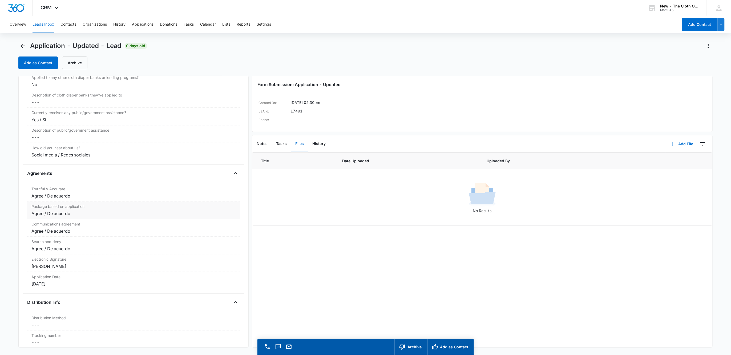
scroll to position [999, 0]
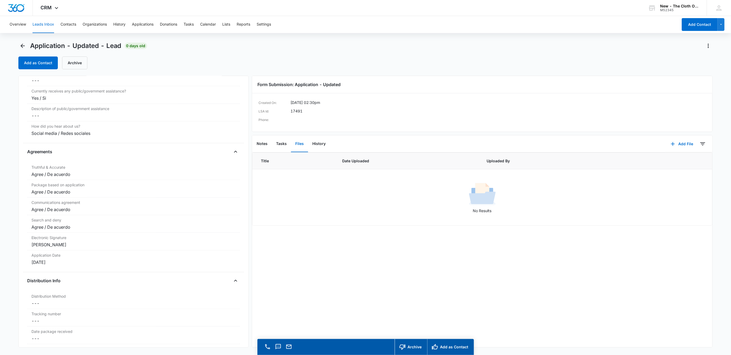
drag, startPoint x: 58, startPoint y: 252, endPoint x: 16, endPoint y: 251, distance: 41.6
click at [16, 251] on main "Application - Updated - Lead 0 days old Add as Contact Archive Application - Up…" at bounding box center [365, 206] width 731 height 329
copy div "[PERSON_NAME]"
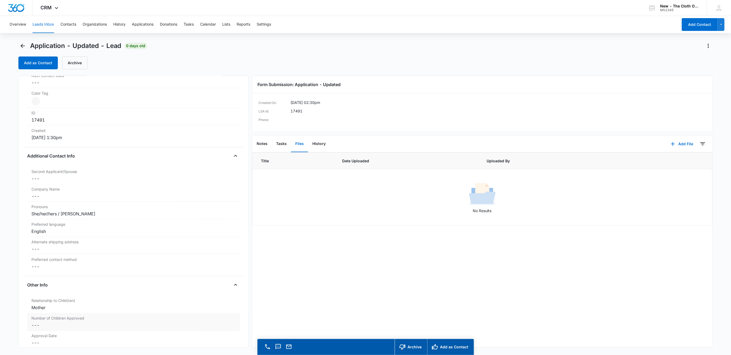
scroll to position [280, 0]
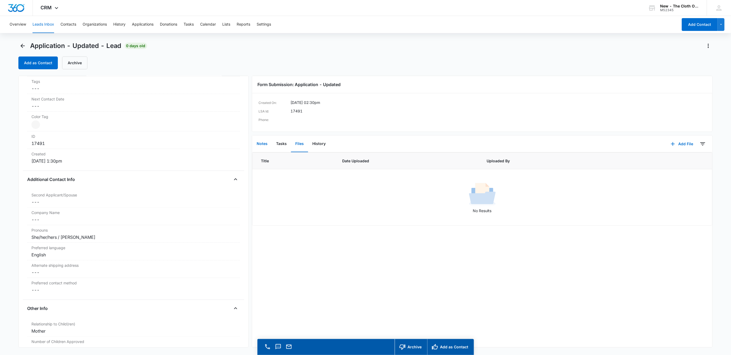
click at [263, 148] on button "Notes" at bounding box center [261, 144] width 19 height 17
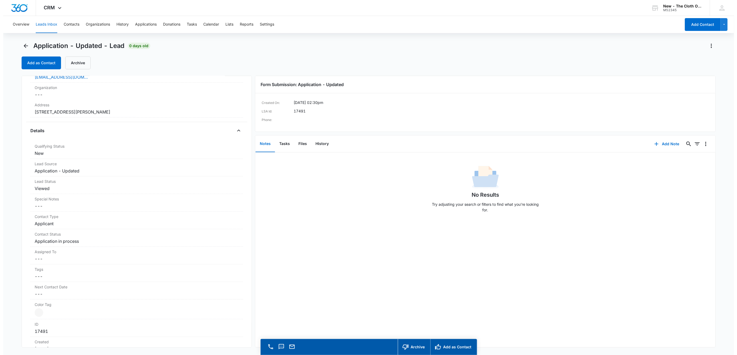
scroll to position [80, 0]
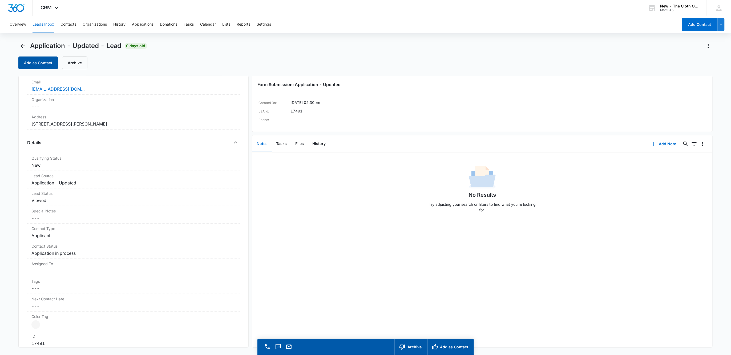
click at [43, 65] on button "Add as Contact" at bounding box center [37, 62] width 39 height 13
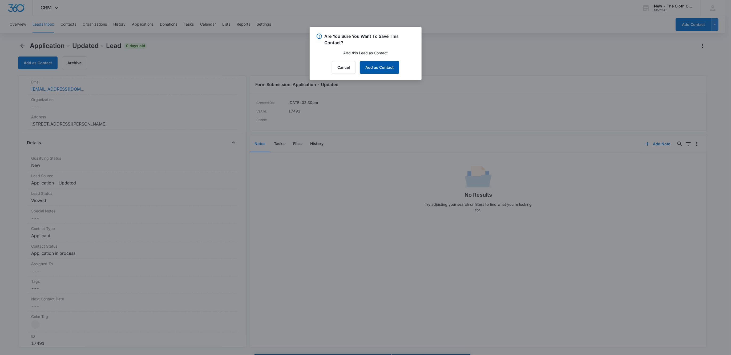
click at [397, 64] on button "Add as Contact" at bounding box center [379, 67] width 39 height 13
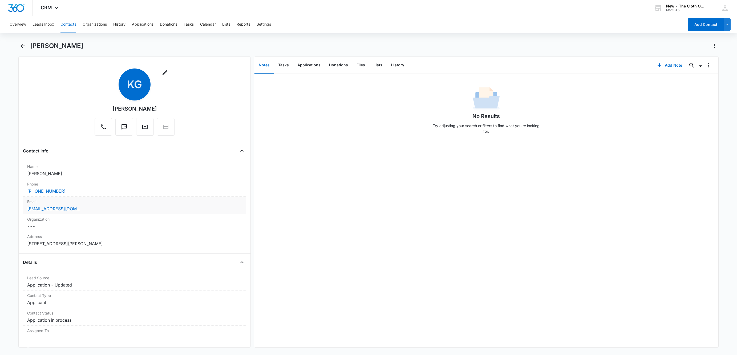
click at [133, 208] on div "[EMAIL_ADDRESS][DOMAIN_NAME]" at bounding box center [134, 208] width 215 height 6
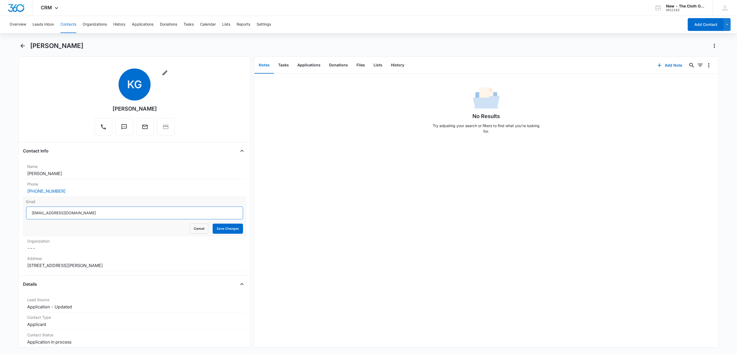
click at [118, 214] on input "[EMAIL_ADDRESS][DOMAIN_NAME]" at bounding box center [134, 212] width 217 height 13
click at [193, 231] on button "Cancel" at bounding box center [199, 229] width 19 height 10
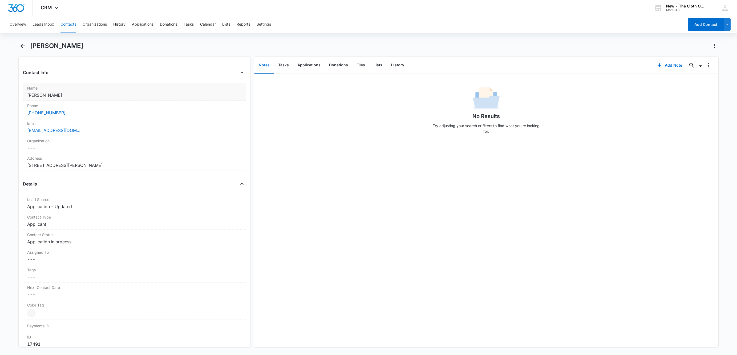
scroll to position [80, 0]
click at [171, 163] on dd "Cancel Save Changes 500 McDermott rd Harrisburg Il 62946 United States" at bounding box center [134, 163] width 215 height 6
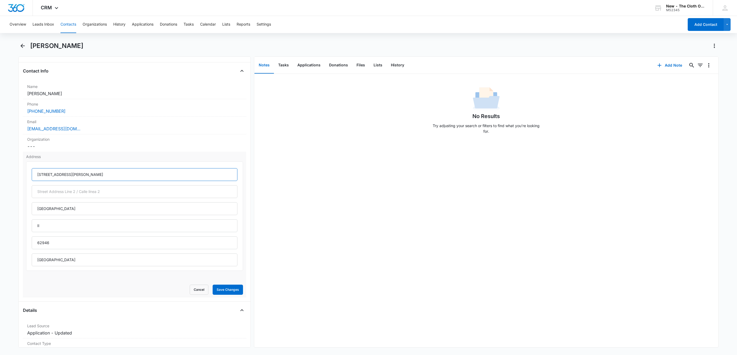
drag, startPoint x: 67, startPoint y: 175, endPoint x: 132, endPoint y: 182, distance: 65.1
click at [99, 180] on input "500 McDermott rd" at bounding box center [135, 174] width 206 height 13
type input "500 McDermott Road"
type input "Illinois"
click at [213, 285] on button "Save Changes" at bounding box center [228, 290] width 30 height 10
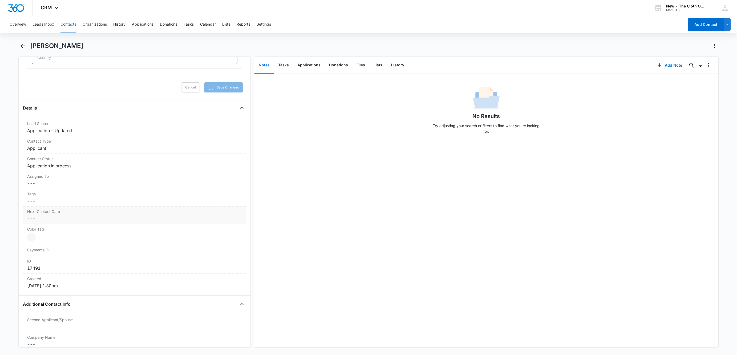
scroll to position [320, 0]
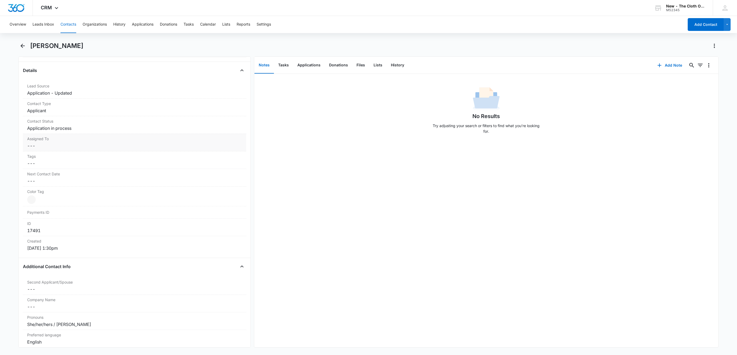
click at [43, 147] on dd "Cancel Save Changes ---" at bounding box center [134, 146] width 215 height 6
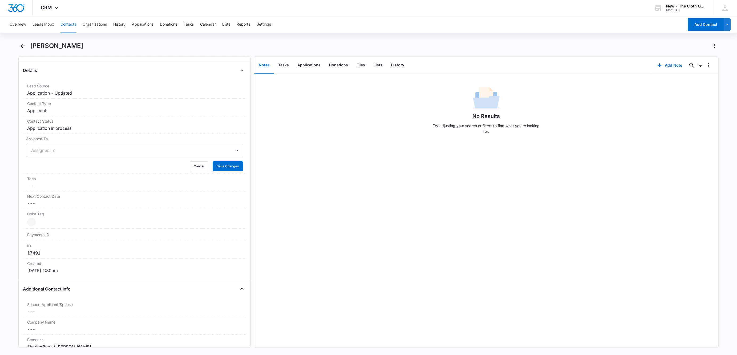
click at [38, 153] on div at bounding box center [128, 150] width 194 height 7
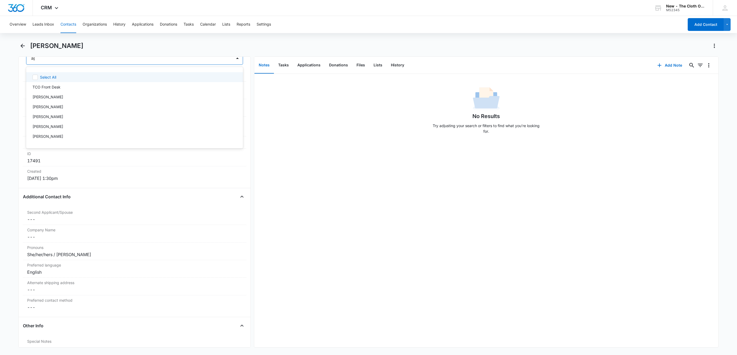
scroll to position [284, 0]
type input "appl"
click at [139, 62] on div at bounding box center [149, 58] width 152 height 7
click at [221, 79] on button "Save Changes" at bounding box center [228, 74] width 30 height 10
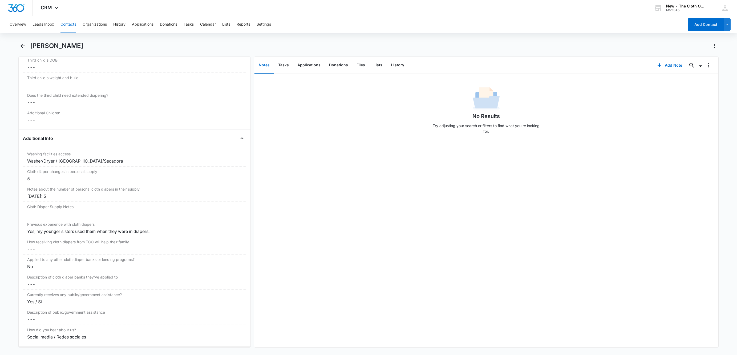
scroll to position [741, 0]
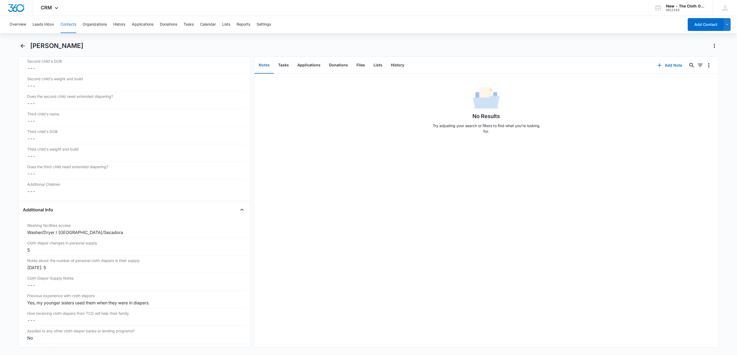
drag, startPoint x: 30, startPoint y: 46, endPoint x: 77, endPoint y: 45, distance: 46.6
click at [77, 45] on h1 "[PERSON_NAME]" at bounding box center [56, 46] width 53 height 8
copy h1 "[PERSON_NAME]"
click at [362, 65] on button "Files" at bounding box center [360, 65] width 17 height 17
click at [304, 66] on button "Applications" at bounding box center [309, 65] width 32 height 17
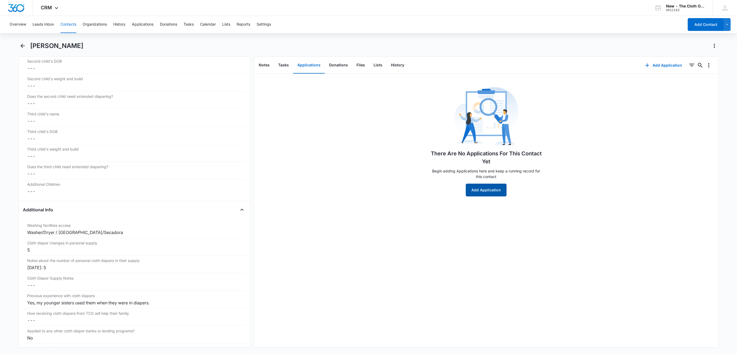
click at [493, 194] on button "Add Application" at bounding box center [486, 190] width 41 height 13
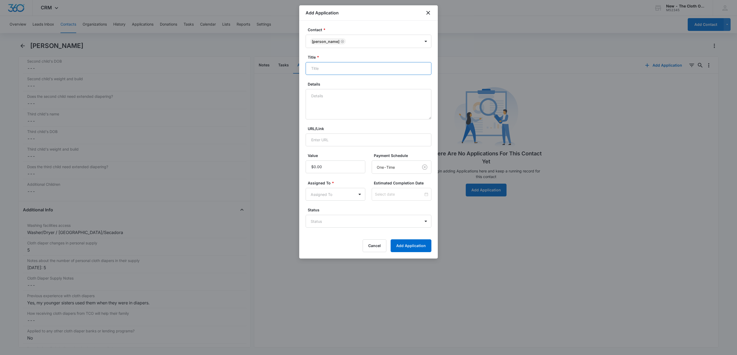
click at [373, 68] on input "Title *" at bounding box center [369, 68] width 126 height 13
paste input "[PERSON_NAME]"
type input "EDD 01/28/2026 - Applicant - Kayleigh Green"
click at [382, 119] on textarea "Details" at bounding box center [369, 104] width 126 height 30
type textarea "10/06 - DEFERRED - no docs rcvd."
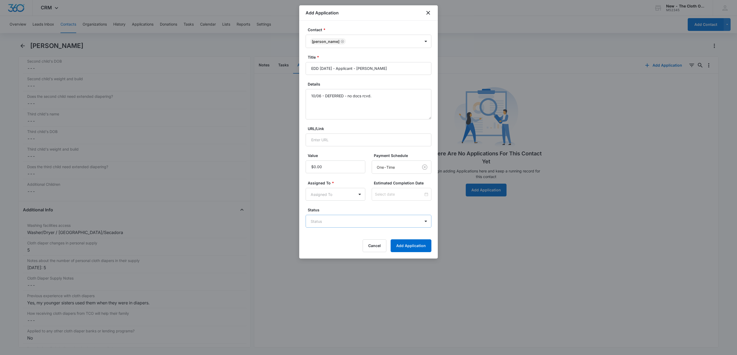
click at [351, 226] on body "CRM Apps Reputation Websites Forms CRM Email Social Shop Payments POS Ads Intel…" at bounding box center [368, 177] width 737 height 355
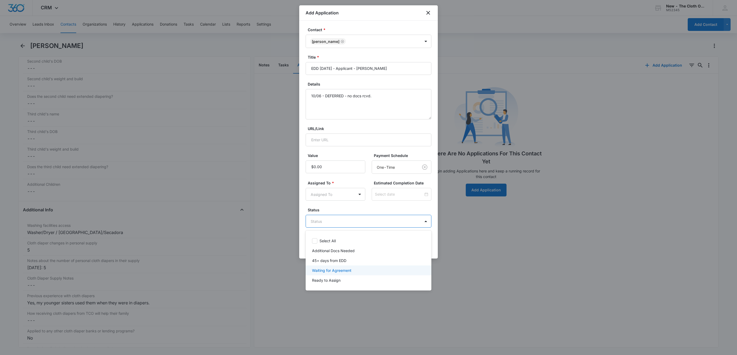
click at [338, 260] on p "45+ days from EDD" at bounding box center [329, 261] width 34 height 6
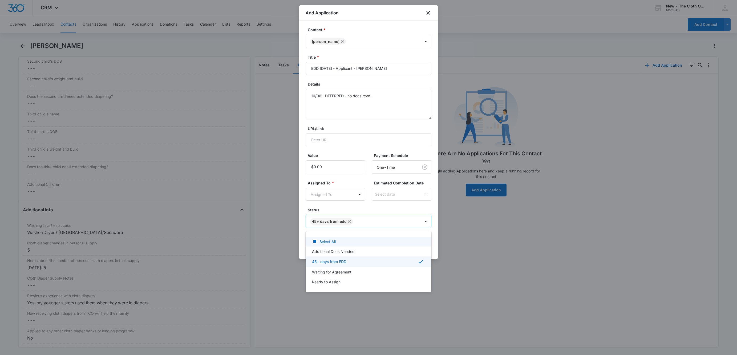
click at [329, 189] on div at bounding box center [368, 177] width 737 height 355
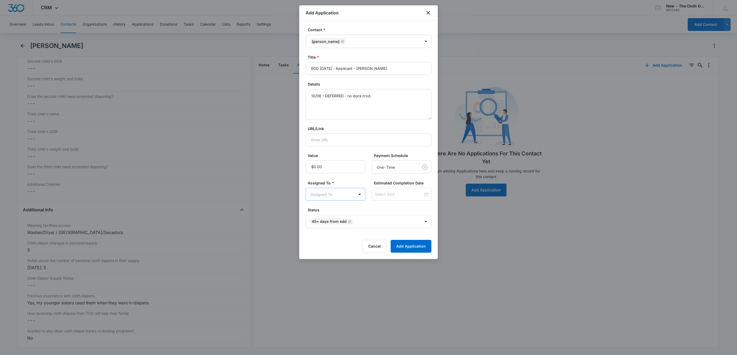
click at [329, 194] on body "CRM Apps Reputation Websites Forms CRM Email Social Shop Payments POS Ads Intel…" at bounding box center [368, 177] width 737 height 355
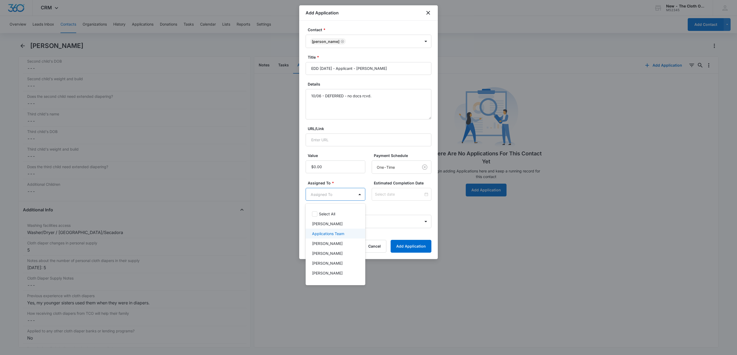
click at [337, 234] on p "Applications Team" at bounding box center [328, 234] width 32 height 6
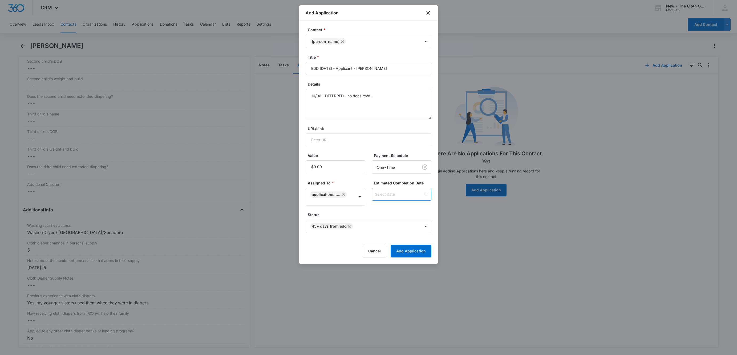
click at [399, 197] on input at bounding box center [399, 194] width 48 height 6
type input "Oct 3, 2025"
click at [419, 112] on button "button" at bounding box center [420, 110] width 6 height 11
type input "Dec 14, 2025"
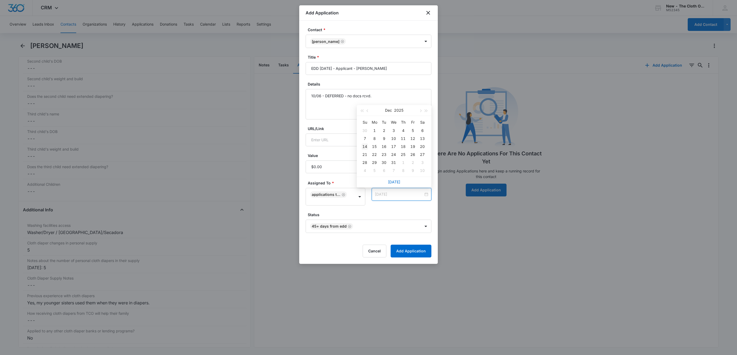
click at [362, 147] on div "14" at bounding box center [365, 146] width 6 height 6
click at [397, 204] on div "Estimated Completion Date Dec 14, 2025 Dec 2025 Su Mo Tu We Th Fr Sa 30 1 2 3 4…" at bounding box center [402, 192] width 60 height 25
drag, startPoint x: 406, startPoint y: 244, endPoint x: 411, endPoint y: 252, distance: 9.3
click at [411, 252] on form "Contact * Kayleigh Green Title * EDD 01/28/2026 - Applicant - Kayleigh Green De…" at bounding box center [369, 142] width 126 height 230
click at [411, 252] on button "Add Application" at bounding box center [411, 251] width 41 height 13
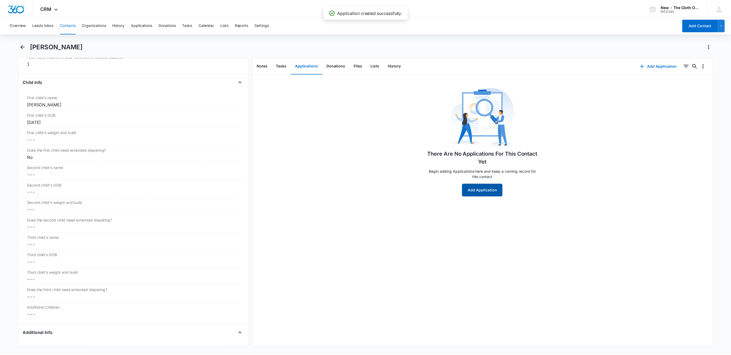
scroll to position [581, 0]
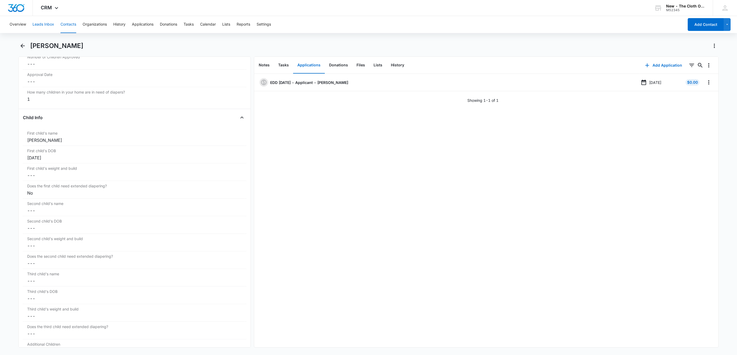
click at [46, 24] on button "Leads Inbox" at bounding box center [44, 24] width 22 height 17
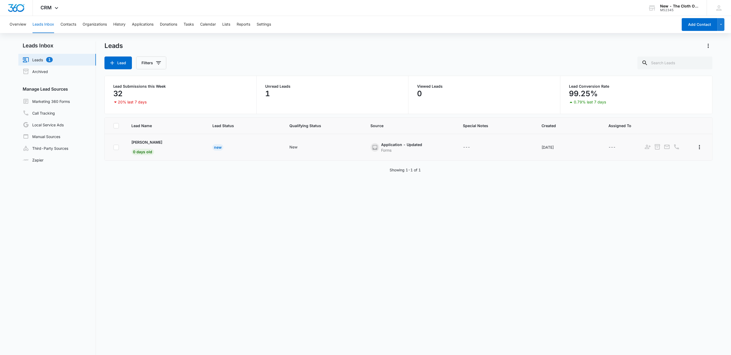
drag, startPoint x: 128, startPoint y: 139, endPoint x: 168, endPoint y: 139, distance: 40.2
click at [168, 139] on td "Hailee Rodriguez 0 days old" at bounding box center [165, 147] width 81 height 27
copy p "[PERSON_NAME]"
click at [150, 144] on p "[PERSON_NAME]" at bounding box center [147, 142] width 31 height 6
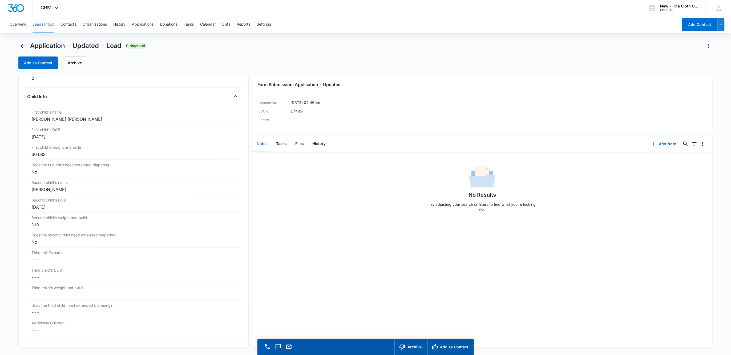
scroll to position [600, 0]
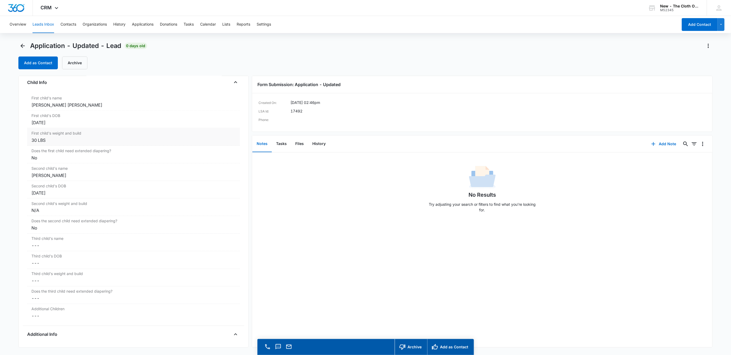
click at [59, 141] on div "30 LBS" at bounding box center [133, 140] width 204 height 6
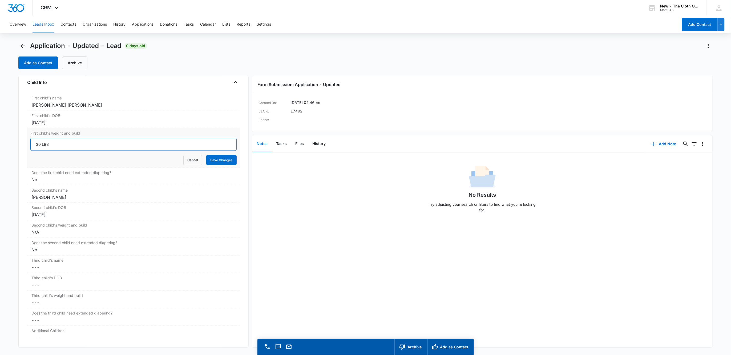
drag, startPoint x: 42, startPoint y: 147, endPoint x: 90, endPoint y: 147, distance: 47.7
click at [54, 149] on input "30 LBS" at bounding box center [133, 144] width 206 height 13
type input "30 lb"
click at [210, 161] on button "Save Changes" at bounding box center [221, 160] width 30 height 10
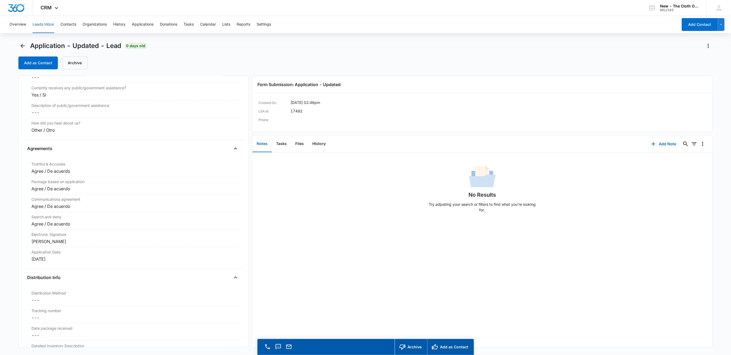
scroll to position [1017, 0]
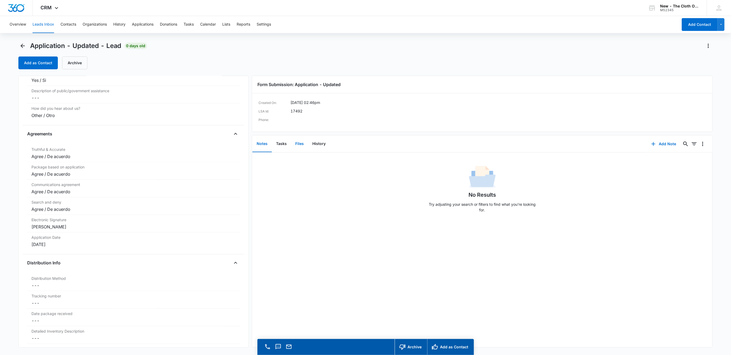
click at [302, 147] on button "Files" at bounding box center [299, 144] width 17 height 17
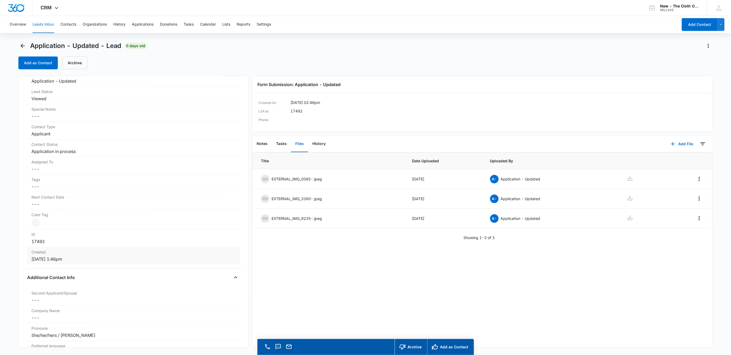
scroll to position [10, 0]
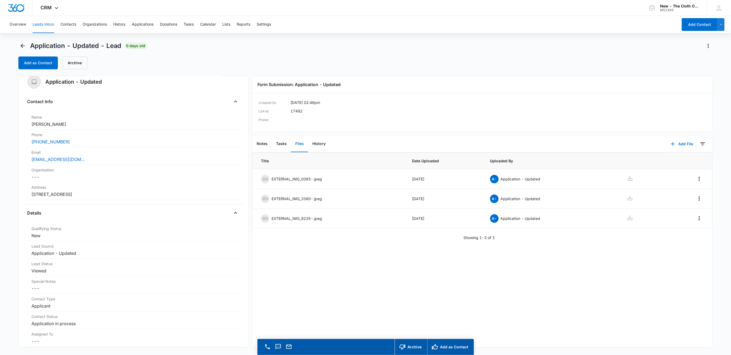
drag, startPoint x: 70, startPoint y: 123, endPoint x: 22, endPoint y: 127, distance: 48.9
click at [22, 127] on div "Application - Updated Contact Info Name Cancel Save Changes Hailee Rodriguez Ph…" at bounding box center [133, 212] width 230 height 272
copy dd "[PERSON_NAME]"
click at [627, 180] on icon at bounding box center [630, 178] width 6 height 6
click at [627, 199] on icon at bounding box center [629, 198] width 5 height 5
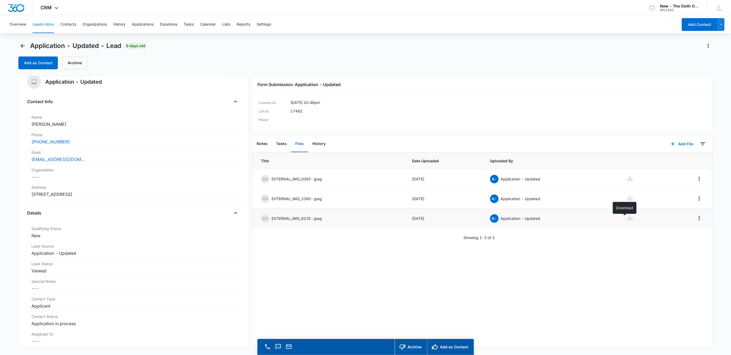
click at [627, 221] on icon at bounding box center [630, 217] width 6 height 6
click at [195, 189] on label "Address" at bounding box center [133, 187] width 204 height 6
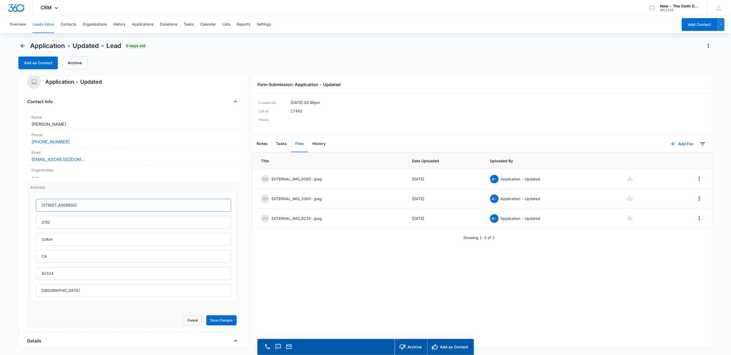
click at [94, 205] on input "2069 W San Bernardino Ave" at bounding box center [133, 205] width 195 height 13
type input "California"
click at [217, 322] on button "Save Changes" at bounding box center [221, 320] width 30 height 10
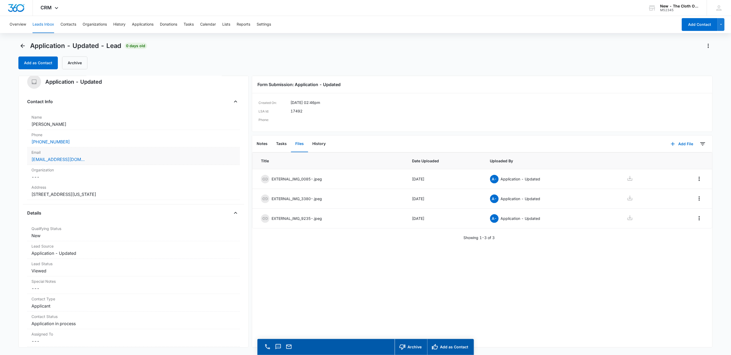
click at [107, 157] on div "[EMAIL_ADDRESS][DOMAIN_NAME]" at bounding box center [133, 159] width 204 height 6
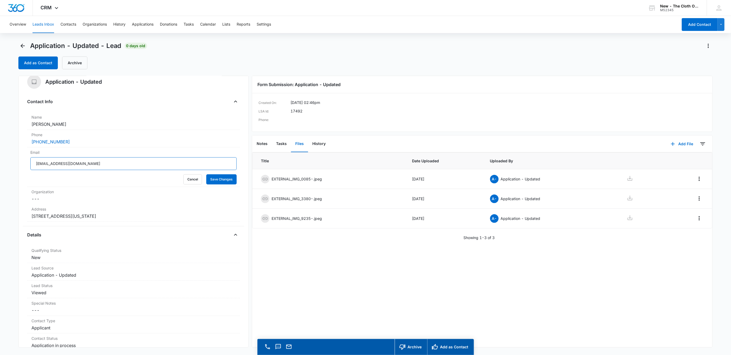
click at [136, 167] on input "[EMAIL_ADDRESS][DOMAIN_NAME]" at bounding box center [133, 163] width 206 height 13
drag, startPoint x: 181, startPoint y: 179, endPoint x: 50, endPoint y: 142, distance: 136.6
click at [183, 179] on button "Cancel" at bounding box center [192, 179] width 19 height 10
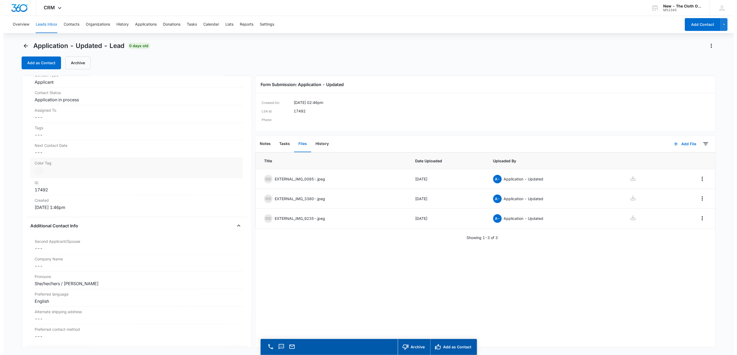
scroll to position [249, 0]
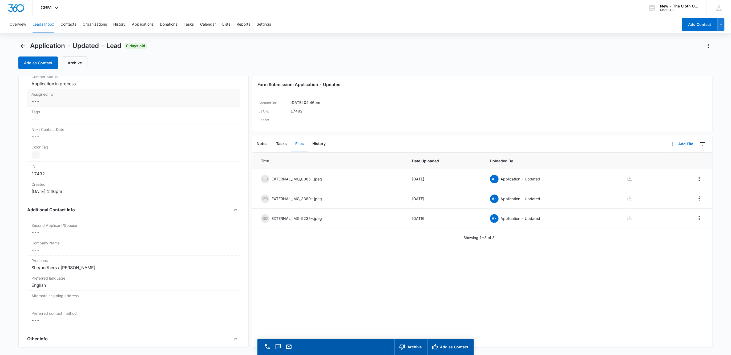
click at [40, 100] on dd "Cancel Save Changes ---" at bounding box center [133, 101] width 204 height 6
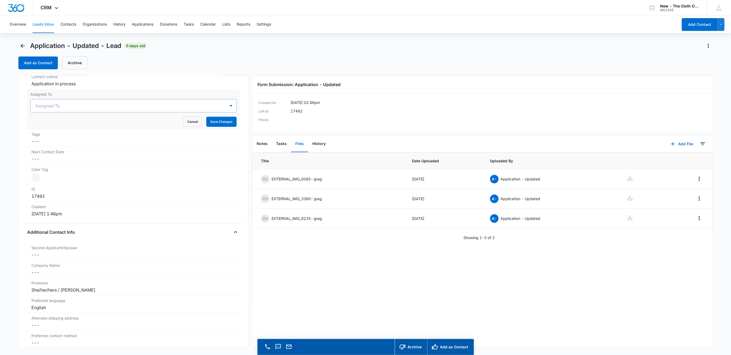
click at [43, 106] on div at bounding box center [127, 105] width 184 height 7
type input "app"
click at [114, 112] on div "Applications Team" at bounding box center [128, 105] width 195 height 13
click at [211, 121] on button "Save Changes" at bounding box center [221, 122] width 30 height 10
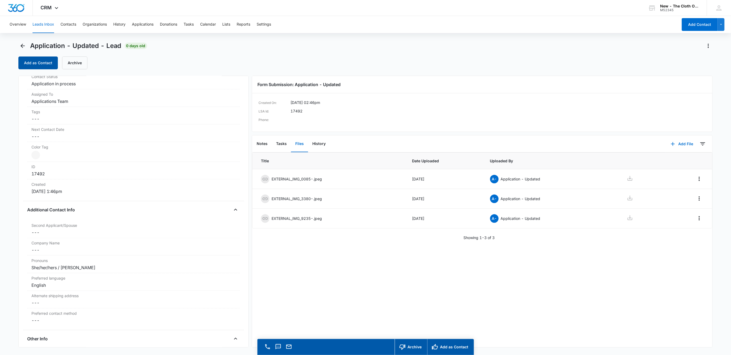
click at [50, 62] on button "Add as Contact" at bounding box center [37, 62] width 39 height 13
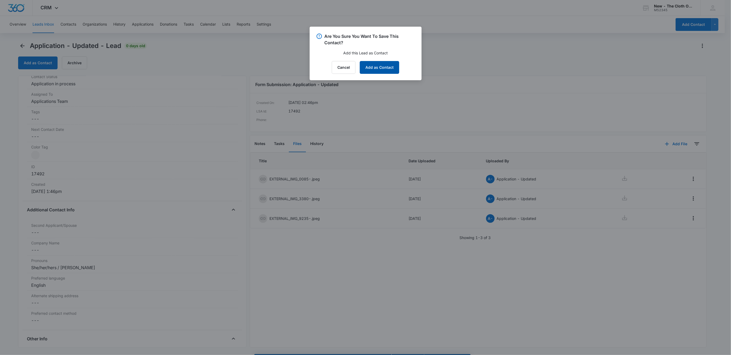
click at [394, 74] on button "Add as Contact" at bounding box center [379, 67] width 39 height 13
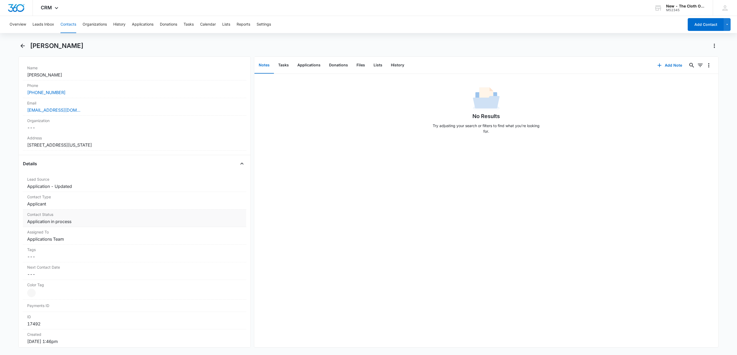
scroll to position [120, 0]
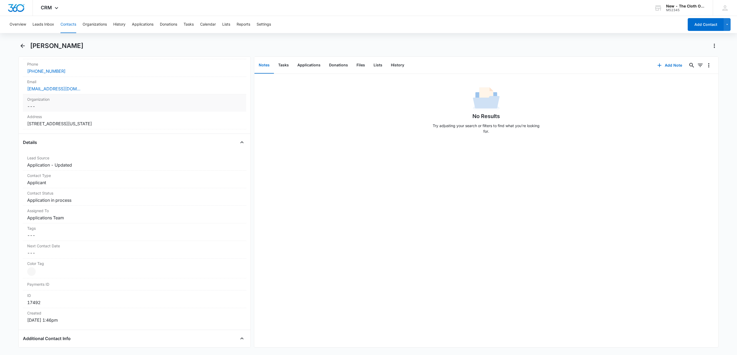
click at [118, 95] on div "Organization Cancel Save Changes ---" at bounding box center [134, 102] width 223 height 17
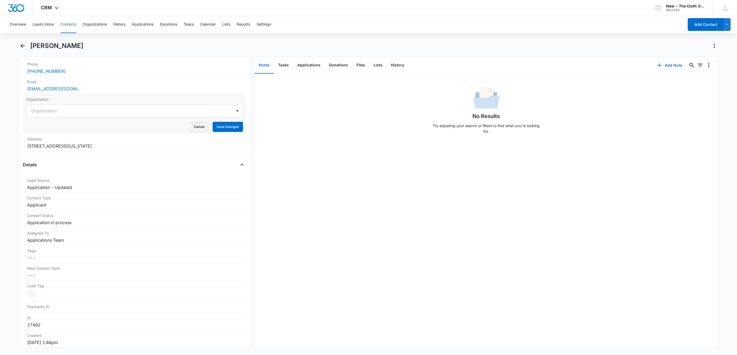
click at [190, 127] on button "Cancel" at bounding box center [199, 127] width 19 height 10
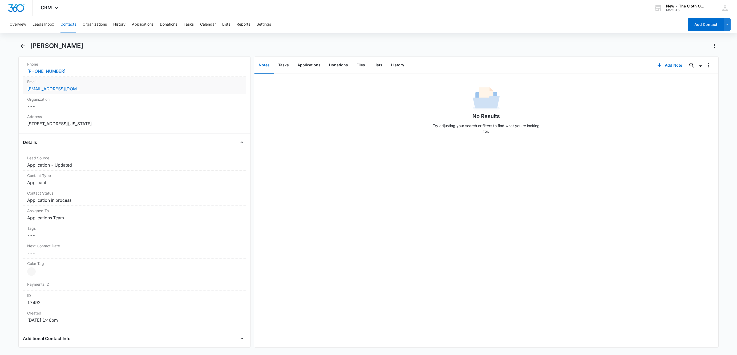
drag, startPoint x: 139, startPoint y: 82, endPoint x: 138, endPoint y: 86, distance: 4.1
click at [139, 83] on label "Email" at bounding box center [134, 82] width 215 height 6
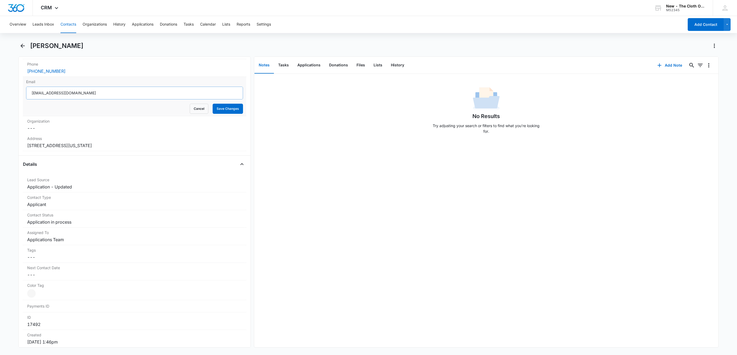
scroll to position [0, 0]
click at [93, 94] on input "[EMAIL_ADDRESS][DOMAIN_NAME]" at bounding box center [134, 93] width 217 height 13
click at [193, 109] on button "Cancel" at bounding box center [199, 109] width 19 height 10
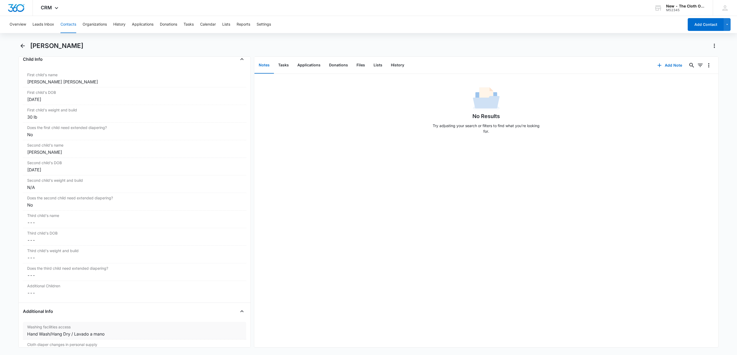
scroll to position [600, 0]
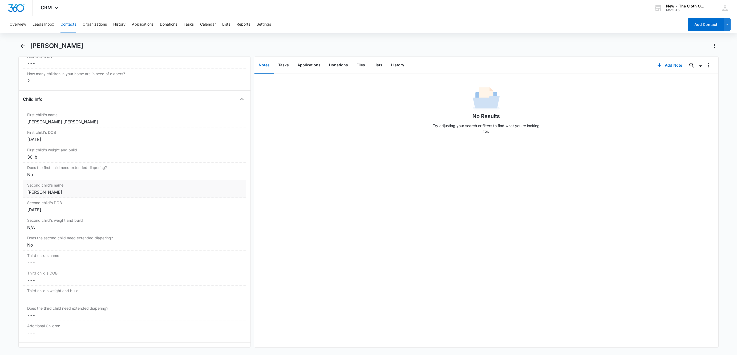
click at [81, 195] on div "Rosie Villa" at bounding box center [134, 192] width 215 height 6
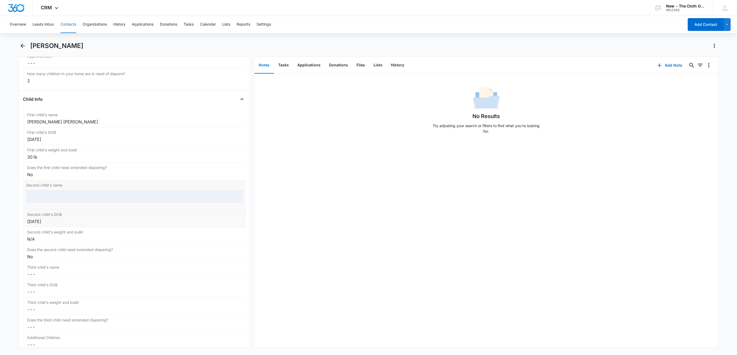
click at [81, 198] on div at bounding box center [134, 196] width 217 height 13
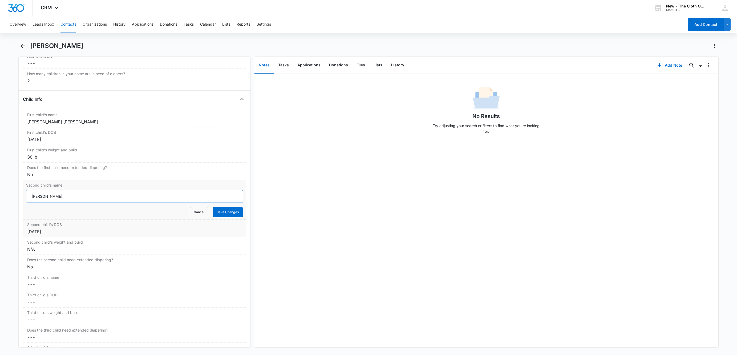
click at [81, 198] on input "Rosie Villa" at bounding box center [134, 196] width 217 height 13
type input "DEFERRED 10/06/25: Rosie Villa"
click at [213, 216] on button "Save Changes" at bounding box center [228, 212] width 30 height 10
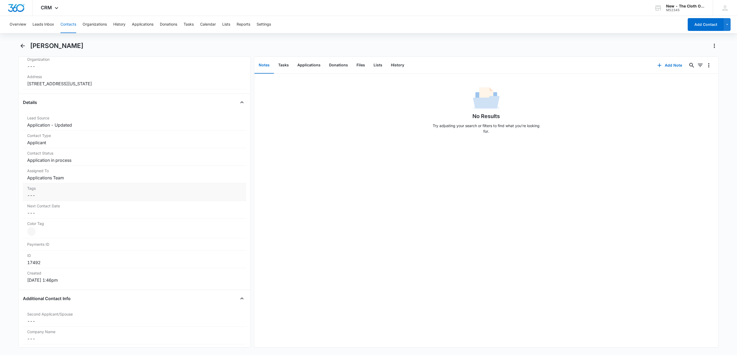
scroll to position [120, 0]
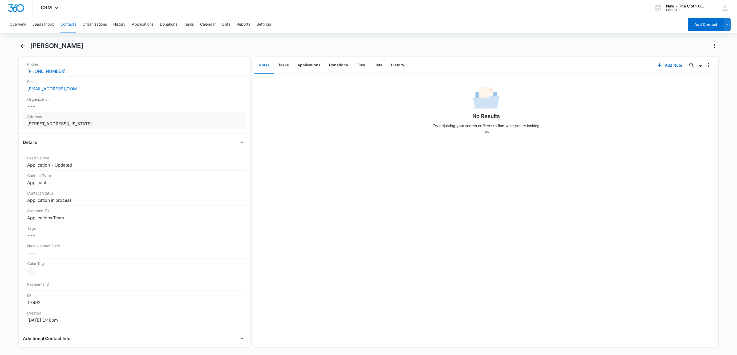
click at [181, 119] on label "Address" at bounding box center [134, 117] width 215 height 6
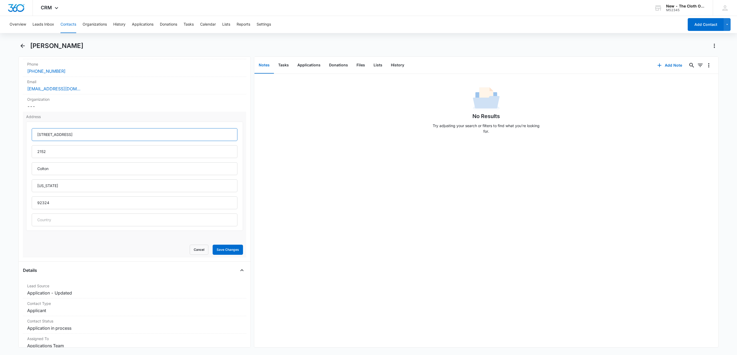
click at [50, 135] on input "2069 W San Bernardino Ave" at bounding box center [135, 134] width 206 height 13
type input "2069 San Bernardino Ave"
click at [229, 247] on button "Save Changes" at bounding box center [228, 250] width 30 height 10
click at [36, 155] on input "2152" at bounding box center [135, 151] width 206 height 13
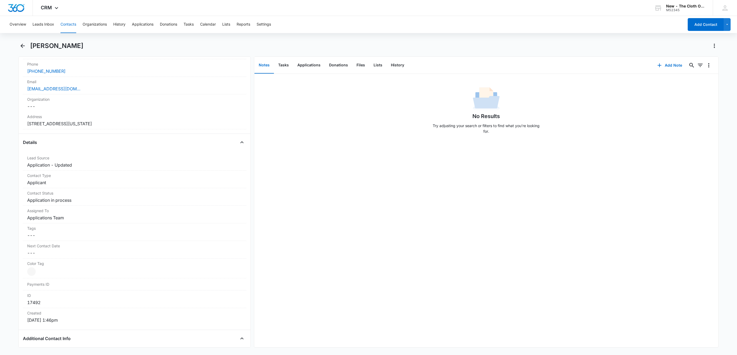
click at [190, 127] on dd "Cancel Save Changes 2069 San Bernardino Ave 2152 Colton California 92324" at bounding box center [134, 123] width 215 height 6
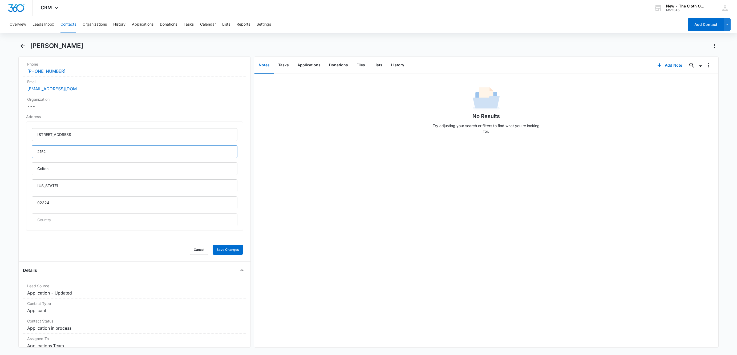
click at [43, 154] on input "2152" at bounding box center [135, 151] width 206 height 13
type input "Apt 2152"
click at [213, 245] on button "Save Changes" at bounding box center [228, 250] width 30 height 10
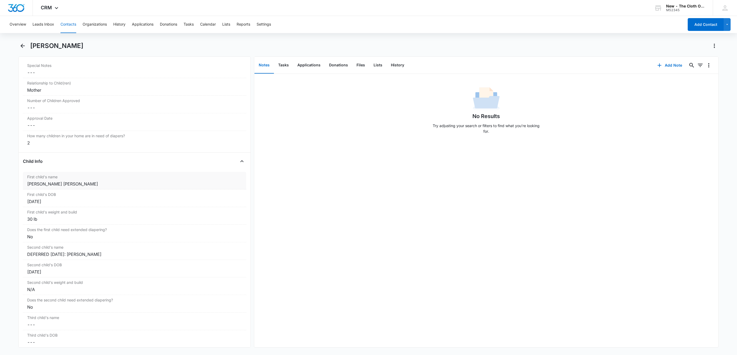
scroll to position [552, 0]
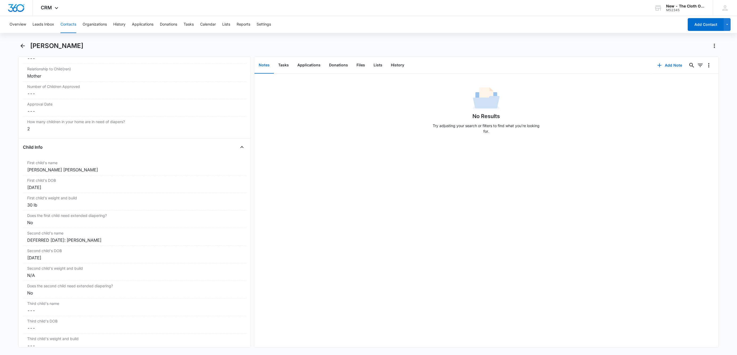
click at [70, 50] on div "[PERSON_NAME]" at bounding box center [368, 49] width 700 height 15
click at [69, 50] on div "[PERSON_NAME]" at bounding box center [374, 46] width 688 height 9
copy div "Hailee Rodriguez Remove"
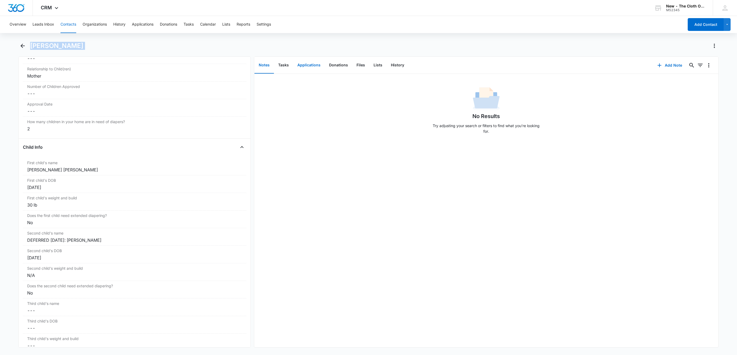
click at [305, 64] on button "Applications" at bounding box center [309, 65] width 32 height 17
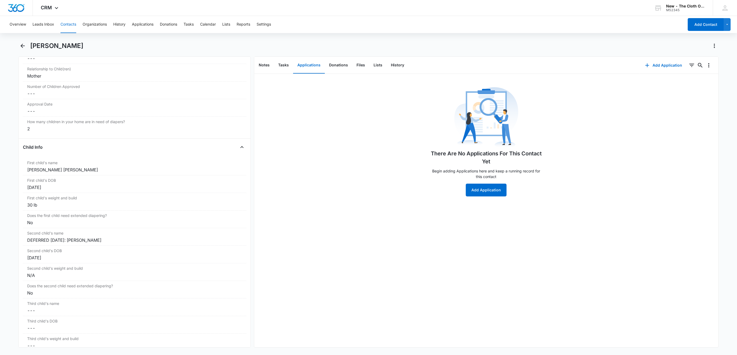
click at [504, 186] on div "There Are No Applications For This Contact Yet Begin adding Applications here a…" at bounding box center [486, 141] width 112 height 111
click at [500, 190] on button "Add Application" at bounding box center [486, 190] width 41 height 13
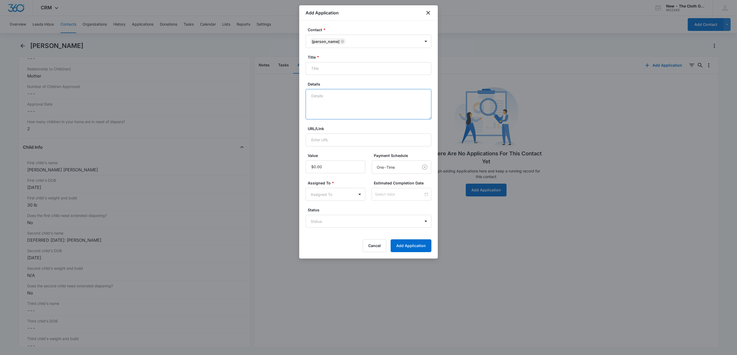
click at [355, 103] on textarea "Details" at bounding box center [369, 104] width 126 height 30
type textarea "10/06 - Rcvd address doc dated 09/14/25."
click at [354, 71] on input "Title *" at bounding box center [369, 68] width 126 height 13
paste input "[PERSON_NAME]"
type input "Applicant - Hailee Rodriguez"
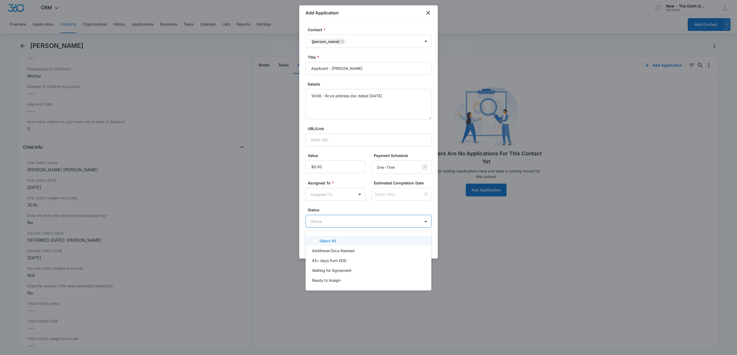
click at [326, 222] on body "CRM Apps Reputation Websites Forms CRM Email Social Shop Payments POS Ads Intel…" at bounding box center [368, 177] width 737 height 355
click at [333, 205] on div at bounding box center [368, 177] width 737 height 355
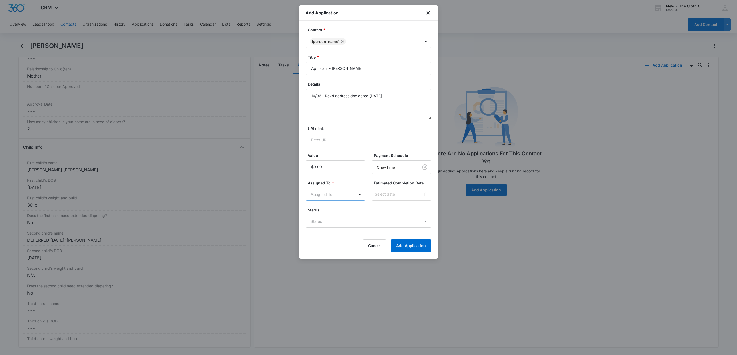
click at [332, 198] on body "CRM Apps Reputation Websites Forms CRM Email Social Shop Payments POS Ads Intel…" at bounding box center [368, 177] width 737 height 355
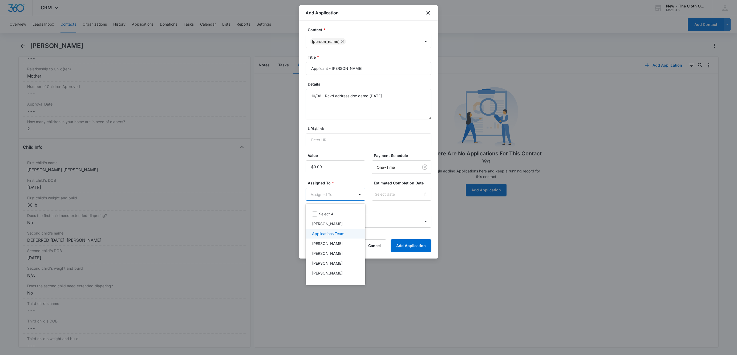
click at [337, 232] on p "Applications Team" at bounding box center [328, 234] width 32 height 6
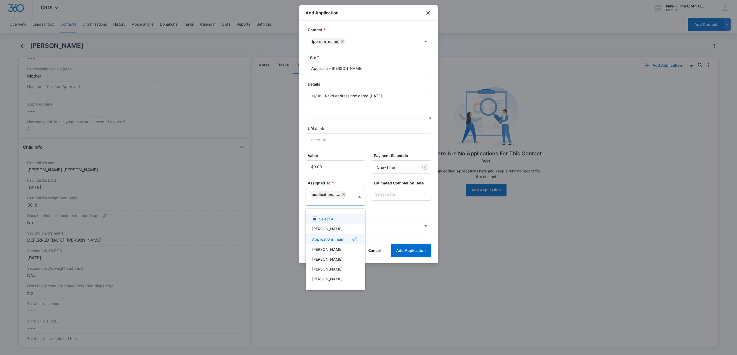
click at [386, 199] on div at bounding box center [368, 177] width 737 height 355
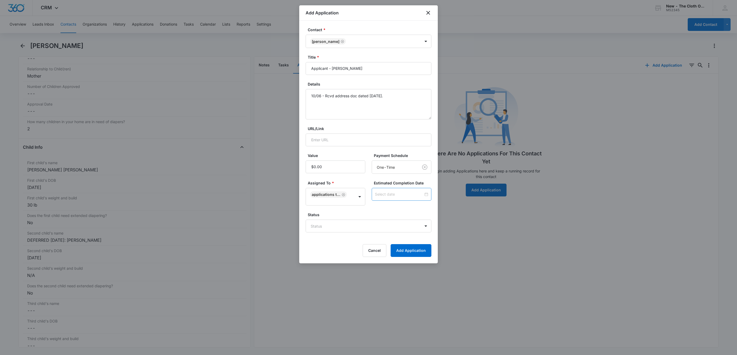
click at [388, 196] on input at bounding box center [399, 194] width 48 height 6
type input "Oct 13, 2025"
click at [374, 147] on div "13" at bounding box center [374, 146] width 6 height 6
click at [390, 211] on form "Contact * Hailee Rodriguez Title * Applicant - Hailee Rodriguez Details 10/06 -…" at bounding box center [369, 142] width 126 height 230
drag, startPoint x: 412, startPoint y: 95, endPoint x: 414, endPoint y: 98, distance: 2.9
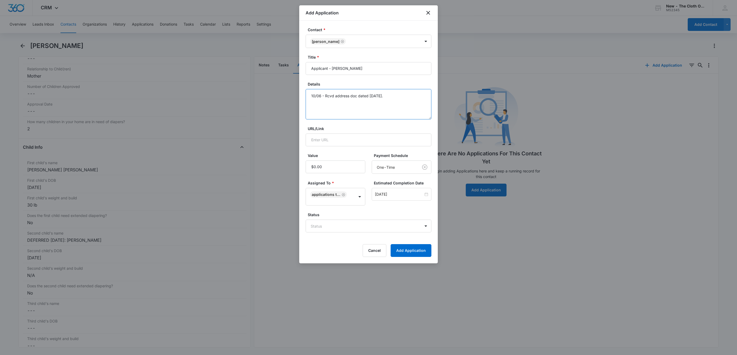
click at [414, 96] on textarea "10/06 - Rcvd address doc dated 09/14/25." at bounding box center [369, 104] width 126 height 30
click at [321, 224] on body "CRM Apps Reputation Websites Forms CRM Email Social Shop Payments POS Ads Intel…" at bounding box center [368, 177] width 737 height 355
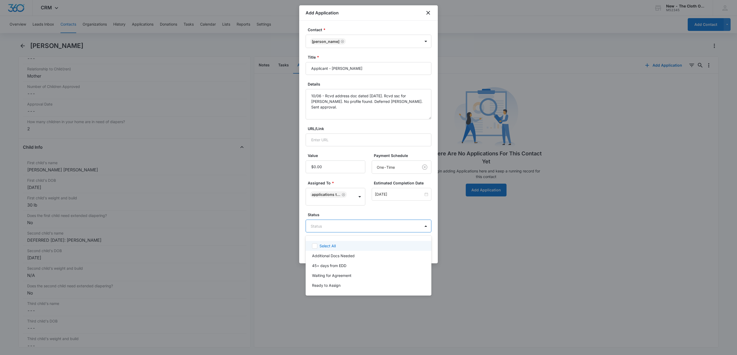
click at [373, 100] on div at bounding box center [368, 177] width 737 height 355
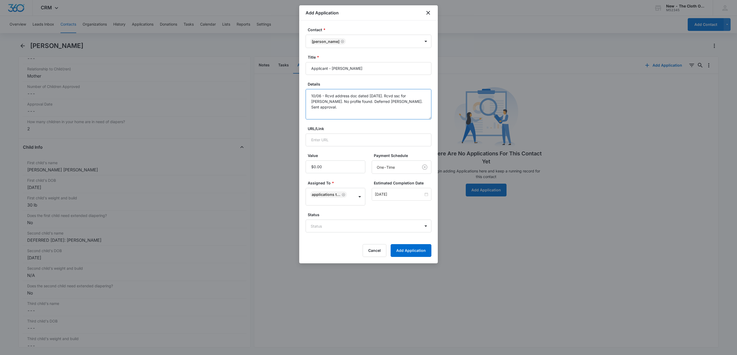
click at [341, 102] on textarea "10/06 - Rcvd address doc dated 09/14/25. Rcvd ssc for Isabelle. No profile foun…" at bounding box center [369, 104] width 126 height 30
type textarea "10/06 - Rcvd address doc dated 09/14/25. Rcvd ssc for Isabelle. No profile foun…"
click at [316, 226] on body "CRM Apps Reputation Websites Forms CRM Email Social Shop Payments POS Ads Intel…" at bounding box center [368, 177] width 737 height 355
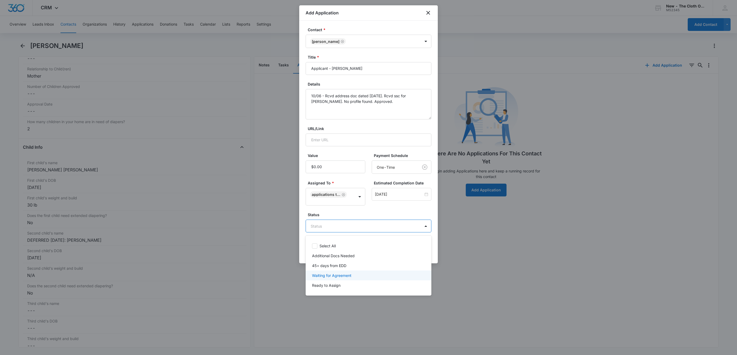
click at [318, 273] on p "Waiting for Agreement" at bounding box center [331, 276] width 39 height 6
click at [376, 213] on div at bounding box center [368, 177] width 737 height 355
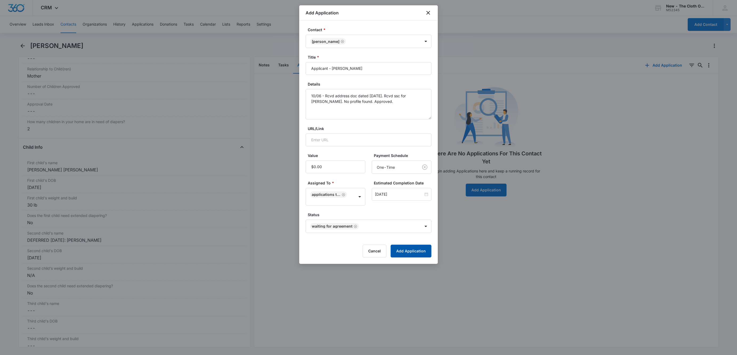
click at [418, 256] on button "Add Application" at bounding box center [411, 251] width 41 height 13
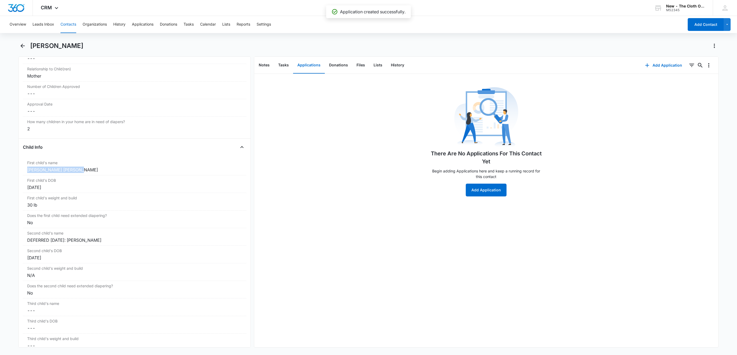
drag, startPoint x: 69, startPoint y: 174, endPoint x: 18, endPoint y: 173, distance: 50.6
click at [18, 173] on div "Remove HR Hailee Rodriguez Contact Info Name Cancel Save Changes Hailee Rodrigu…" at bounding box center [134, 201] width 232 height 291
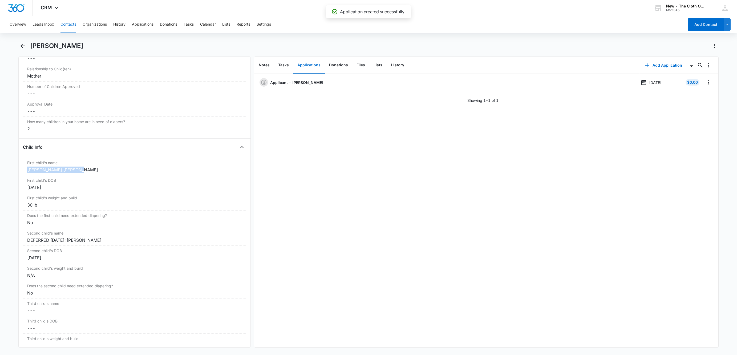
copy div "Isabelle Adeline Villa"
click at [357, 63] on button "Files" at bounding box center [360, 65] width 17 height 17
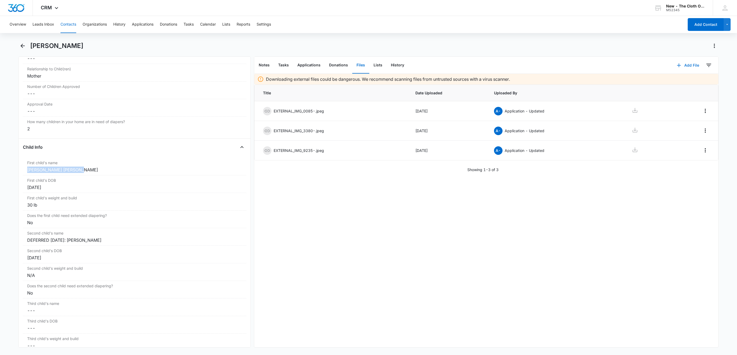
click at [687, 65] on button "Add File" at bounding box center [687, 65] width 33 height 13
click at [687, 80] on button "Upload Files" at bounding box center [684, 82] width 40 height 8
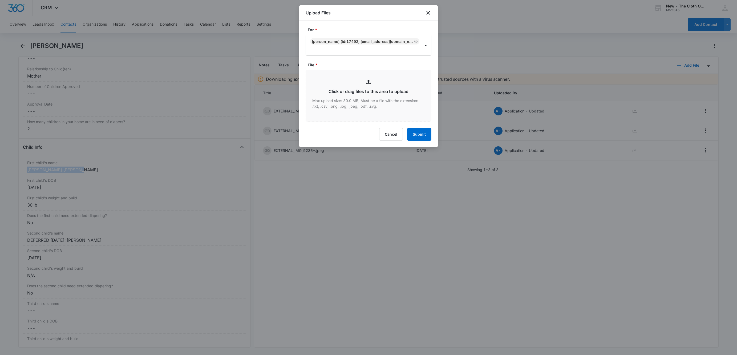
type input "C:\fakepath\SSC - Isabelle Adeline Villa.jpeg"
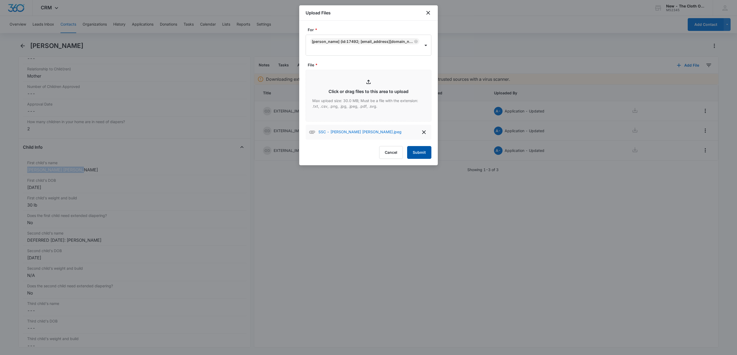
click at [413, 155] on button "Submit" at bounding box center [419, 152] width 24 height 13
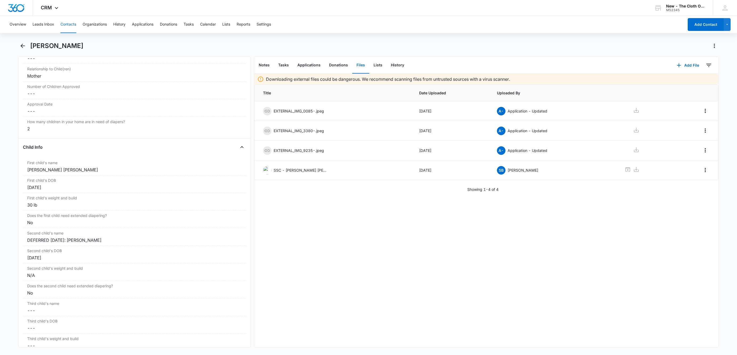
click at [39, 46] on h1 "[PERSON_NAME]" at bounding box center [56, 46] width 53 height 8
click at [306, 66] on button "Applications" at bounding box center [309, 65] width 32 height 17
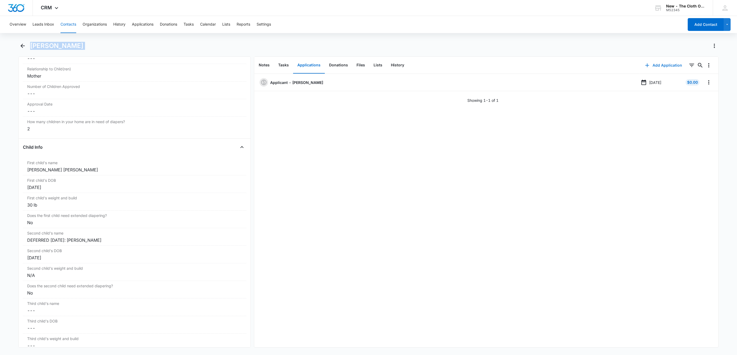
click at [644, 62] on icon "button" at bounding box center [647, 65] width 6 height 6
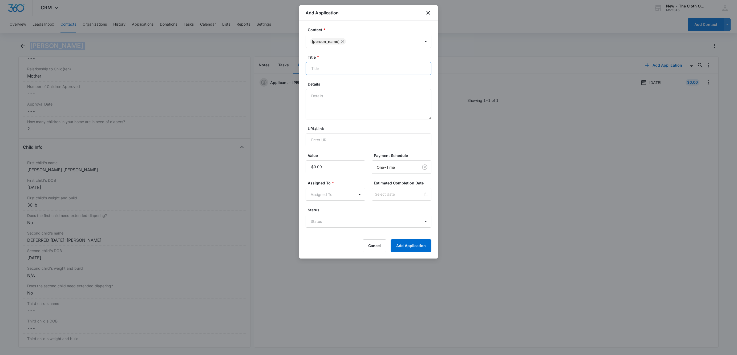
click at [372, 73] on input "Title *" at bounding box center [369, 68] width 126 height 13
paste input "[PERSON_NAME]"
type input "EDD 12/07/2025 - Applicant - Hailee Rodriguez"
type textarea "10/06 - DEFERRED - ultrasound ok."
click at [330, 222] on body "CRM Apps Reputation Websites Forms CRM Email Social Shop Payments POS Ads Intel…" at bounding box center [368, 177] width 737 height 355
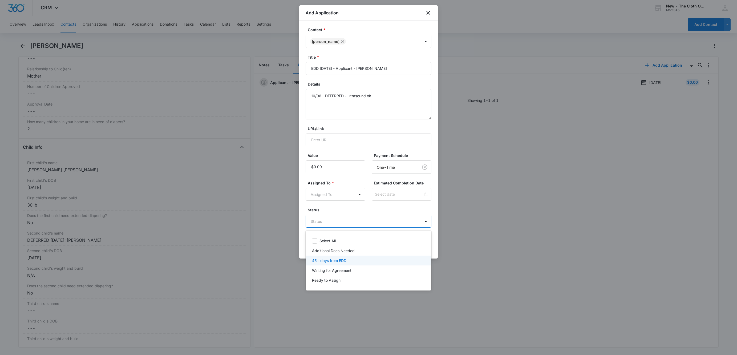
click at [347, 261] on div "45+ days from EDD" at bounding box center [368, 261] width 112 height 6
click at [326, 194] on div at bounding box center [368, 177] width 737 height 355
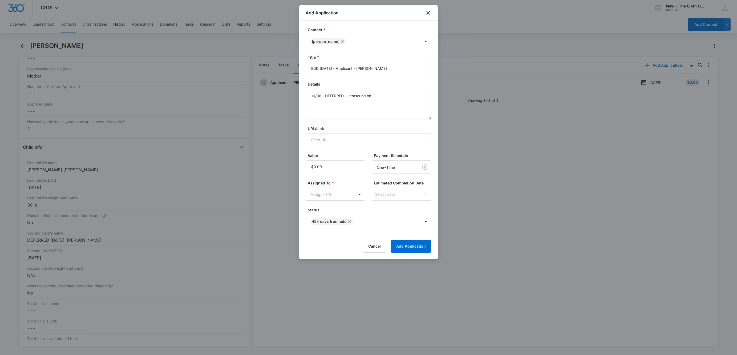
click at [326, 194] on body "CRM Apps Reputation Websites Forms CRM Email Social Shop Payments POS Ads Intel…" at bounding box center [368, 177] width 737 height 355
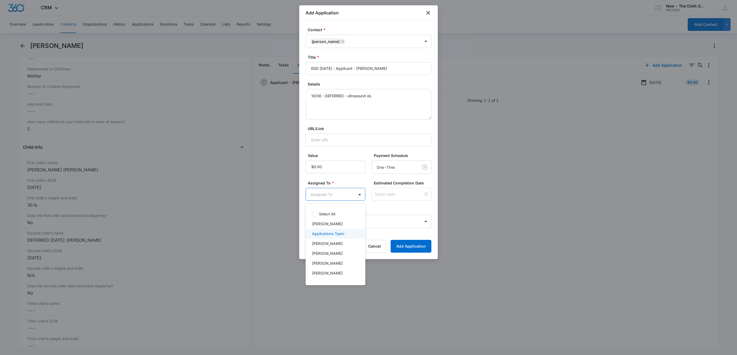
click at [333, 233] on p "Applications Team" at bounding box center [328, 234] width 32 height 6
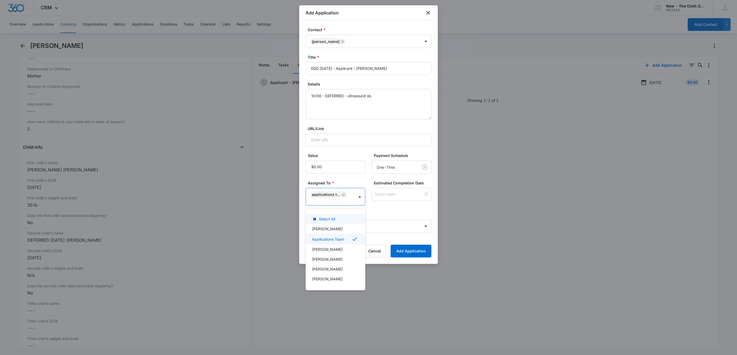
click at [386, 195] on div at bounding box center [368, 177] width 737 height 355
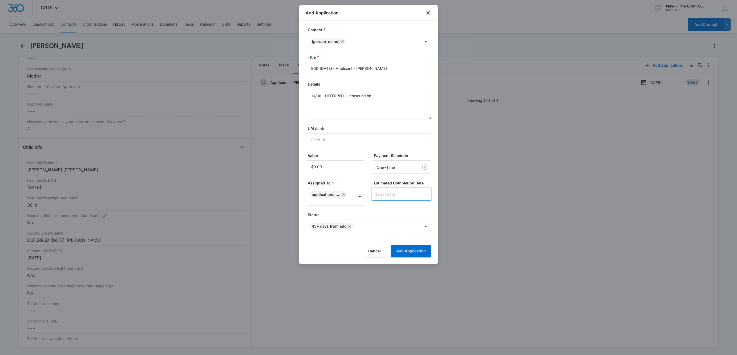
click at [409, 193] on input at bounding box center [399, 194] width 48 height 6
type input "Oct 23, 2025"
click at [402, 153] on div "23" at bounding box center [403, 154] width 6 height 6
click at [404, 205] on div "Estimated Completion Date Oct 23, 2025 Oct 2025 Su Mo Tu We Th Fr Sa 28 29 30 1…" at bounding box center [402, 192] width 60 height 25
click at [408, 248] on button "Add Application" at bounding box center [411, 251] width 41 height 13
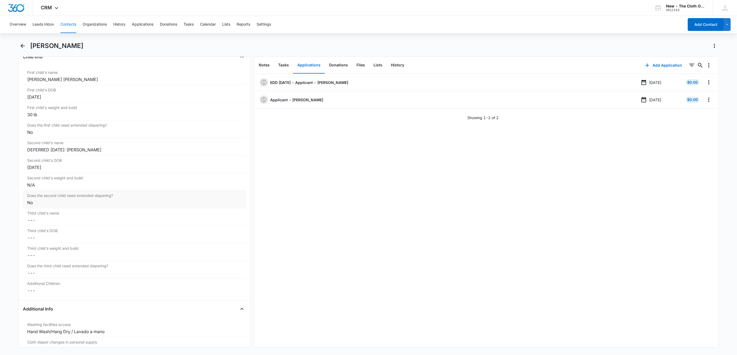
scroll to position [631, 0]
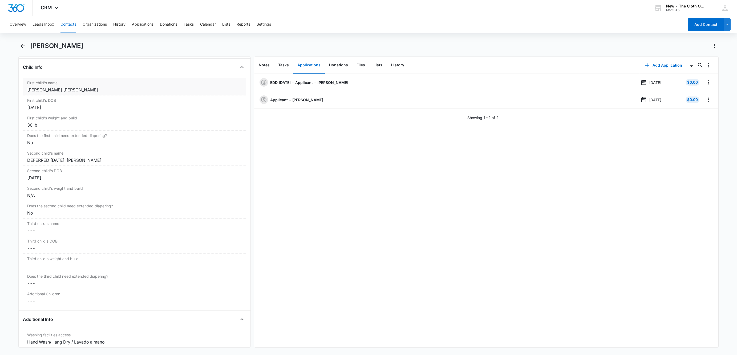
click at [39, 95] on div "First child's name Cancel Save Changes Isabelle Adeline Villa" at bounding box center [134, 87] width 223 height 18
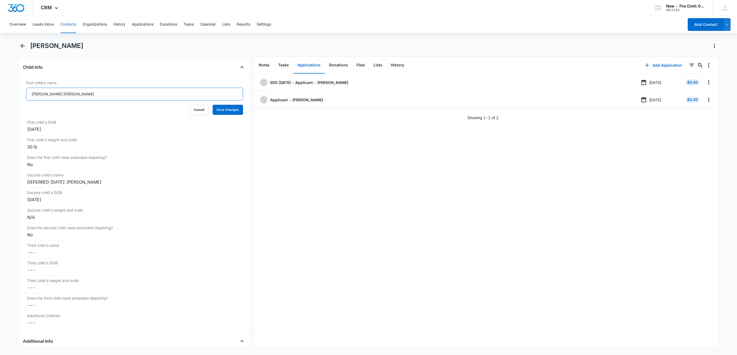
click at [29, 98] on input "Isabelle Adeline Villa" at bounding box center [134, 94] width 217 height 13
drag, startPoint x: 70, startPoint y: 98, endPoint x: 158, endPoint y: 108, distance: 88.8
click at [158, 108] on form "APPROVED 10/06/25: Isabelle Adeline Villa Cancel Save Changes" at bounding box center [134, 101] width 217 height 27
type input "APPROVED 10/06/25: Isabelle Adeline Villa"
click at [228, 115] on button "Save Changes" at bounding box center [228, 110] width 30 height 10
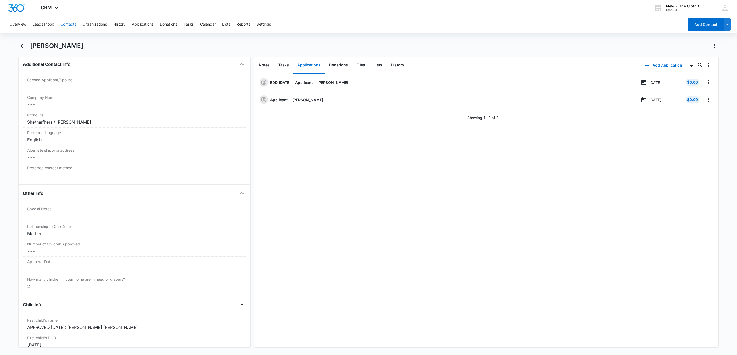
scroll to position [392, 0]
click at [54, 257] on dd "Cancel Save Changes ---" at bounding box center [134, 253] width 215 height 6
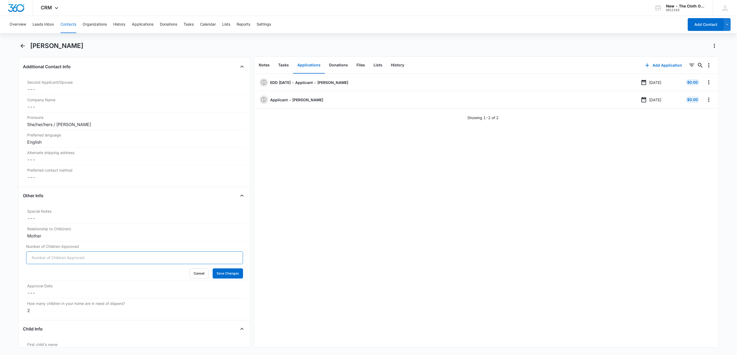
click at [41, 261] on input "Number of Children Approved" at bounding box center [134, 257] width 217 height 13
type input "1"
click at [213, 268] on button "Save Changes" at bounding box center [228, 273] width 30 height 10
click at [41, 294] on dd "Cancel Save Changes ---" at bounding box center [134, 293] width 215 height 6
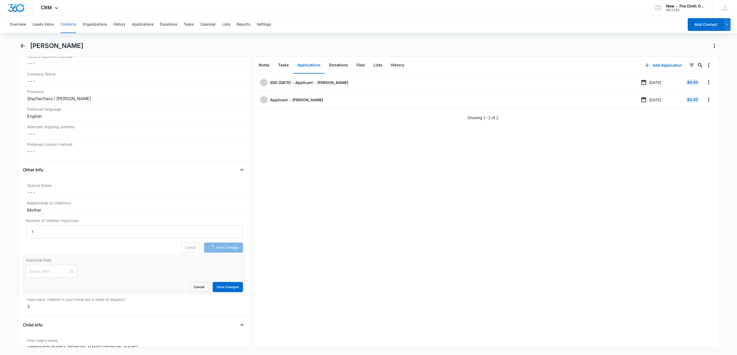
scroll to position [432, 0]
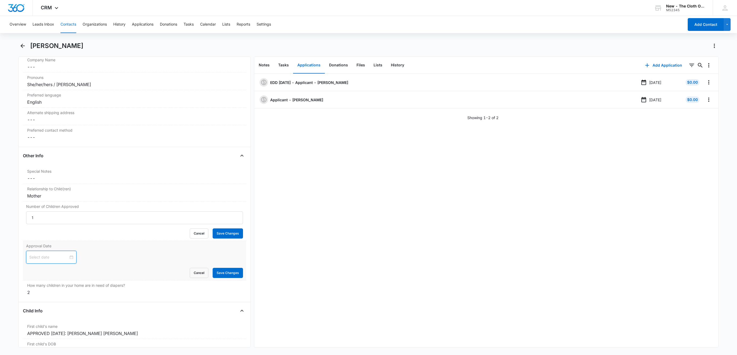
click at [40, 258] on input at bounding box center [48, 257] width 39 height 6
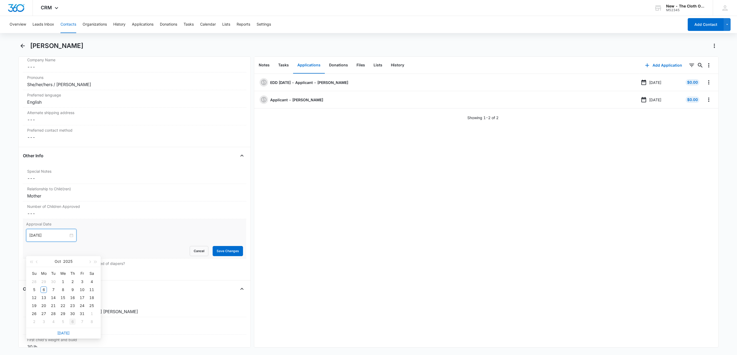
type input "Nov 6, 2025"
click at [65, 332] on link "Today" at bounding box center [63, 333] width 12 height 5
type input "Oct 6, 2025"
click at [116, 258] on div "Approval Date Oct 6, 2025 Oct 2025 Su Mo Tu We Th Fr Sa 28 29 30 1 2 3 4 5 6 7 …" at bounding box center [134, 238] width 223 height 39
click at [226, 255] on button "Save Changes" at bounding box center [228, 251] width 30 height 10
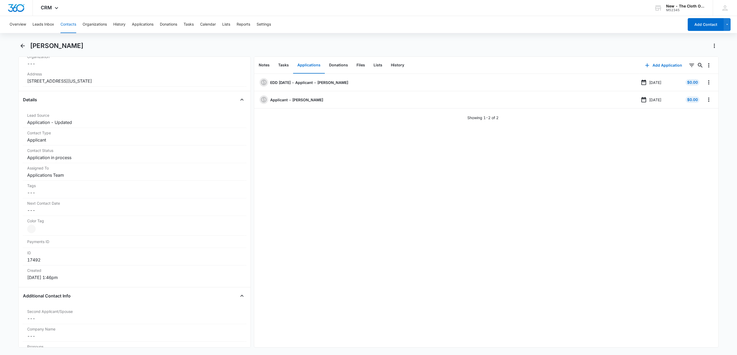
scroll to position [112, 0]
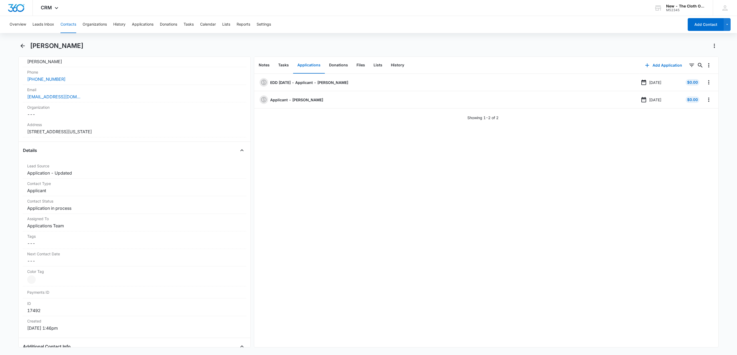
drag, startPoint x: 163, startPoint y: 135, endPoint x: 13, endPoint y: 131, distance: 150.6
click at [13, 131] on main "Hailee Rodriguez Remove HR Hailee Rodriguez Contact Info Name Cancel Save Chang…" at bounding box center [368, 198] width 737 height 312
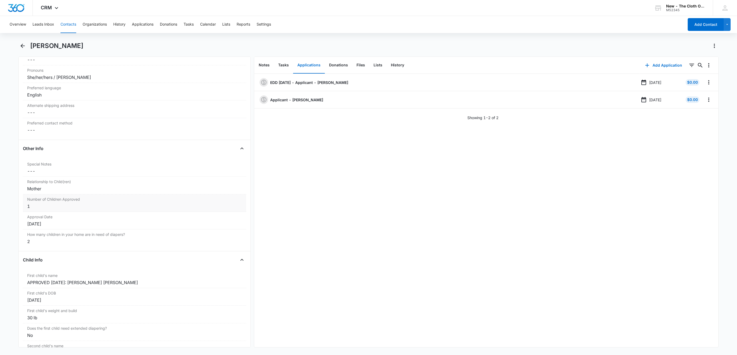
scroll to position [472, 0]
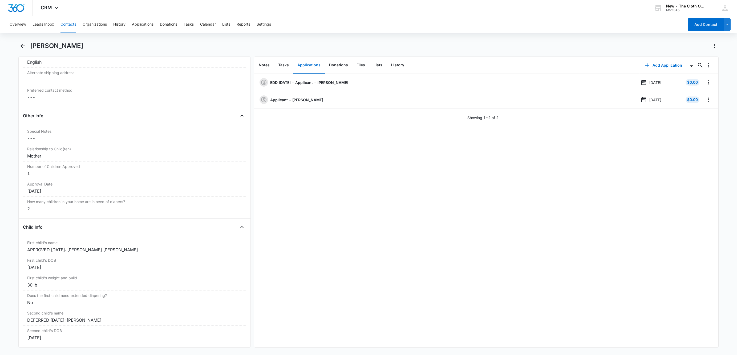
click at [65, 49] on h1 "[PERSON_NAME]" at bounding box center [56, 46] width 53 height 8
click at [64, 49] on h1 "[PERSON_NAME]" at bounding box center [56, 46] width 53 height 8
drag, startPoint x: 96, startPoint y: 326, endPoint x: -24, endPoint y: 316, distance: 120.1
click at [0, 316] on html "CRM Apps Reputation Websites Forms CRM Email Social Shop Payments POS Ads Intel…" at bounding box center [368, 177] width 737 height 355
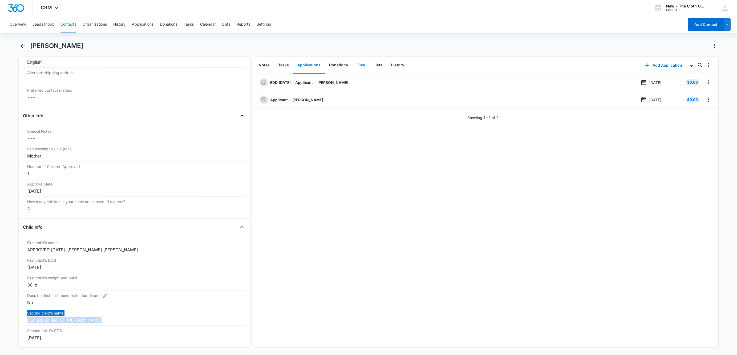
click at [361, 67] on button "Files" at bounding box center [360, 65] width 17 height 17
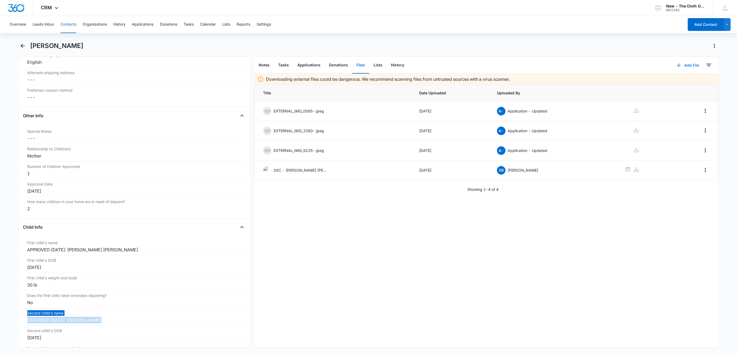
click at [691, 65] on button "Add File" at bounding box center [687, 65] width 33 height 13
click at [686, 84] on button "Upload Files" at bounding box center [684, 82] width 40 height 8
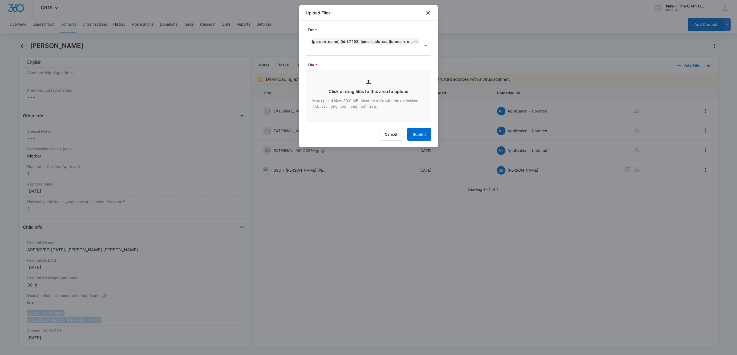
type input "C:\fakepath\Ultrasound 06.06.25 - Hailee Rodriguez.jpeg"
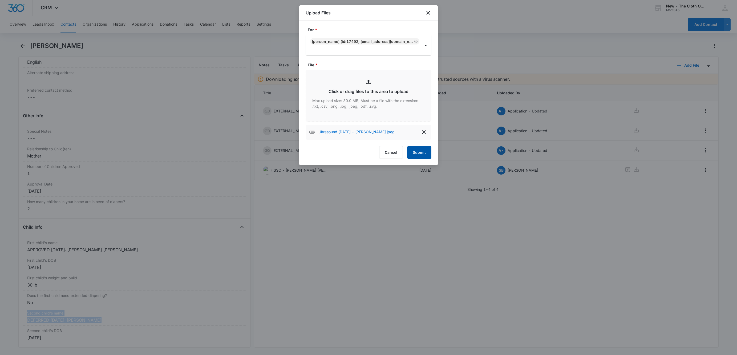
click at [420, 151] on button "Submit" at bounding box center [419, 152] width 24 height 13
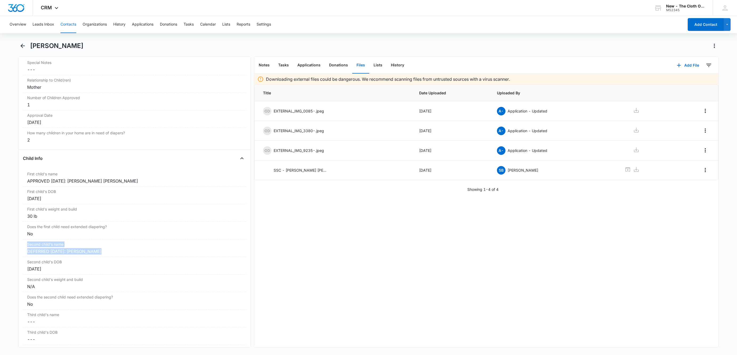
scroll to position [552, 0]
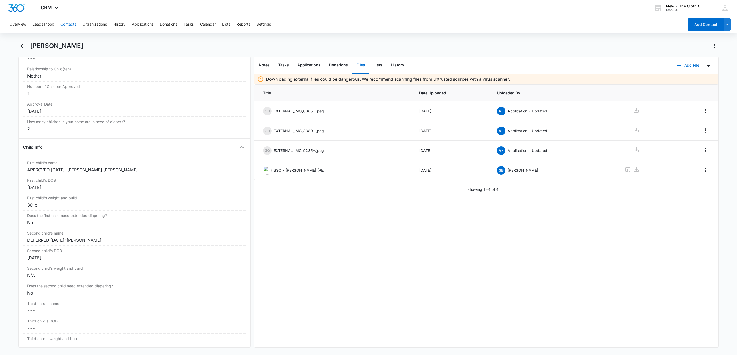
click at [266, 264] on div "Downloading external files could be dangerous. We recommend scanning files from…" at bounding box center [486, 210] width 464 height 273
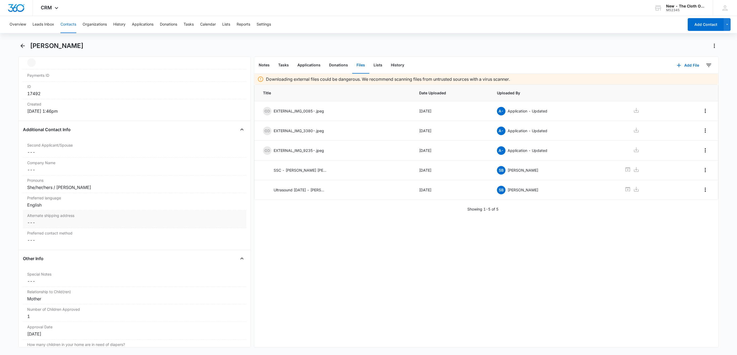
scroll to position [312, 0]
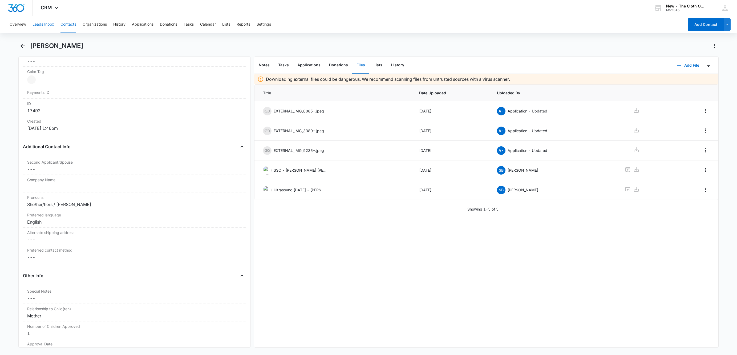
click at [40, 24] on button "Leads Inbox" at bounding box center [44, 24] width 22 height 17
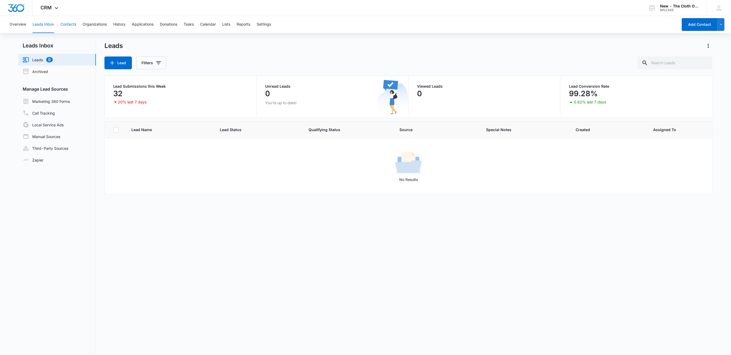
click at [70, 20] on button "Contacts" at bounding box center [68, 24] width 16 height 17
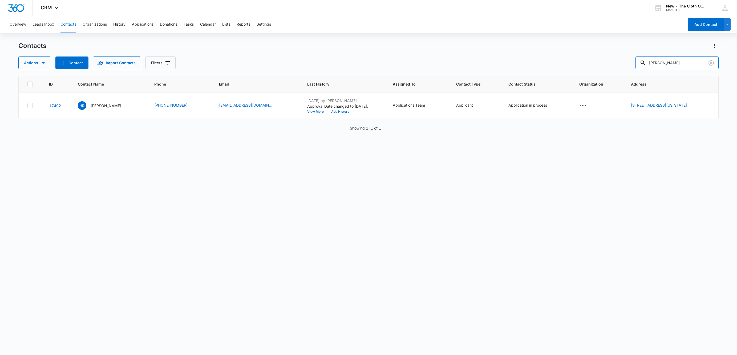
drag, startPoint x: 695, startPoint y: 62, endPoint x: 550, endPoint y: 77, distance: 146.0
click at [552, 77] on div "Contacts Actions Contact Import Contacts Filters Hailee Rodriguez ID Contact Na…" at bounding box center [368, 198] width 700 height 313
type input "[PERSON_NAME]"
click at [93, 105] on p "[PERSON_NAME]" at bounding box center [105, 106] width 31 height 6
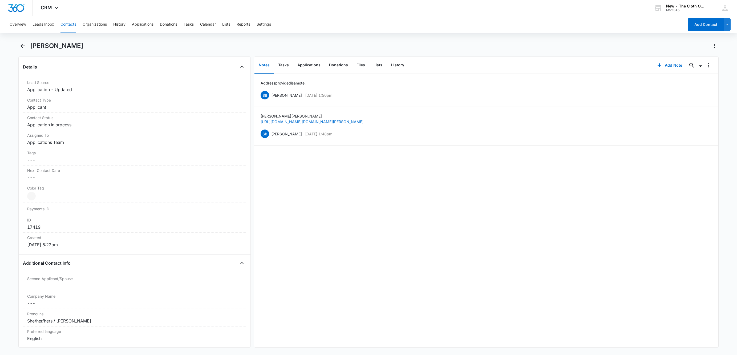
scroll to position [40, 0]
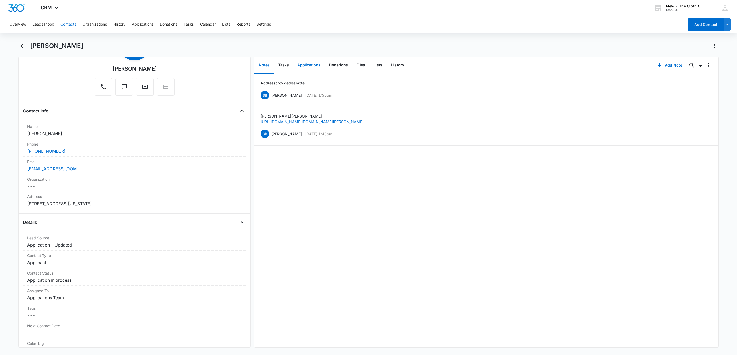
click at [314, 67] on button "Applications" at bounding box center [309, 65] width 32 height 17
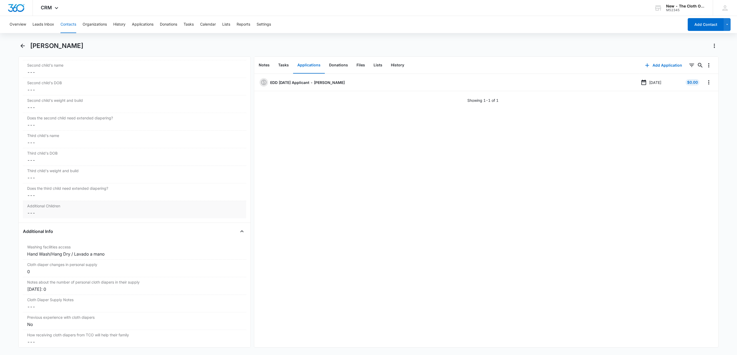
scroll to position [759, 0]
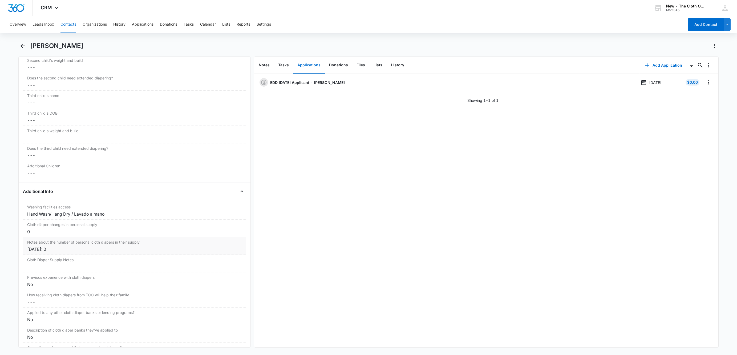
click at [34, 252] on div "09/22/25: 0" at bounding box center [134, 249] width 215 height 6
click at [29, 257] on input "09/22/25: 0" at bounding box center [134, 253] width 217 height 13
type input "10/06/25: 0 ** 09/22/25: 0"
click at [213, 264] on button "Save Changes" at bounding box center [228, 269] width 30 height 10
click at [706, 82] on icon "Overflow Menu" at bounding box center [709, 82] width 6 height 6
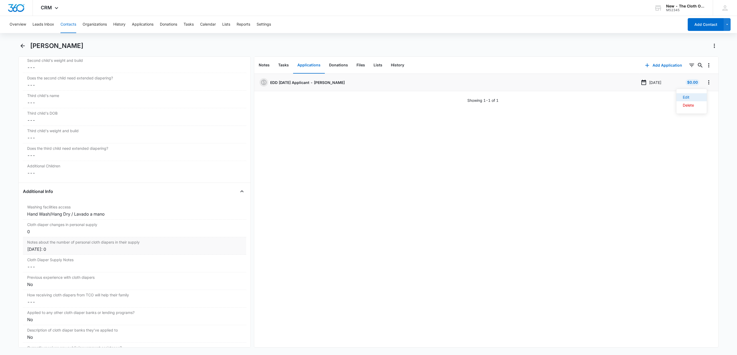
click at [699, 100] on button "Edit" at bounding box center [692, 97] width 30 height 8
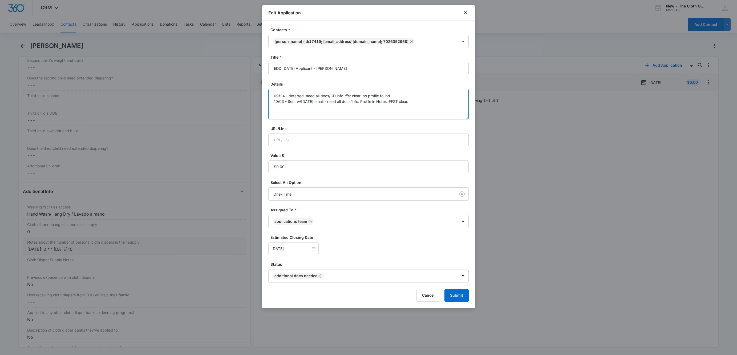
click at [454, 107] on textarea "09/24 - deferred. need all docs/CD info. ffst clear; no profile found. 10/03 - …" at bounding box center [368, 104] width 200 height 30
type textarea "09/24 - deferred. need all docs/CD info. ffst clear; no profile found. 10/03 - …"
click at [460, 298] on button "Submit" at bounding box center [456, 295] width 24 height 13
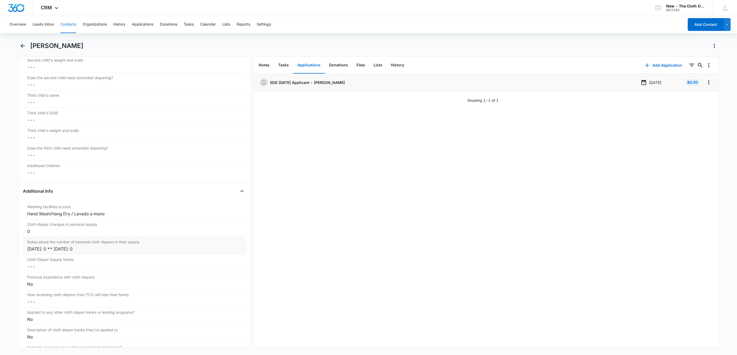
scroll to position [639, 0]
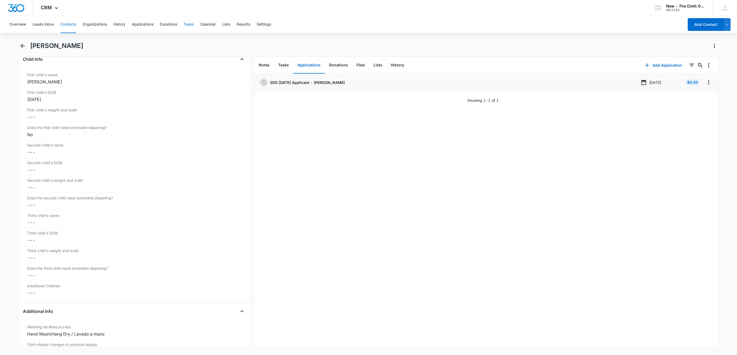
click at [187, 26] on button "Tasks" at bounding box center [189, 24] width 10 height 17
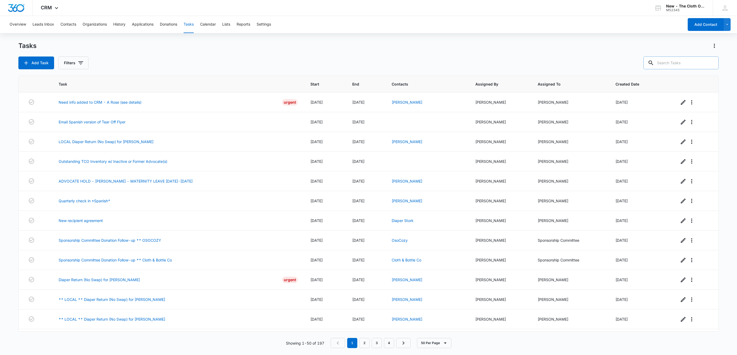
click at [672, 66] on input "text" at bounding box center [680, 62] width 75 height 13
type input "thirsties"
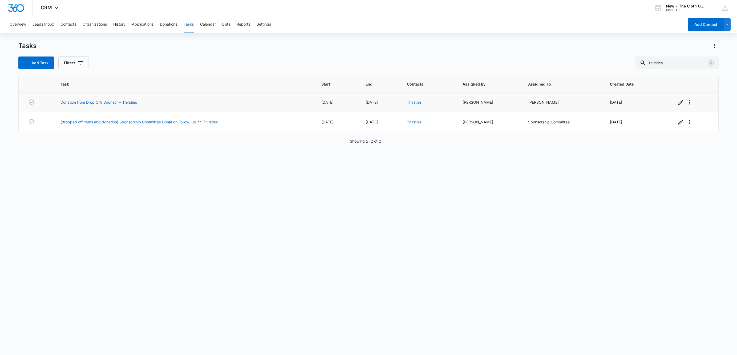
click at [73, 98] on td "Donation from Drop Off/ Sponsor - Thirsties" at bounding box center [184, 102] width 261 height 20
click at [73, 100] on link "Donation from Drop Off/ Sponsor - Thirsties" at bounding box center [98, 102] width 76 height 6
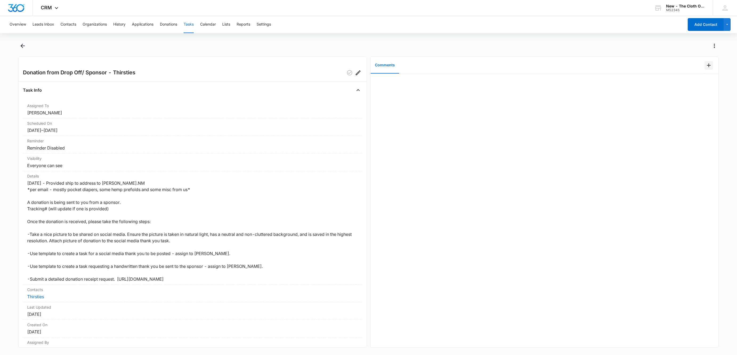
click at [707, 66] on icon "Add Comment" at bounding box center [709, 65] width 4 height 4
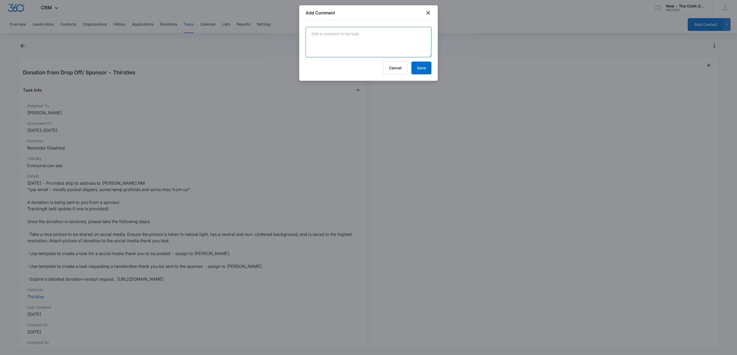
click at [344, 37] on textarea at bounding box center [369, 42] width 126 height 30
paste textarea "1ZJ05K190332407874"
type textarea "1ZJ05K190332407874"
click at [424, 70] on button "Save" at bounding box center [421, 68] width 20 height 13
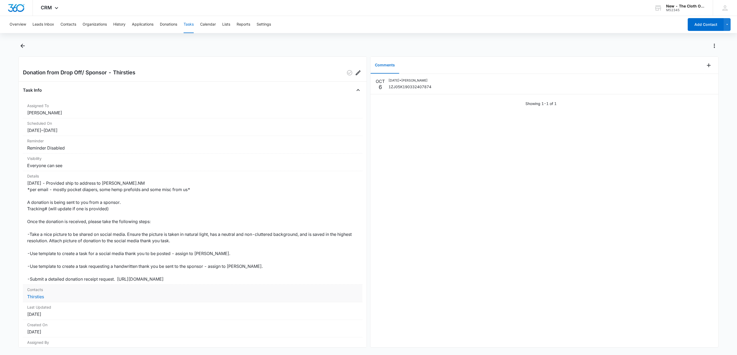
click at [33, 300] on dd "Thirsties" at bounding box center [192, 296] width 331 height 6
click at [32, 298] on link "Thirsties" at bounding box center [35, 296] width 17 height 5
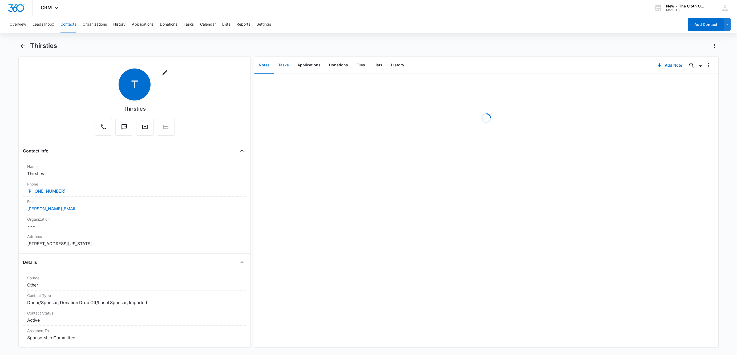
click at [286, 64] on button "Tasks" at bounding box center [283, 65] width 19 height 17
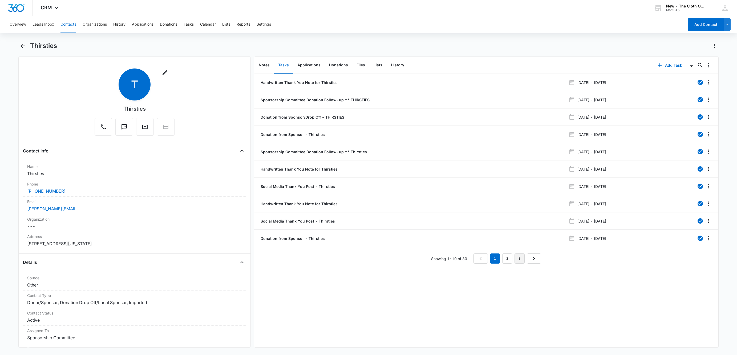
click at [518, 259] on link "3" at bounding box center [520, 258] width 10 height 10
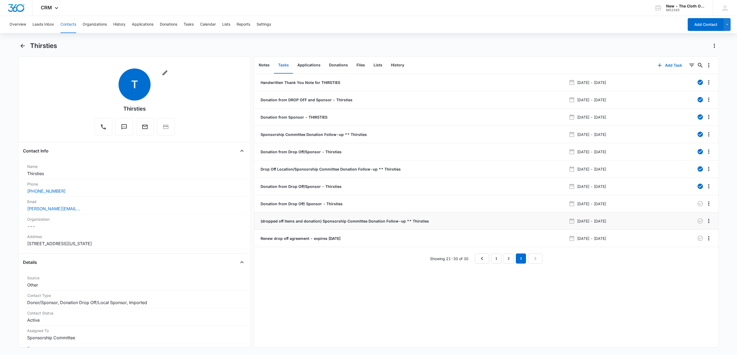
click at [286, 222] on p "(dropped off items and donation) Sponsorship Committee Donation Follow-up ** Th…" at bounding box center [344, 221] width 169 height 6
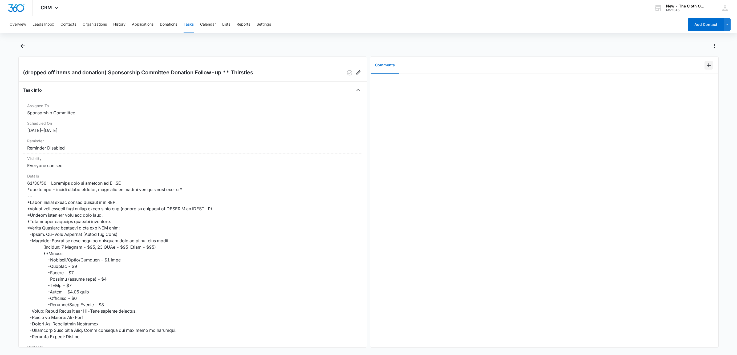
click at [706, 66] on icon "Add Comment" at bounding box center [709, 65] width 6 height 6
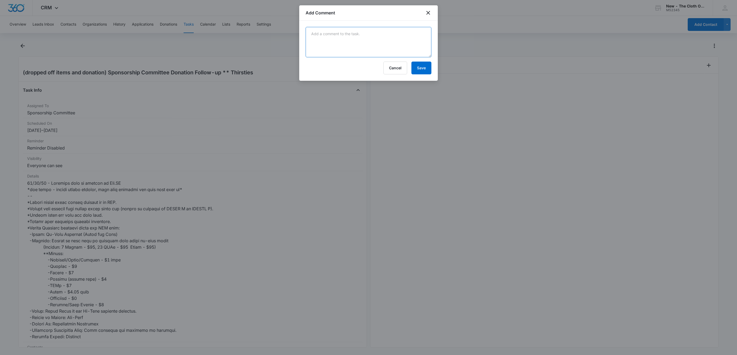
click at [378, 45] on textarea at bounding box center [369, 42] width 126 height 30
paste textarea "1ZJ05K190332407874"
type textarea "1ZJ05K190332407874"
click at [416, 69] on button "Save" at bounding box center [421, 68] width 20 height 13
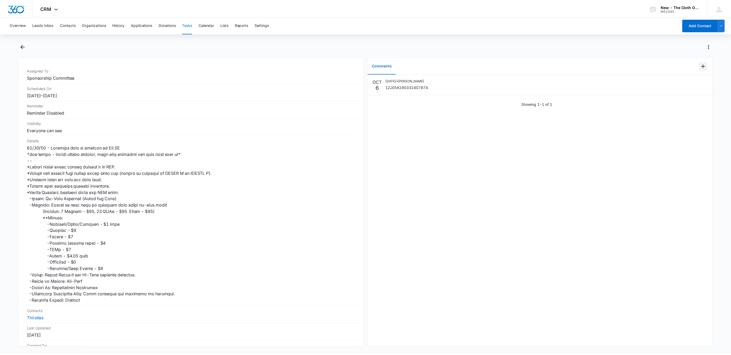
scroll to position [88, 0]
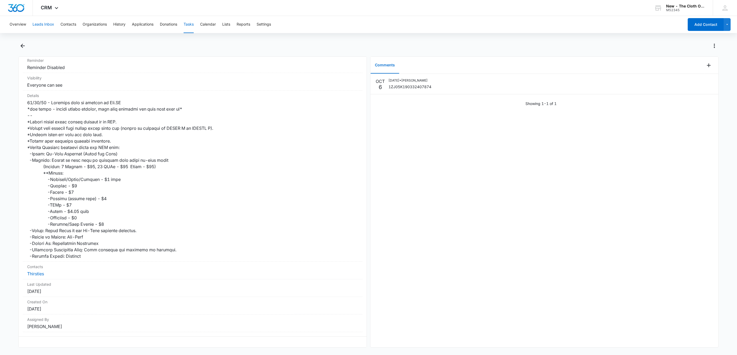
click at [39, 23] on button "Leads Inbox" at bounding box center [44, 24] width 22 height 17
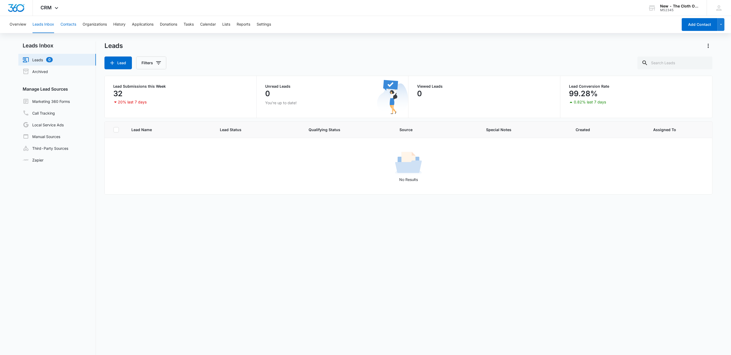
click at [63, 19] on button "Contacts" at bounding box center [68, 24] width 16 height 17
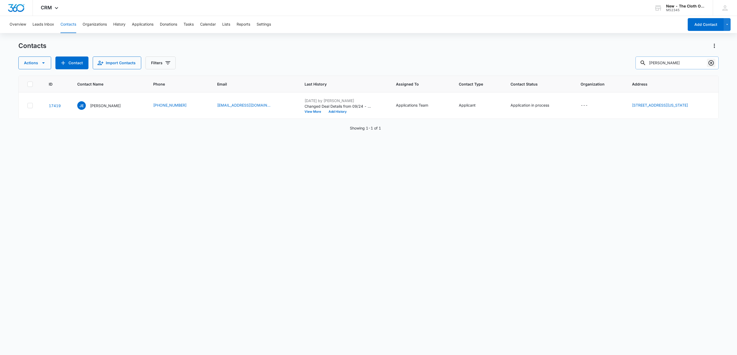
click at [709, 62] on icon "Clear" at bounding box center [711, 63] width 6 height 6
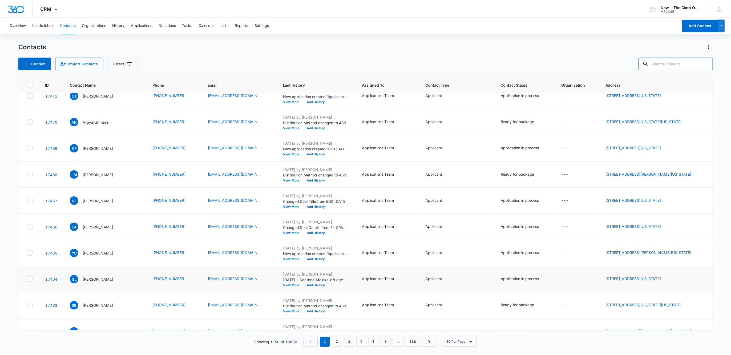
scroll to position [520, 0]
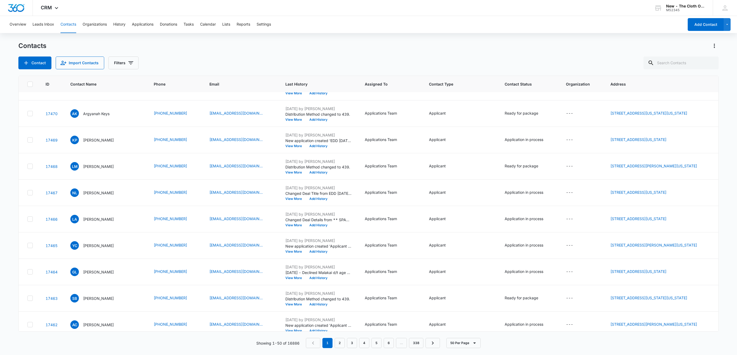
click at [28, 24] on div "Overview Leads Inbox Contacts Organizations History Applications Donations Task…" at bounding box center [345, 24] width 678 height 17
click at [31, 24] on div "Overview Leads Inbox Contacts Organizations History Applications Donations Task…" at bounding box center [345, 24] width 678 height 17
click at [34, 24] on button "Leads Inbox" at bounding box center [44, 24] width 22 height 17
